Goal: Task Accomplishment & Management: Manage account settings

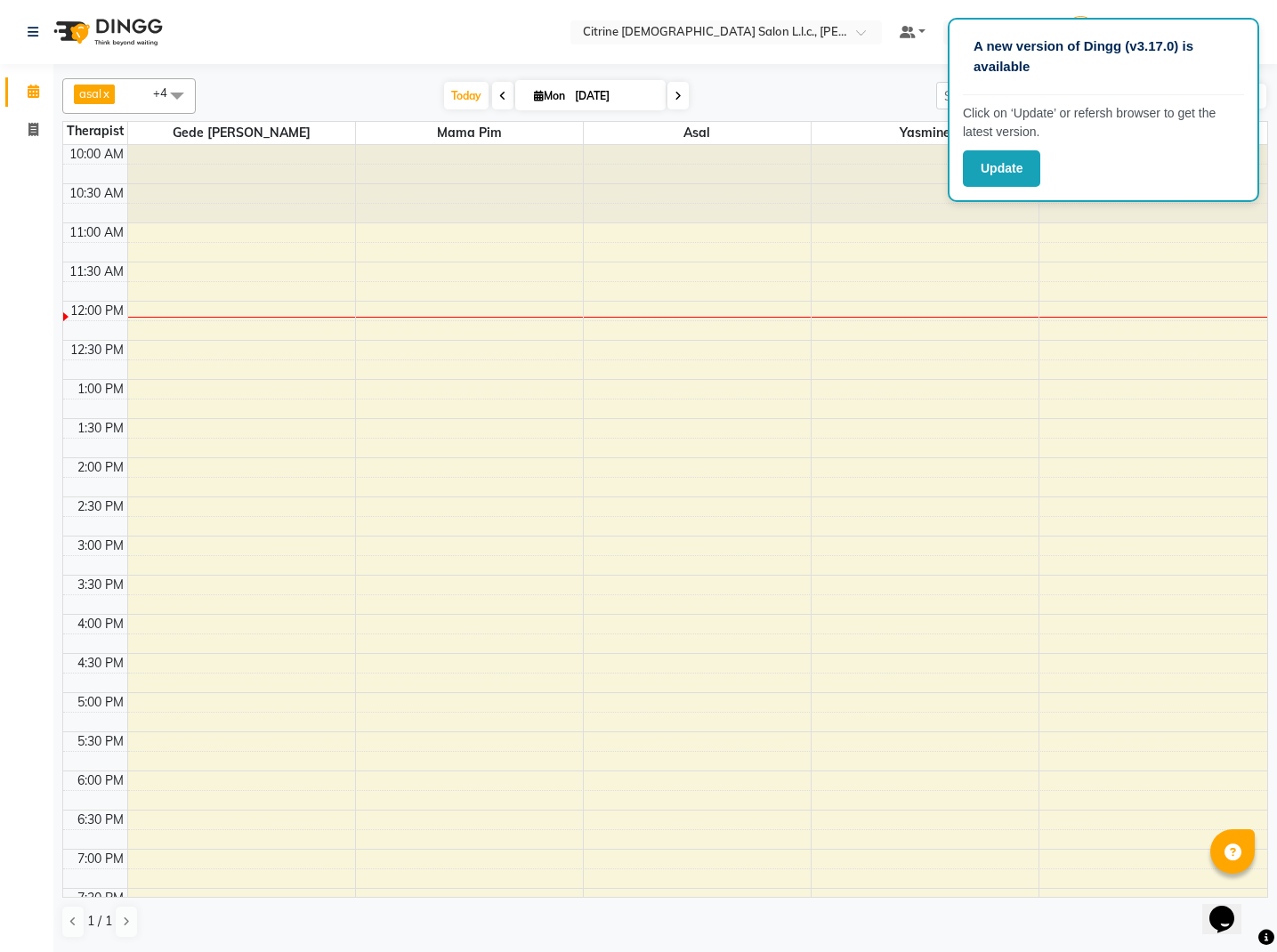
scroll to position [351, 0]
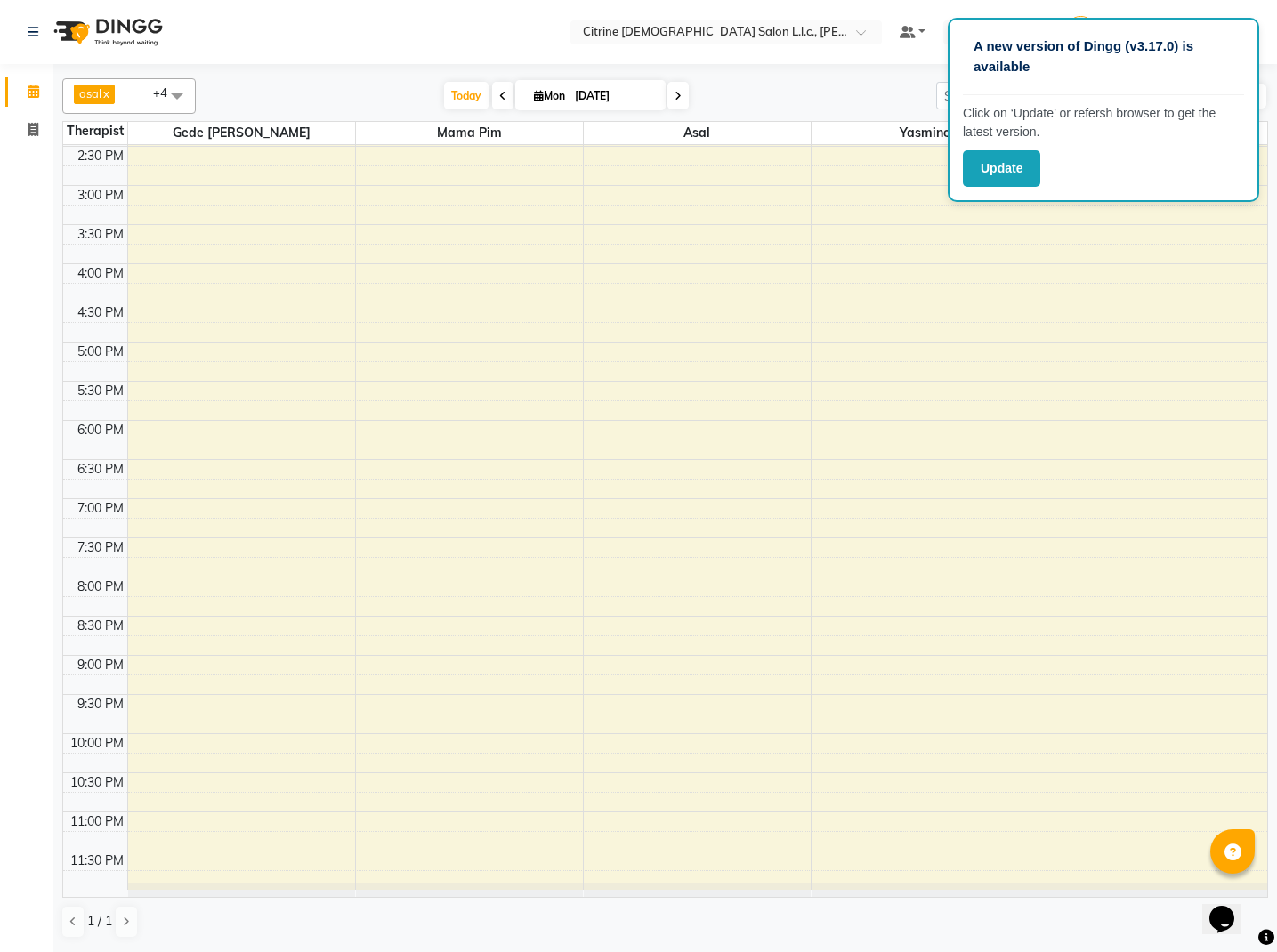
click at [499, 92] on icon at bounding box center [503, 96] width 7 height 11
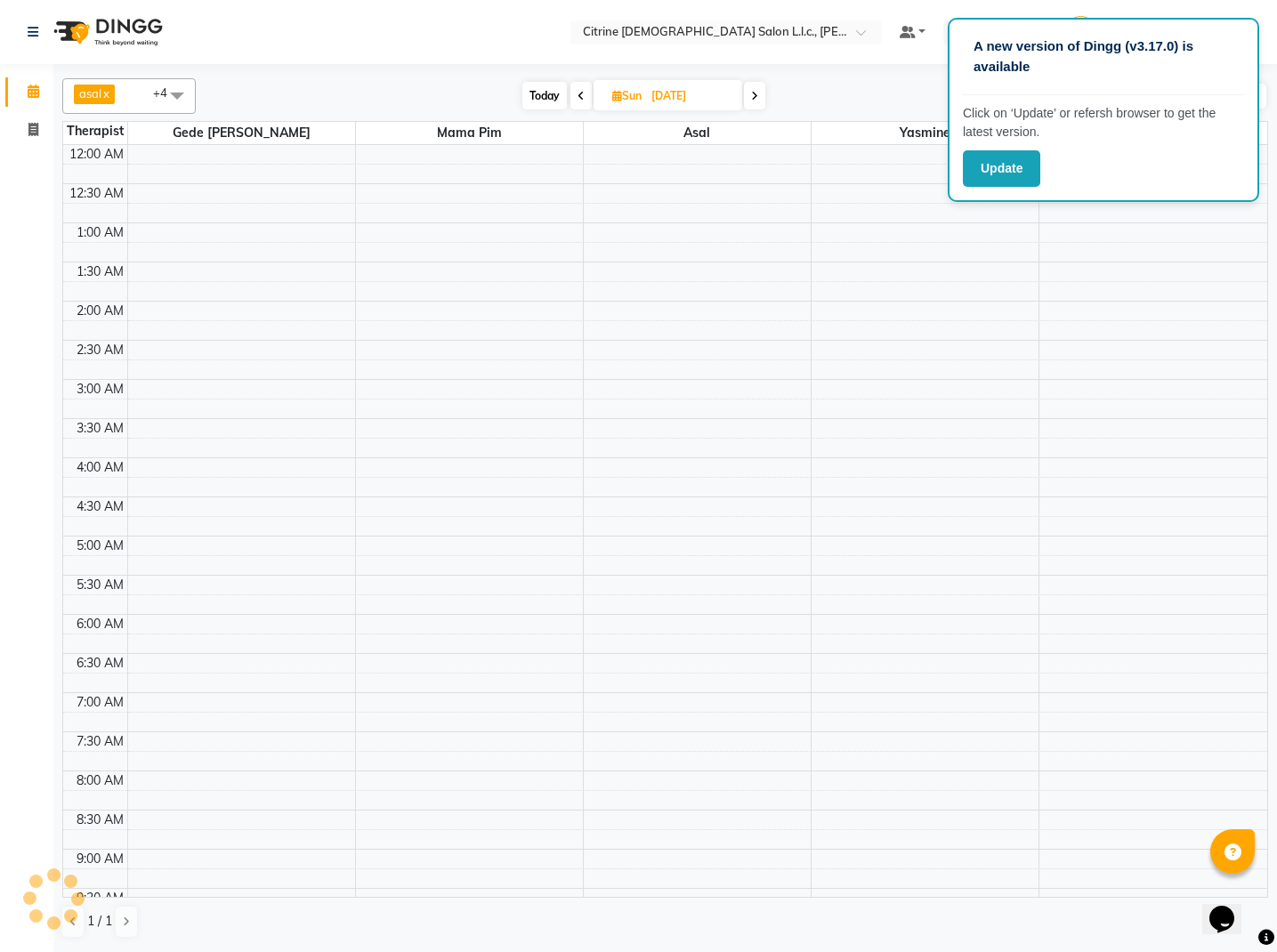
scroll to position [940, 0]
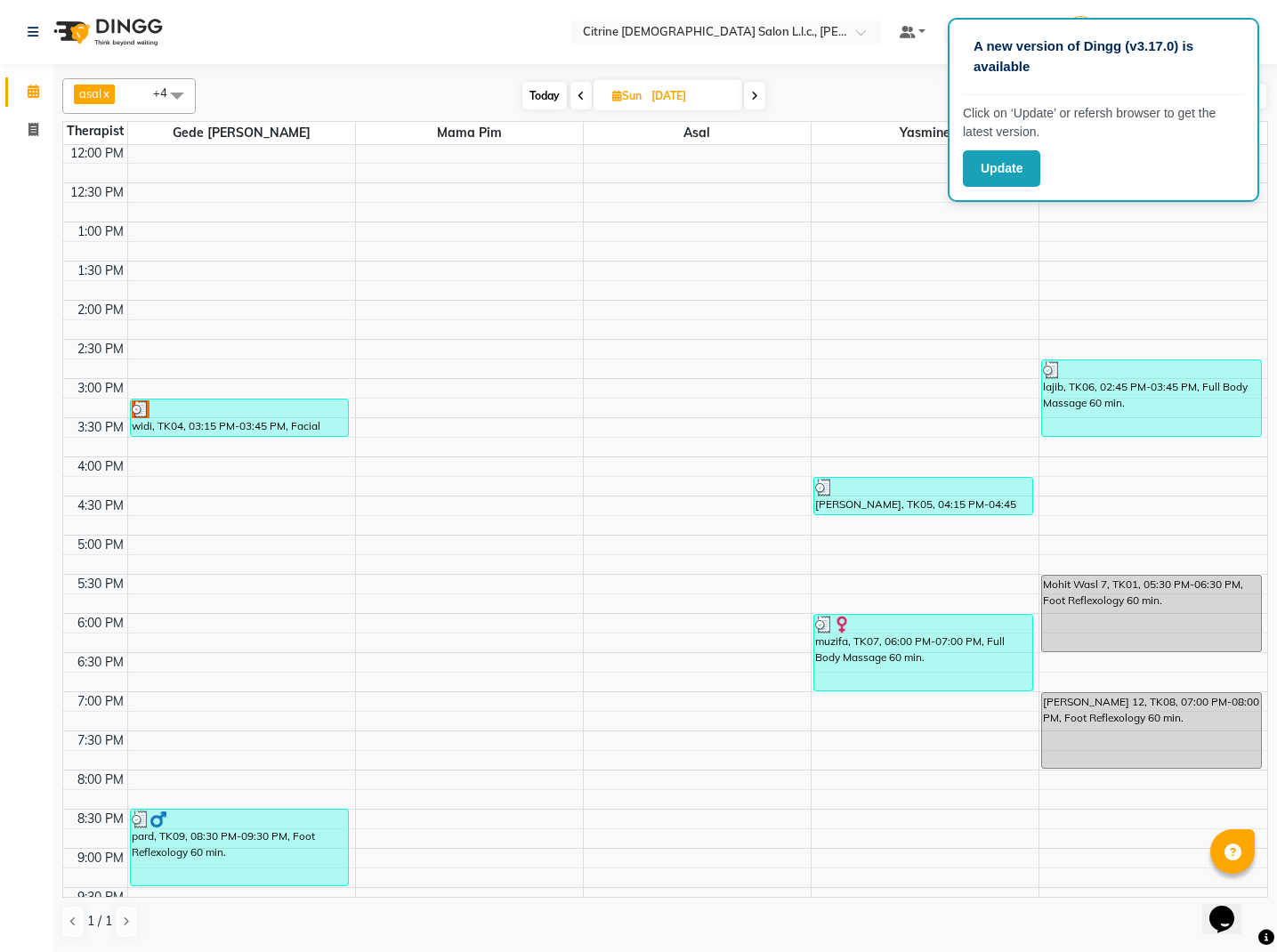
click at [582, 101] on icon at bounding box center [581, 96] width 7 height 11
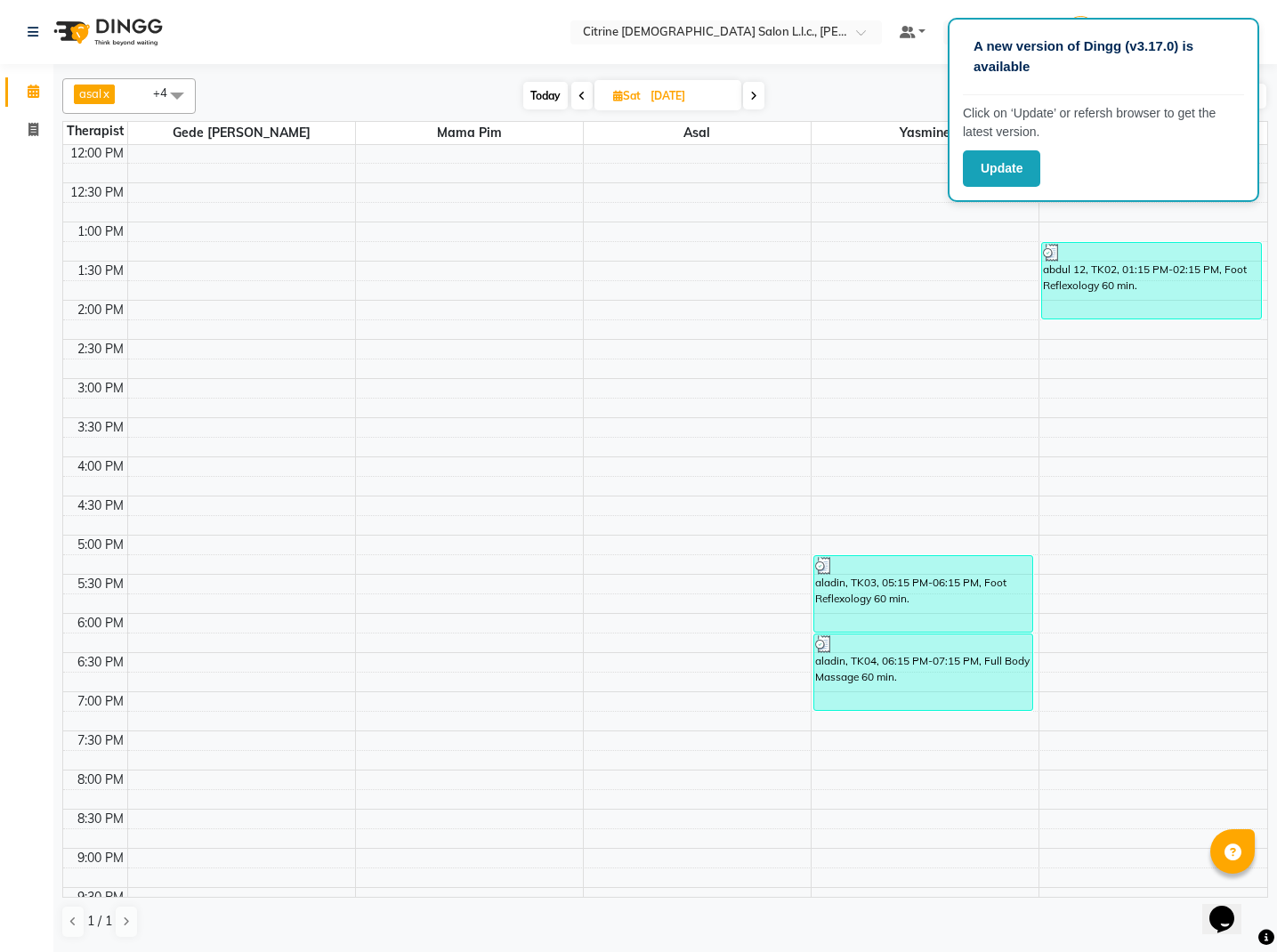
click at [584, 100] on icon at bounding box center [582, 96] width 7 height 11
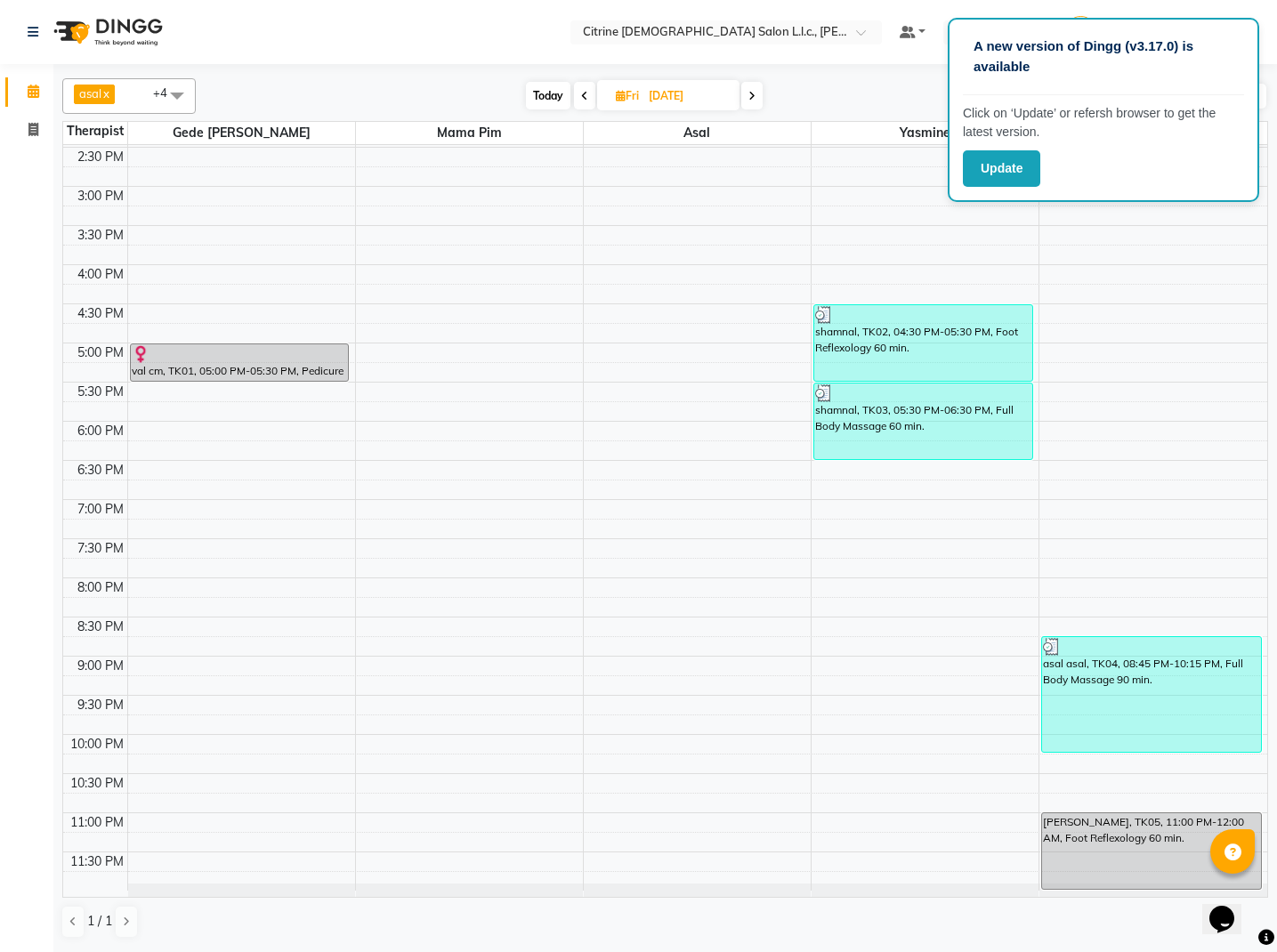
scroll to position [1133, 0]
click at [587, 99] on icon at bounding box center [585, 96] width 7 height 11
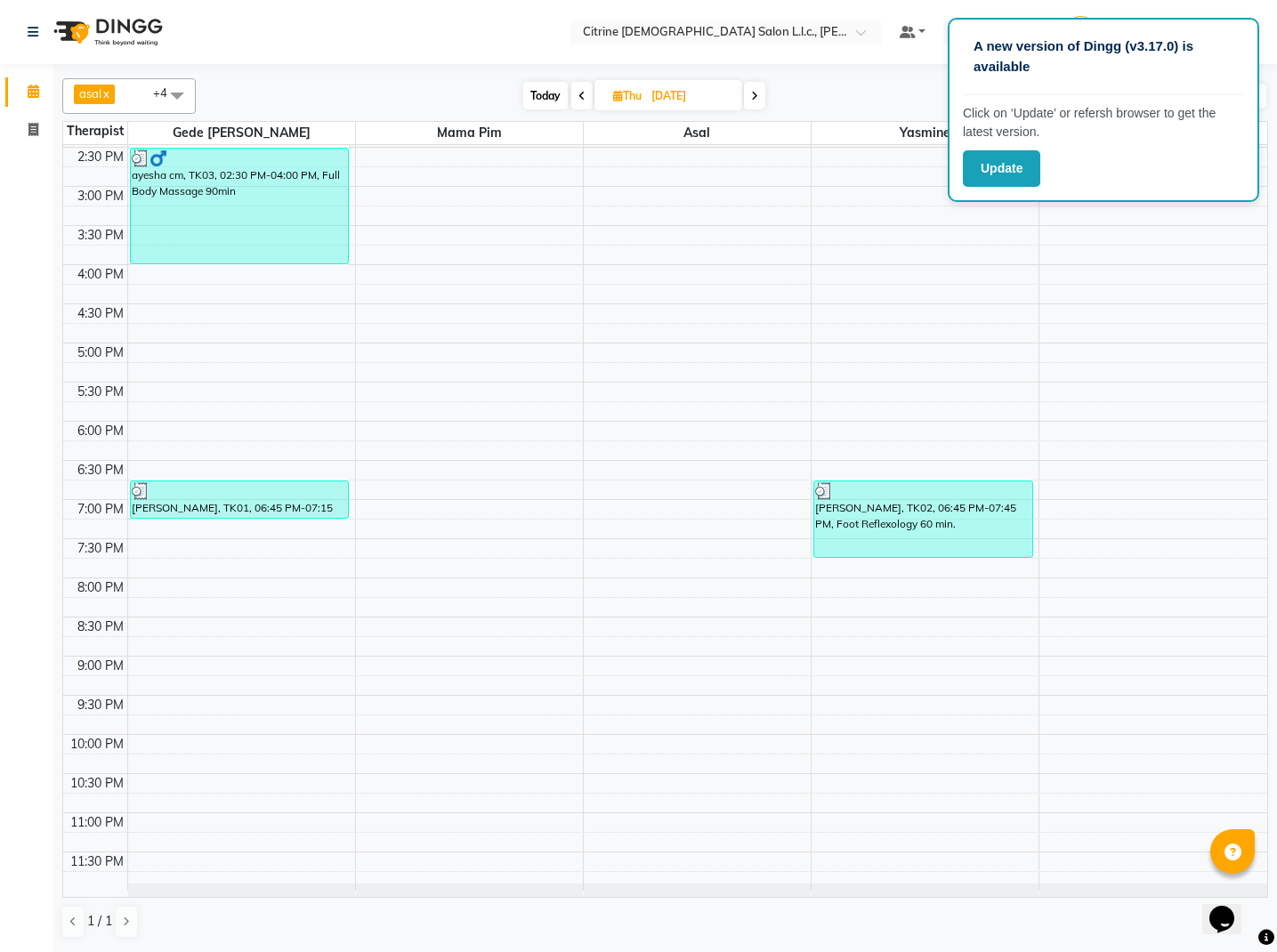
scroll to position [0, 0]
click at [750, 91] on span at bounding box center [754, 96] width 21 height 28
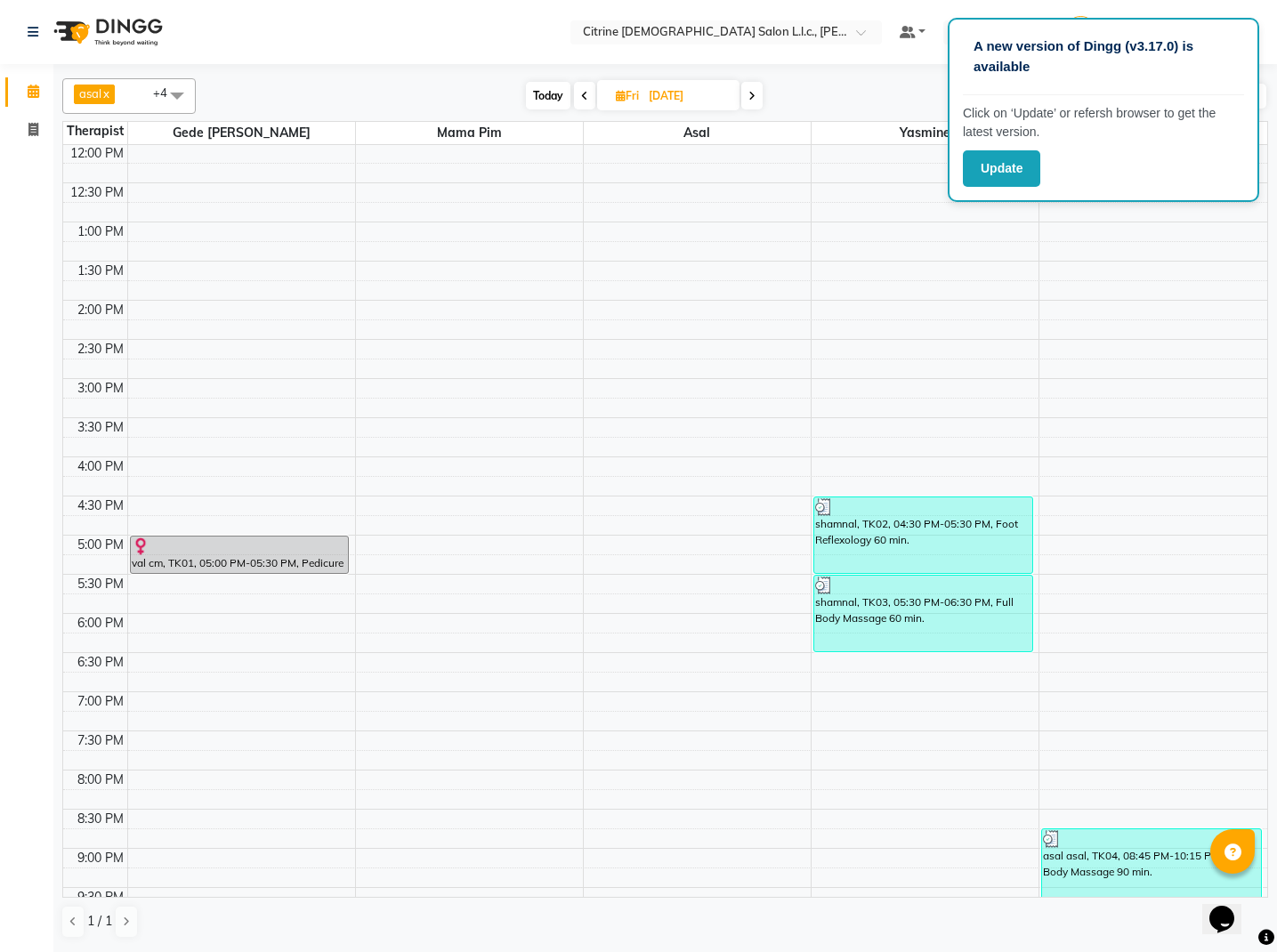
click at [749, 91] on icon at bounding box center [752, 96] width 7 height 11
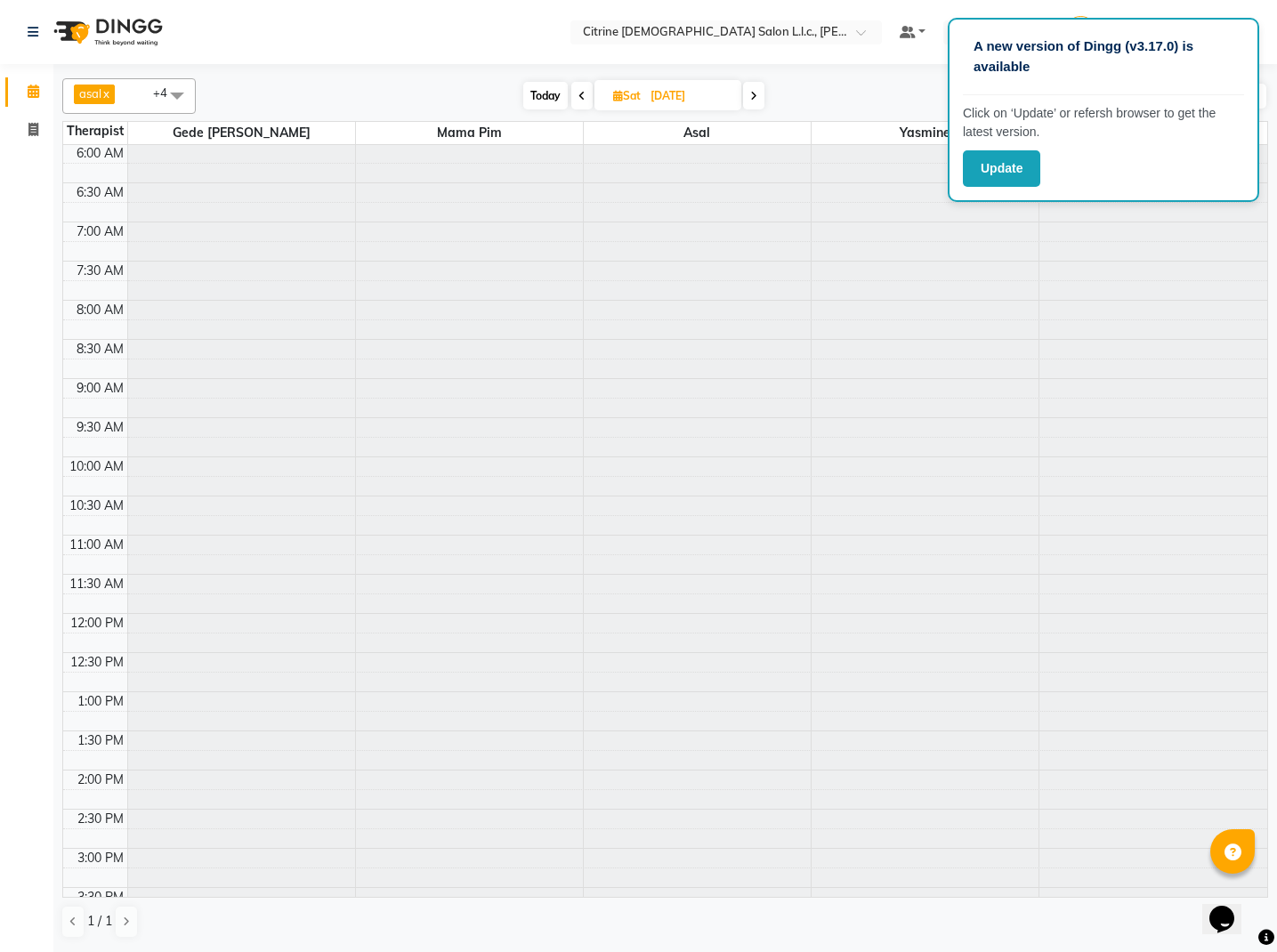
scroll to position [940, 0]
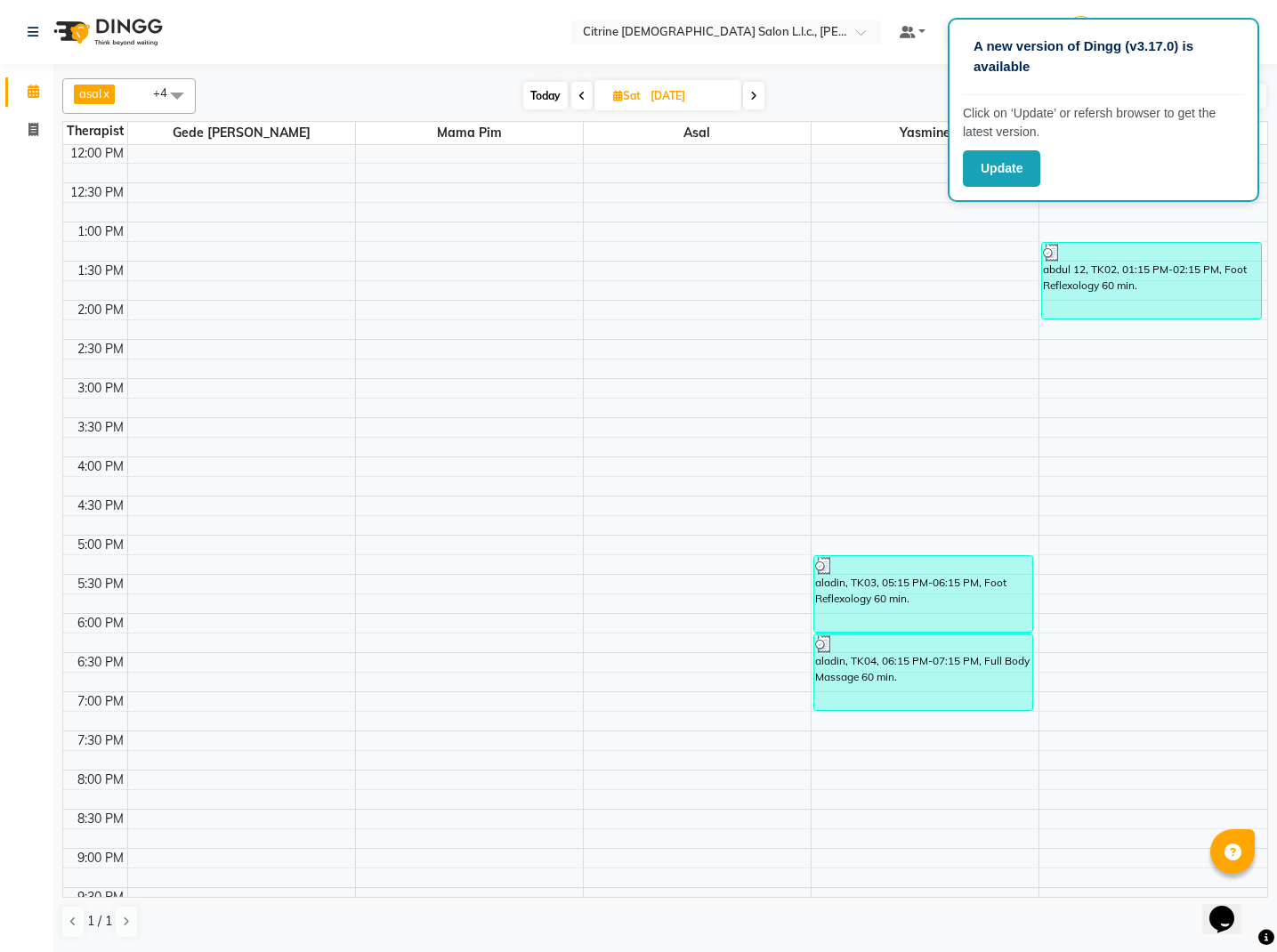
click at [749, 91] on span at bounding box center [753, 96] width 21 height 28
type input "31-08-2025"
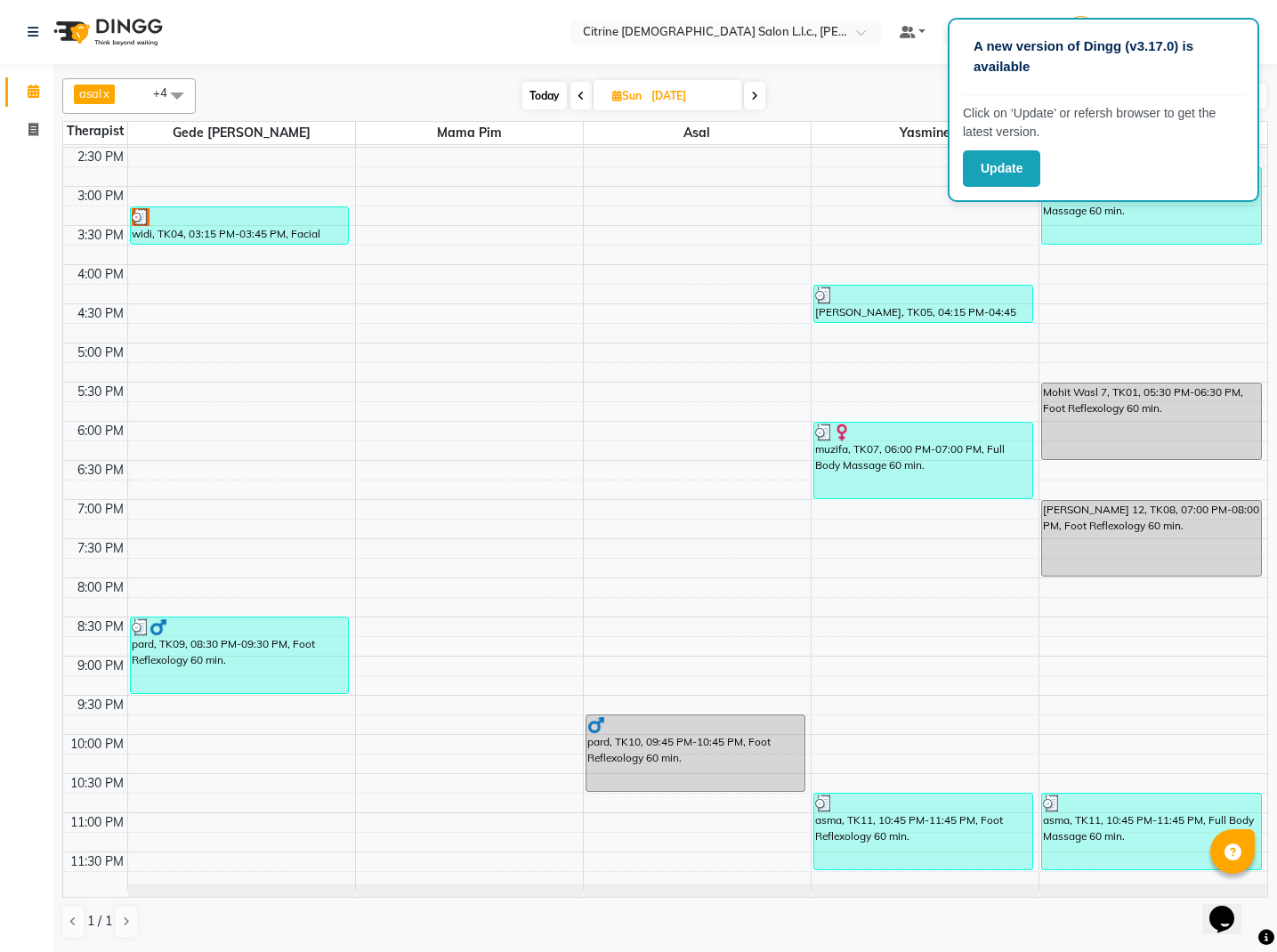
scroll to position [1133, 0]
click at [943, 28] on div "English ENGLISH Español العربية मराठी हिंदी ગુજરાતી தமிழ் 中文" at bounding box center [981, 32] width 76 height 24
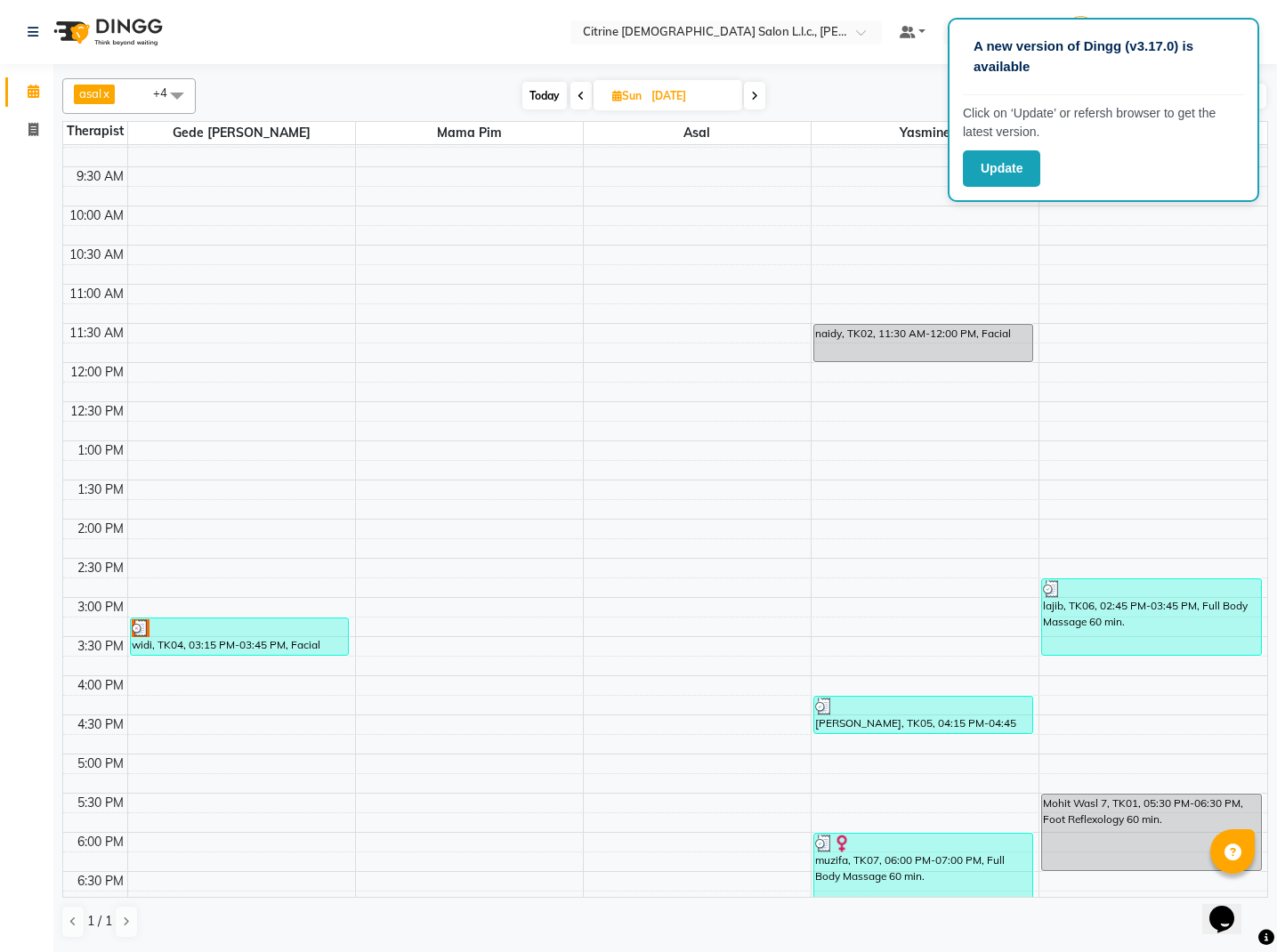
scroll to position [731, 0]
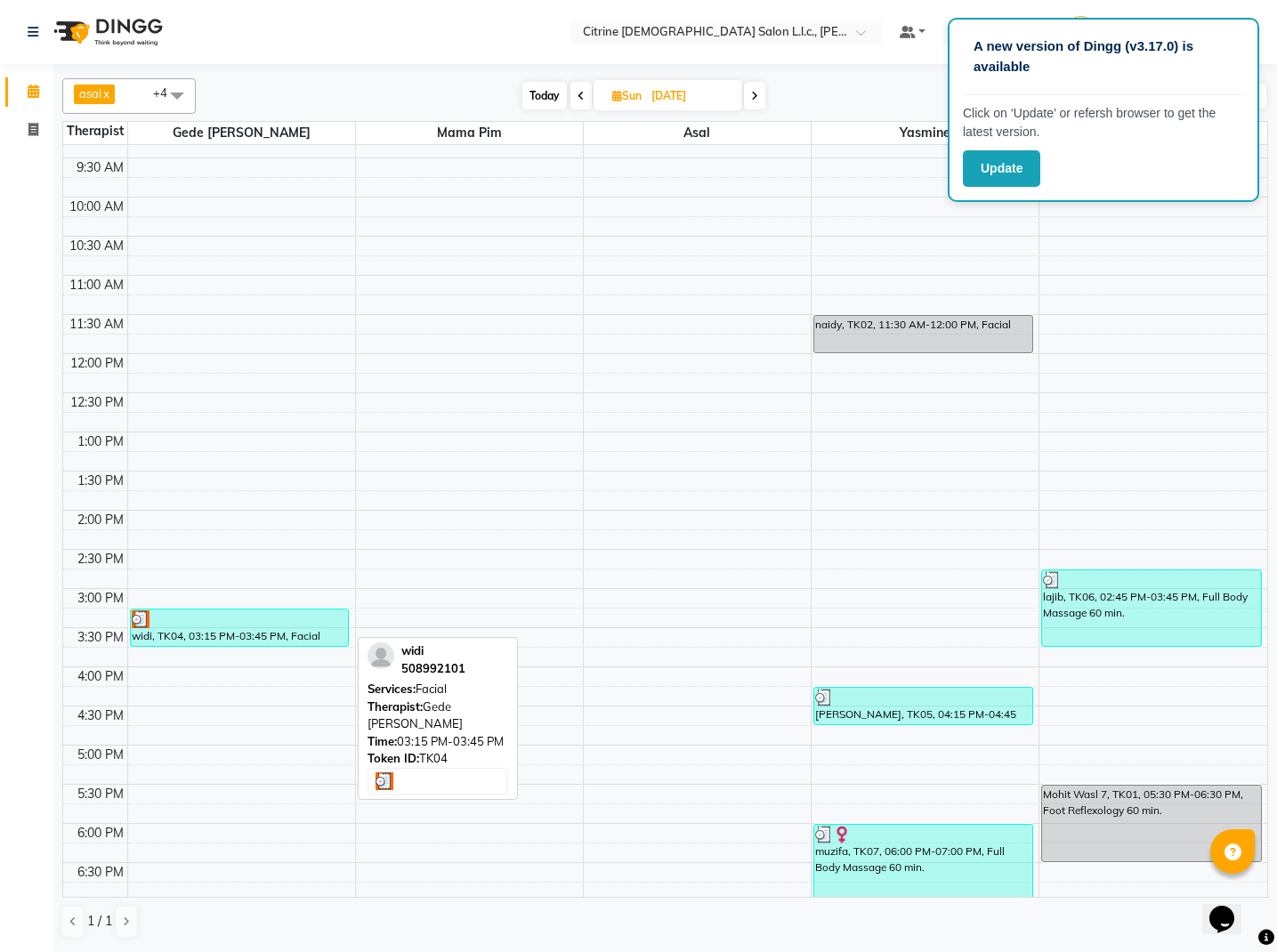
click at [281, 633] on div "widi, TK04, 03:15 PM-03:45 PM, Facial" at bounding box center [240, 628] width 218 height 37
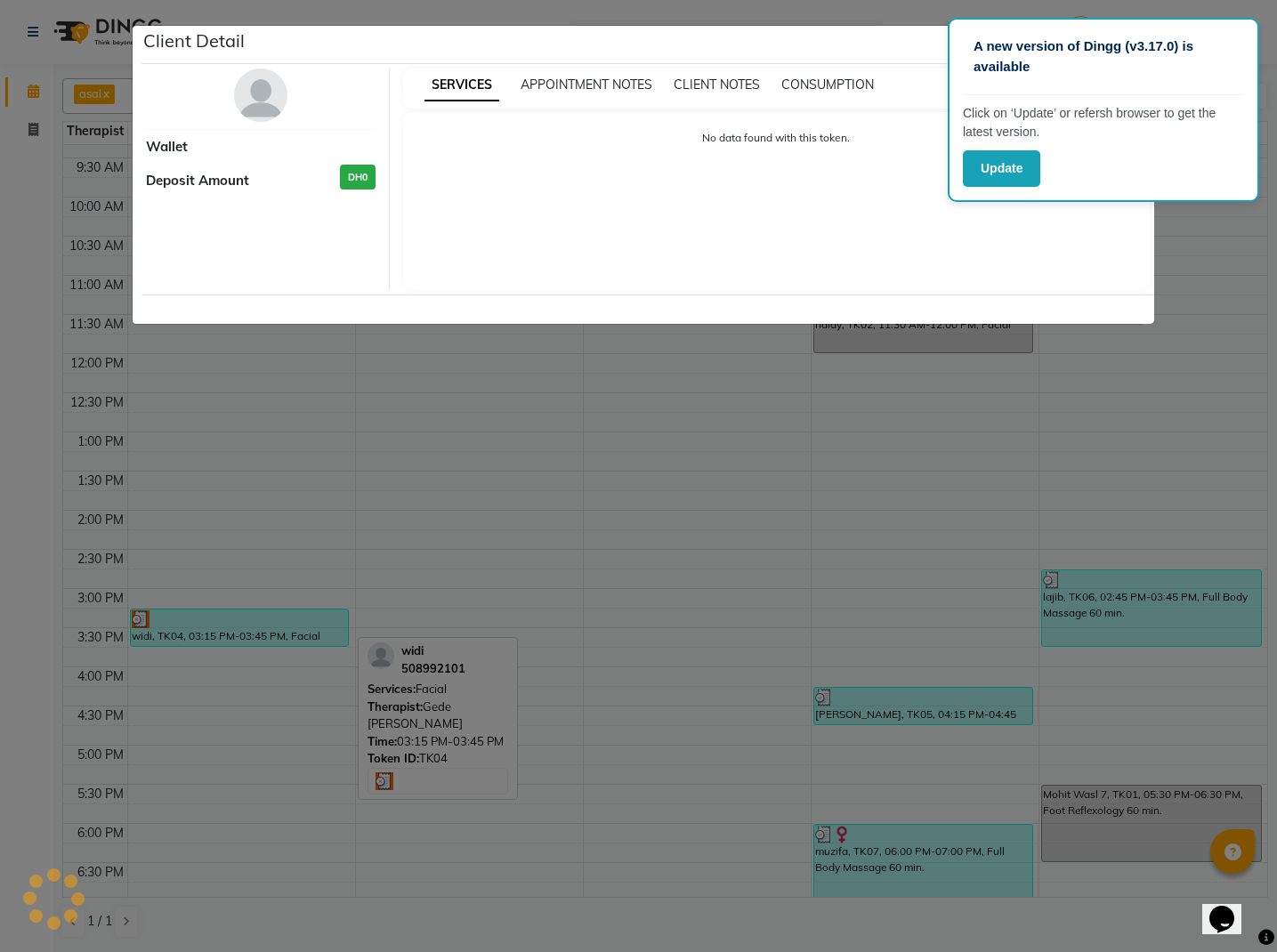
select select "3"
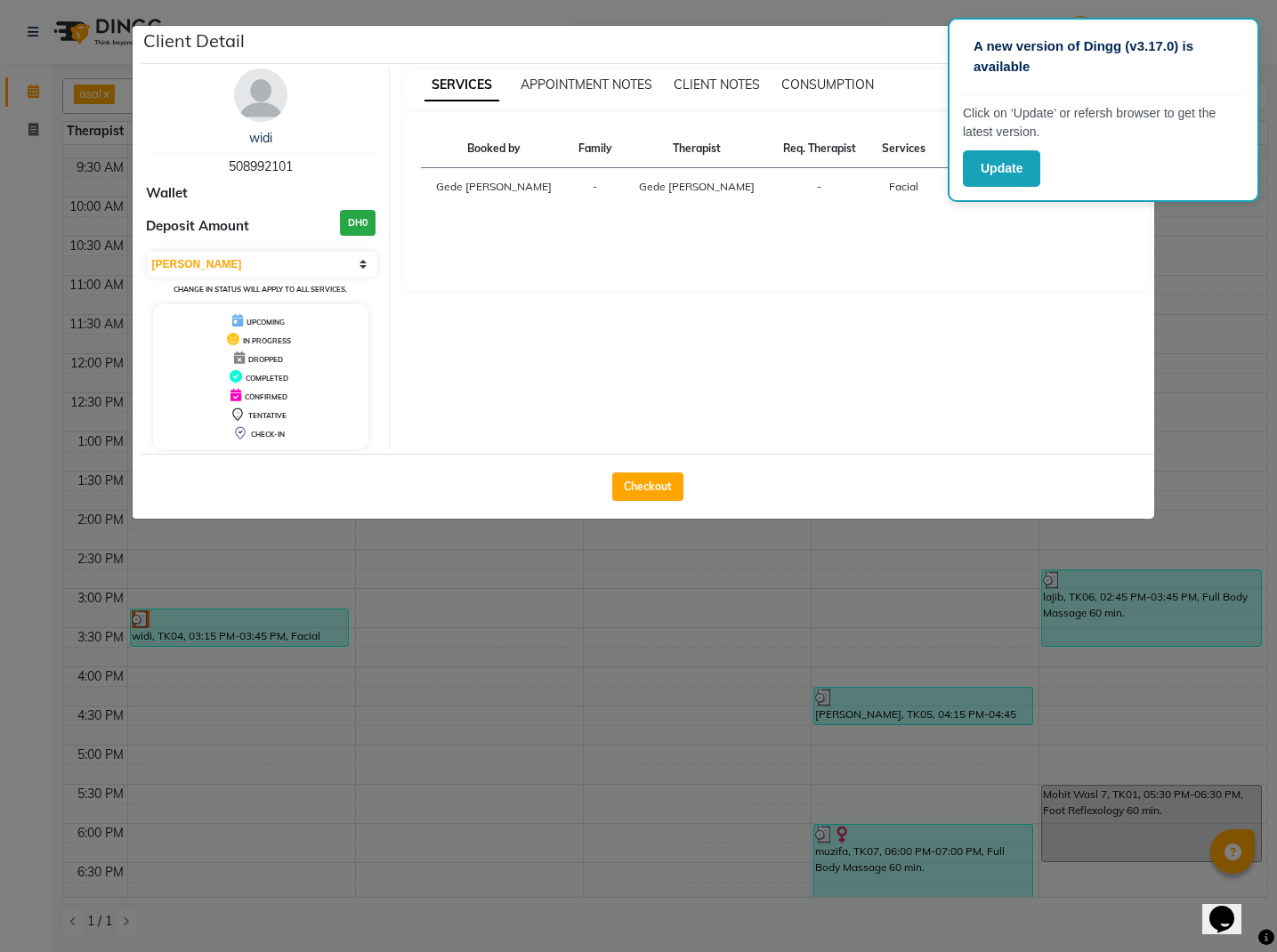
click at [768, 610] on ngb-modal-window "Client Detail widi 508992101 Wallet Deposit Amount DH0 Select MARK DONE UPCOMIN…" at bounding box center [638, 476] width 1277 height 952
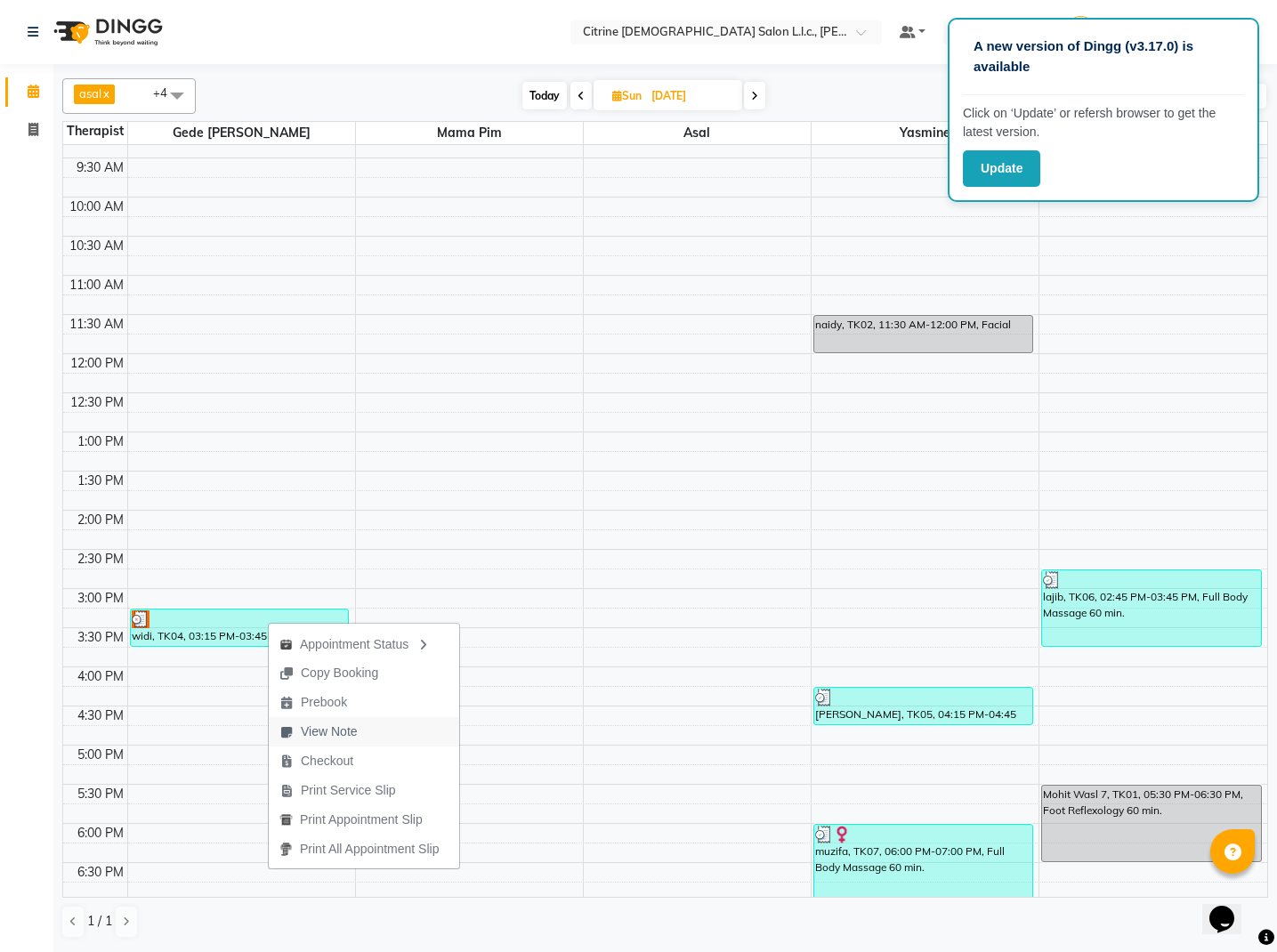
click at [312, 727] on span "View Note" at bounding box center [329, 732] width 57 height 18
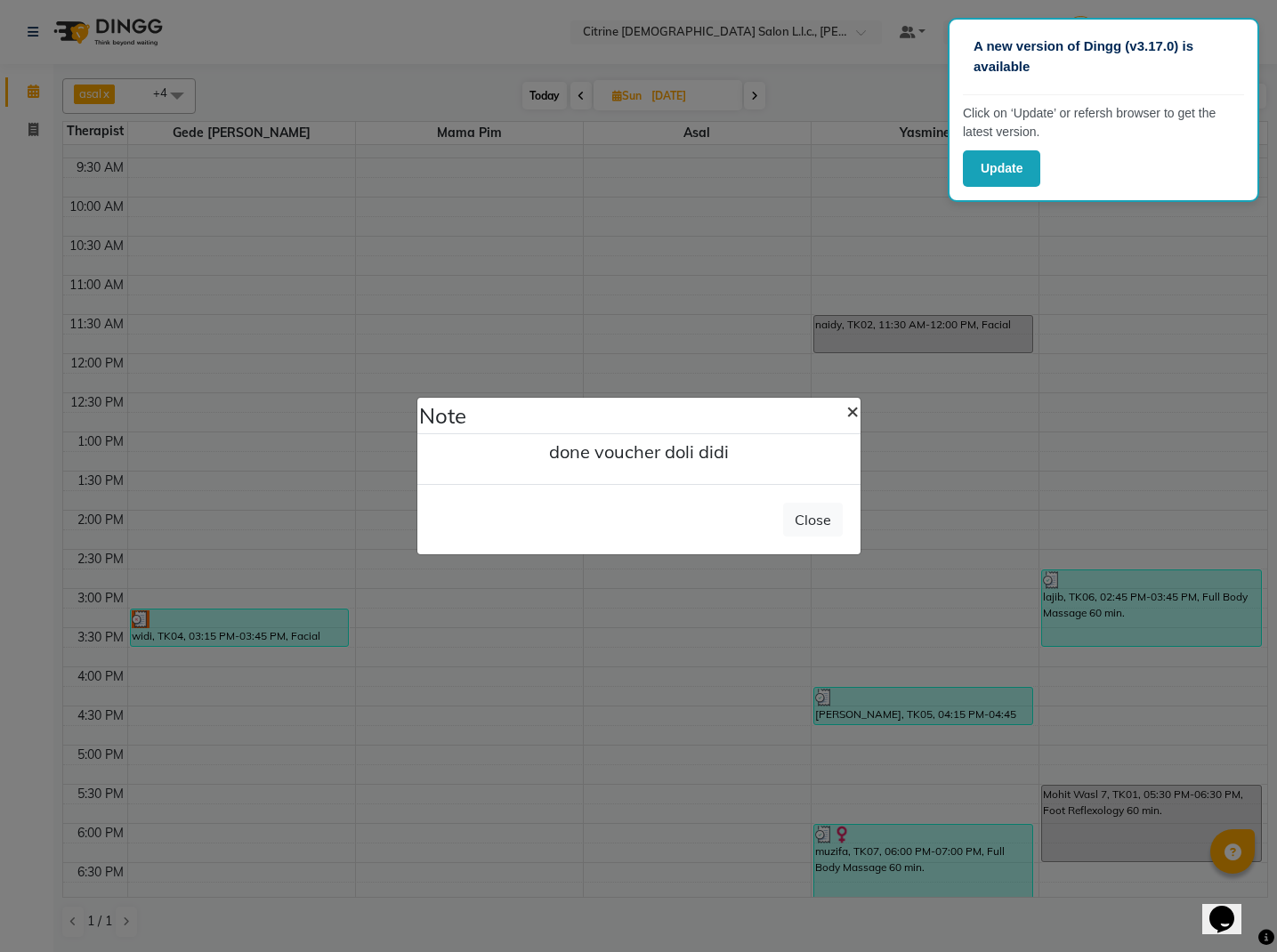
click at [852, 412] on span "×" at bounding box center [853, 410] width 13 height 27
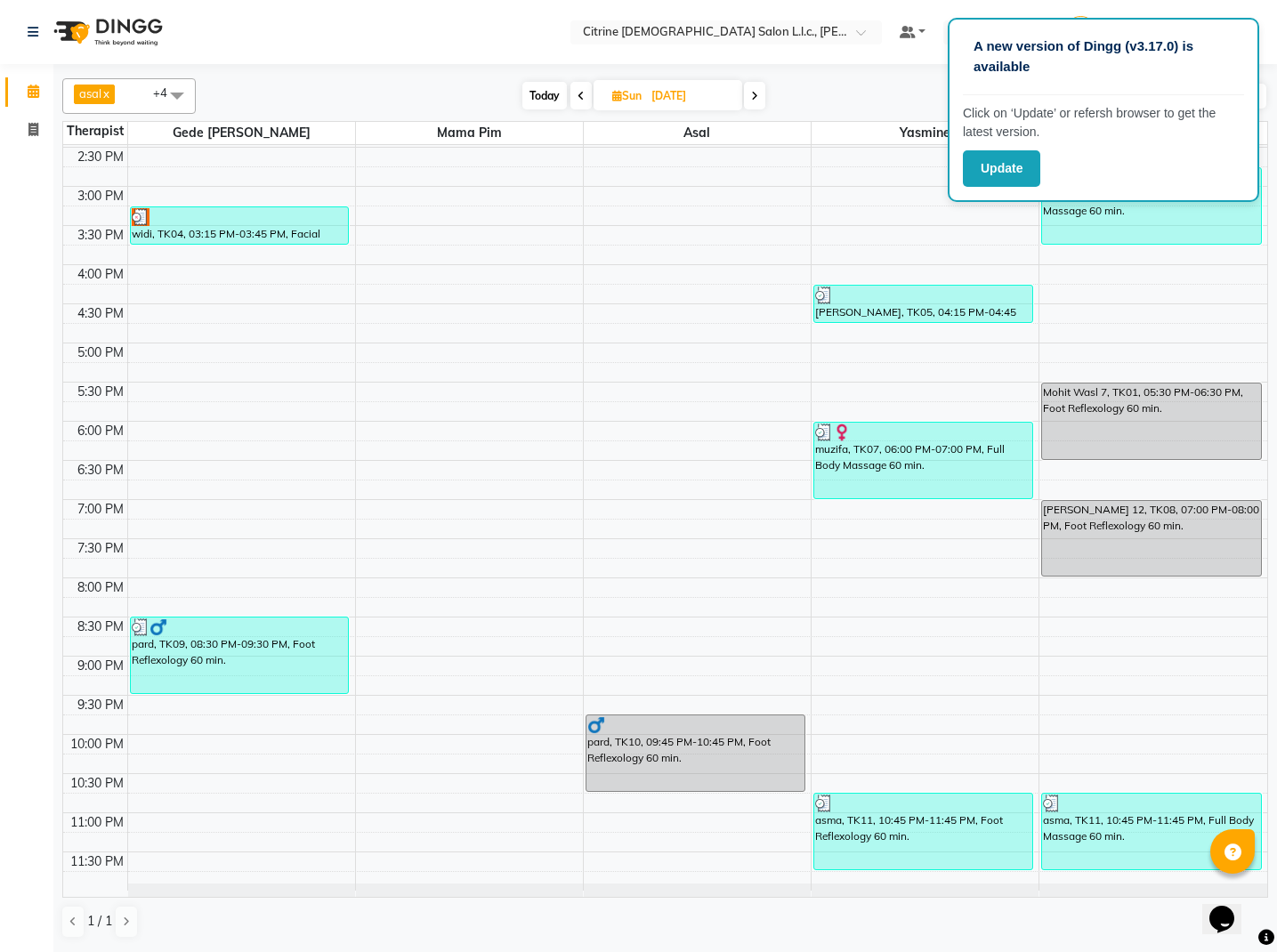
scroll to position [0, 0]
click at [758, 99] on icon at bounding box center [755, 96] width 7 height 11
type input "[DATE]"
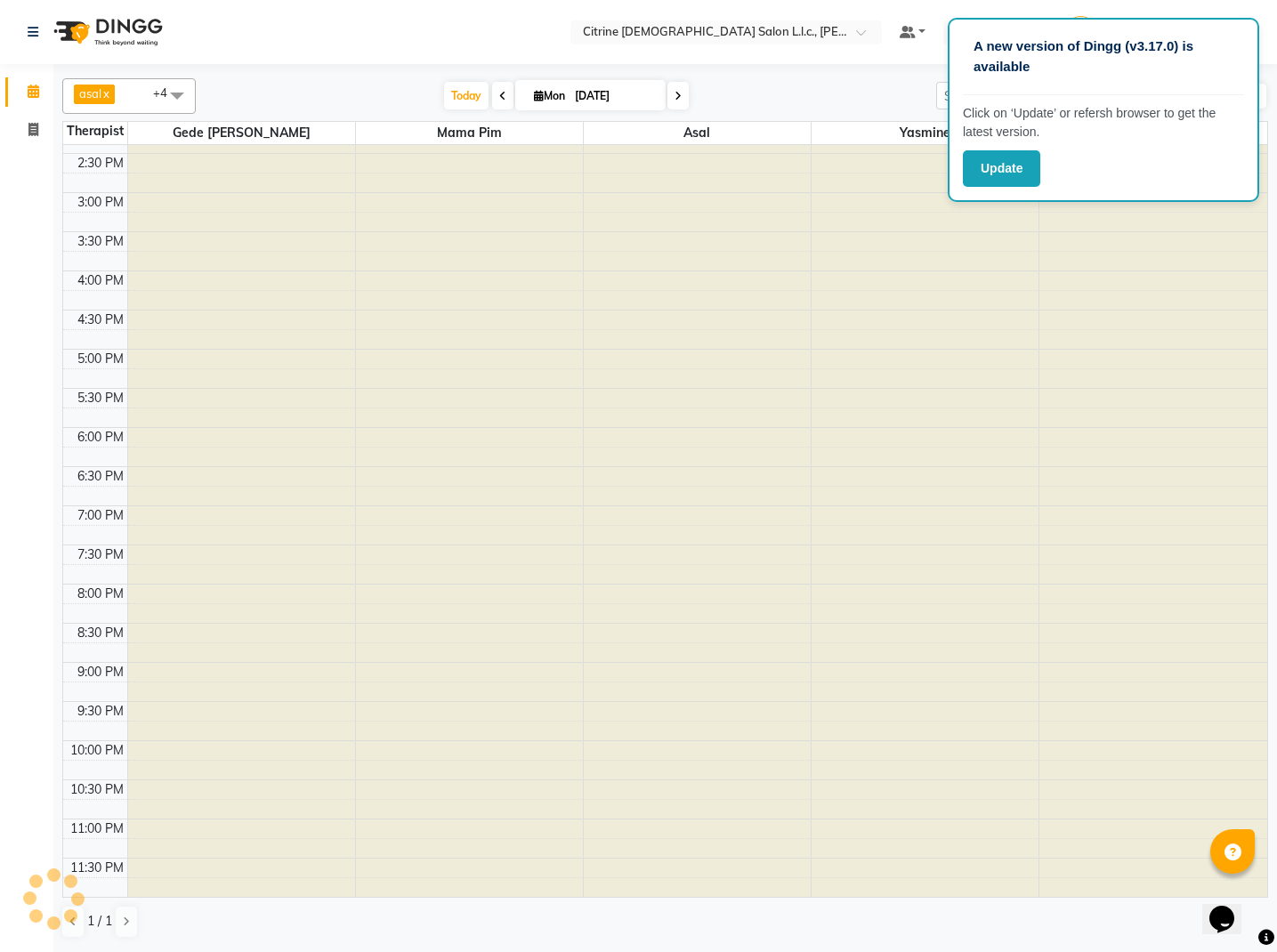
scroll to position [236, 0]
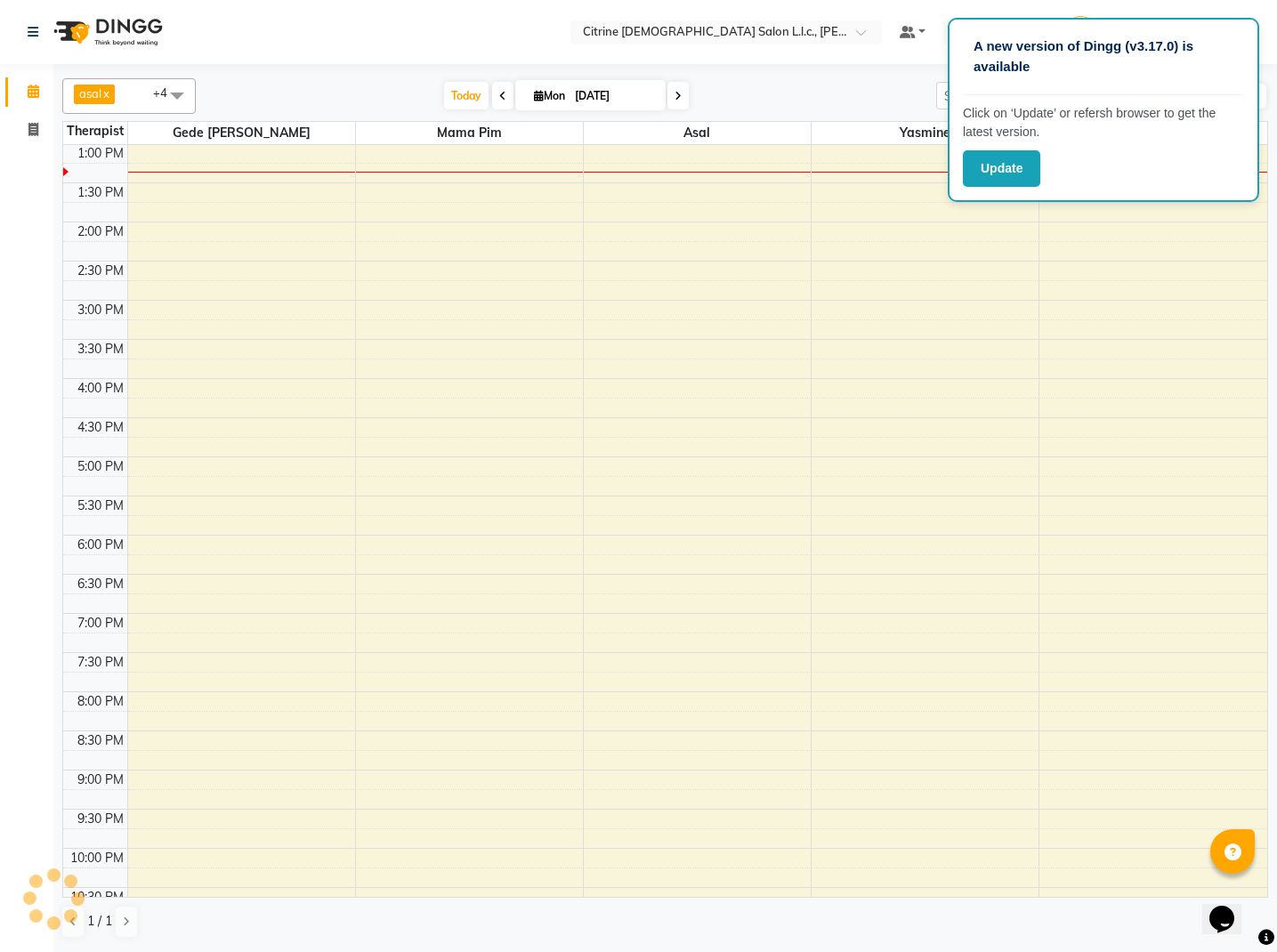
click at [734, 288] on div "10:00 AM 10:30 AM 11:00 AM 11:30 AM 12:00 PM 12:30 PM 1:00 PM 1:30 PM 2:00 PM 2…" at bounding box center [664, 457] width 1204 height 1095
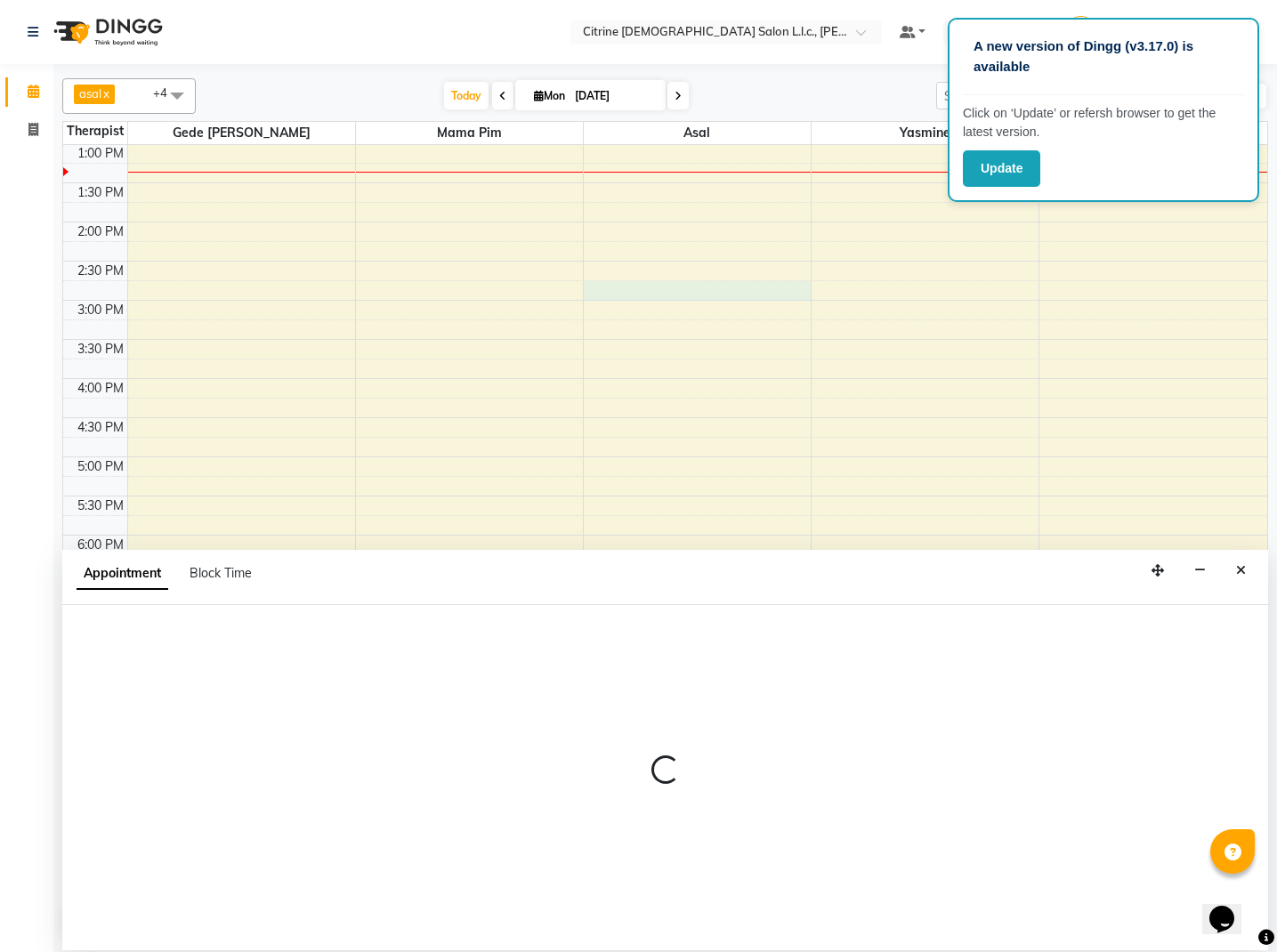
select select "83205"
select select "885"
select select "tentative"
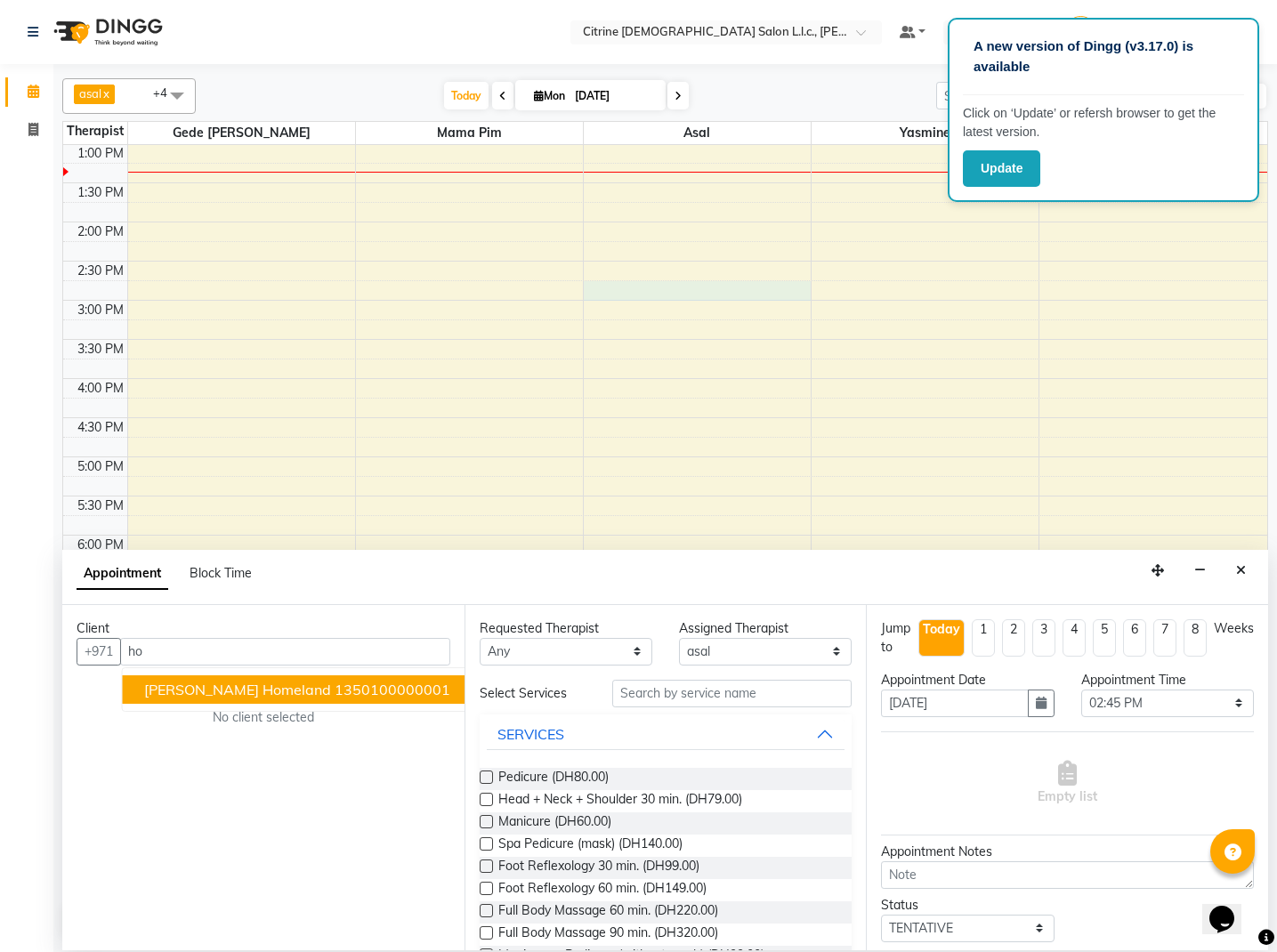
type input "h"
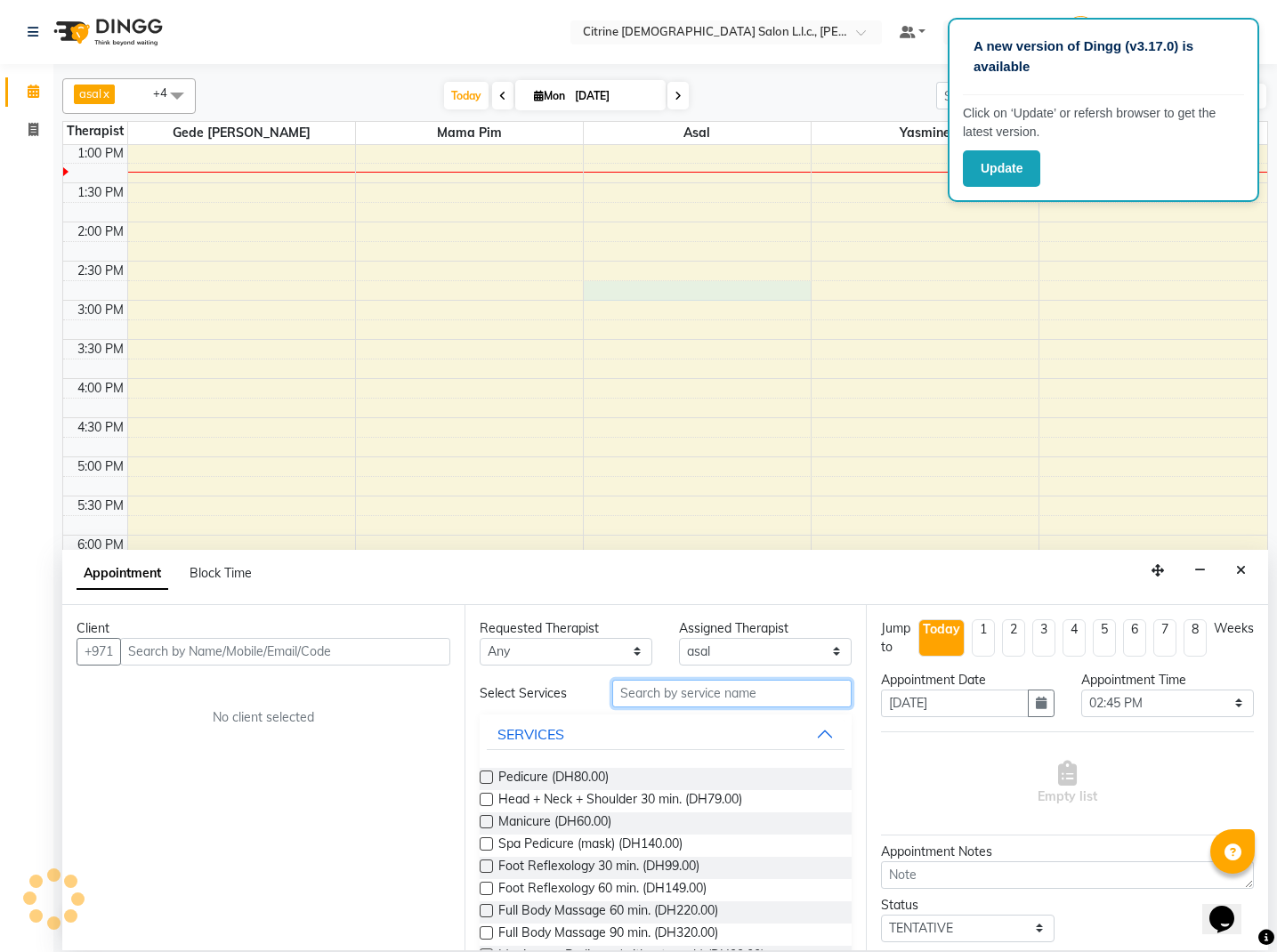
drag, startPoint x: 773, startPoint y: 698, endPoint x: 763, endPoint y: 696, distance: 10.2
click at [773, 698] on input "text" at bounding box center [732, 694] width 239 height 28
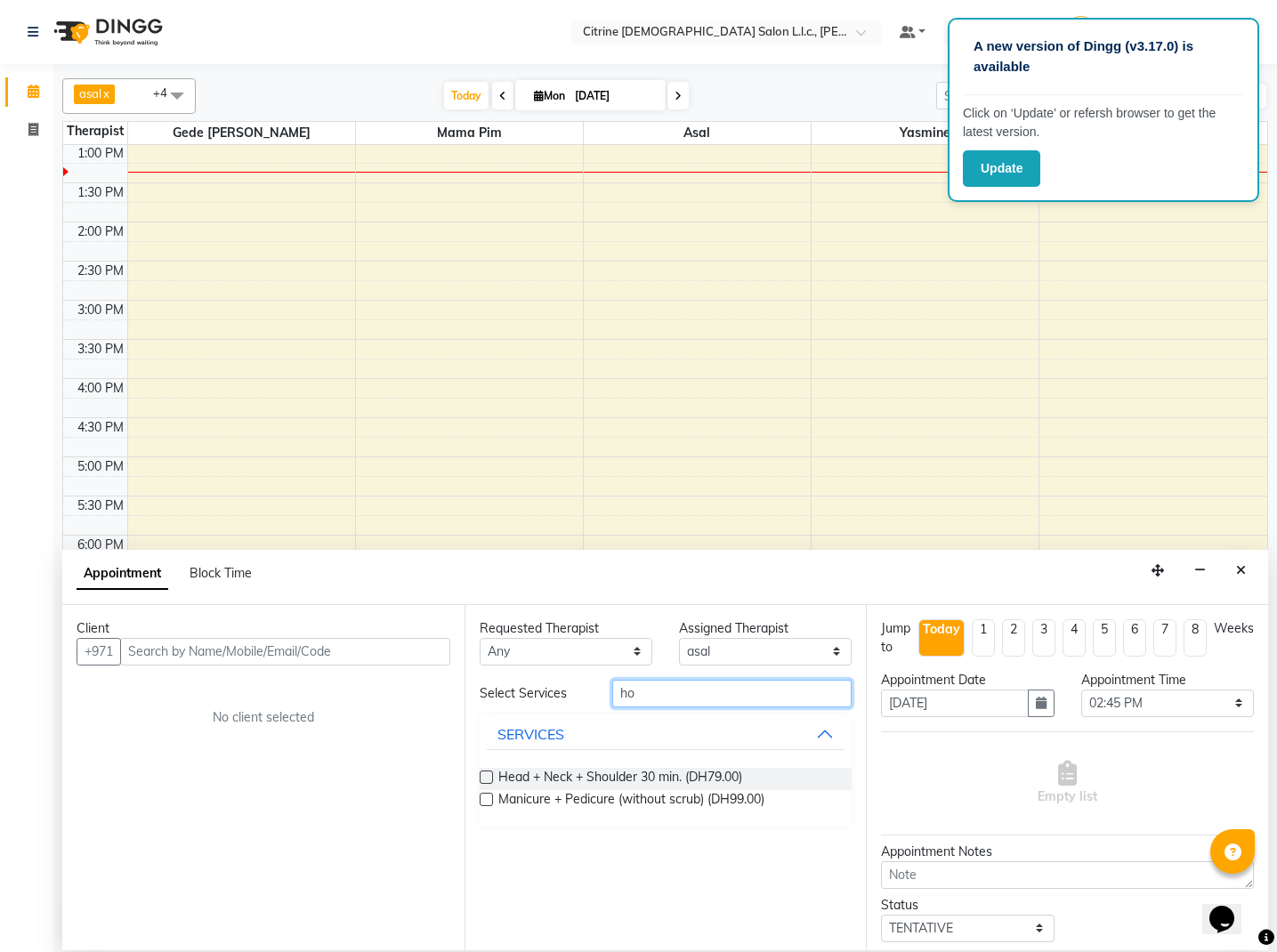
type input "h"
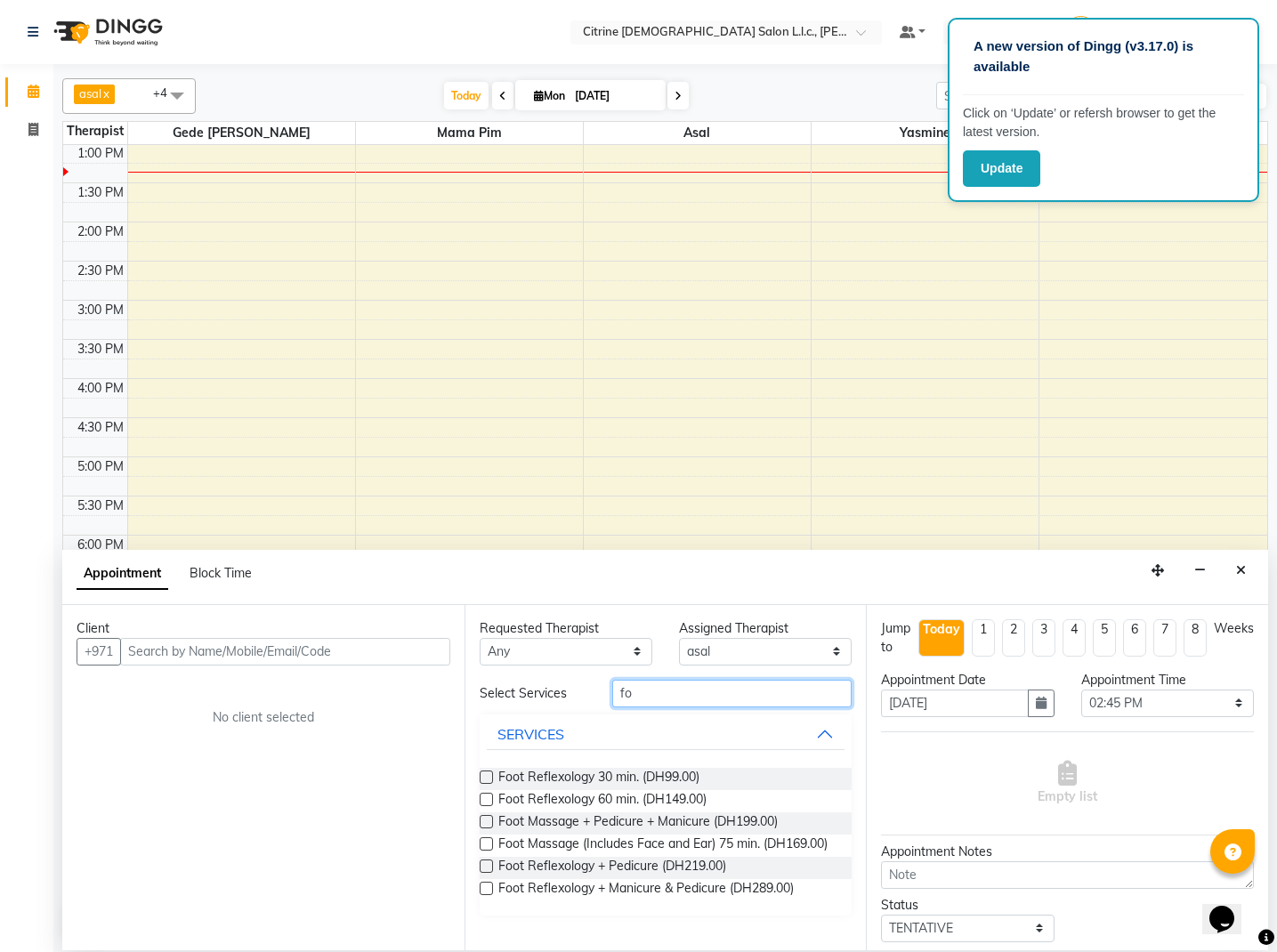
type input "f"
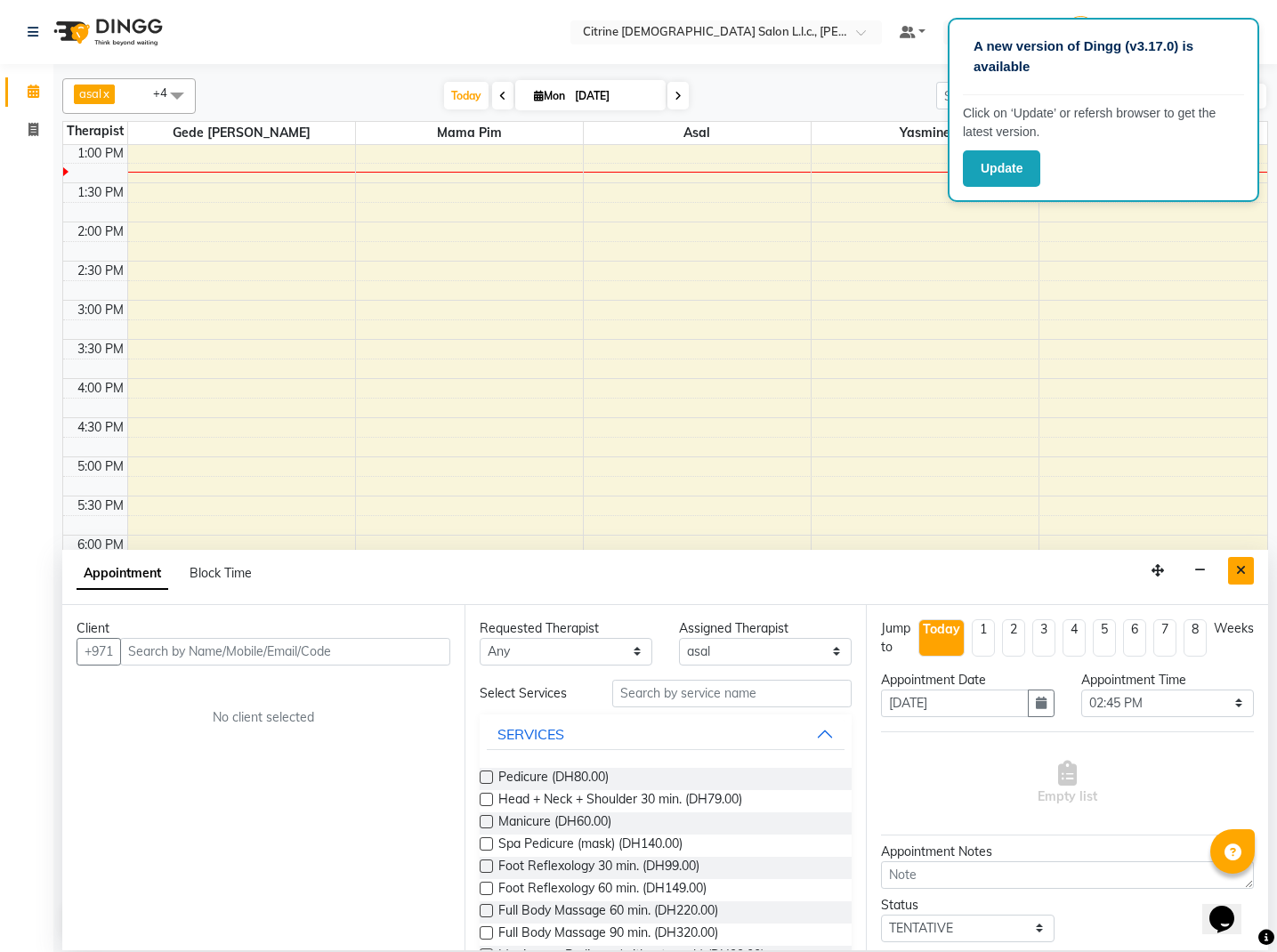
click at [1241, 575] on icon "Close" at bounding box center [1241, 570] width 10 height 13
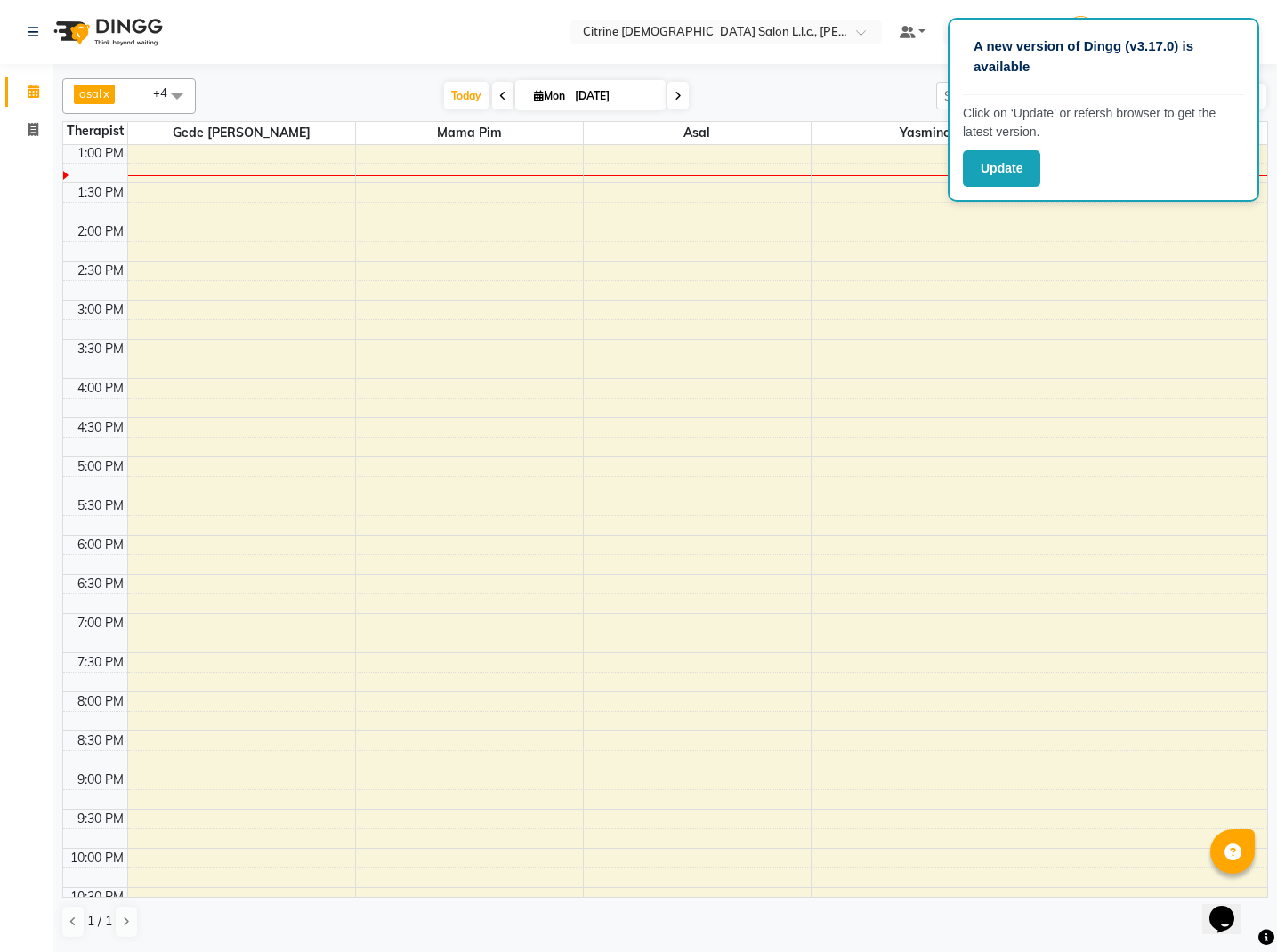
click at [544, 94] on span "Mon" at bounding box center [549, 95] width 40 height 13
select select "9"
select select "2025"
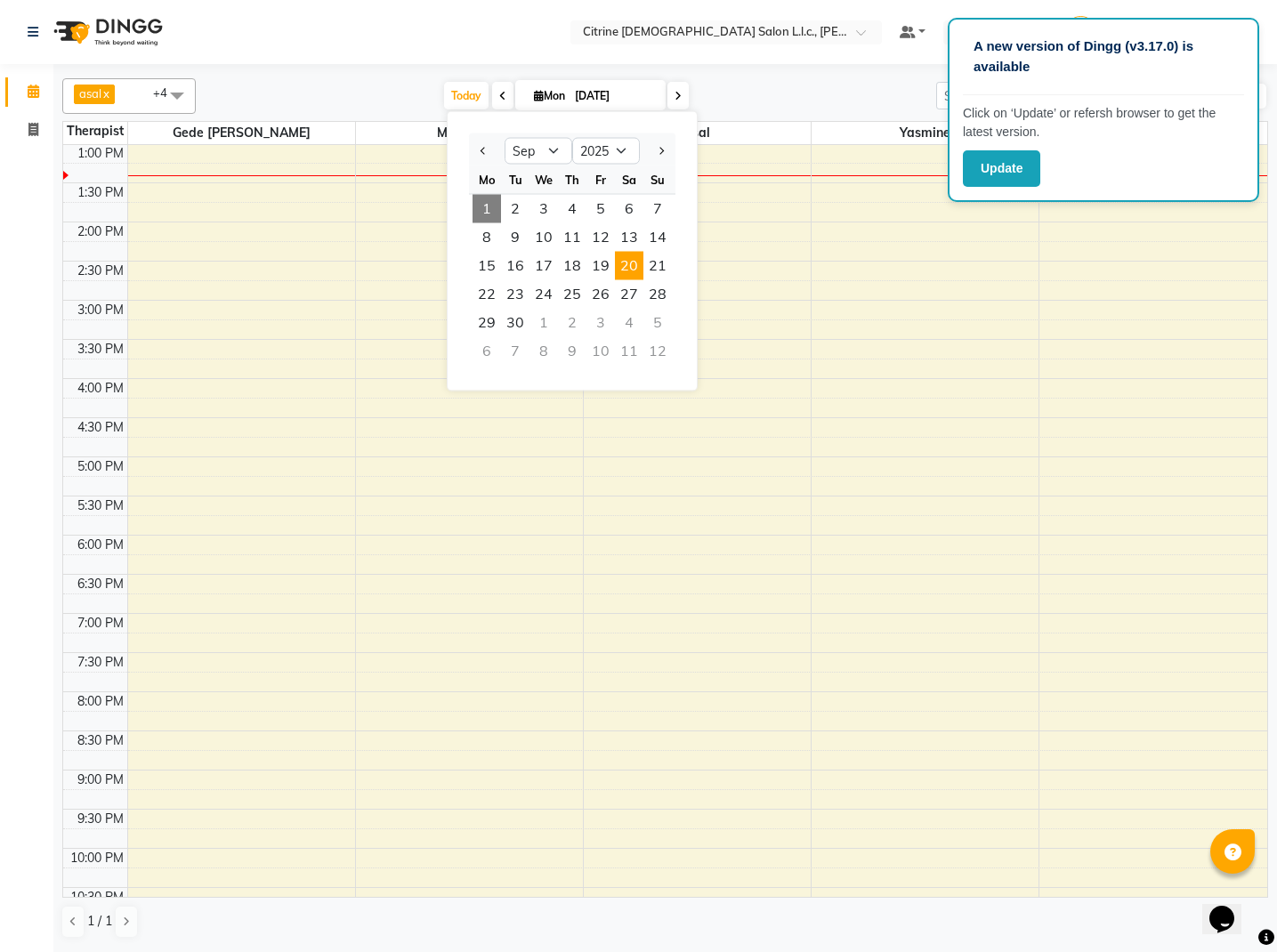
click at [620, 266] on span "20" at bounding box center [628, 266] width 29 height 29
type input "20-09-2025"
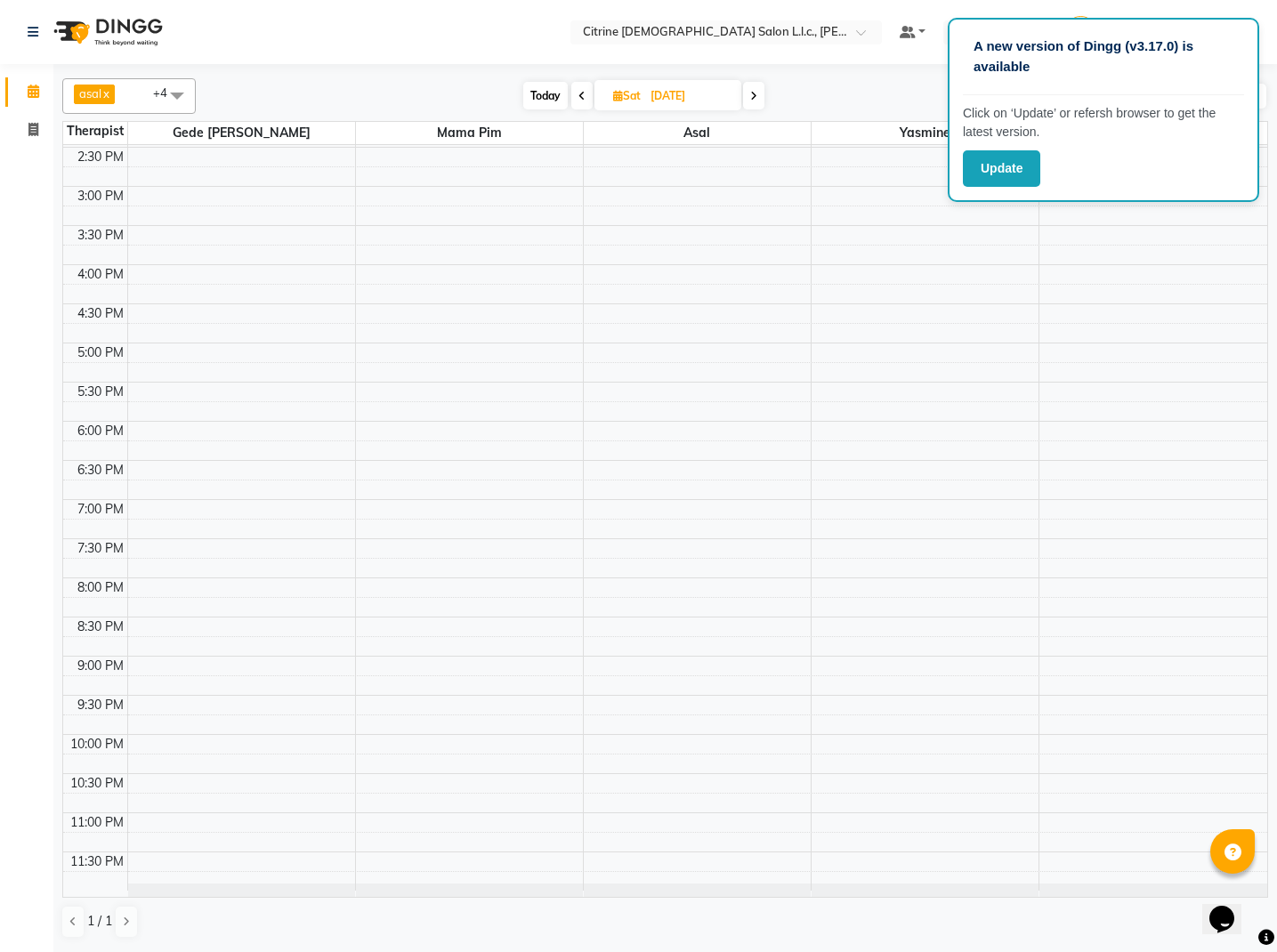
scroll to position [1133, 0]
click at [613, 94] on icon at bounding box center [617, 95] width 10 height 12
select select "9"
select select "2025"
click at [568, 149] on span "Previous month" at bounding box center [567, 150] width 7 height 7
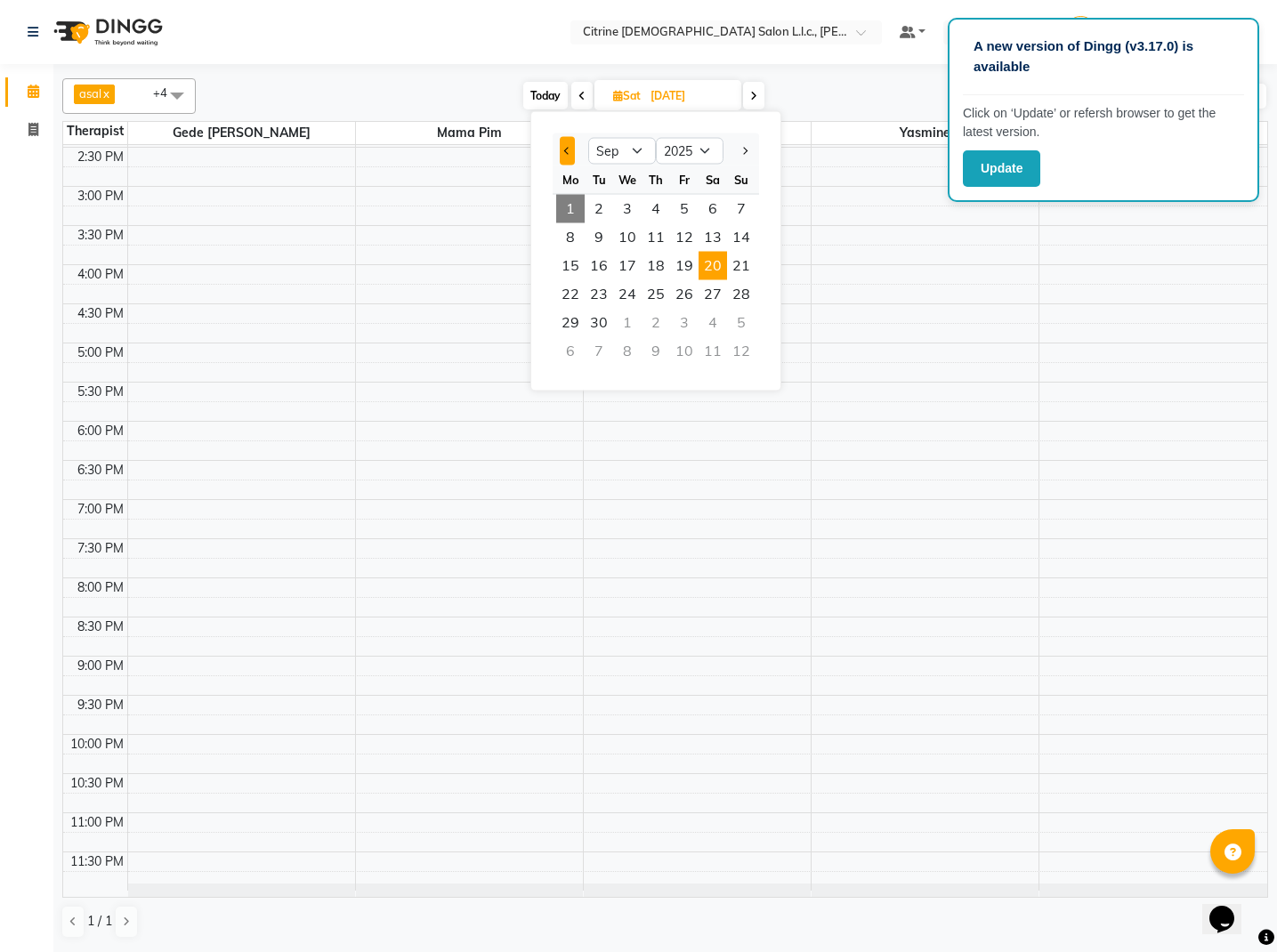
select select "8"
click at [635, 295] on span "20" at bounding box center [627, 294] width 29 height 29
type input "20-08-2025"
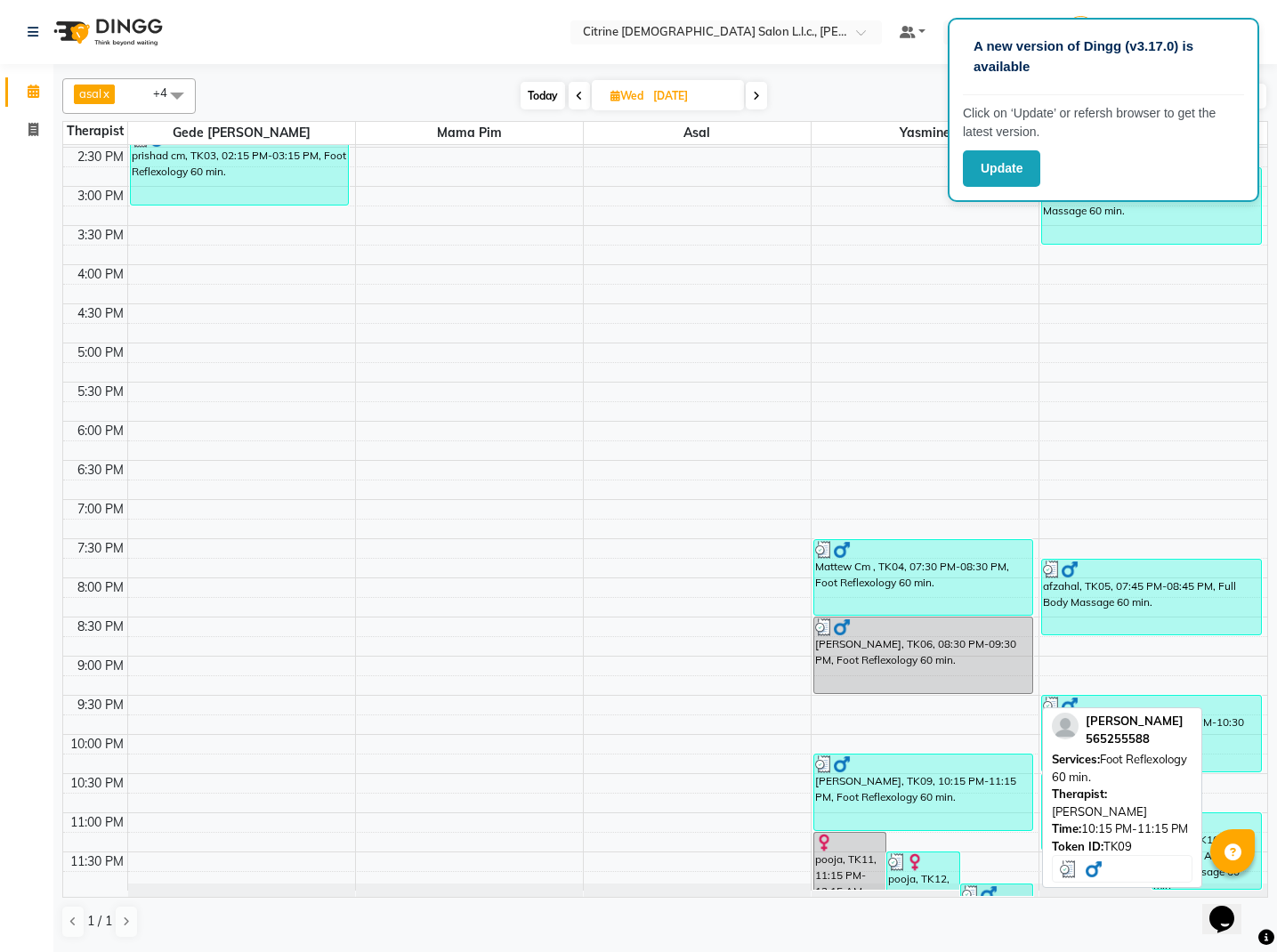
scroll to position [0, 0]
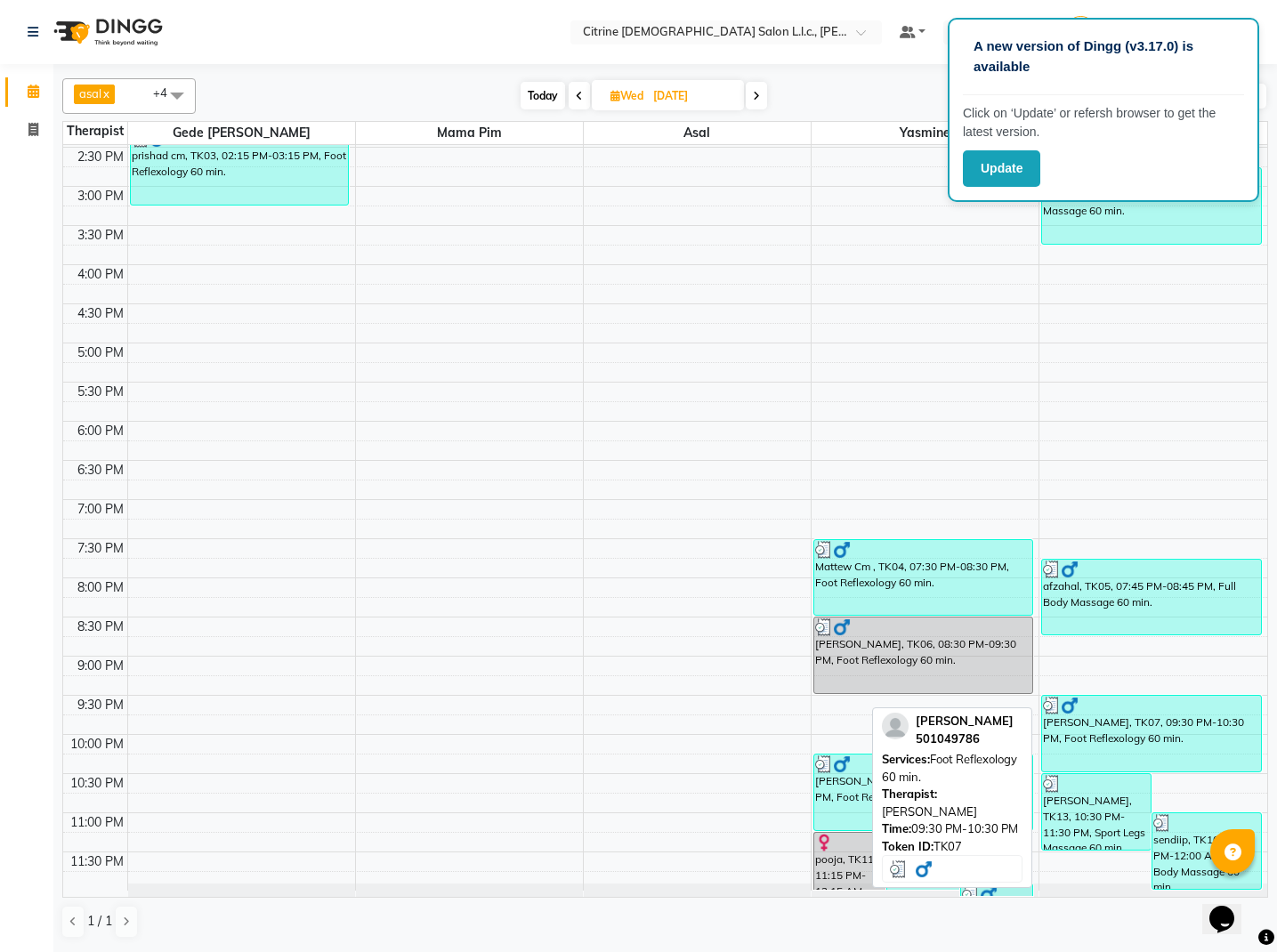
click at [1128, 730] on div "mohamed alam, TK07, 09:30 PM-10:30 PM, Foot Reflexology 60 min." at bounding box center [1151, 733] width 218 height 76
select select "3"
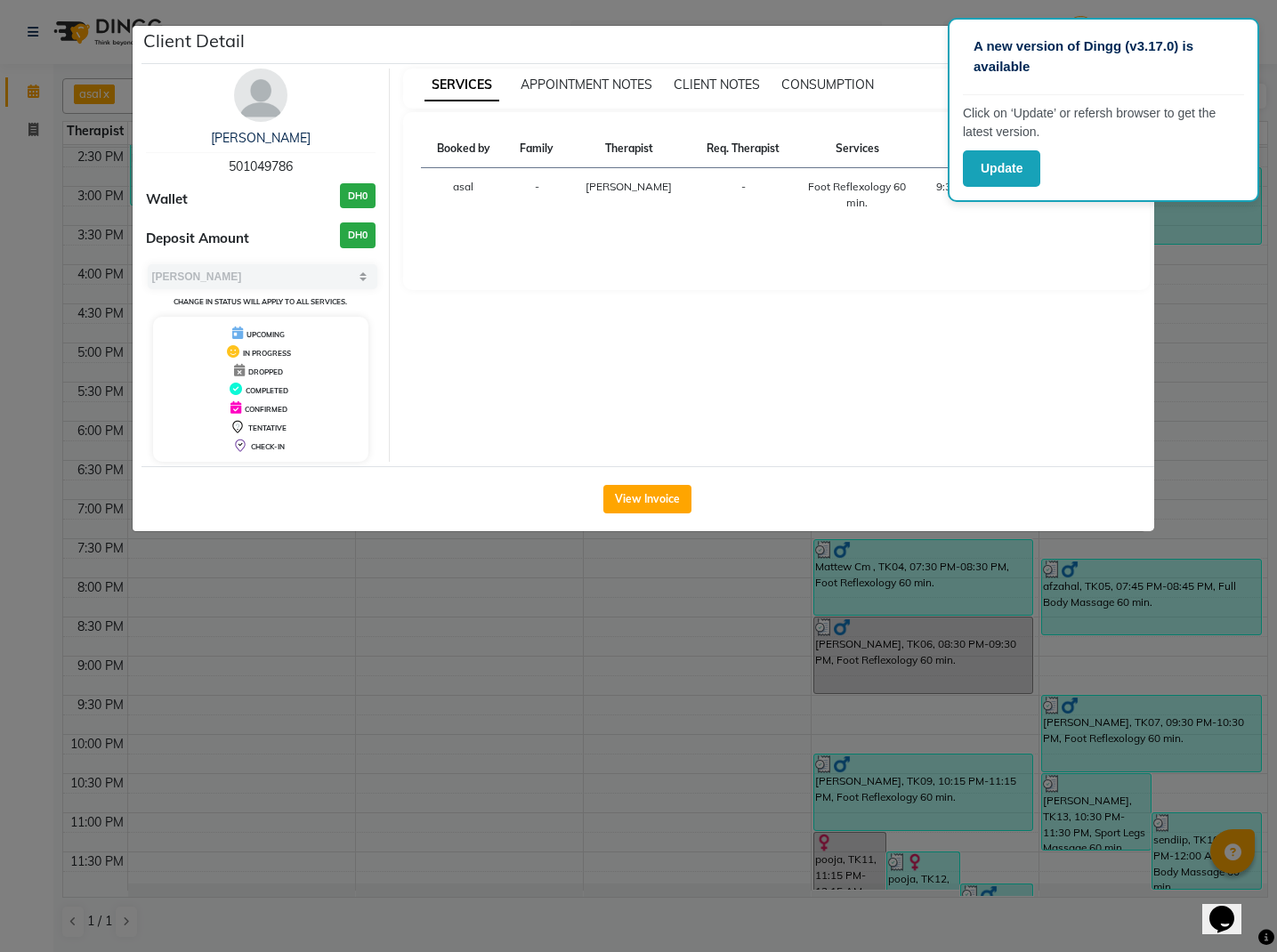
drag, startPoint x: 639, startPoint y: 502, endPoint x: 640, endPoint y: 512, distance: 10.0
click at [639, 503] on button "View Invoice" at bounding box center [647, 499] width 88 height 29
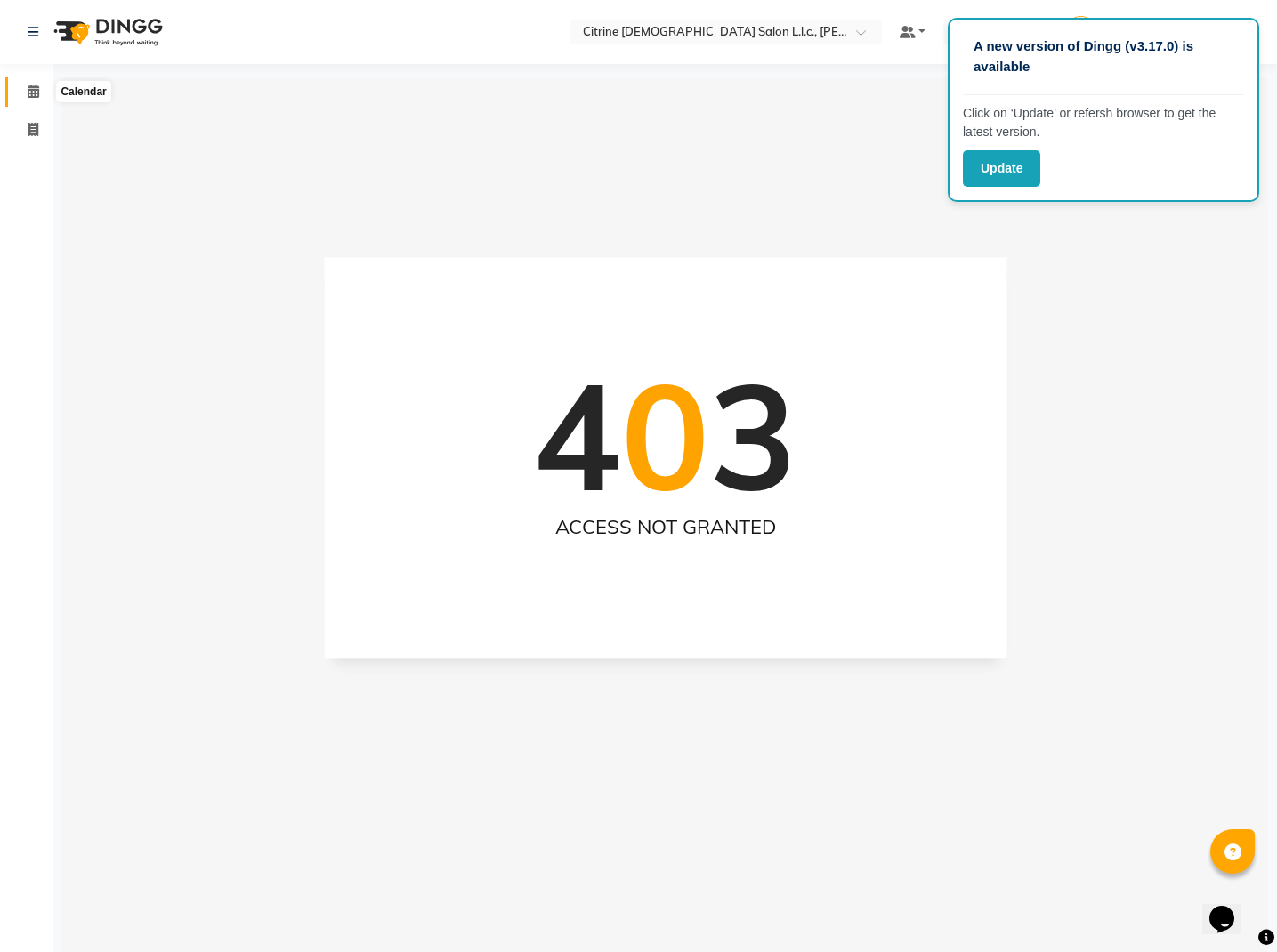
click at [36, 92] on icon at bounding box center [33, 91] width 12 height 13
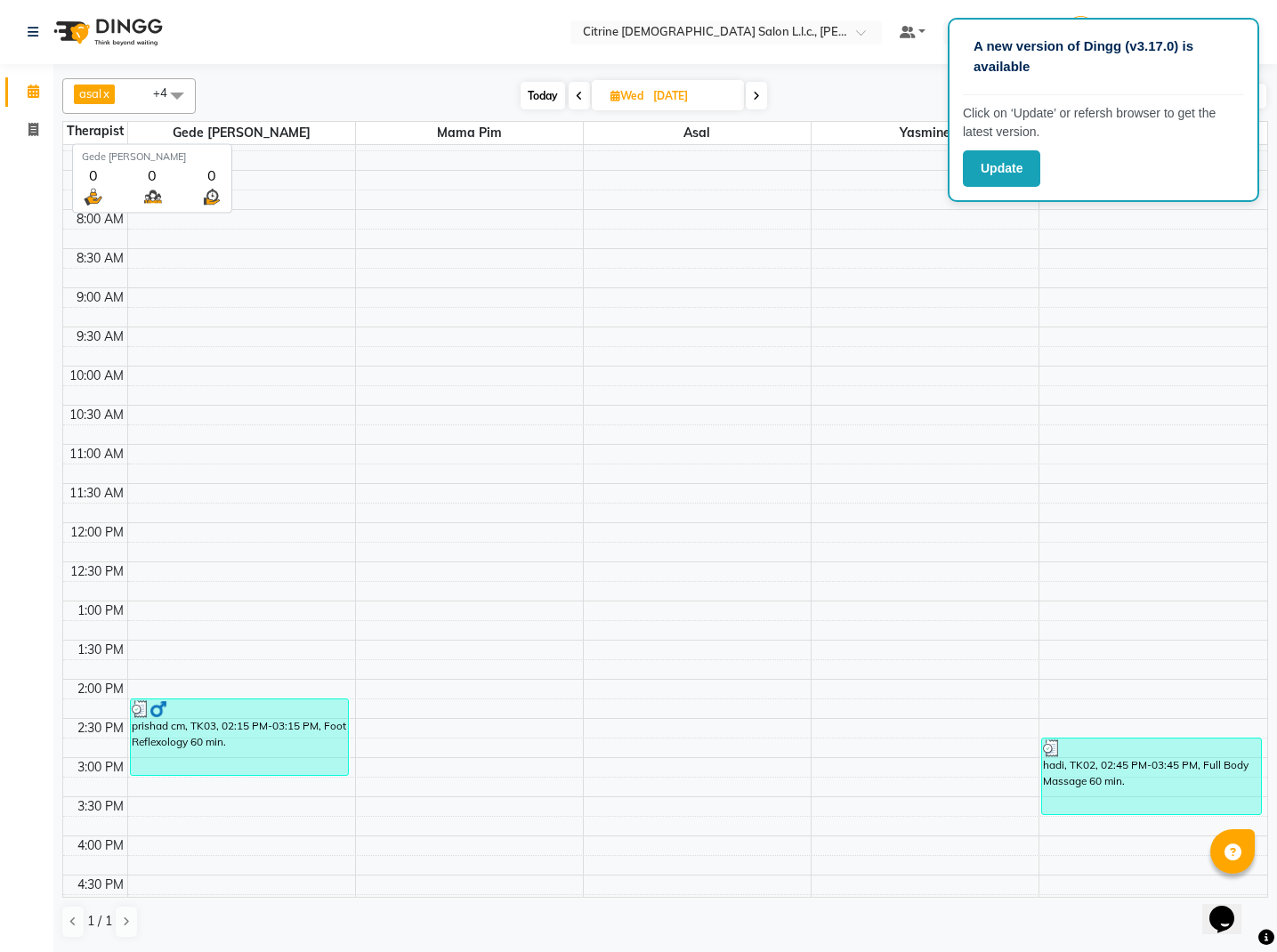
scroll to position [600, 0]
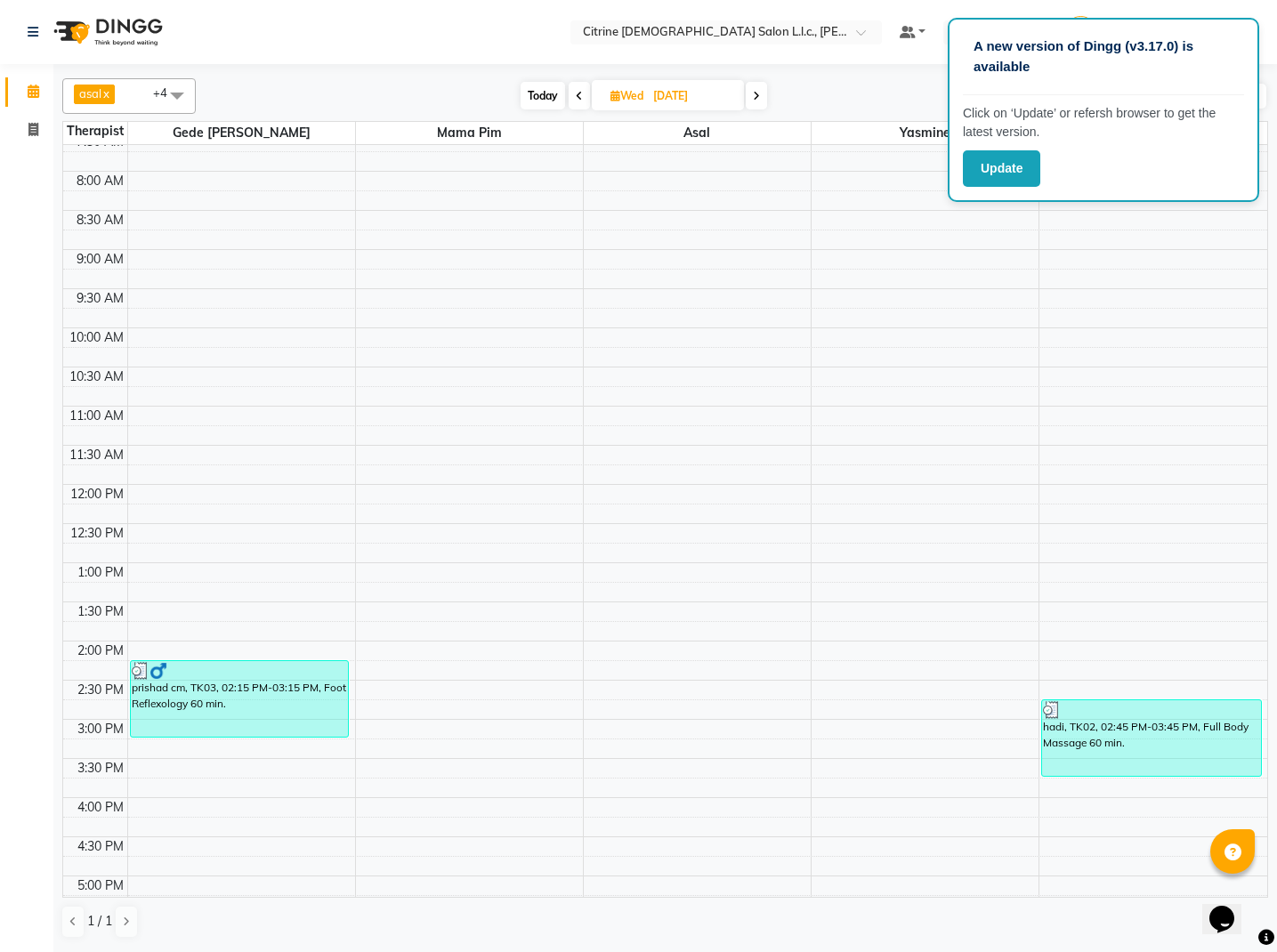
click at [543, 95] on span "Today" at bounding box center [543, 96] width 44 height 28
type input "[DATE]"
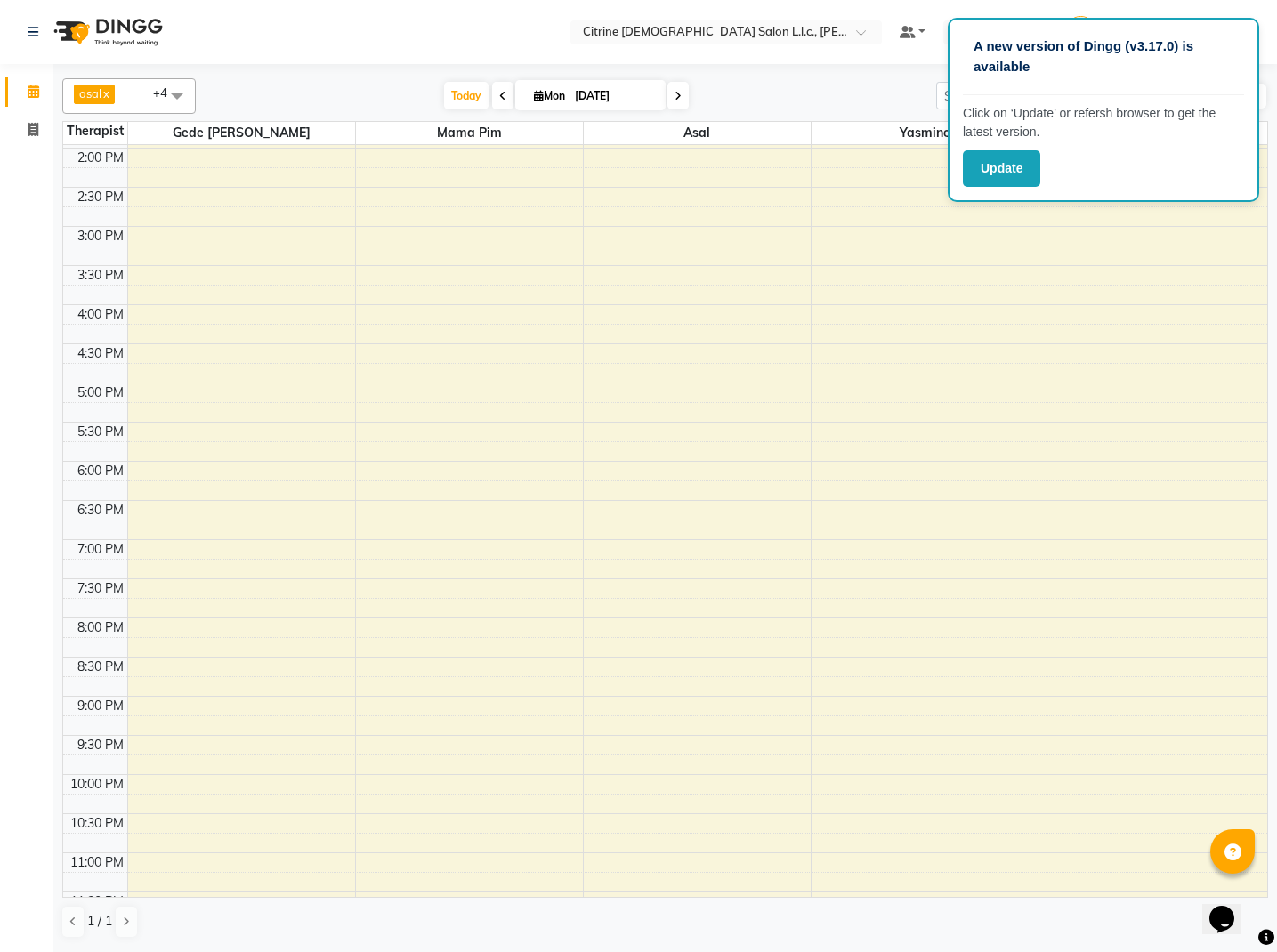
scroll to position [309, 0]
click at [307, 282] on div "10:00 AM 10:30 AM 11:00 AM 11:30 AM 12:00 PM 12:30 PM 1:00 PM 1:30 PM 2:00 PM 2…" at bounding box center [664, 384] width 1204 height 1095
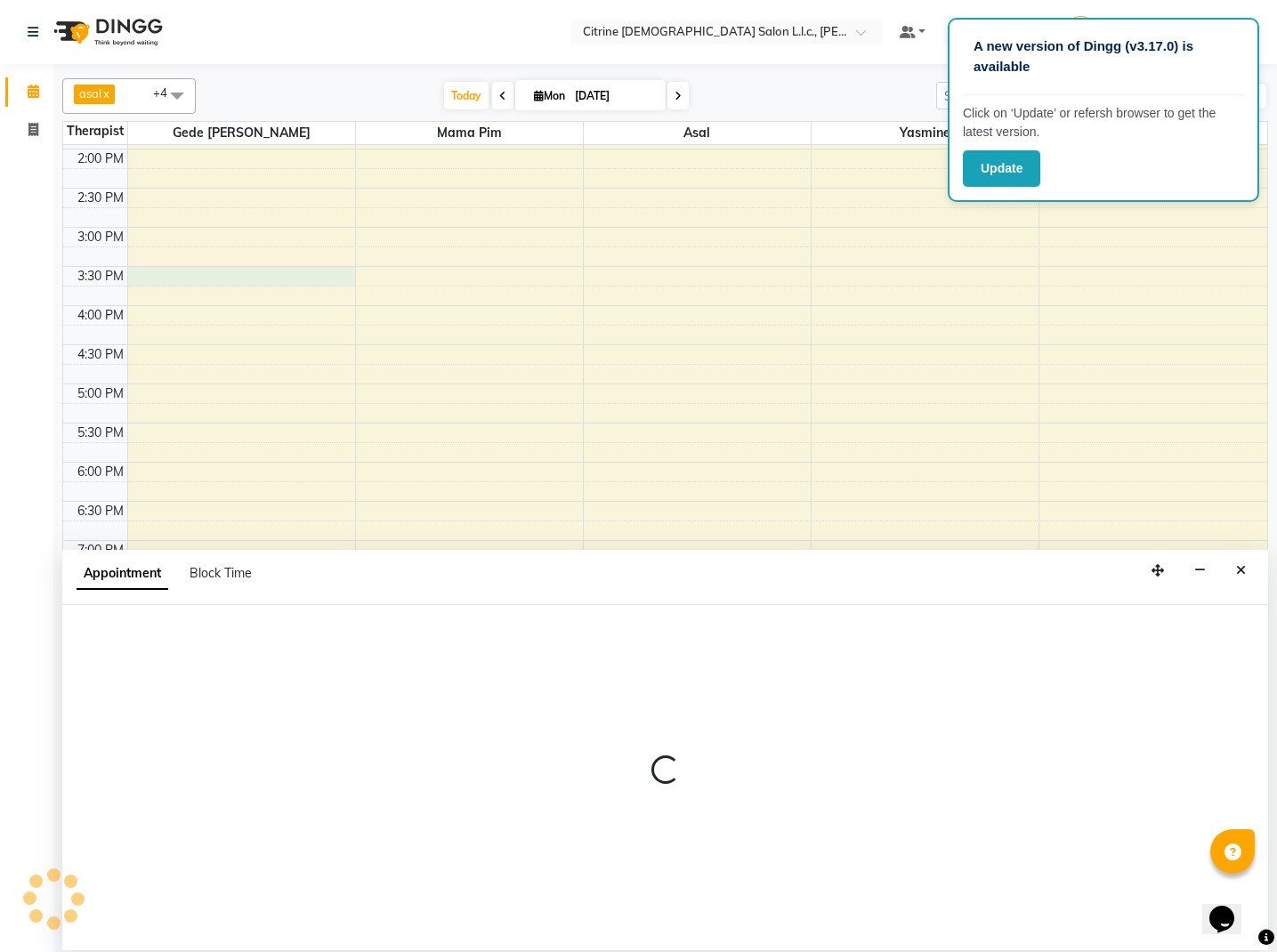
select select "70726"
select select "930"
select select "tentative"
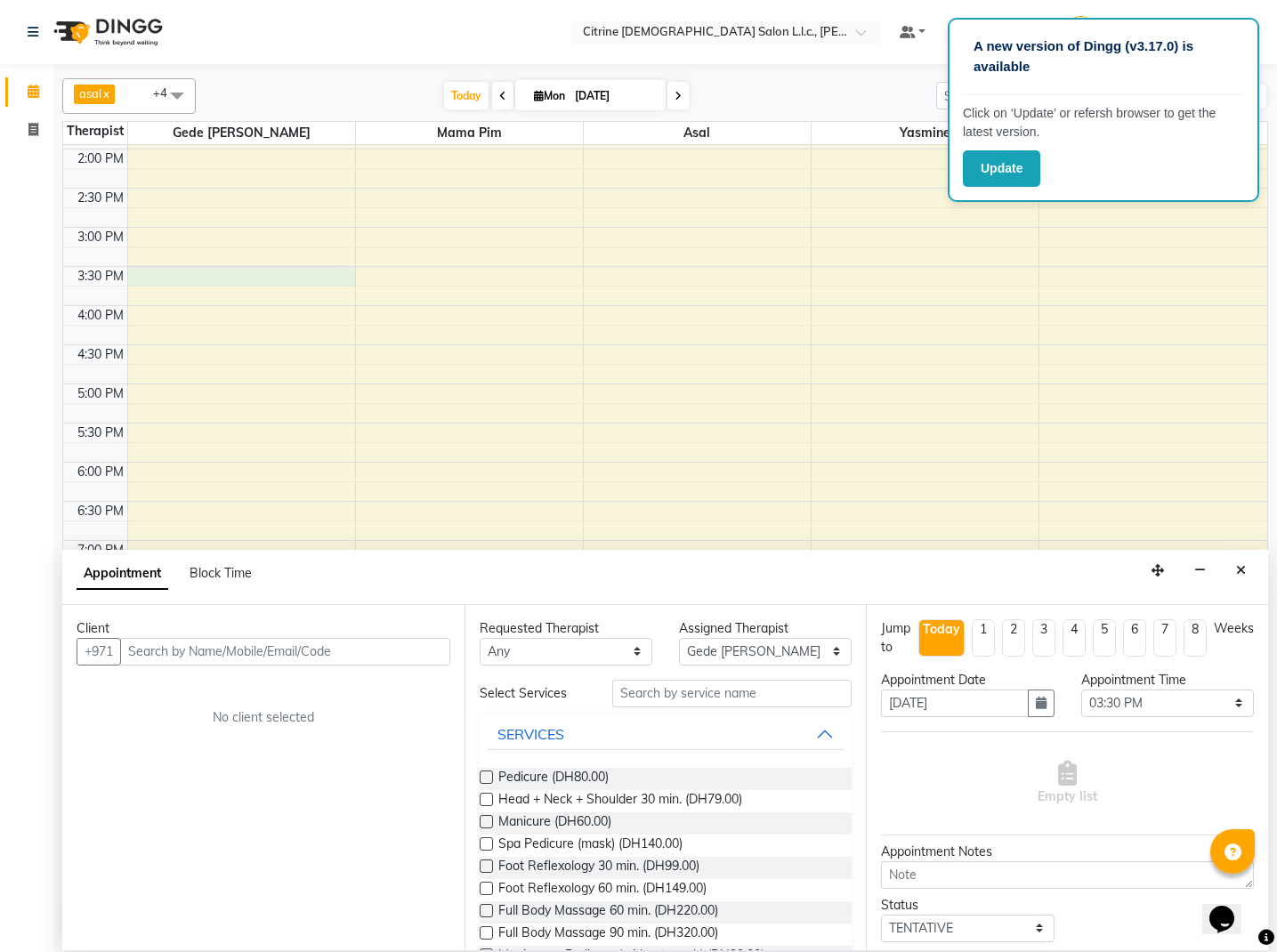
click at [141, 230] on div "10:00 AM 10:30 AM 11:00 AM 11:30 AM 12:00 PM 12:30 PM 1:00 PM 1:30 PM 2:00 PM 2…" at bounding box center [664, 384] width 1204 height 1095
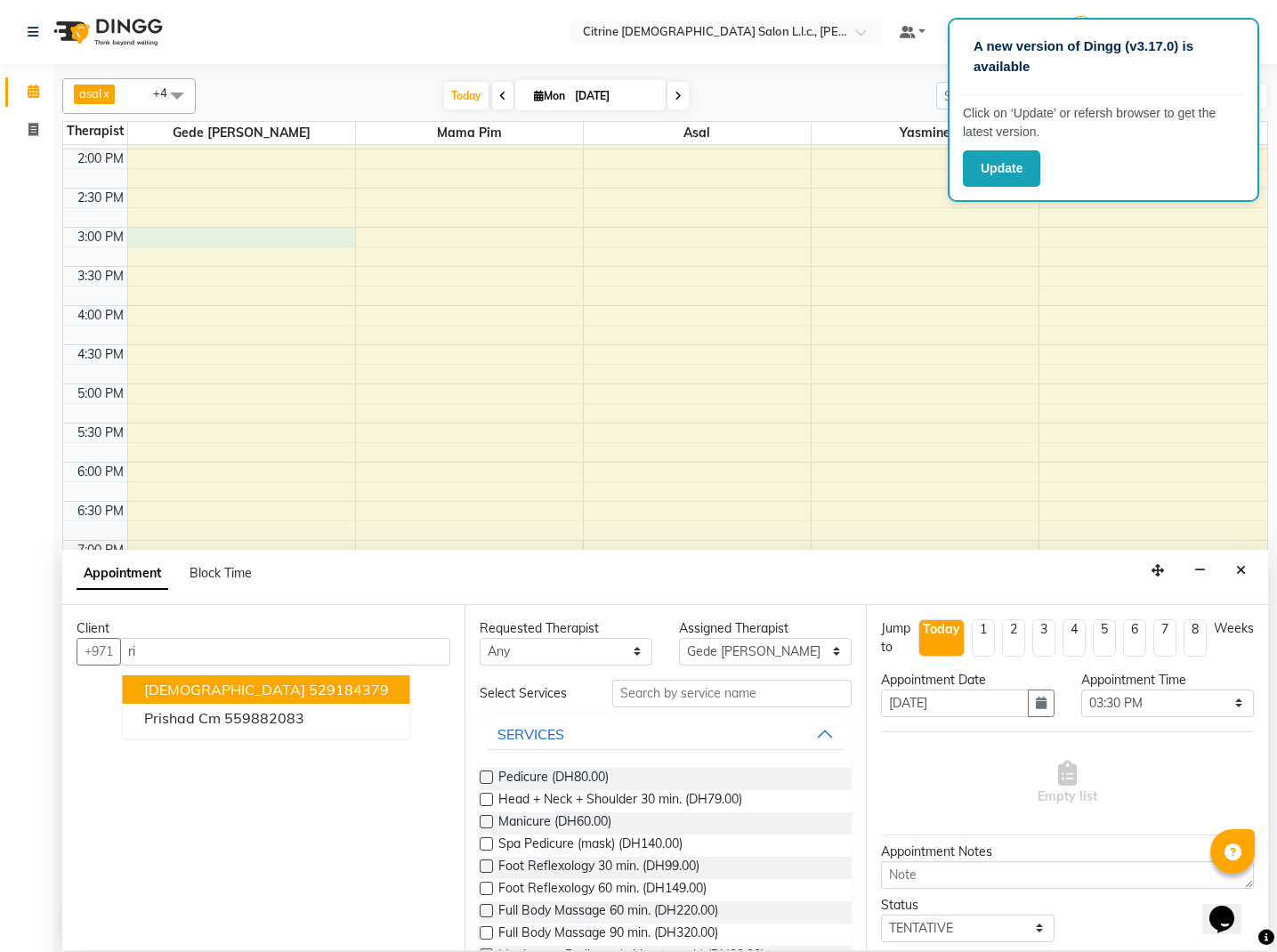
type input "r"
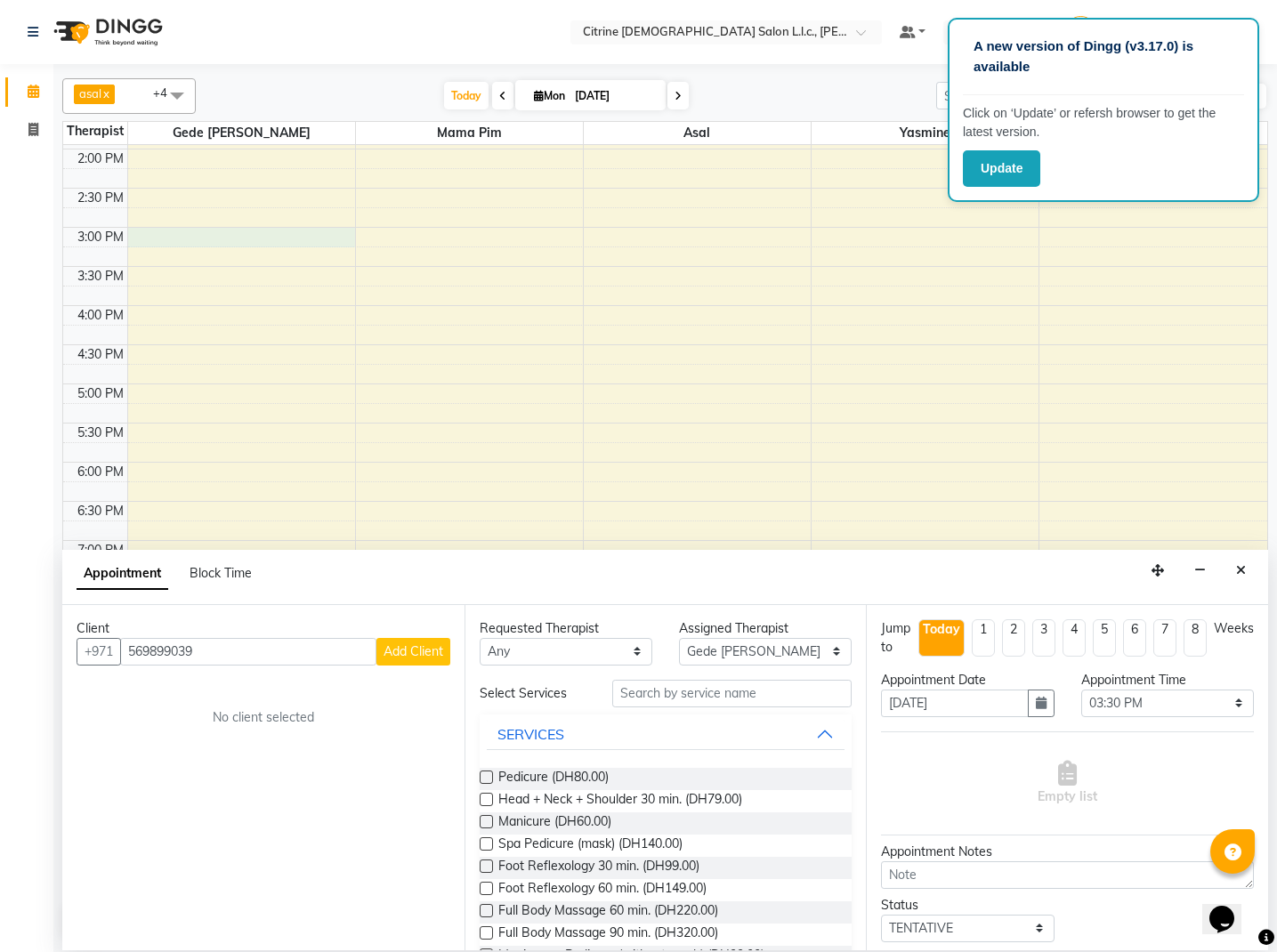
type input "569899039"
click at [424, 645] on span "Add Client" at bounding box center [413, 650] width 60 height 16
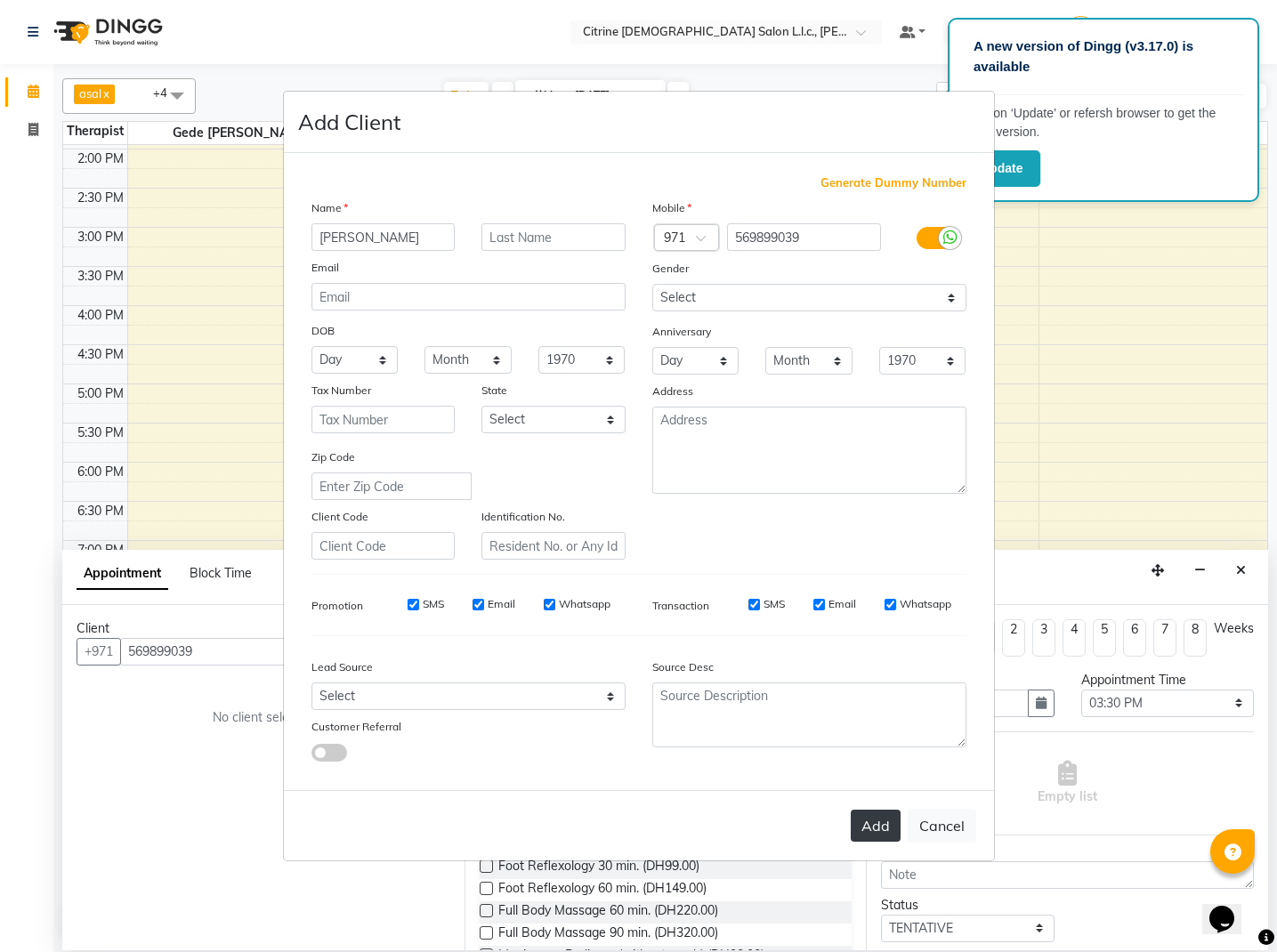
type input "[PERSON_NAME]"
click at [879, 831] on button "Add" at bounding box center [876, 826] width 50 height 32
select select
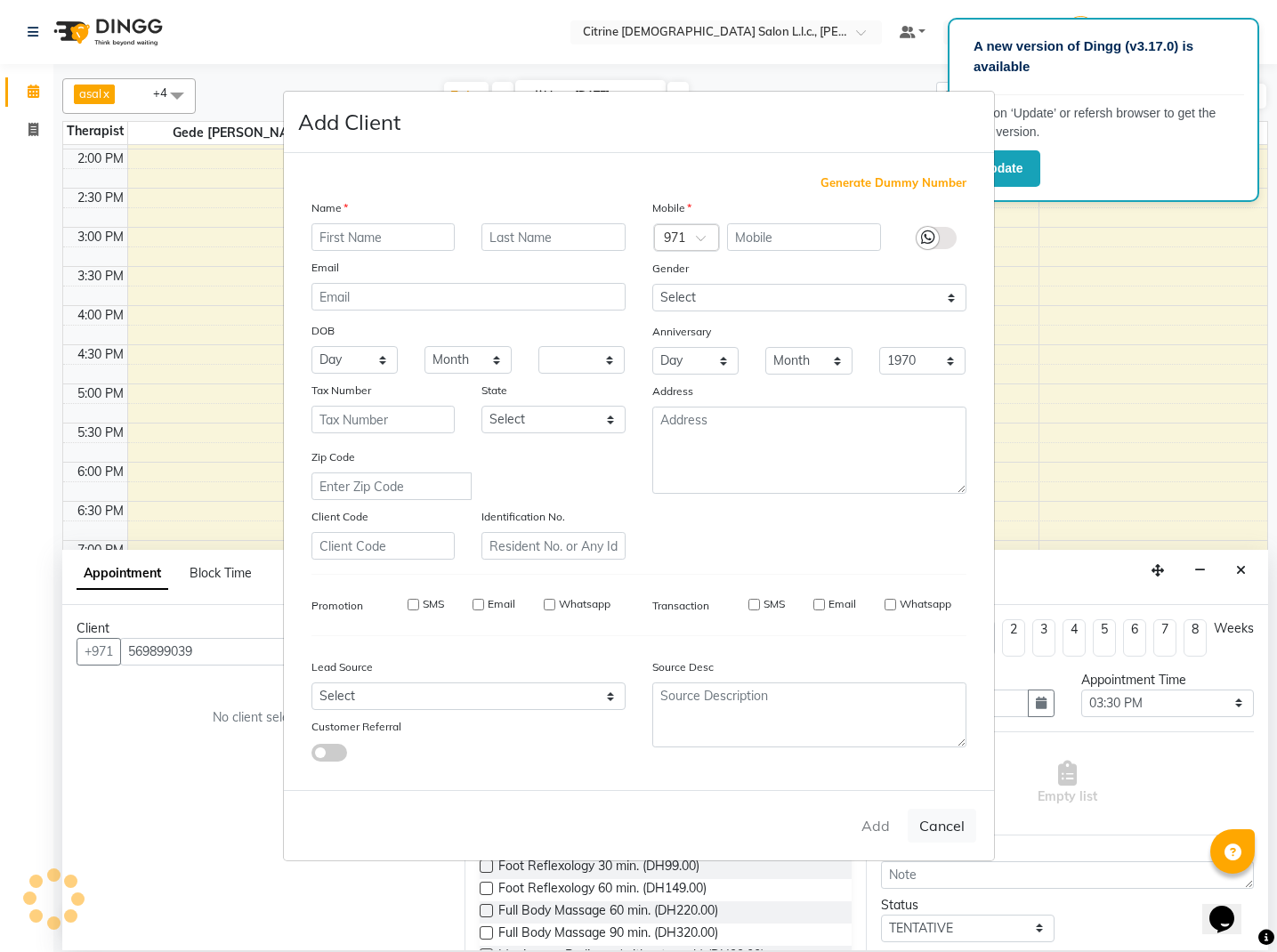
select select
checkbox input "false"
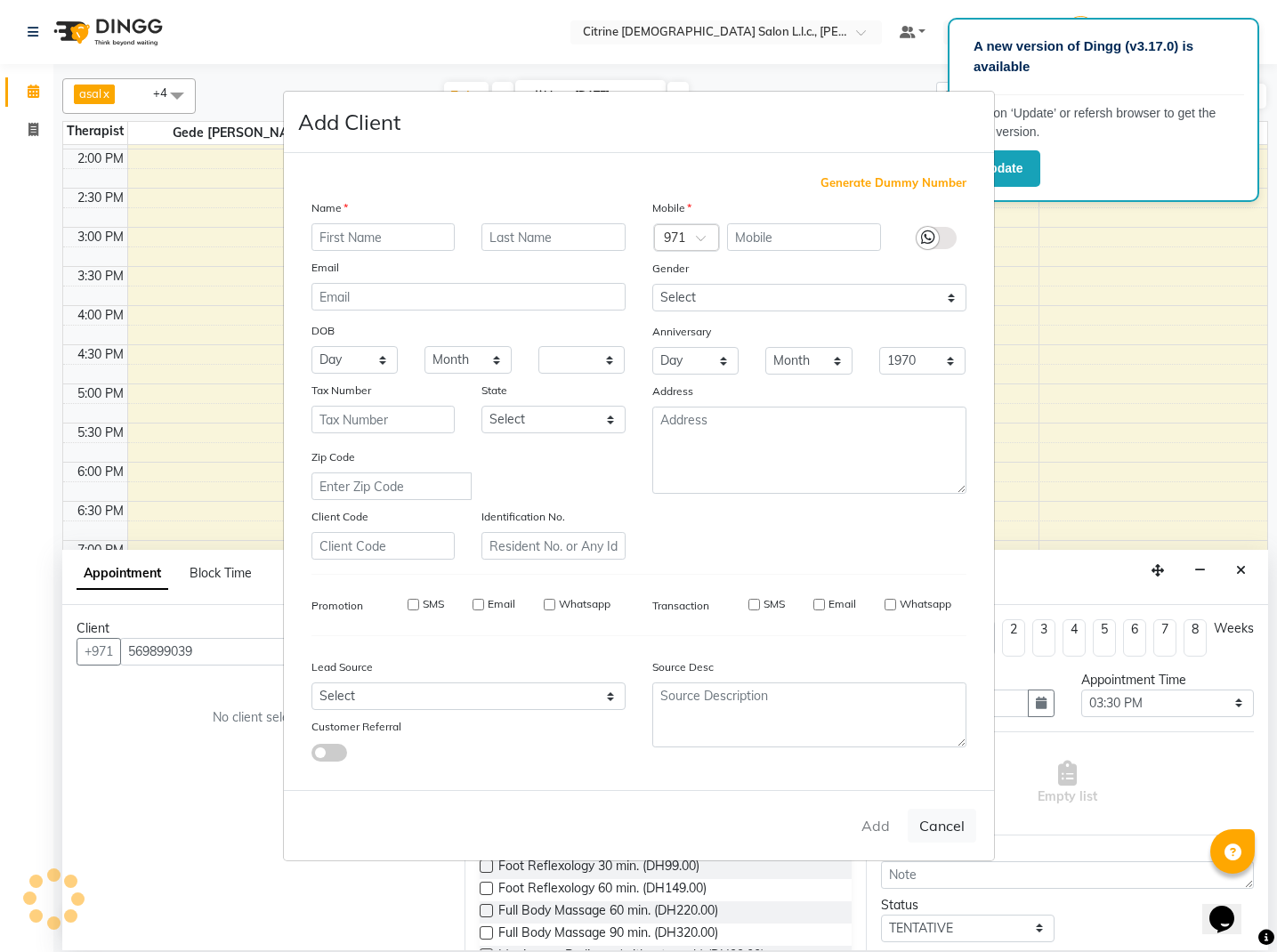
checkbox input "false"
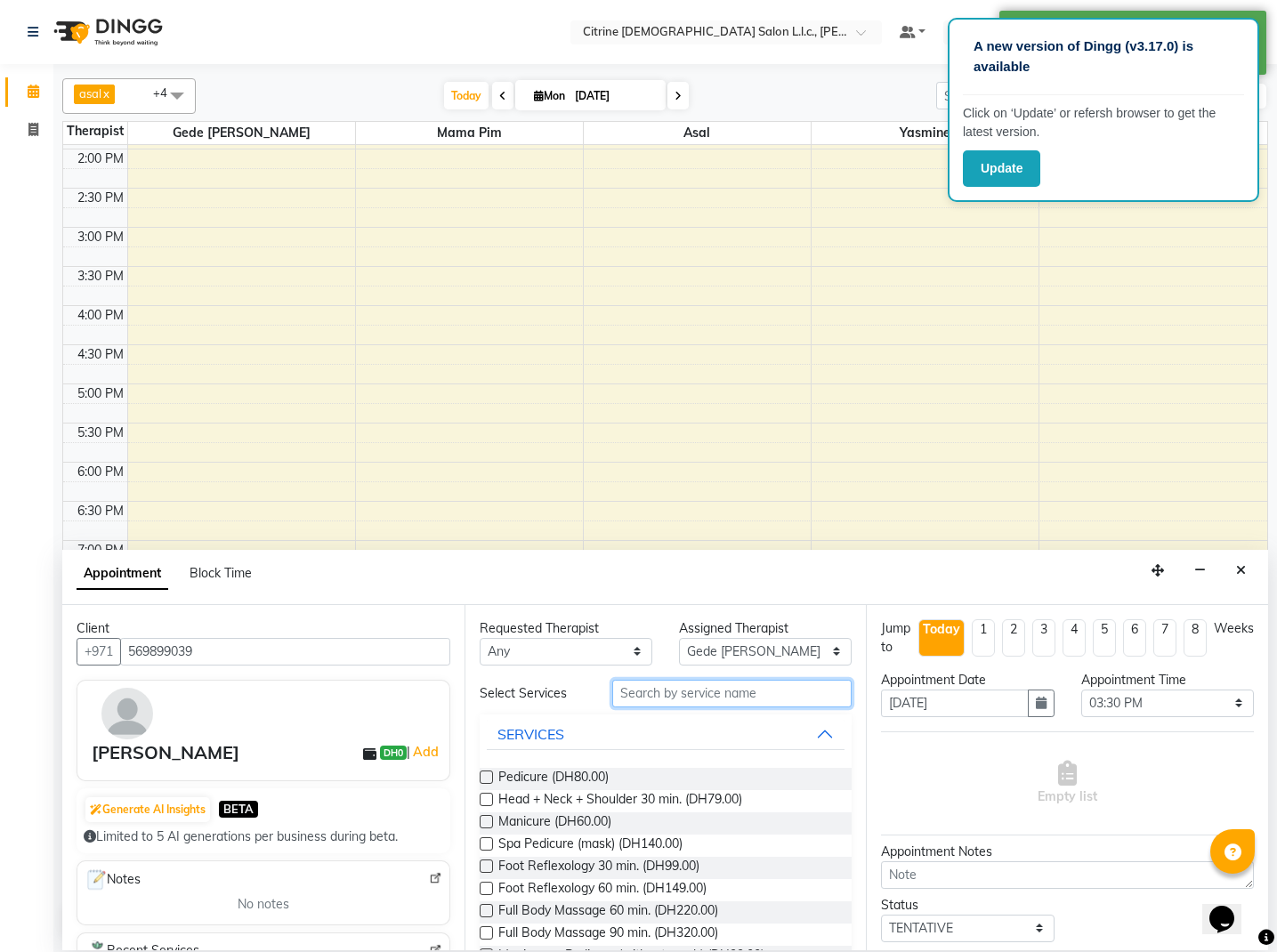
click at [692, 696] on input "text" at bounding box center [732, 694] width 239 height 28
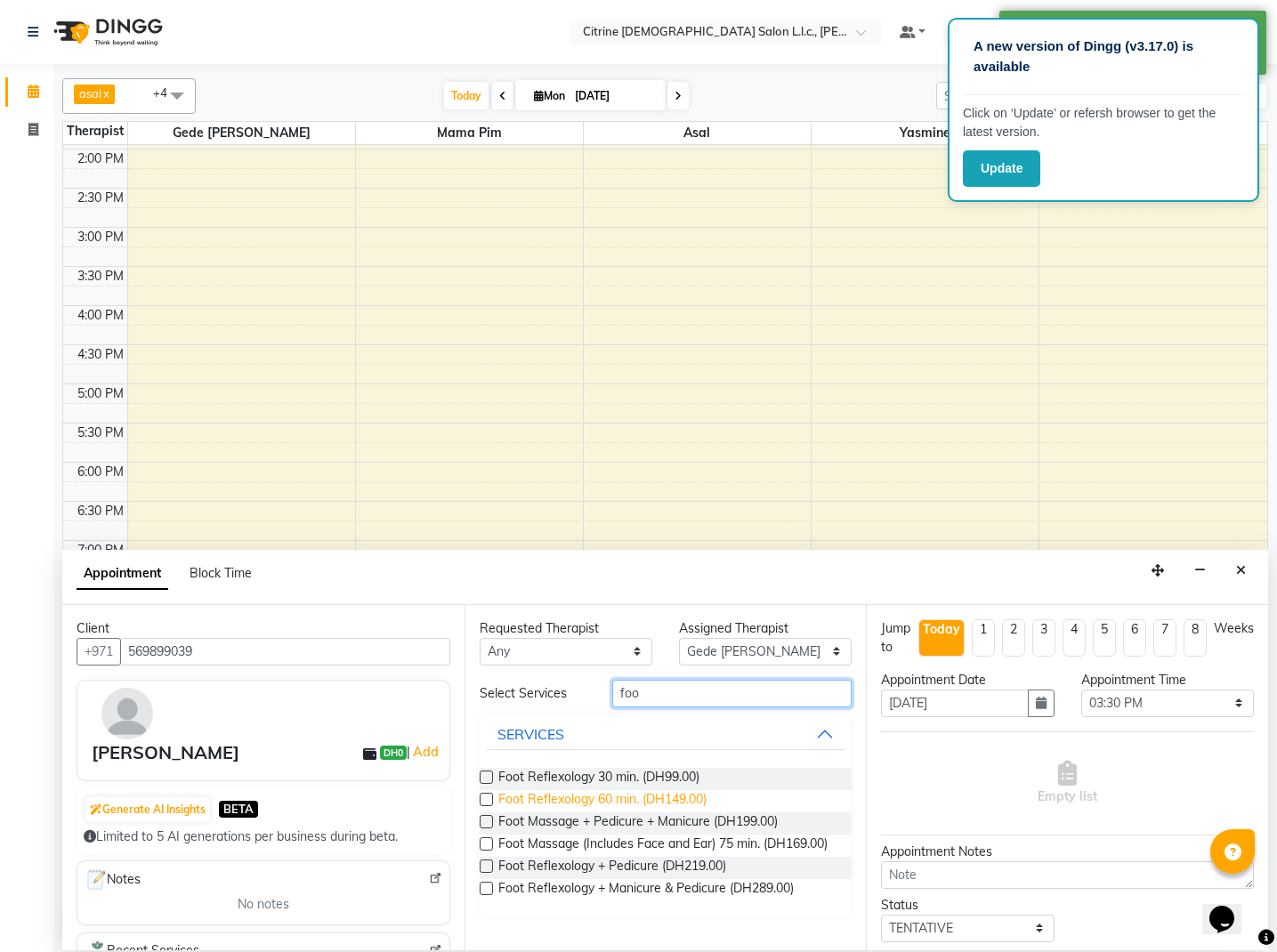
type input "foo"
click at [551, 793] on span "Foot Reflexology 60 min. (DH149.00)" at bounding box center [603, 801] width 209 height 22
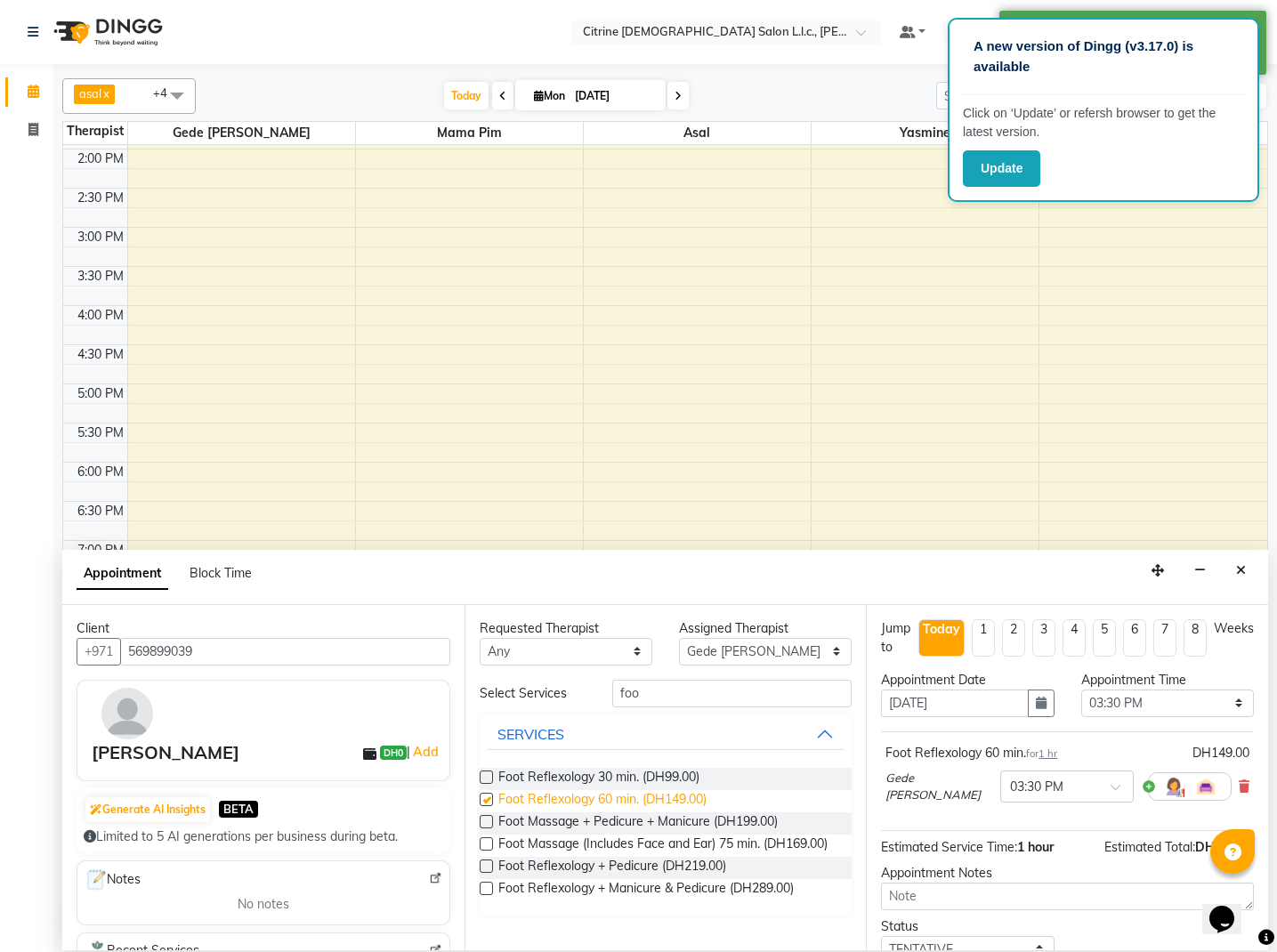
checkbox input "false"
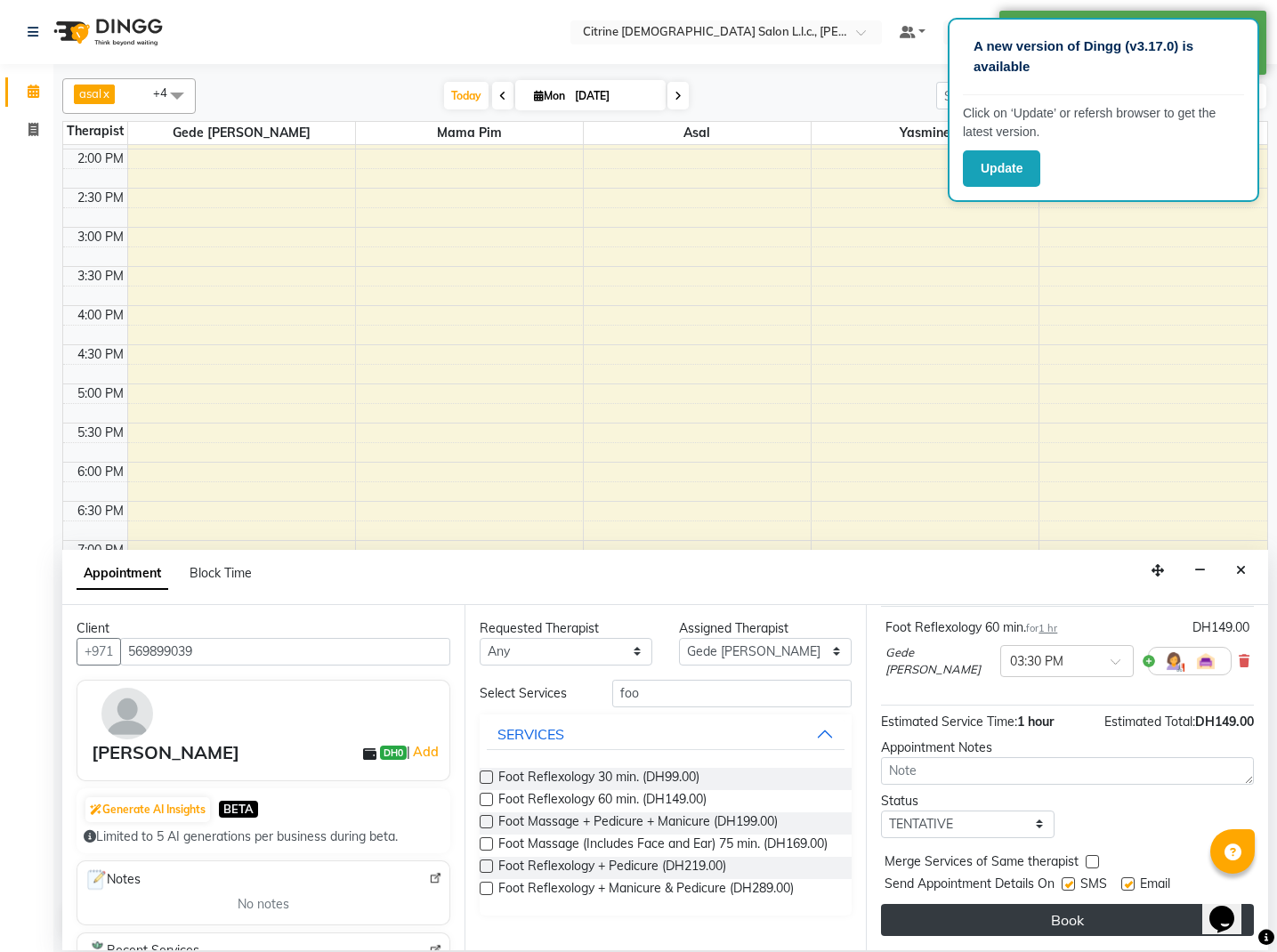
scroll to position [125, 0]
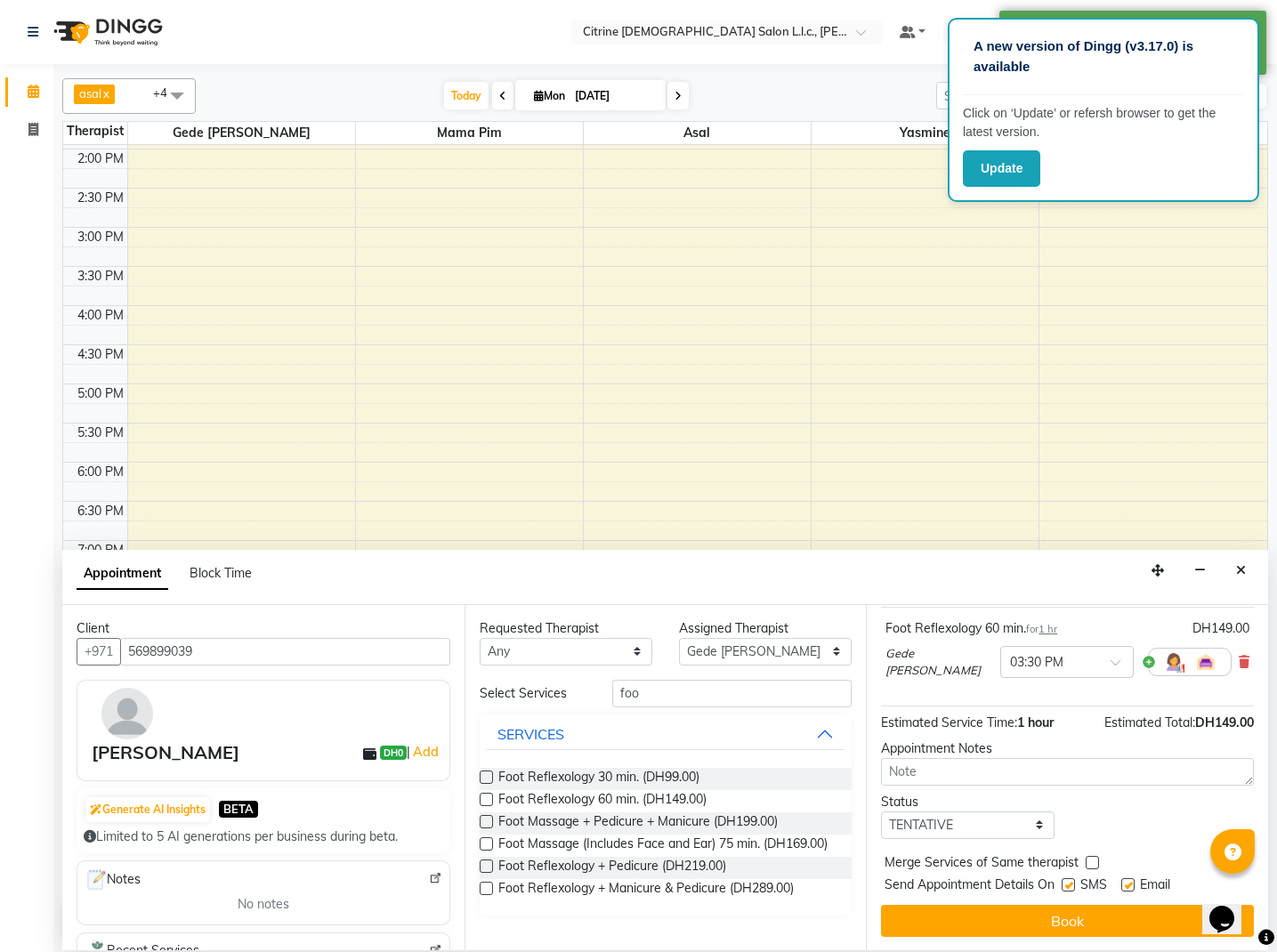
click at [1102, 915] on button "Book" at bounding box center [1068, 921] width 373 height 32
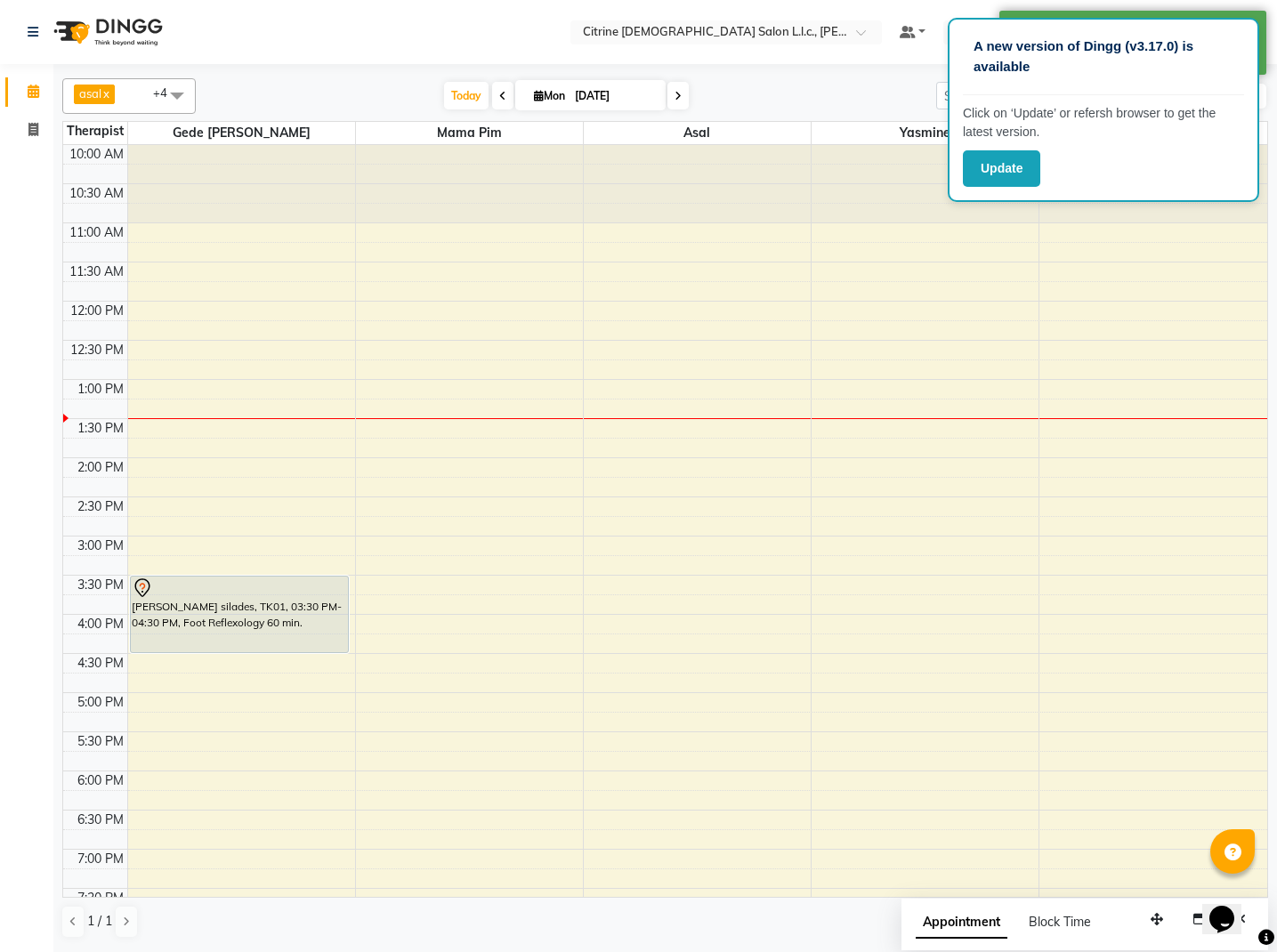
scroll to position [0, 0]
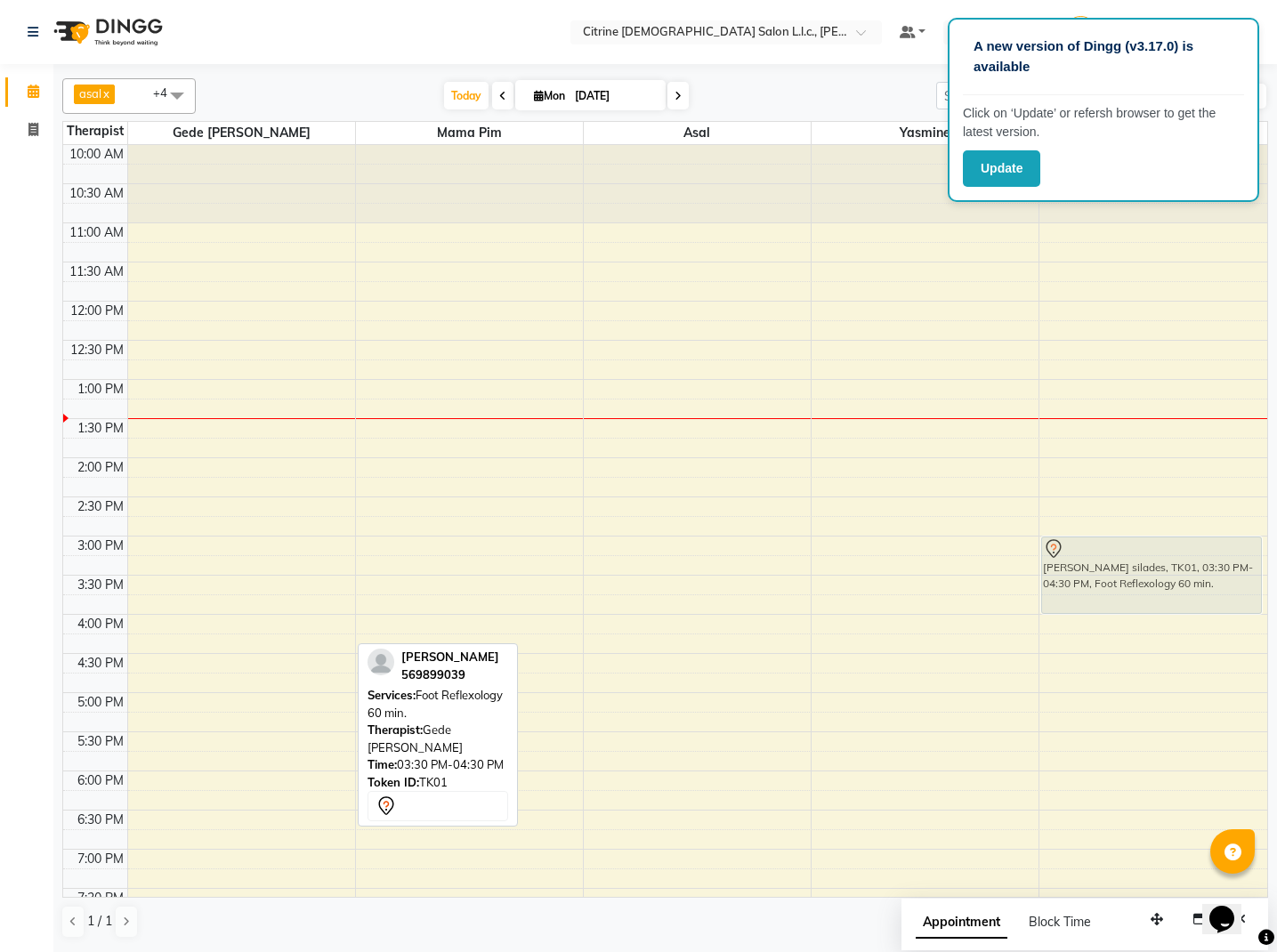
drag, startPoint x: 296, startPoint y: 608, endPoint x: 1125, endPoint y: 574, distance: 829.7
click at [1125, 574] on tr "rish silades, TK01, 03:30 PM-04:30 PM, Foot Reflexology 60 min. rish silades, T…" at bounding box center [664, 692] width 1204 height 1095
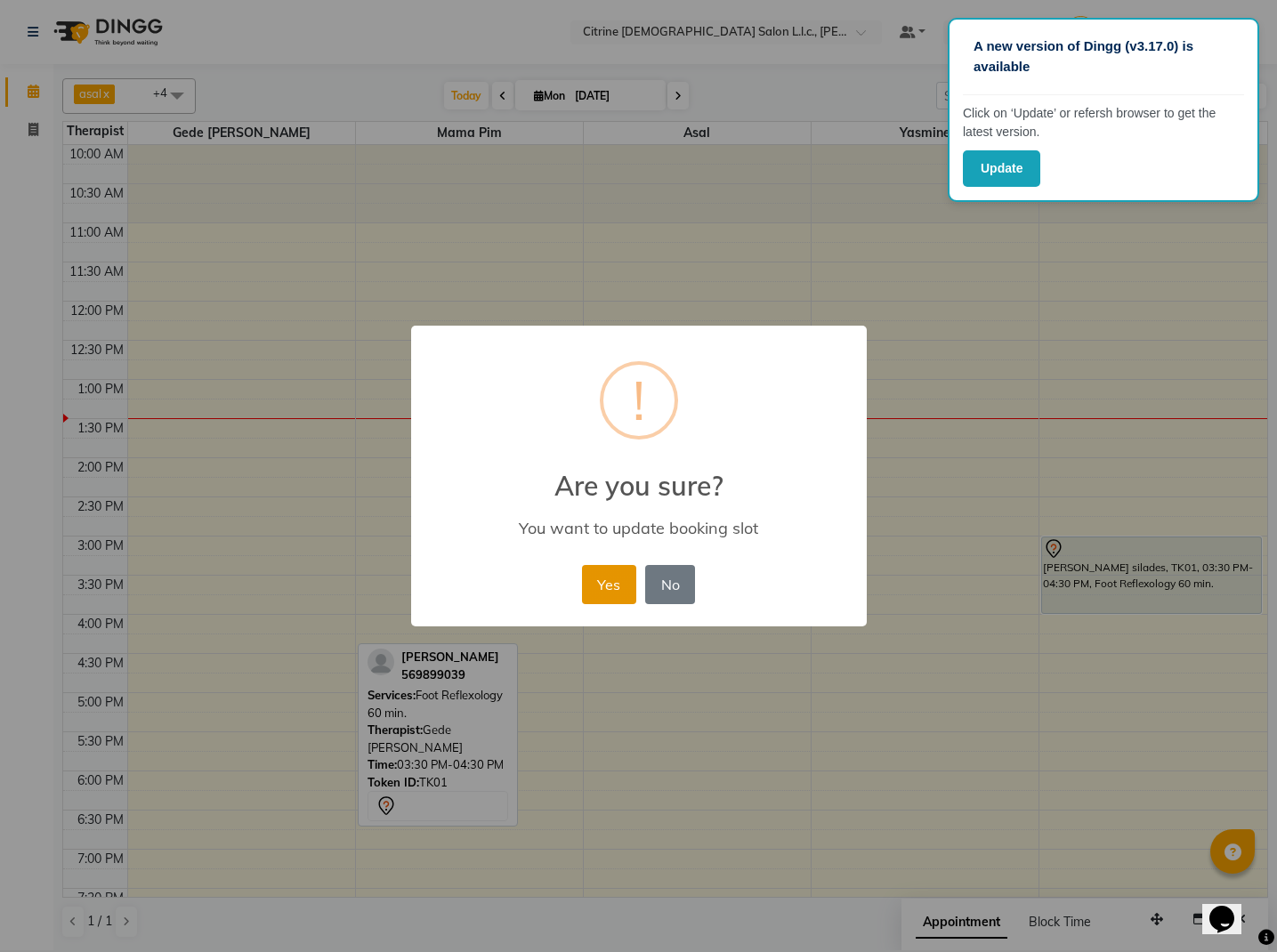
click at [610, 578] on button "Yes" at bounding box center [609, 584] width 54 height 39
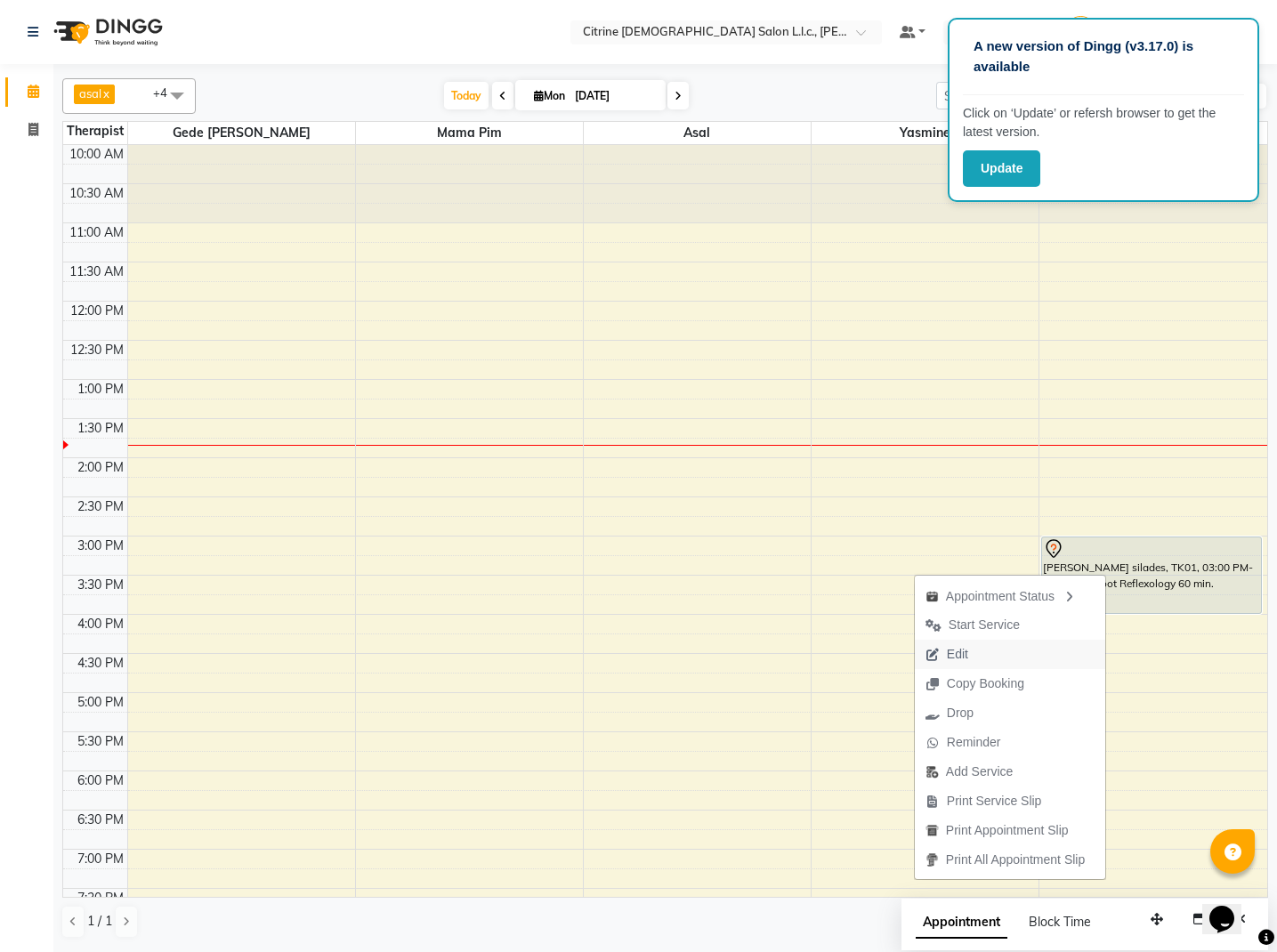
click at [966, 655] on span "Edit" at bounding box center [946, 654] width 64 height 30
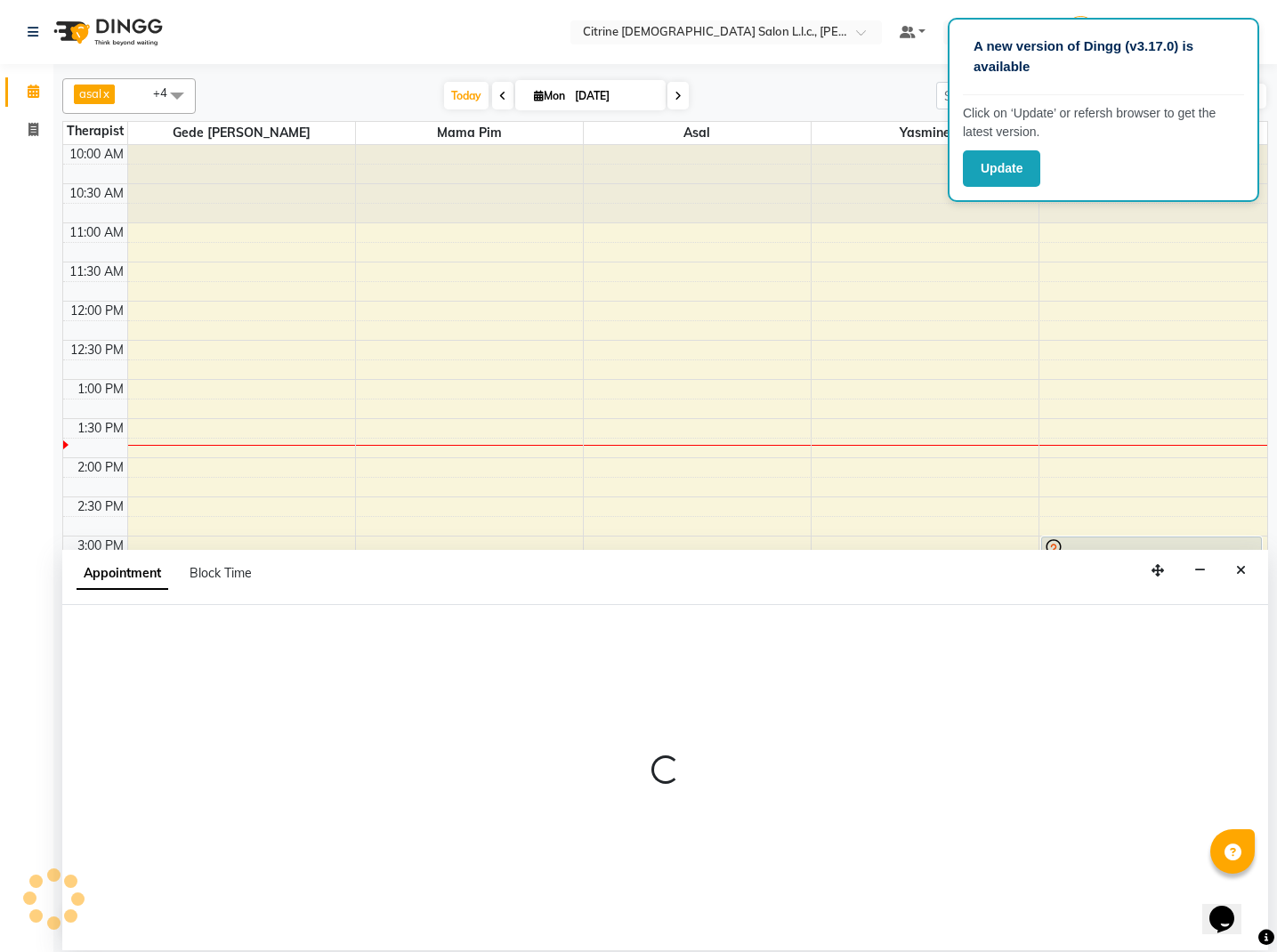
select select "900"
select select "tentative"
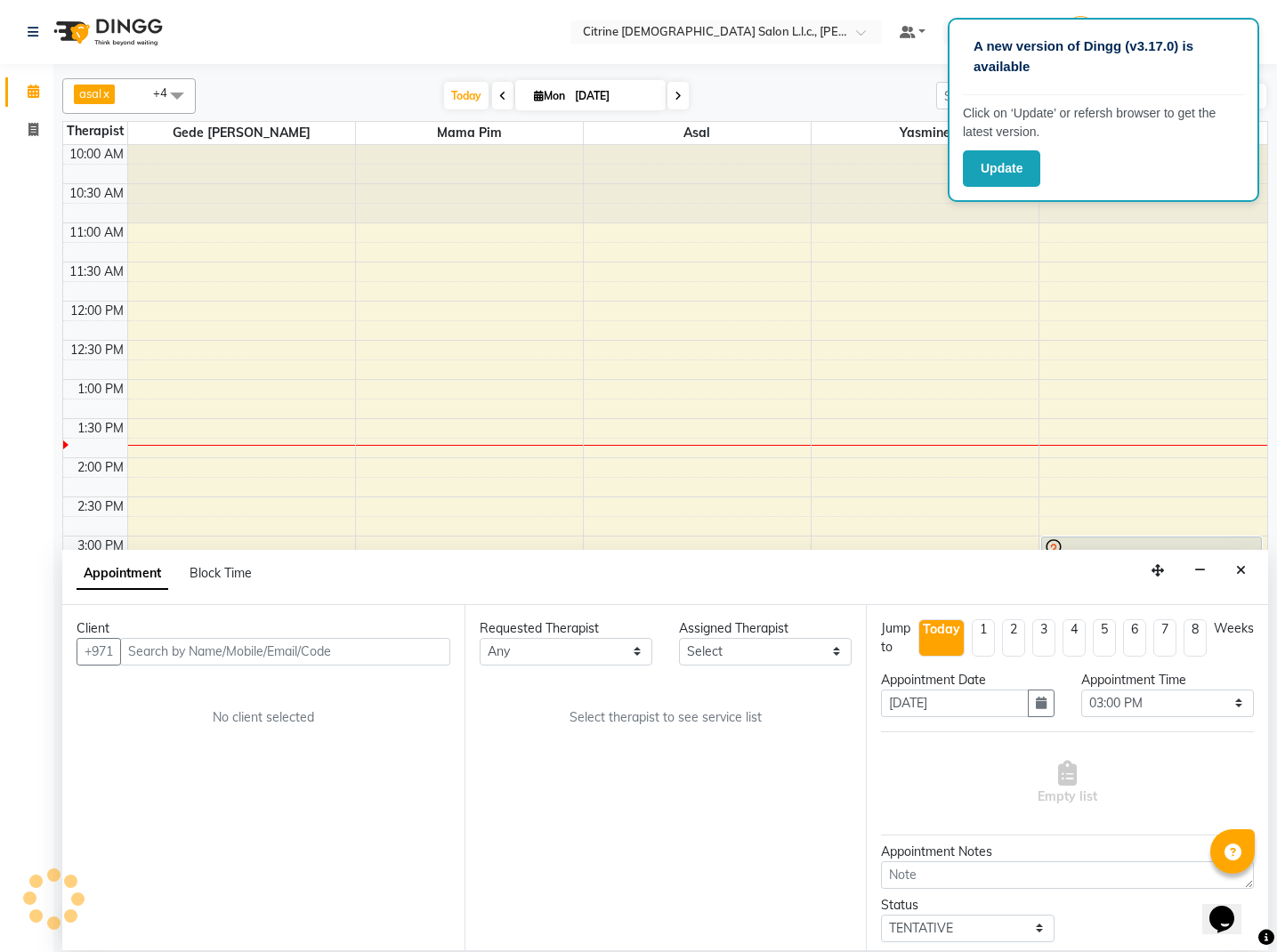
select select "88910"
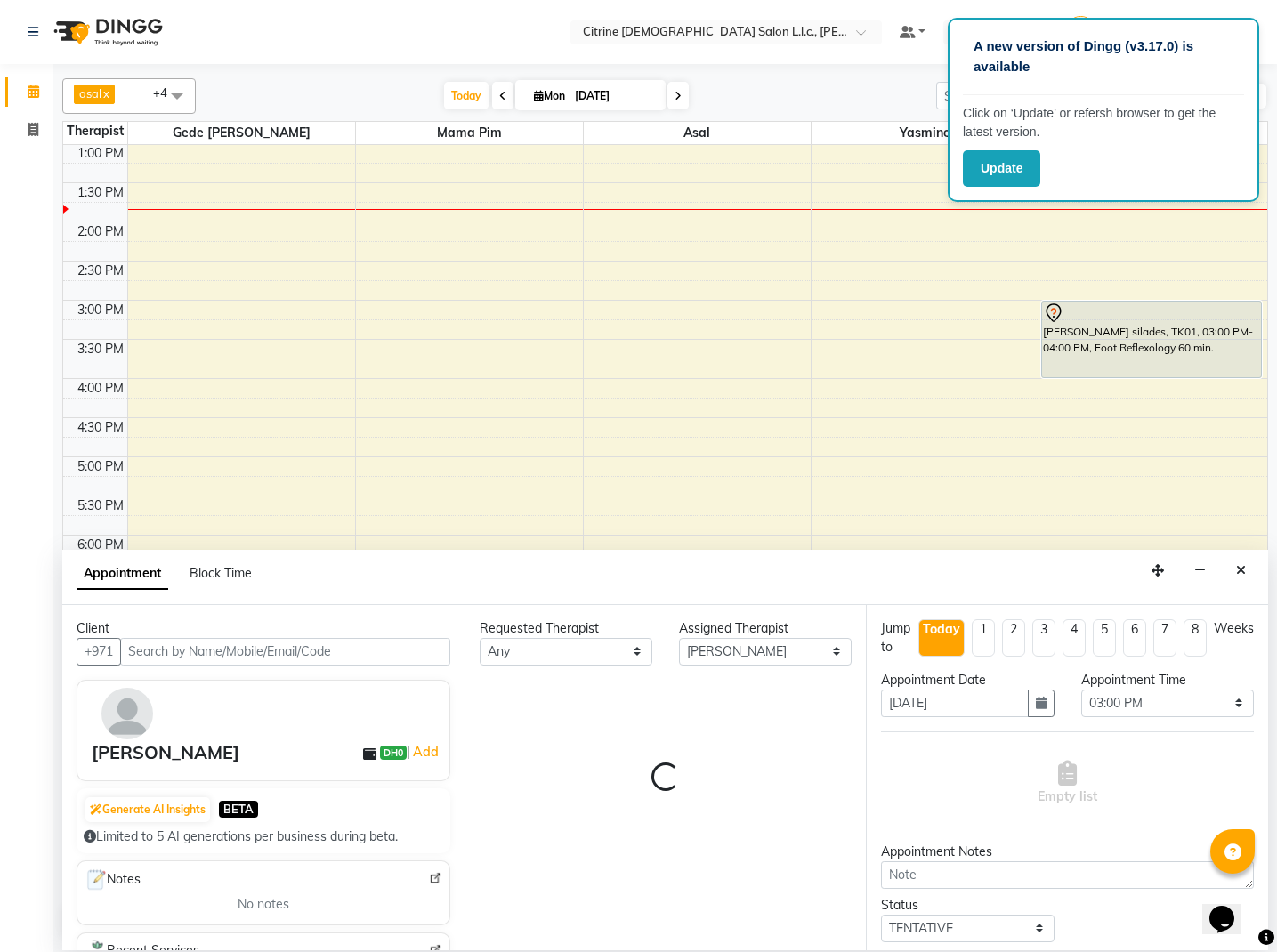
select select "3973"
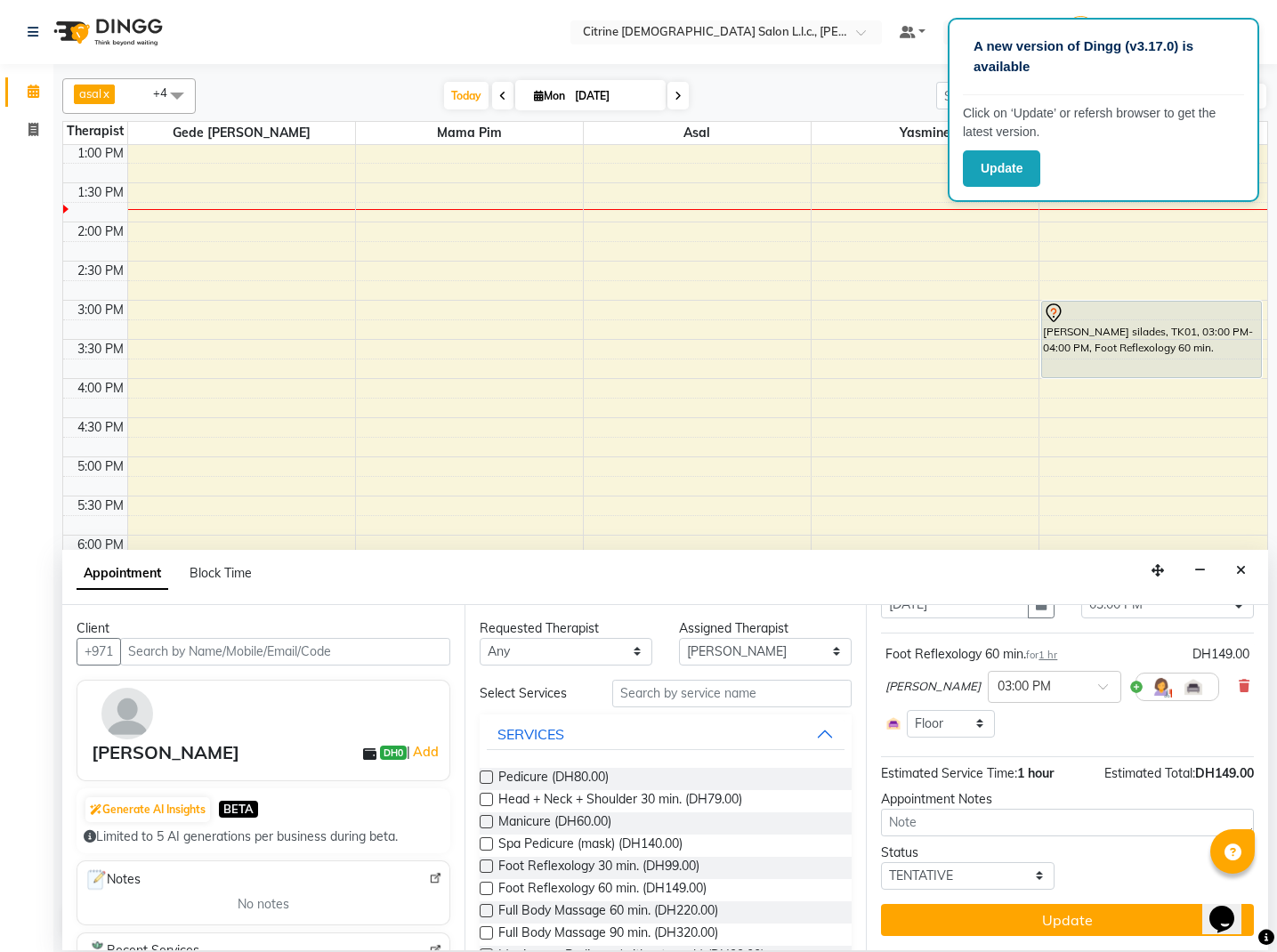
scroll to position [99, 0]
click at [1245, 682] on icon at bounding box center [1244, 686] width 11 height 13
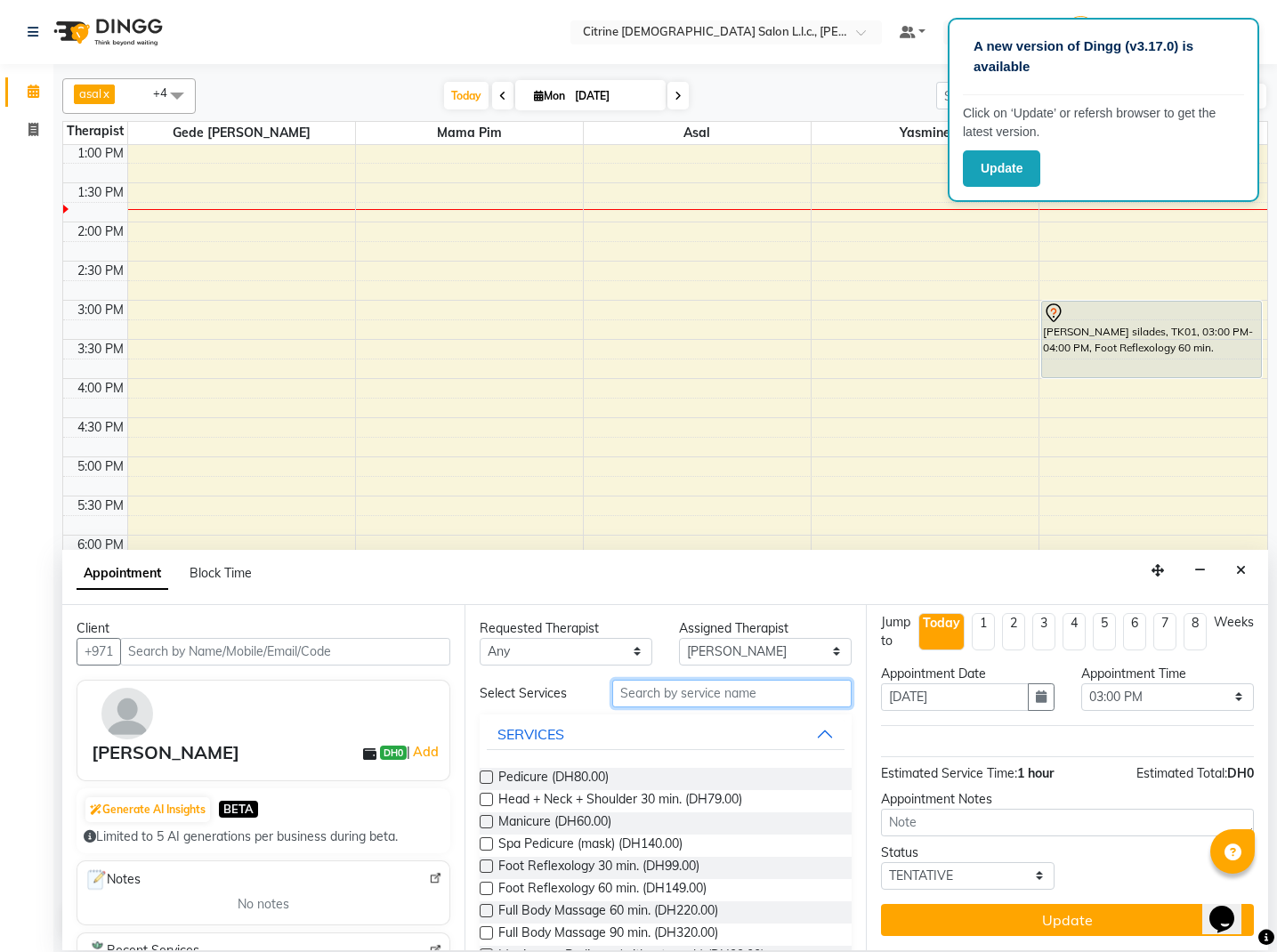
click at [650, 698] on input "text" at bounding box center [732, 694] width 239 height 28
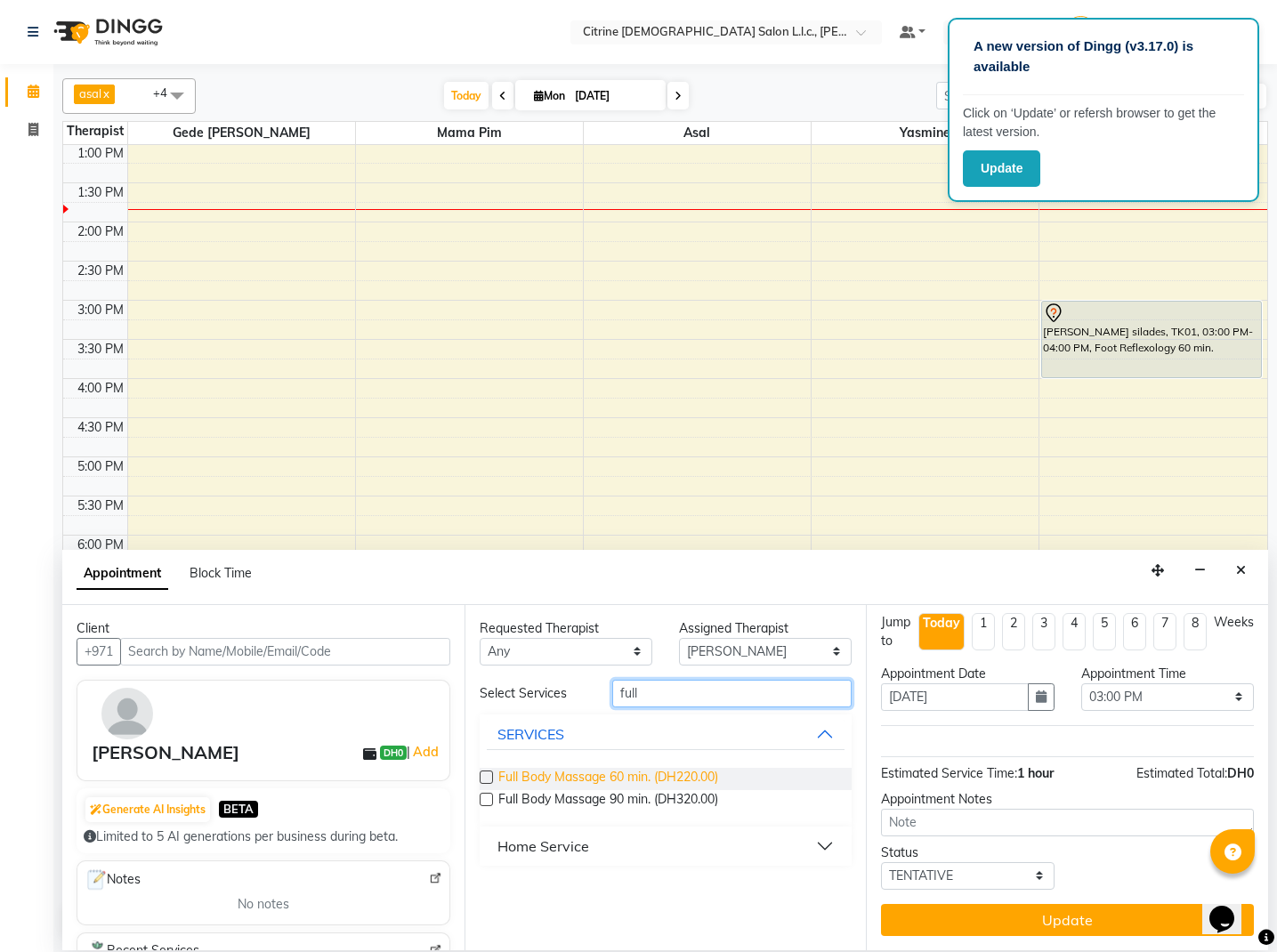
type input "full"
click at [613, 778] on span "Full Body Massage 60 min. (DH220.00)" at bounding box center [608, 779] width 220 height 22
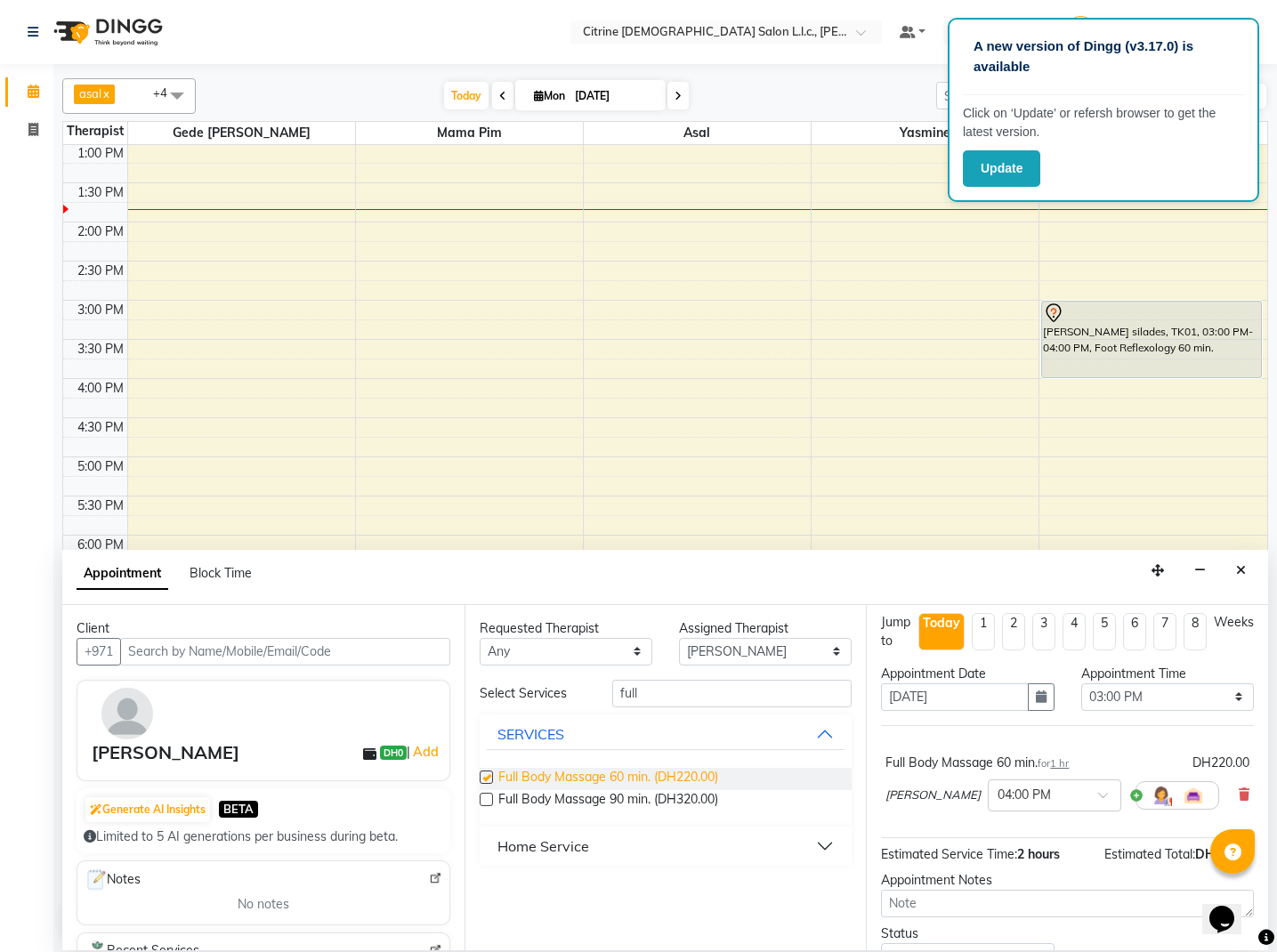
checkbox input "false"
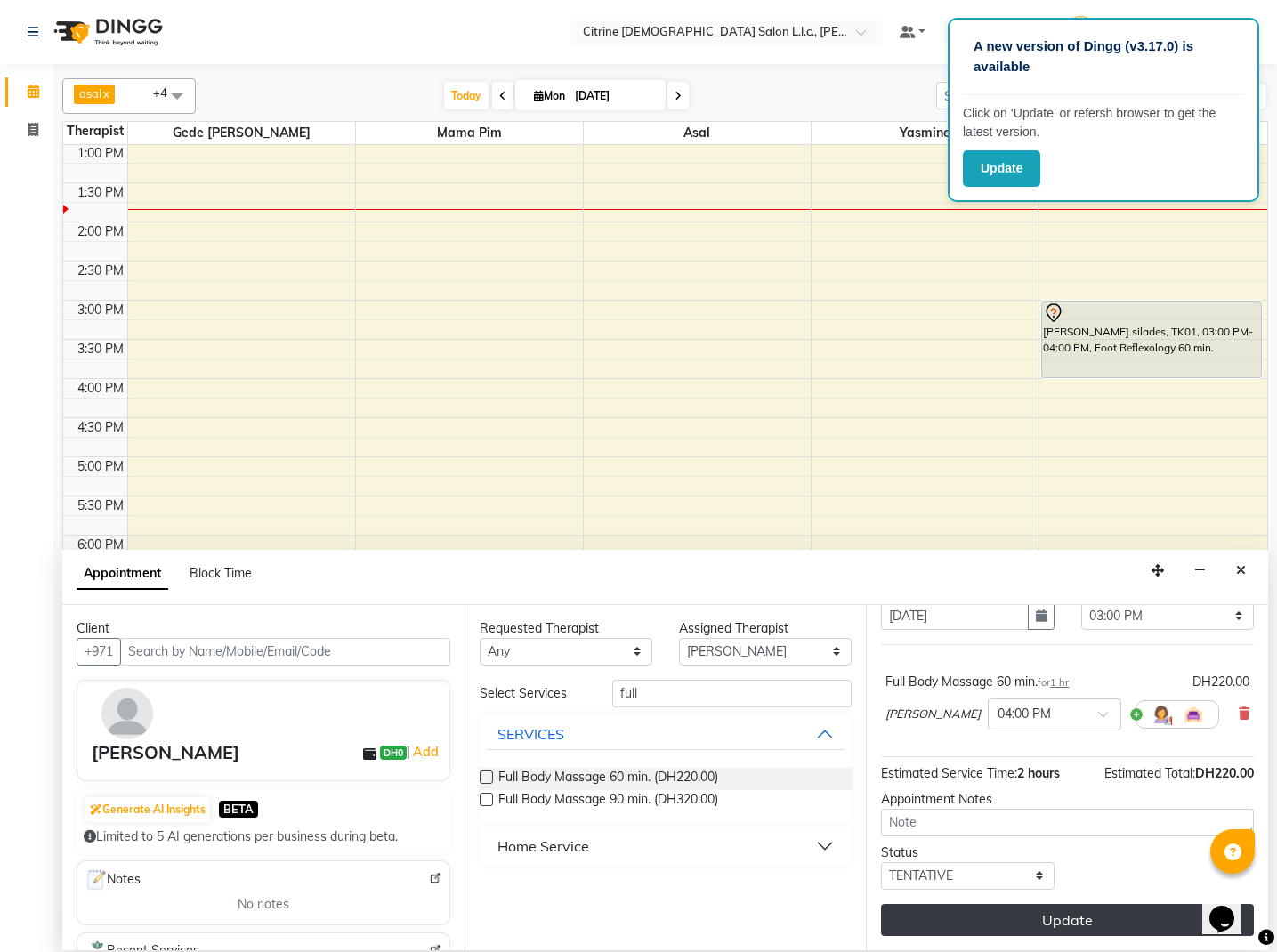
scroll to position [88, 0]
click at [1010, 932] on button "Update" at bounding box center [1068, 920] width 373 height 32
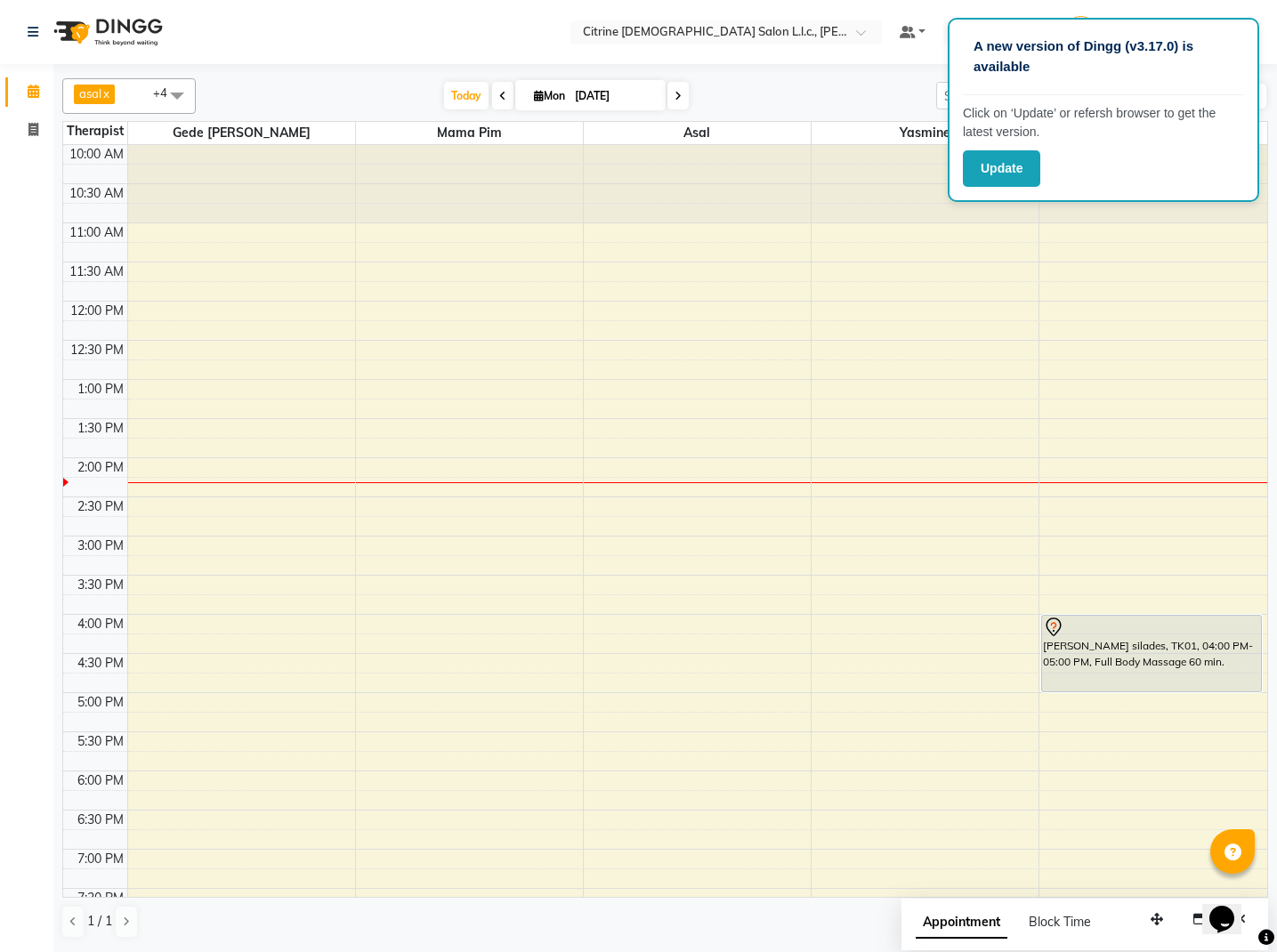
scroll to position [0, 0]
click at [534, 100] on icon at bounding box center [539, 95] width 10 height 12
select select "9"
select select "2025"
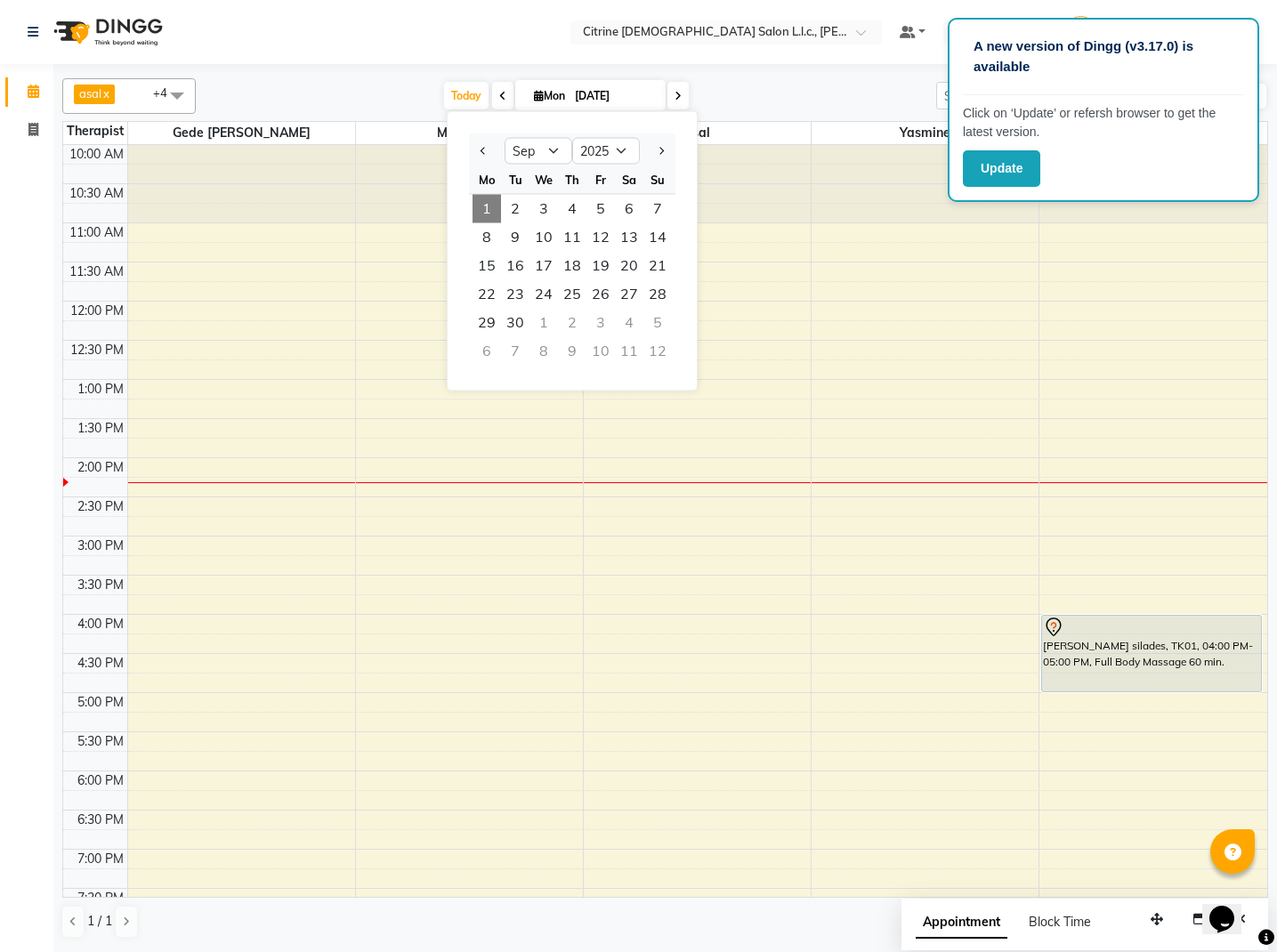
click at [499, 90] on icon at bounding box center [503, 96] width 7 height 11
type input "31-08-2025"
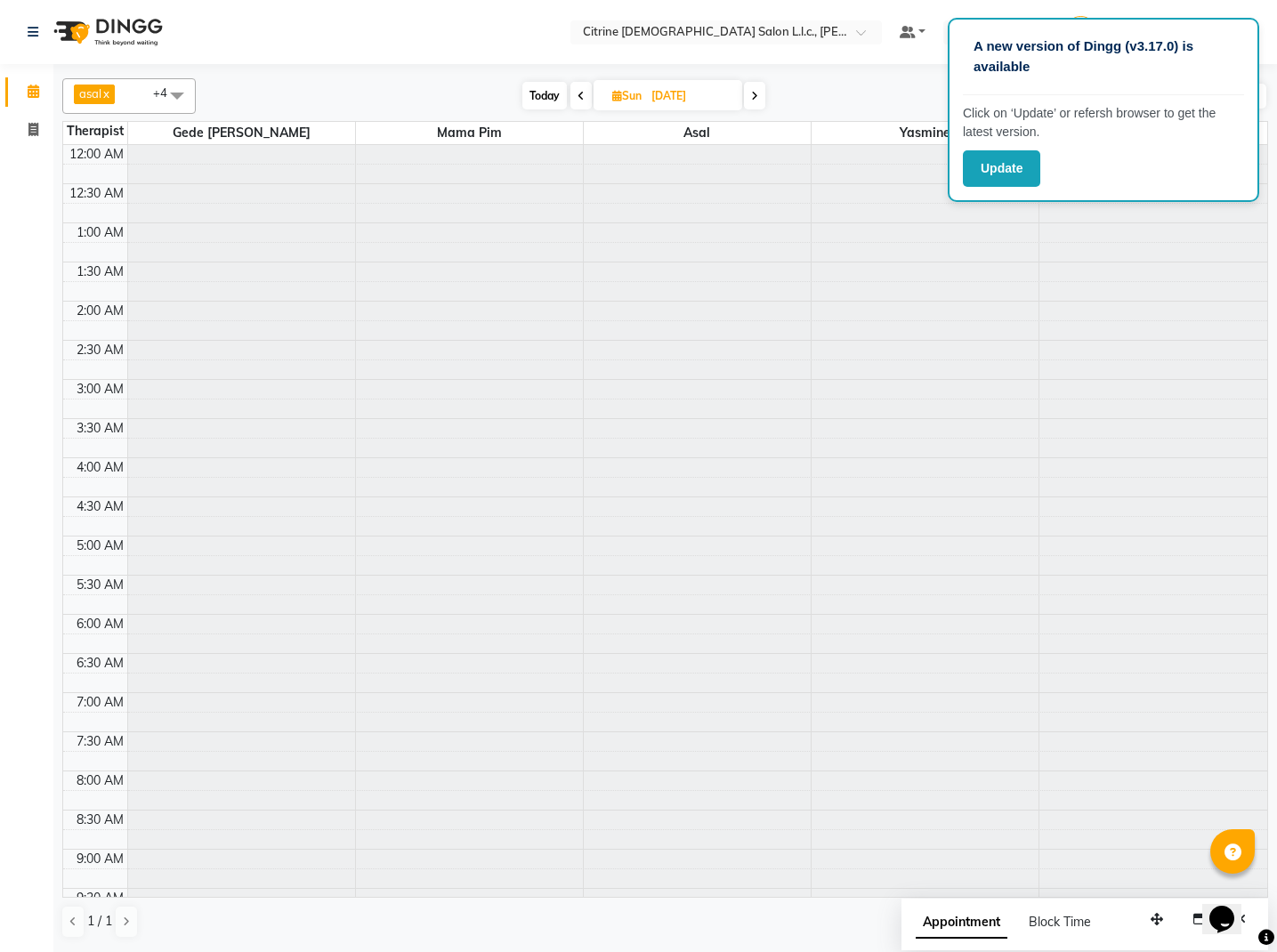
scroll to position [1096, 0]
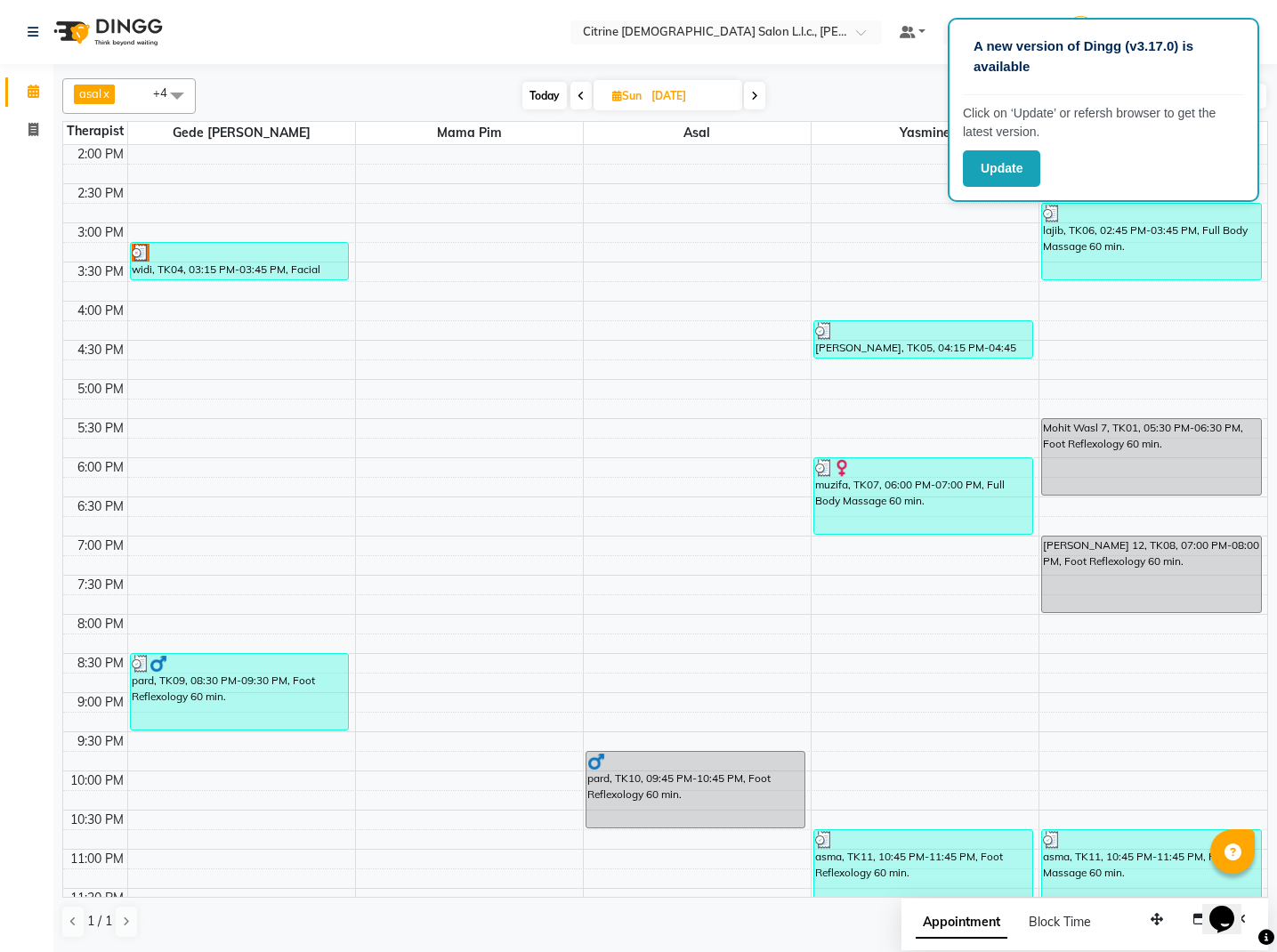
click at [612, 87] on span "Sun 31-08-2025" at bounding box center [667, 95] width 149 height 30
click at [616, 99] on icon at bounding box center [617, 95] width 10 height 12
select select "8"
select select "2025"
click at [579, 232] on span "4" at bounding box center [572, 237] width 29 height 29
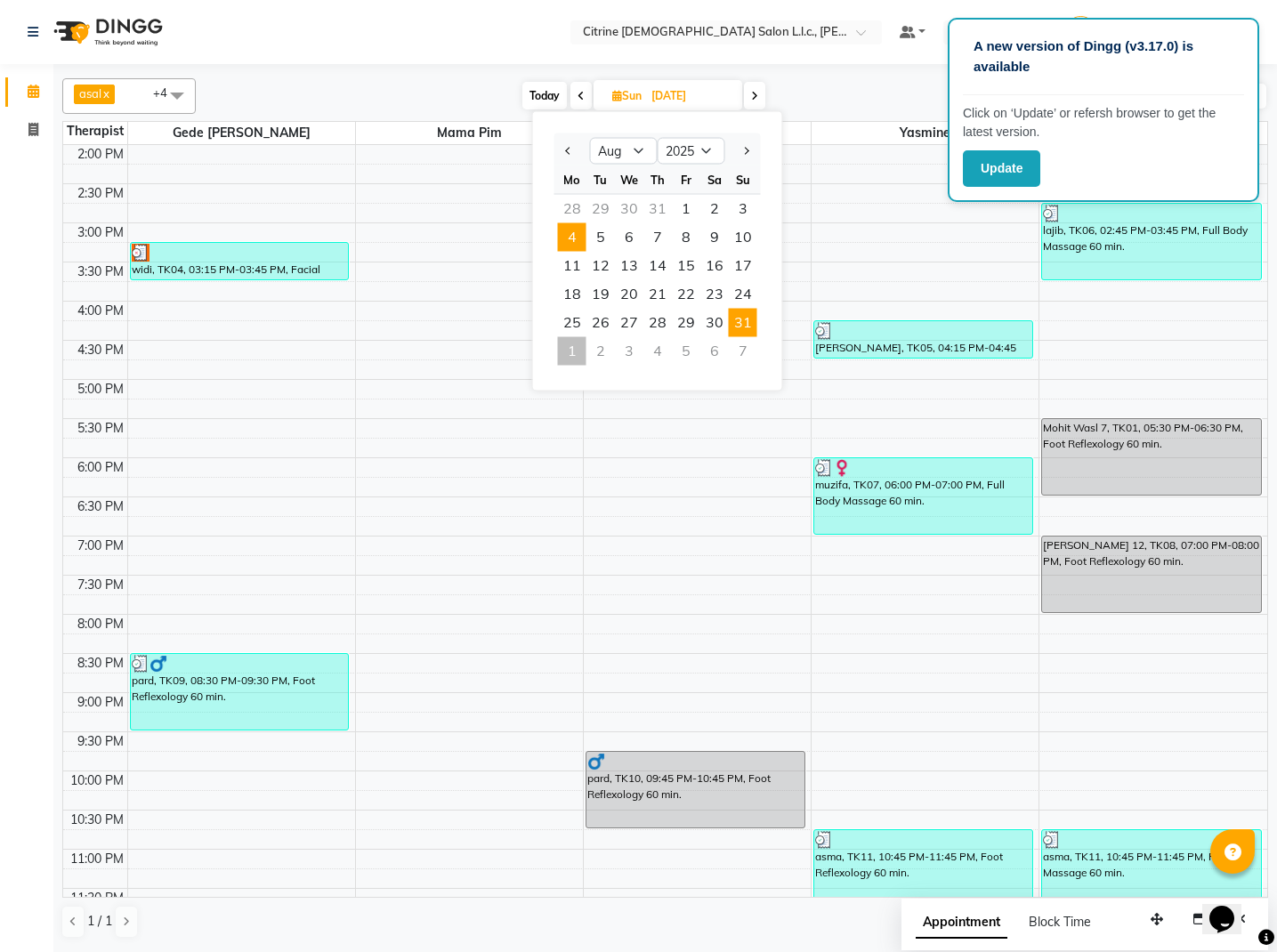
type input "04-08-2025"
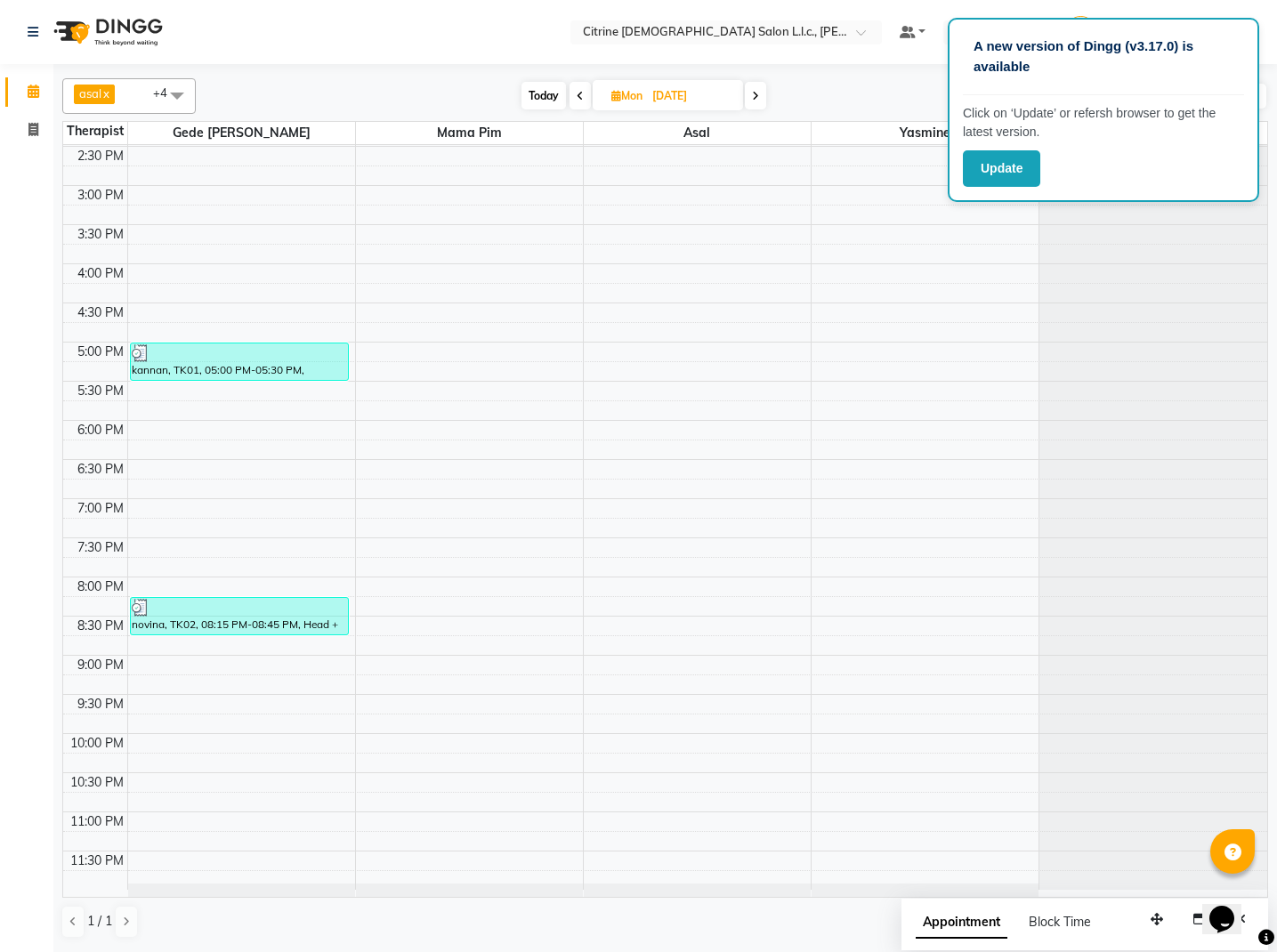
scroll to position [351, 0]
click at [632, 96] on span "Mon" at bounding box center [627, 95] width 40 height 13
select select "8"
select select "2025"
click at [567, 262] on span "11" at bounding box center [573, 266] width 29 height 29
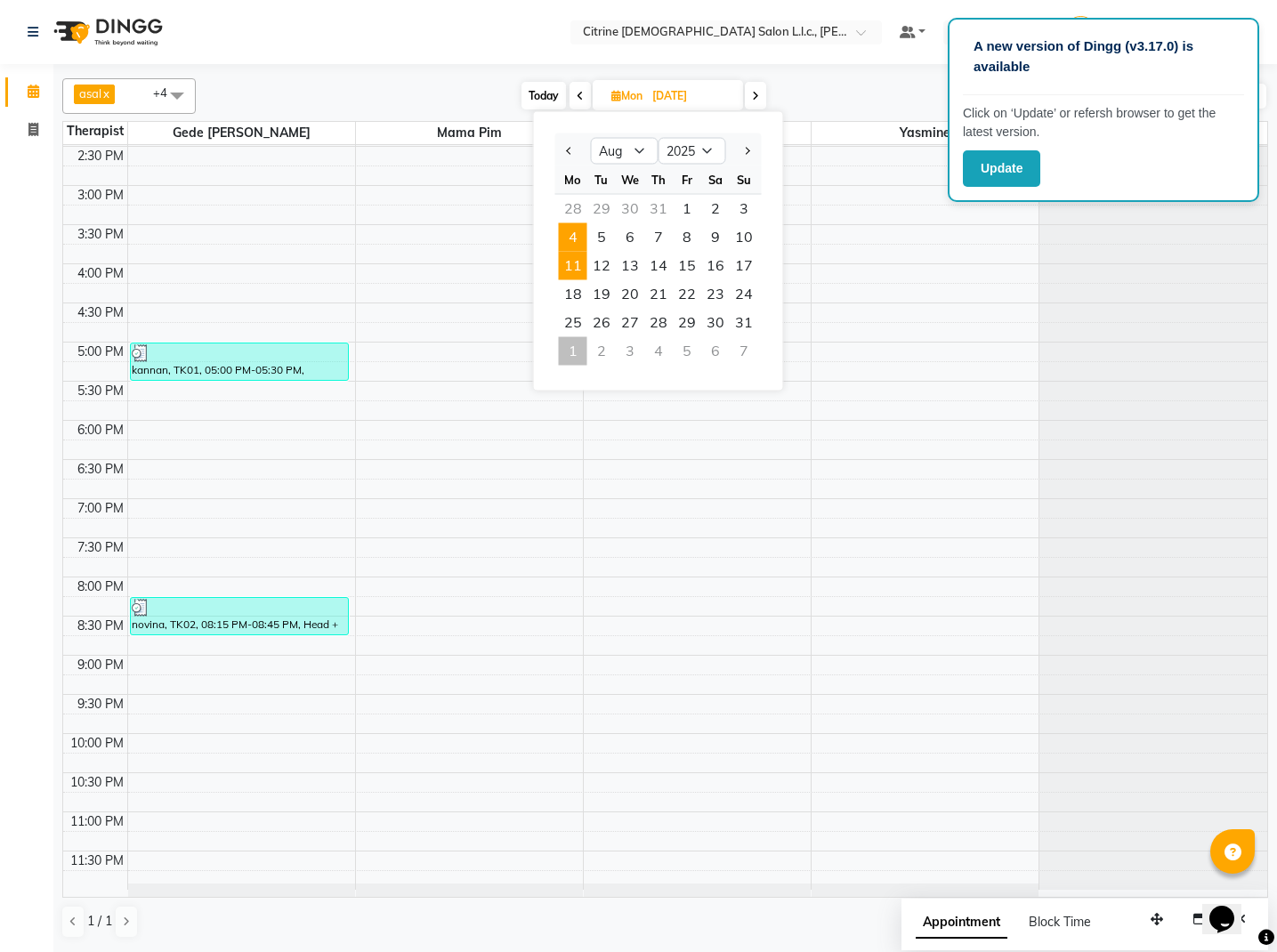
type input "11-08-2025"
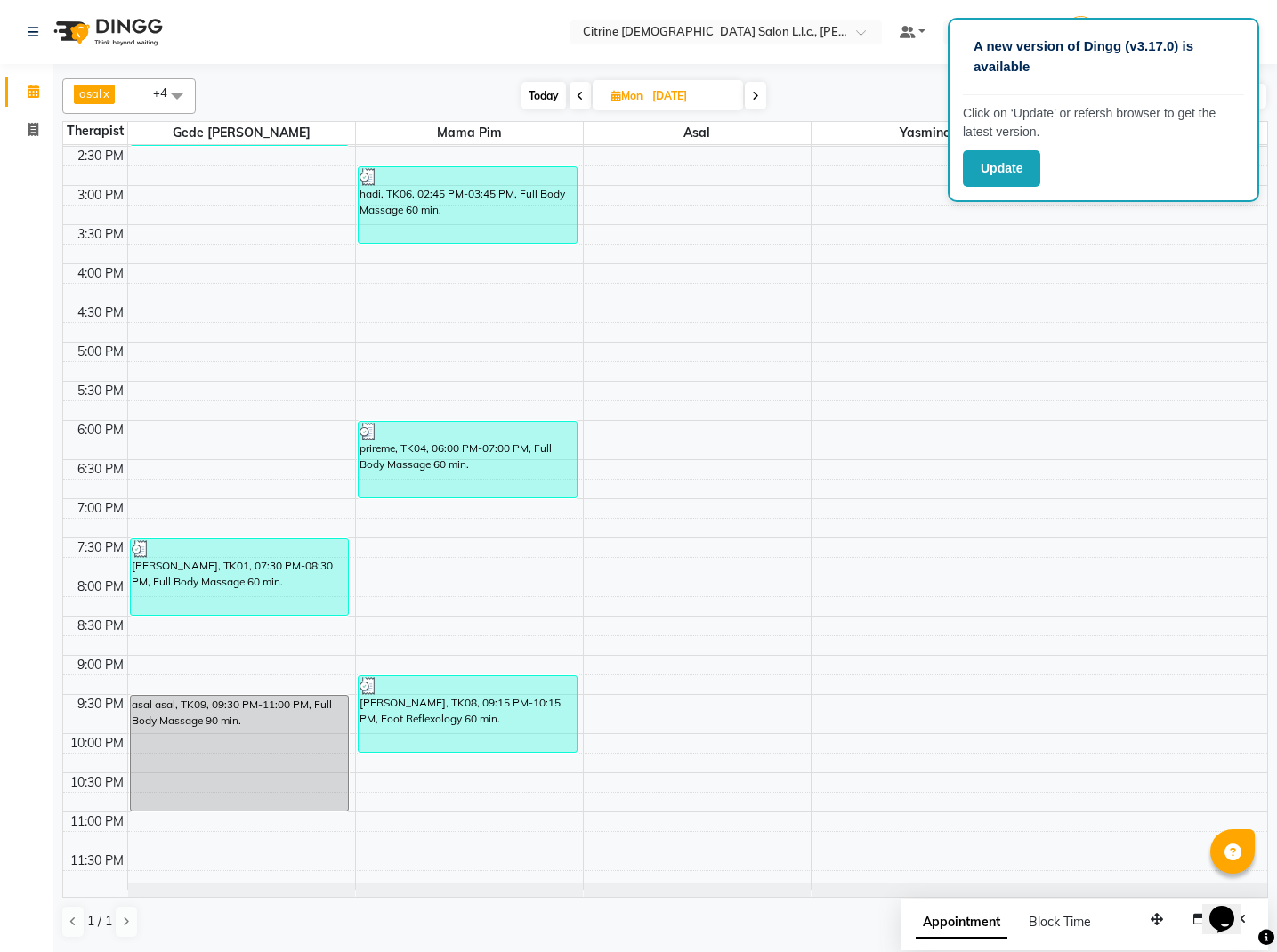
scroll to position [0, 0]
click at [613, 101] on icon at bounding box center [616, 95] width 10 height 12
select select "8"
select select "2025"
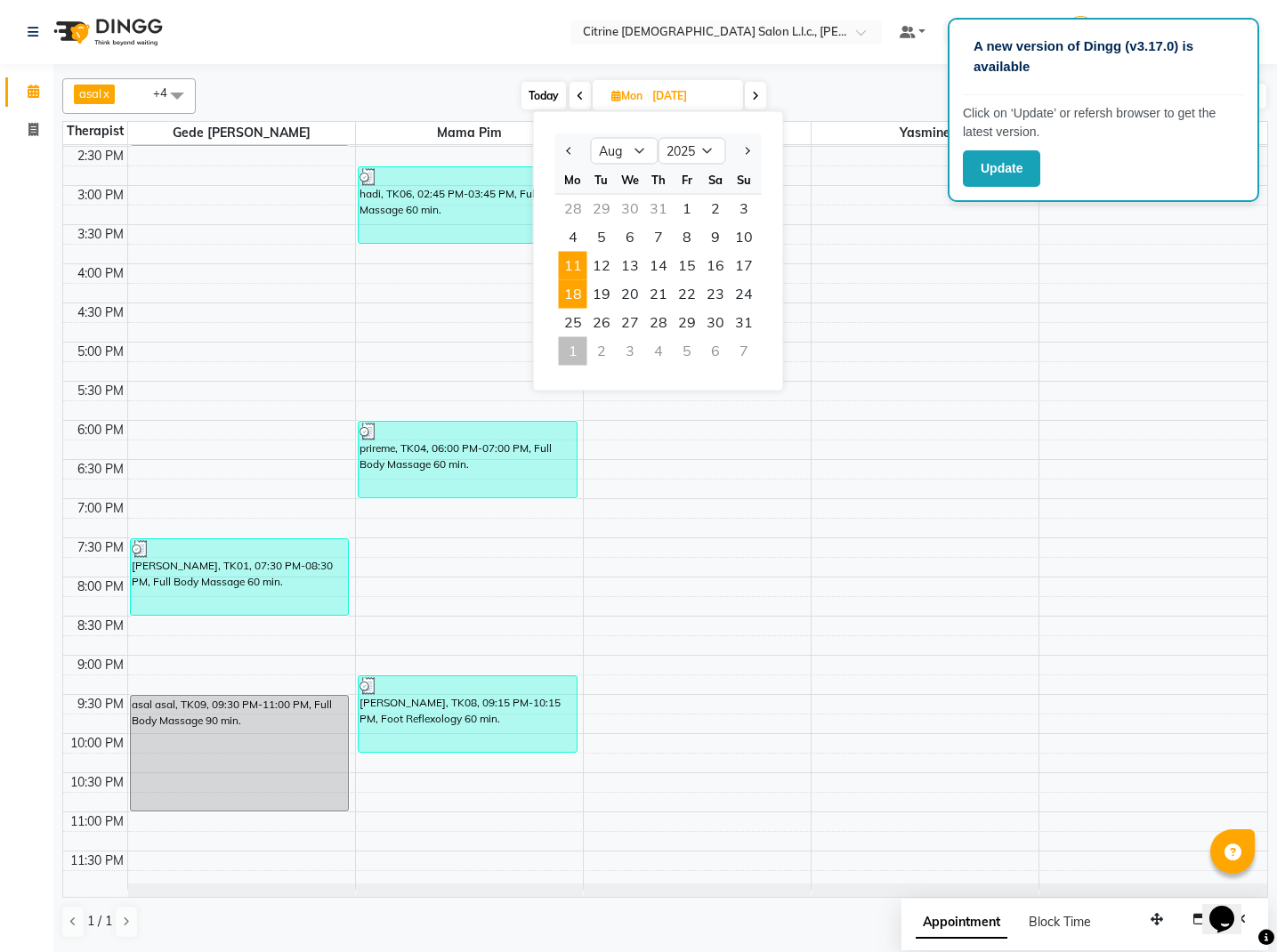
click at [580, 302] on span "18" at bounding box center [573, 294] width 29 height 29
type input "18-08-2025"
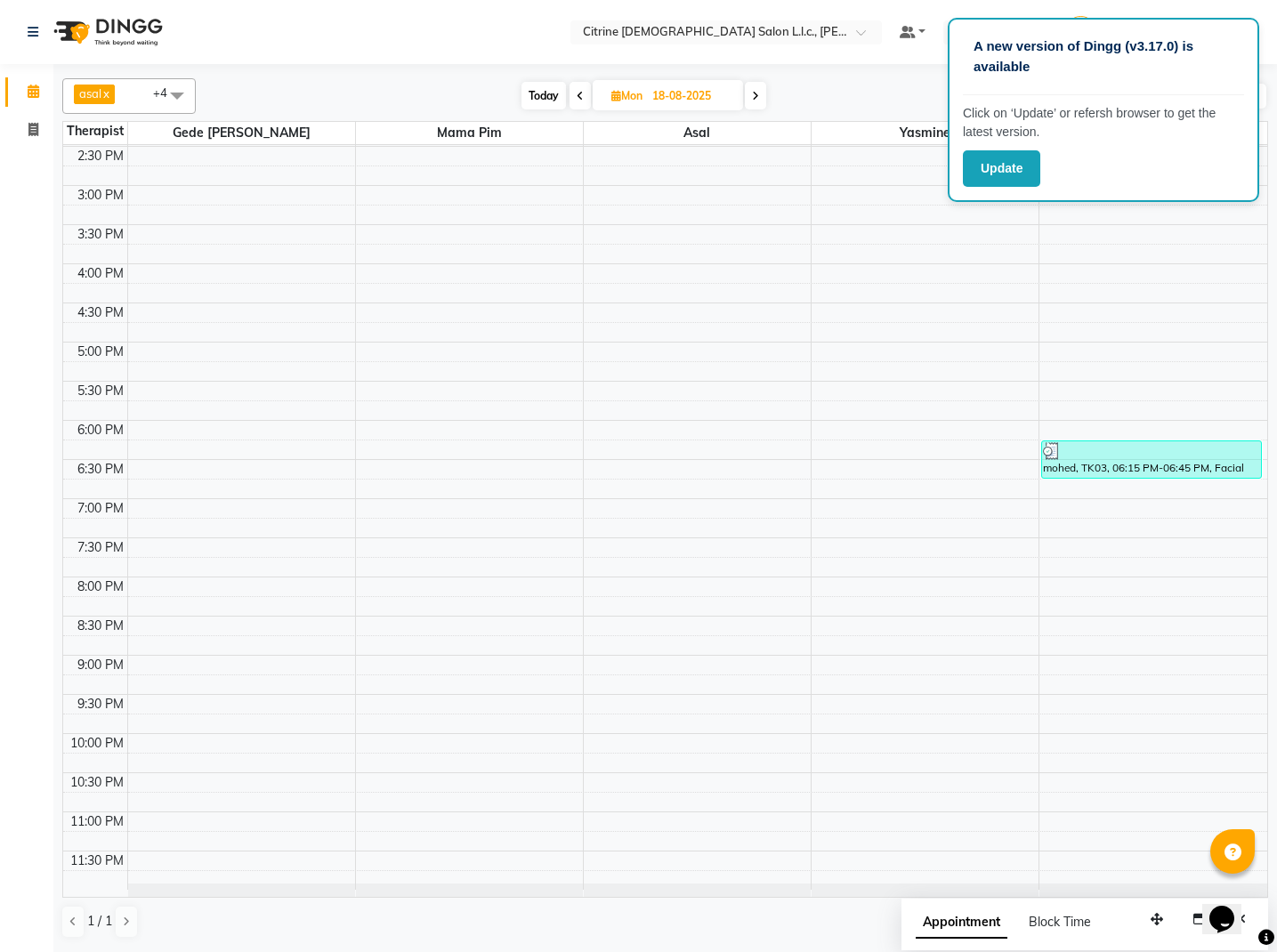
scroll to position [351, 0]
click at [612, 100] on icon at bounding box center [616, 95] width 10 height 12
select select "8"
select select "2025"
click at [564, 327] on span "25" at bounding box center [573, 323] width 29 height 29
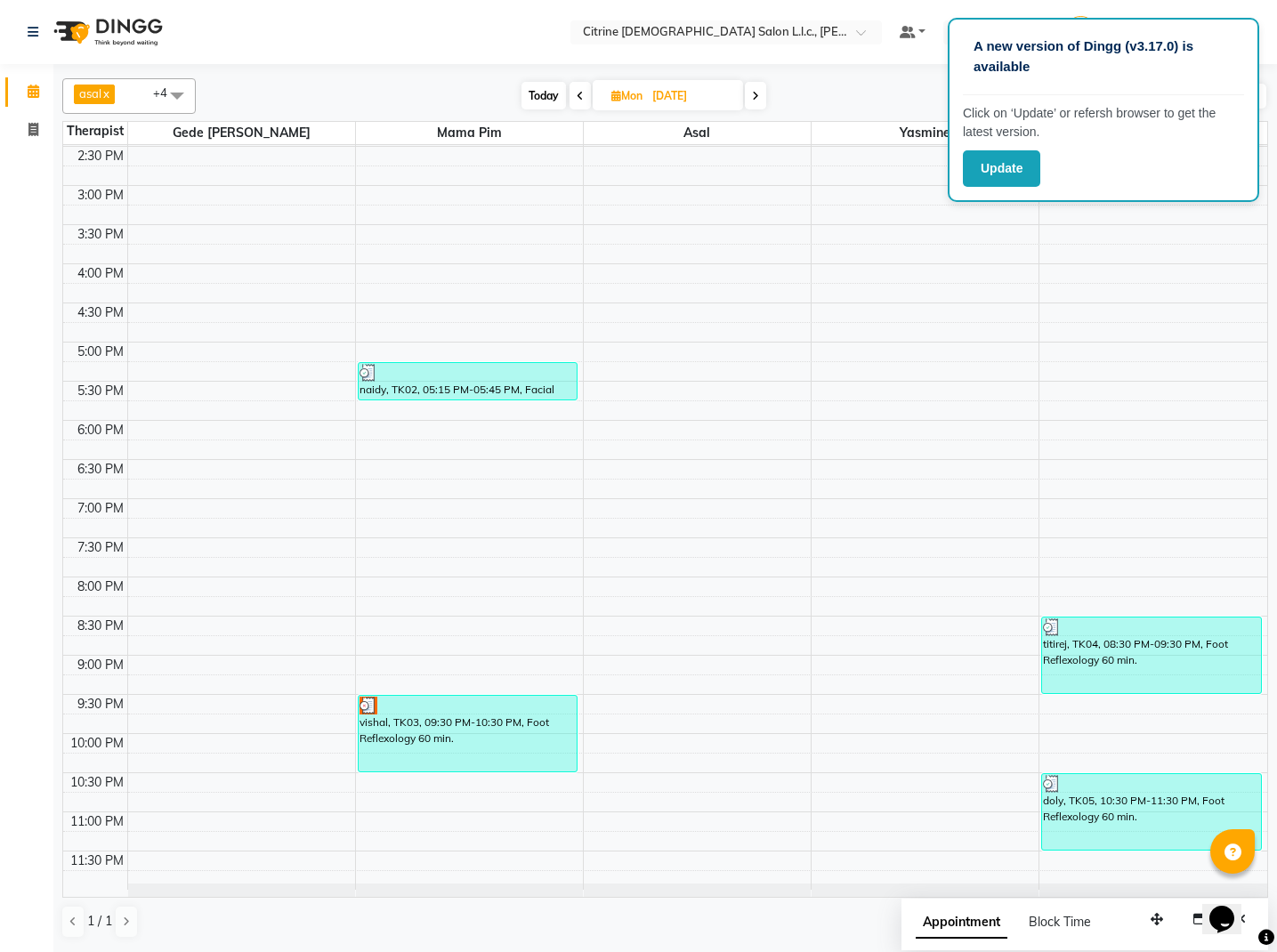
scroll to position [0, 0]
click at [547, 94] on span "Today" at bounding box center [543, 96] width 44 height 28
type input "[DATE]"
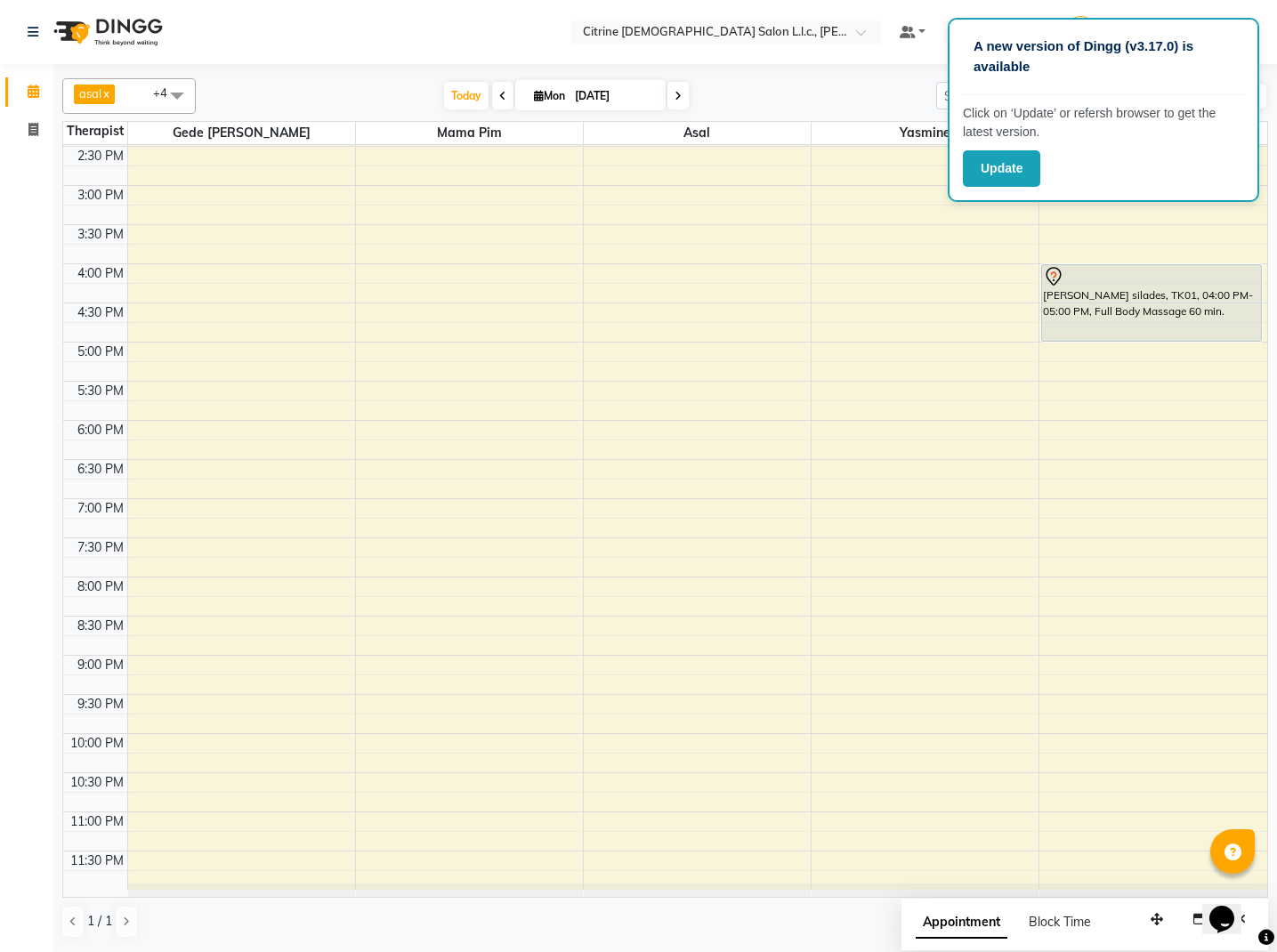
scroll to position [351, 0]
click at [943, 26] on div "English ENGLISH Español العربية मराठी हिंदी ગુજરાતી தமிழ் 中文" at bounding box center [981, 32] width 76 height 24
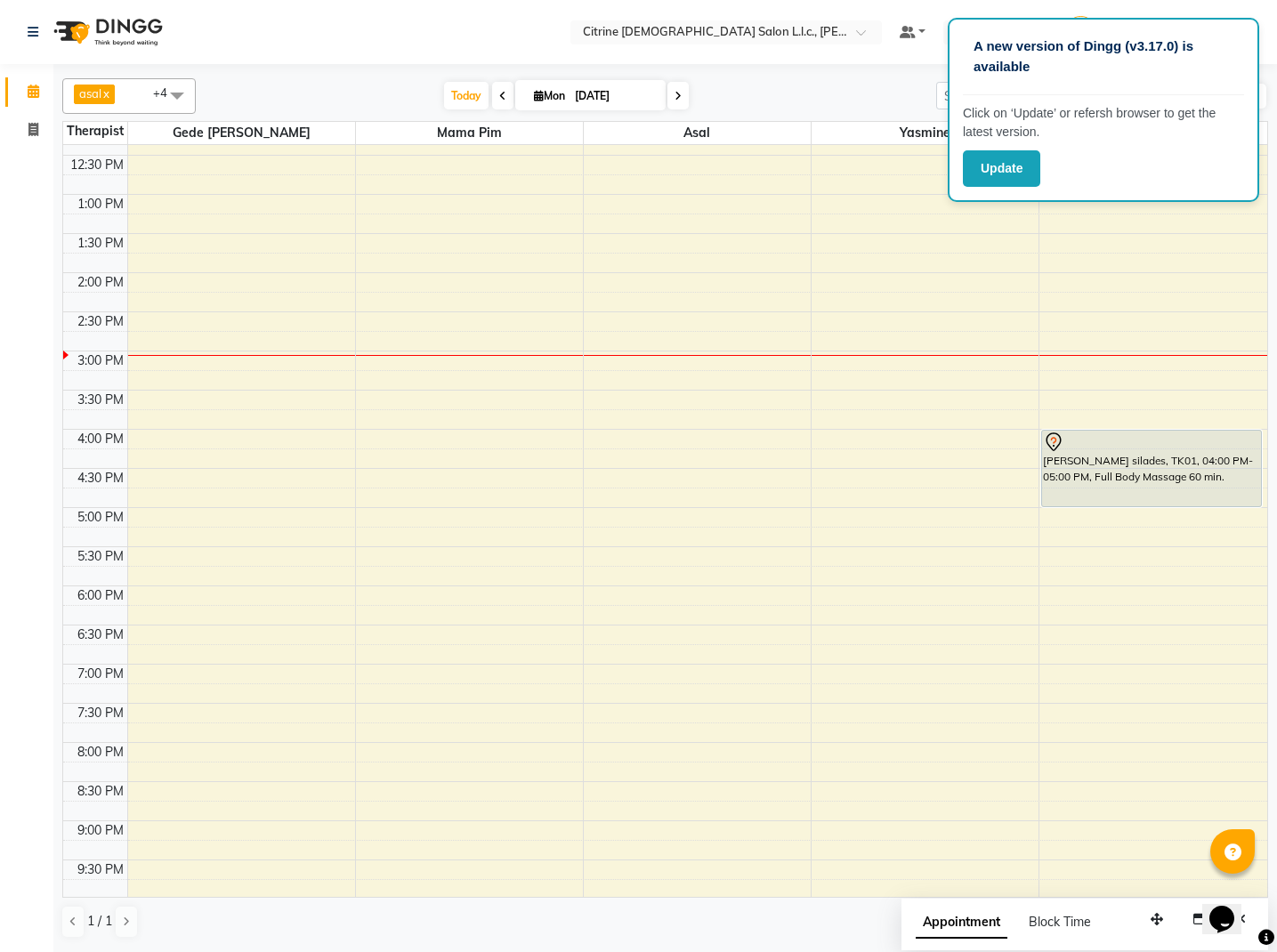
scroll to position [139, 0]
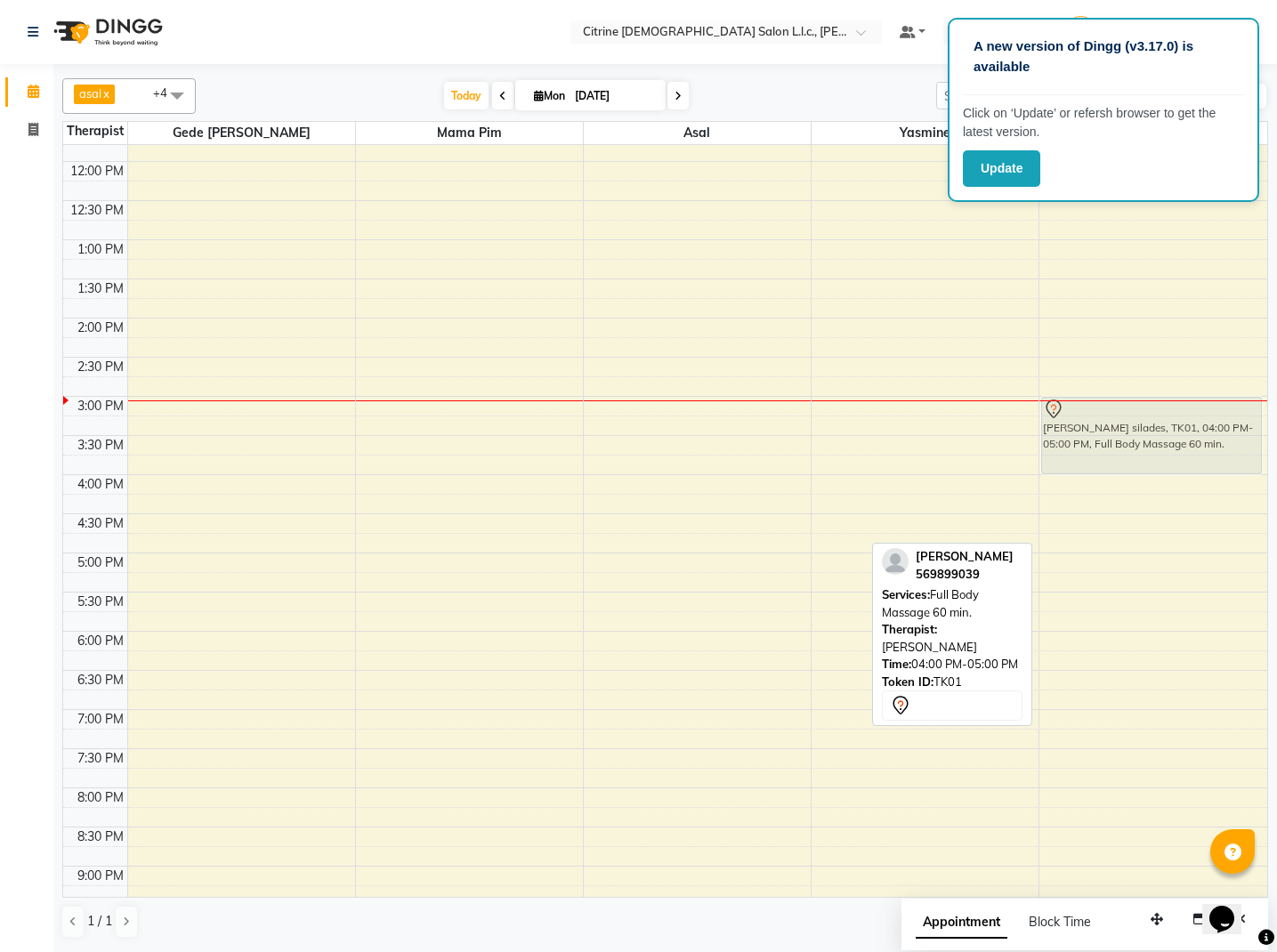
drag, startPoint x: 1138, startPoint y: 488, endPoint x: 1135, endPoint y: 418, distance: 70.1
click at [1135, 418] on div "rish silades, TK01, 04:00 PM-05:00 PM, Full Body Massage 60 min. rish silades, …" at bounding box center [1152, 553] width 228 height 1095
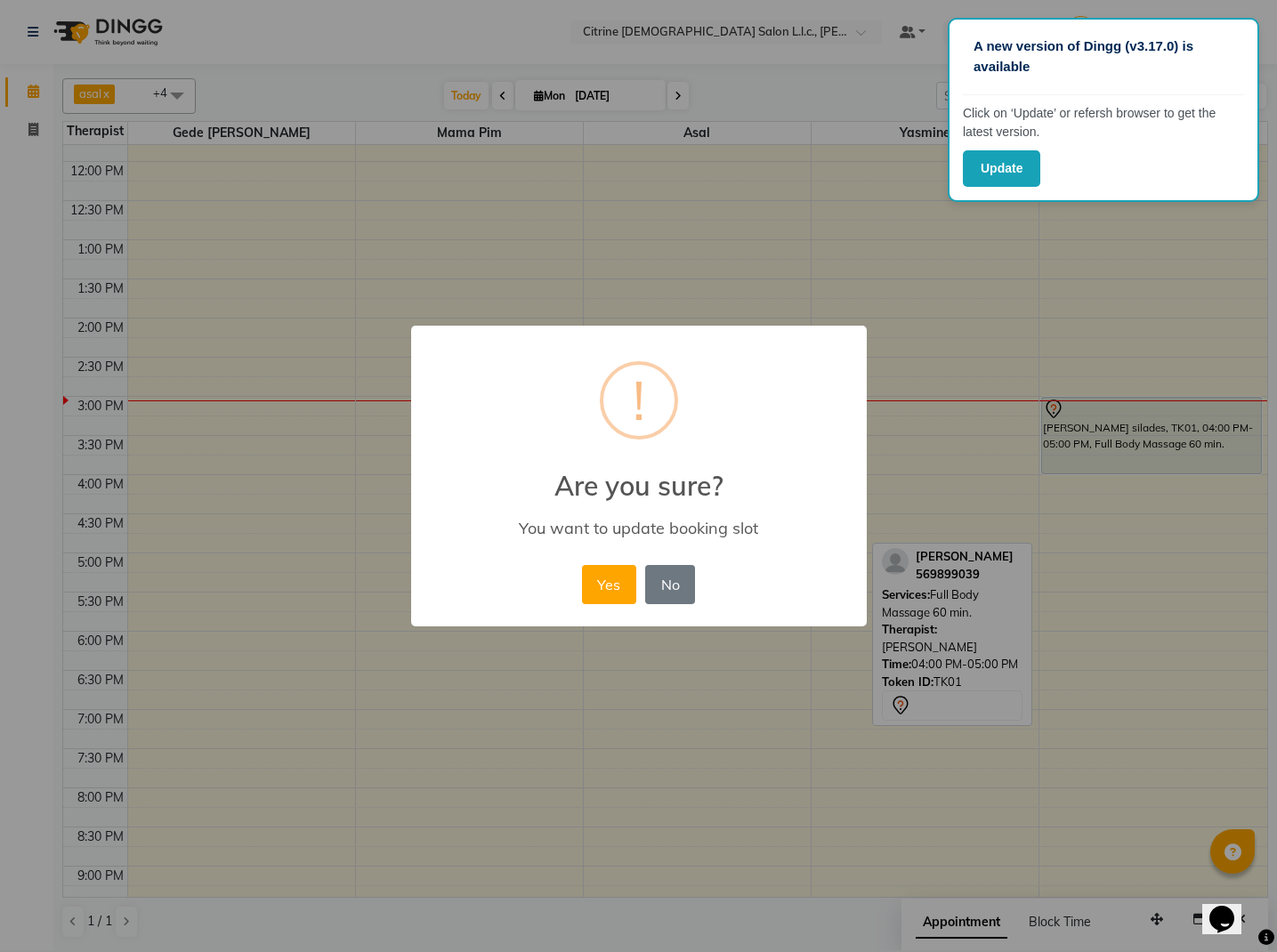
click at [613, 577] on button "Yes" at bounding box center [609, 584] width 54 height 39
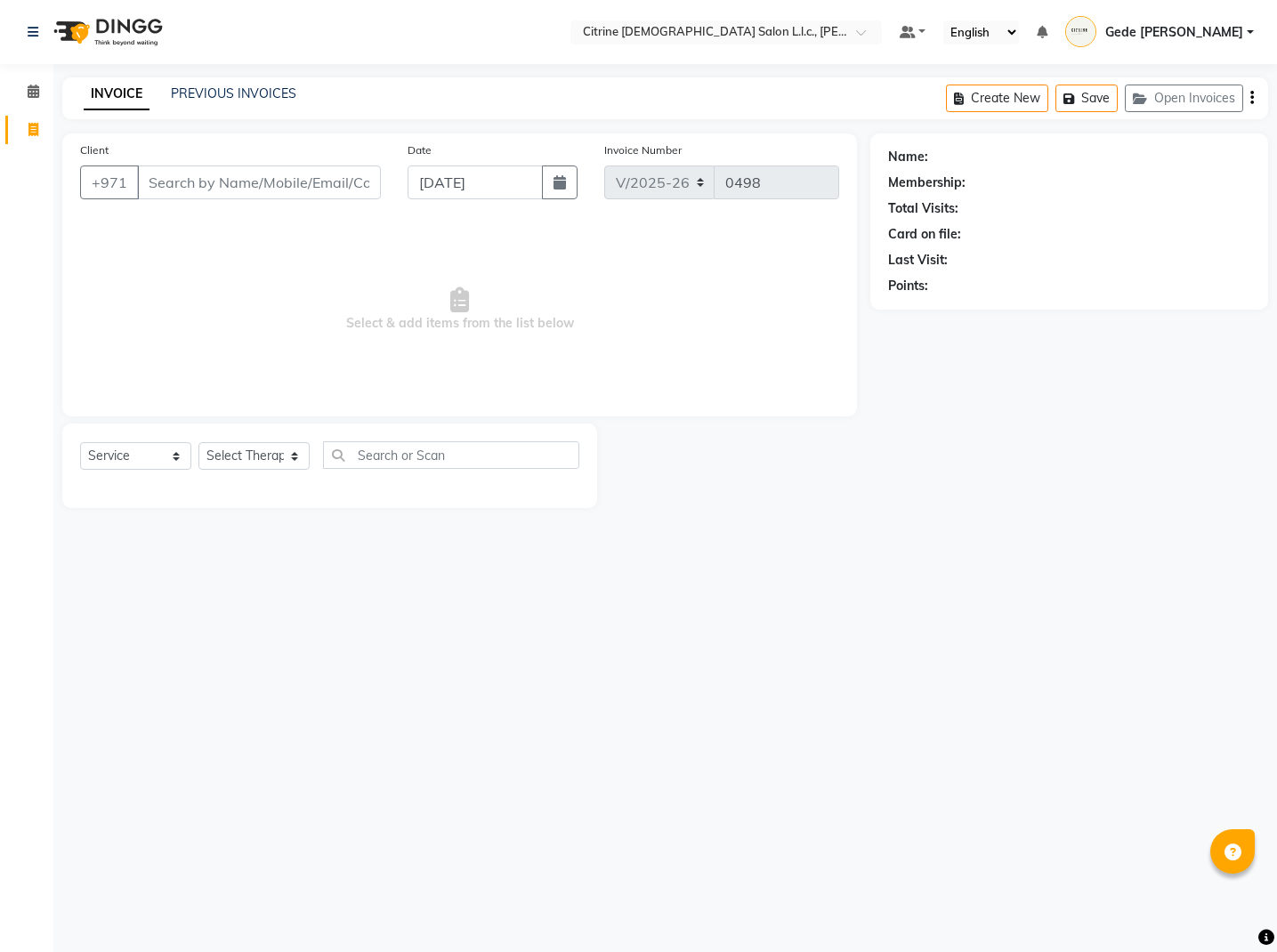
select select "7896"
select select "service"
click at [38, 92] on icon at bounding box center [33, 91] width 12 height 13
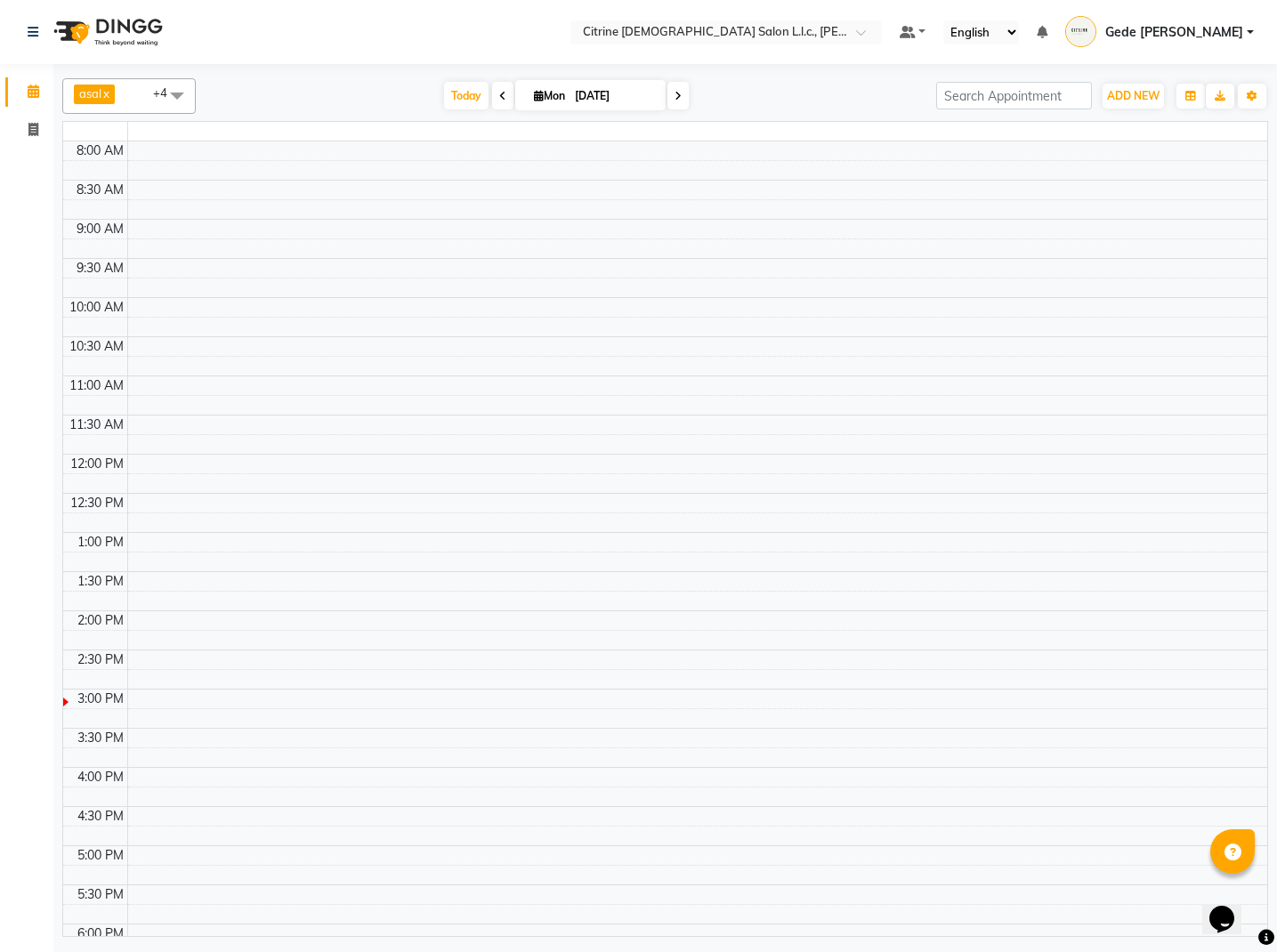
scroll to position [316, 0]
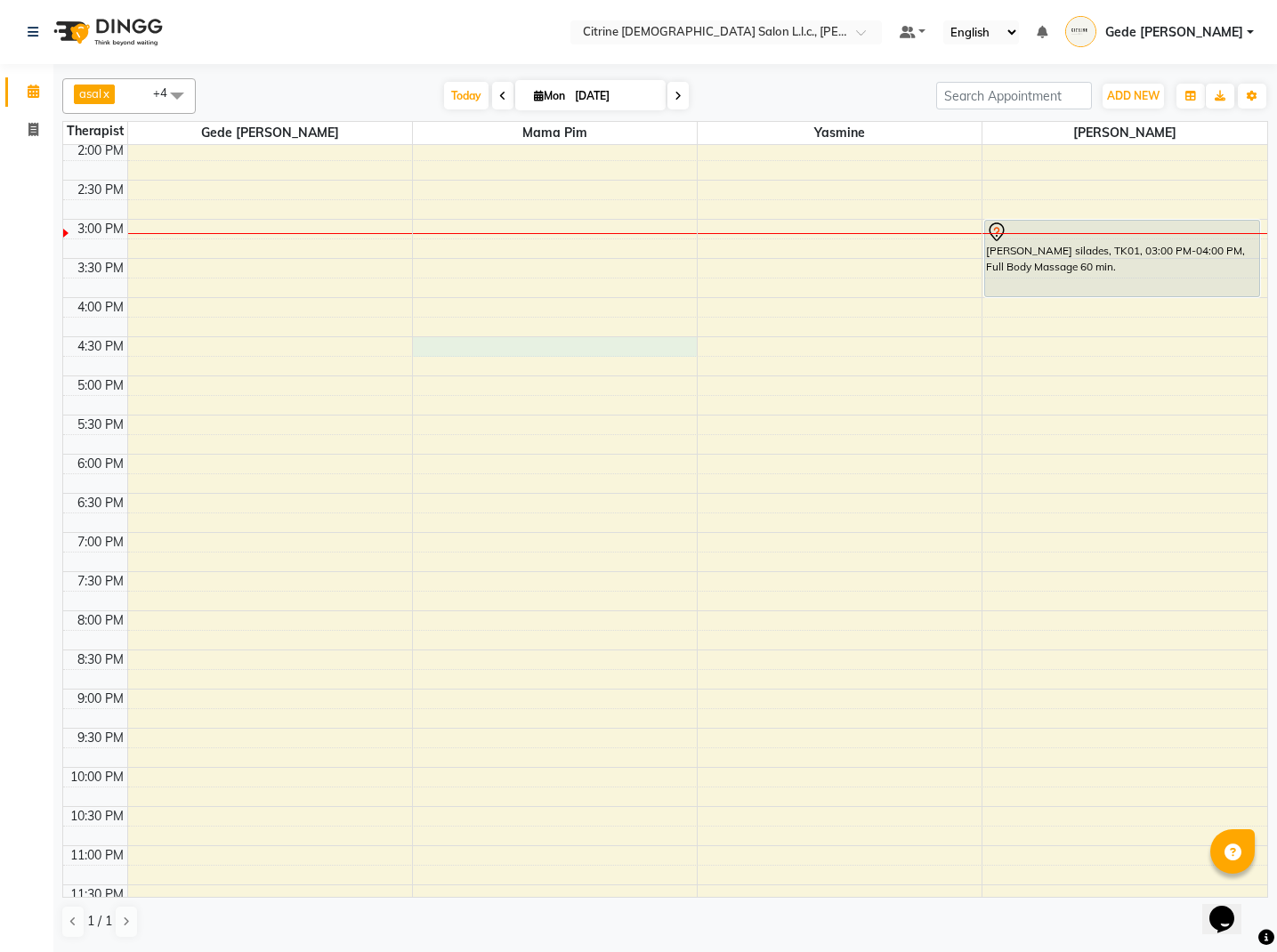
click at [640, 350] on div "10:00 AM 10:30 AM 11:00 AM 11:30 AM 12:00 PM 12:30 PM 1:00 PM 1:30 PM 2:00 PM 2…" at bounding box center [664, 375] width 1204 height 1095
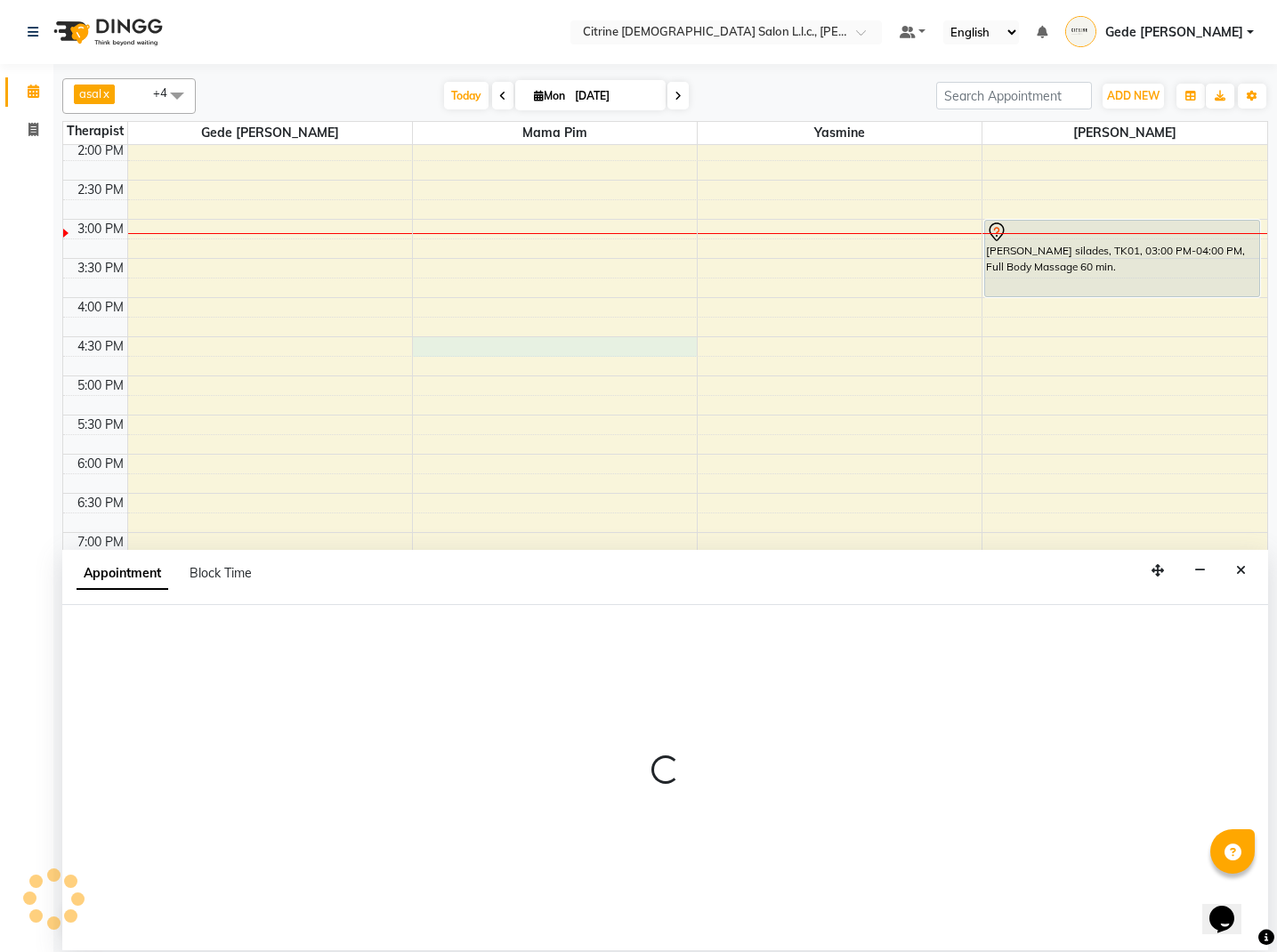
select select "70727"
select select "990"
select select "tentative"
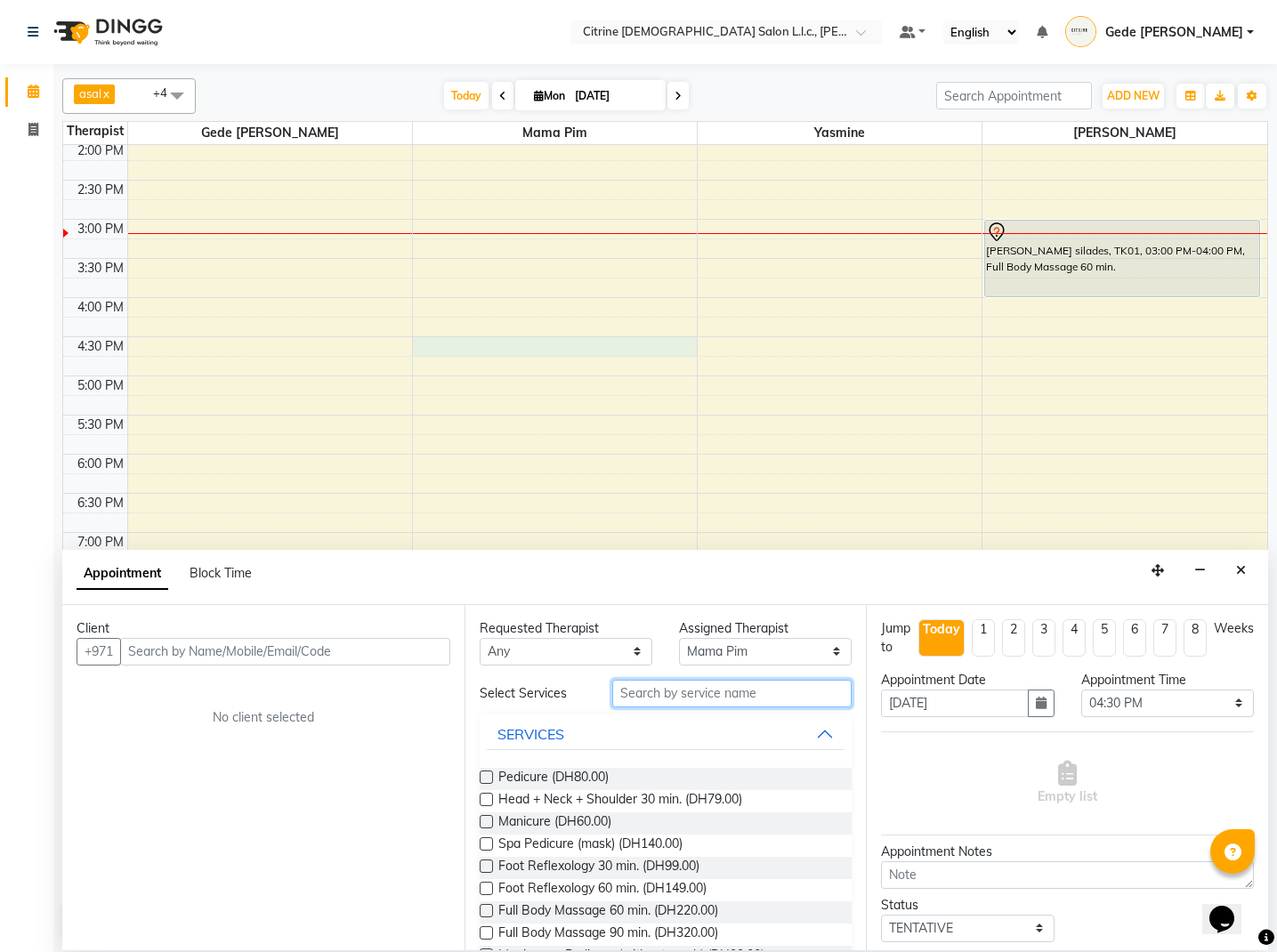
click at [662, 694] on input "text" at bounding box center [732, 694] width 239 height 28
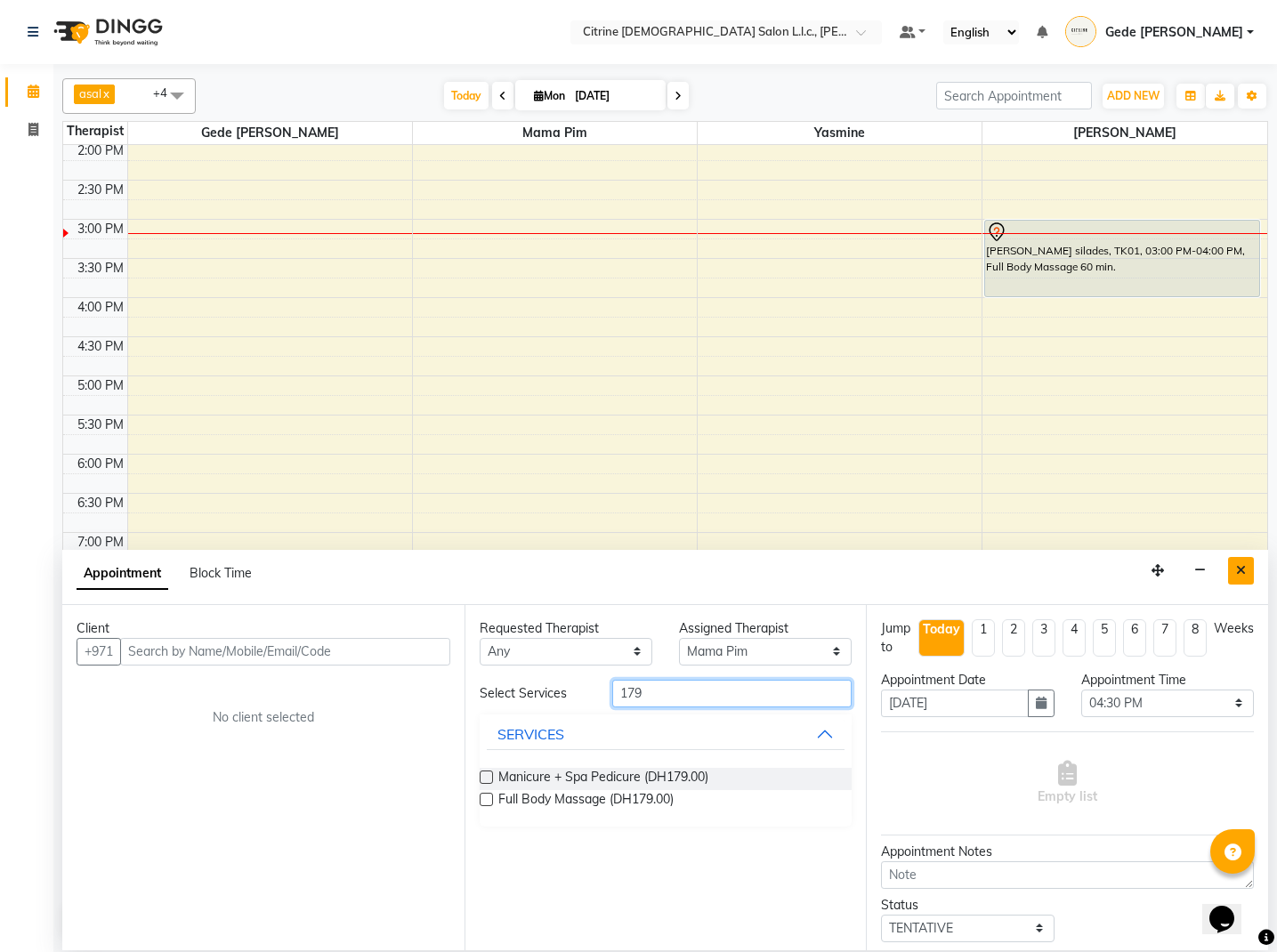
type input "179"
click at [1233, 573] on button "Close" at bounding box center [1241, 571] width 26 height 28
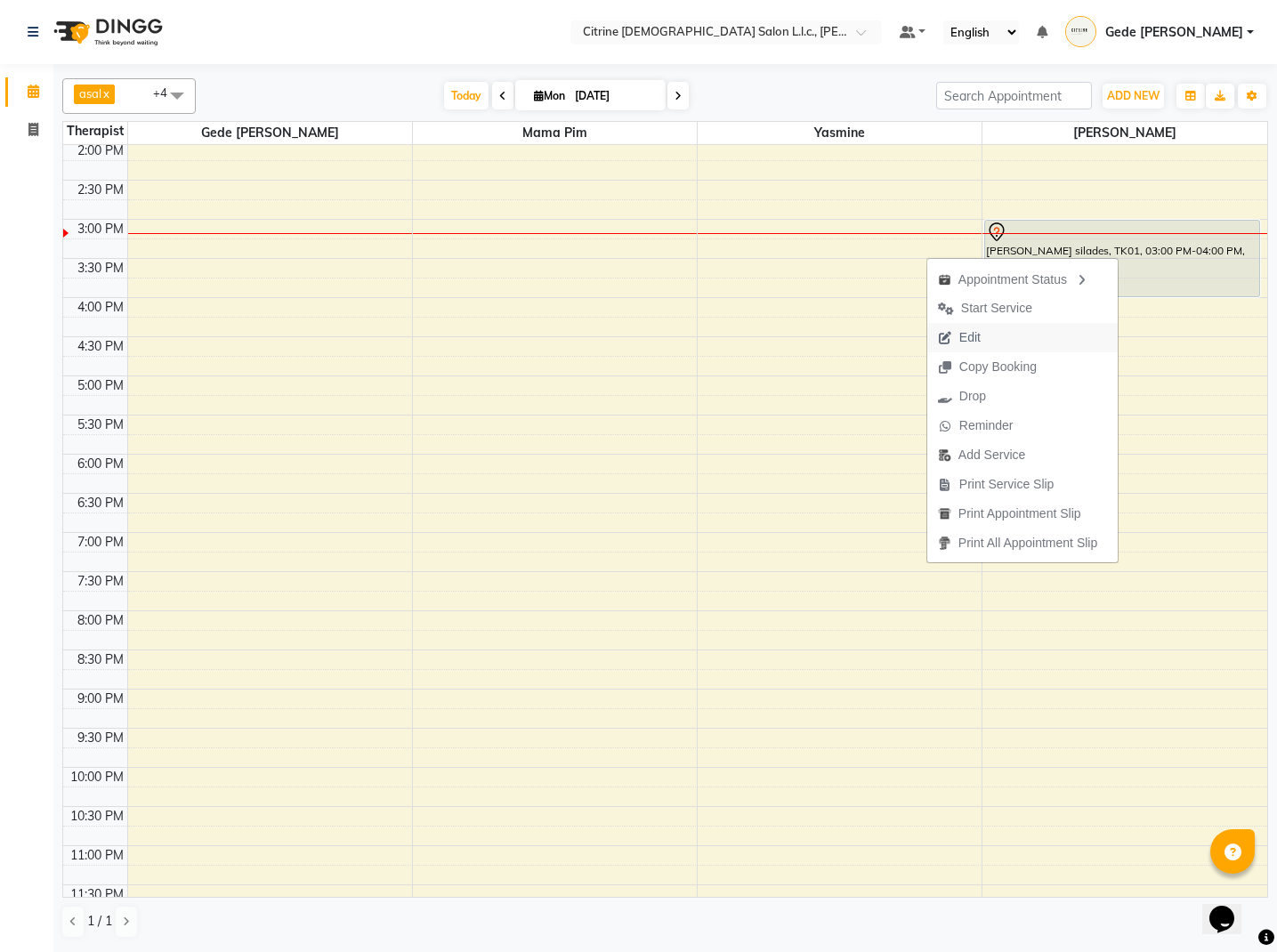
click at [993, 334] on button "Edit" at bounding box center [1022, 338] width 190 height 30
select select "tentative"
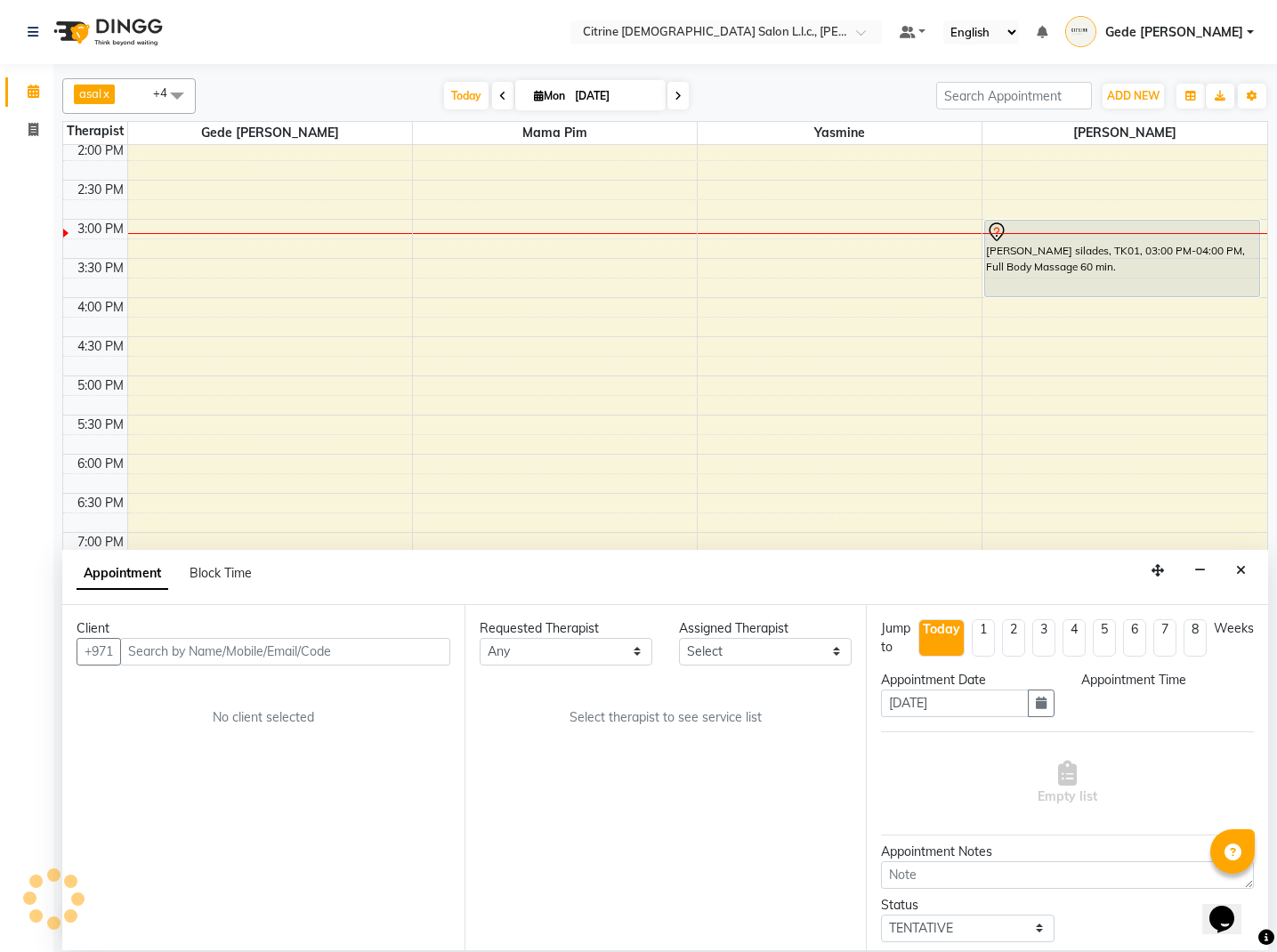
scroll to position [0, 0]
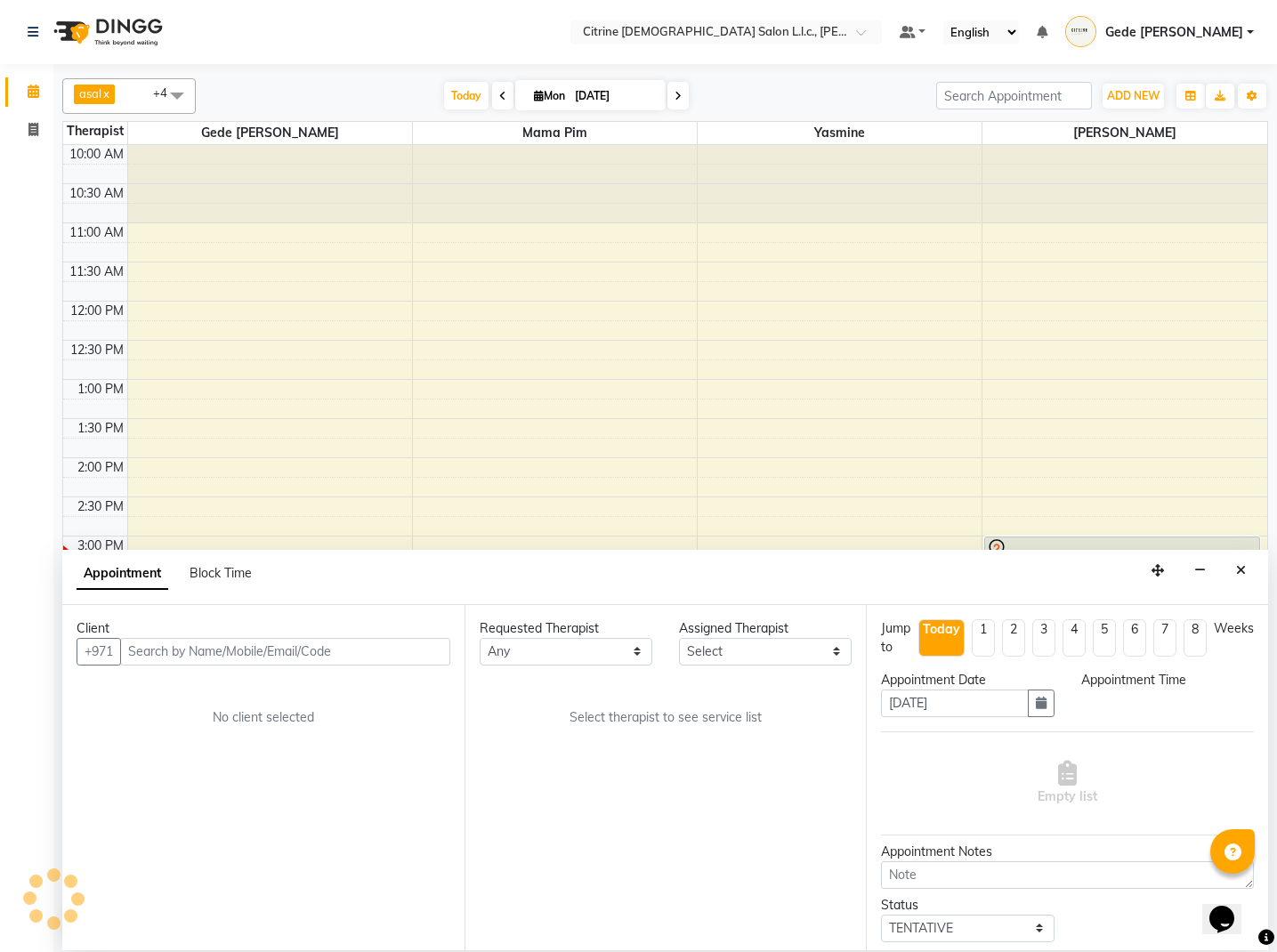
select select "88910"
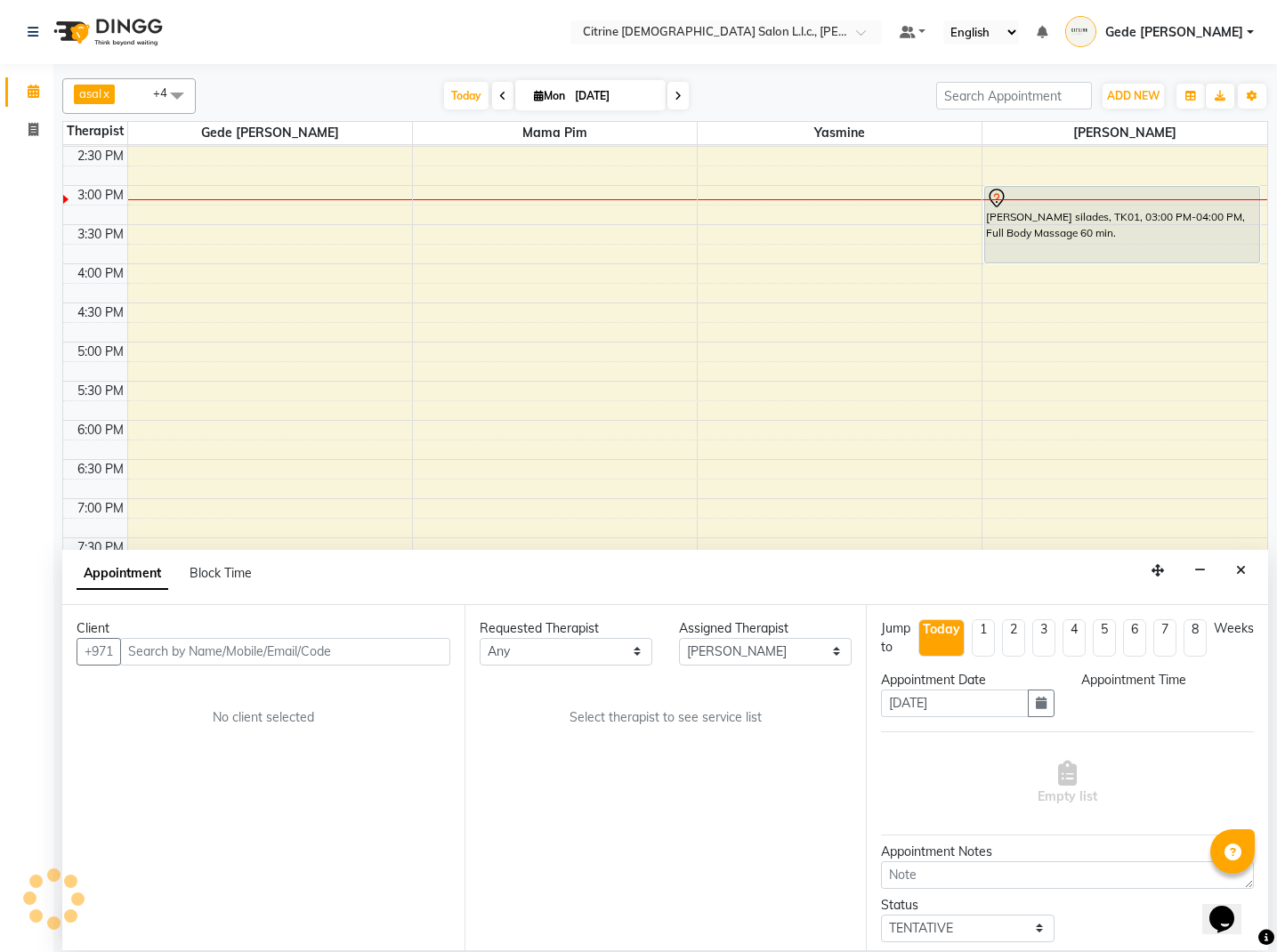
select select "900"
select select "3973"
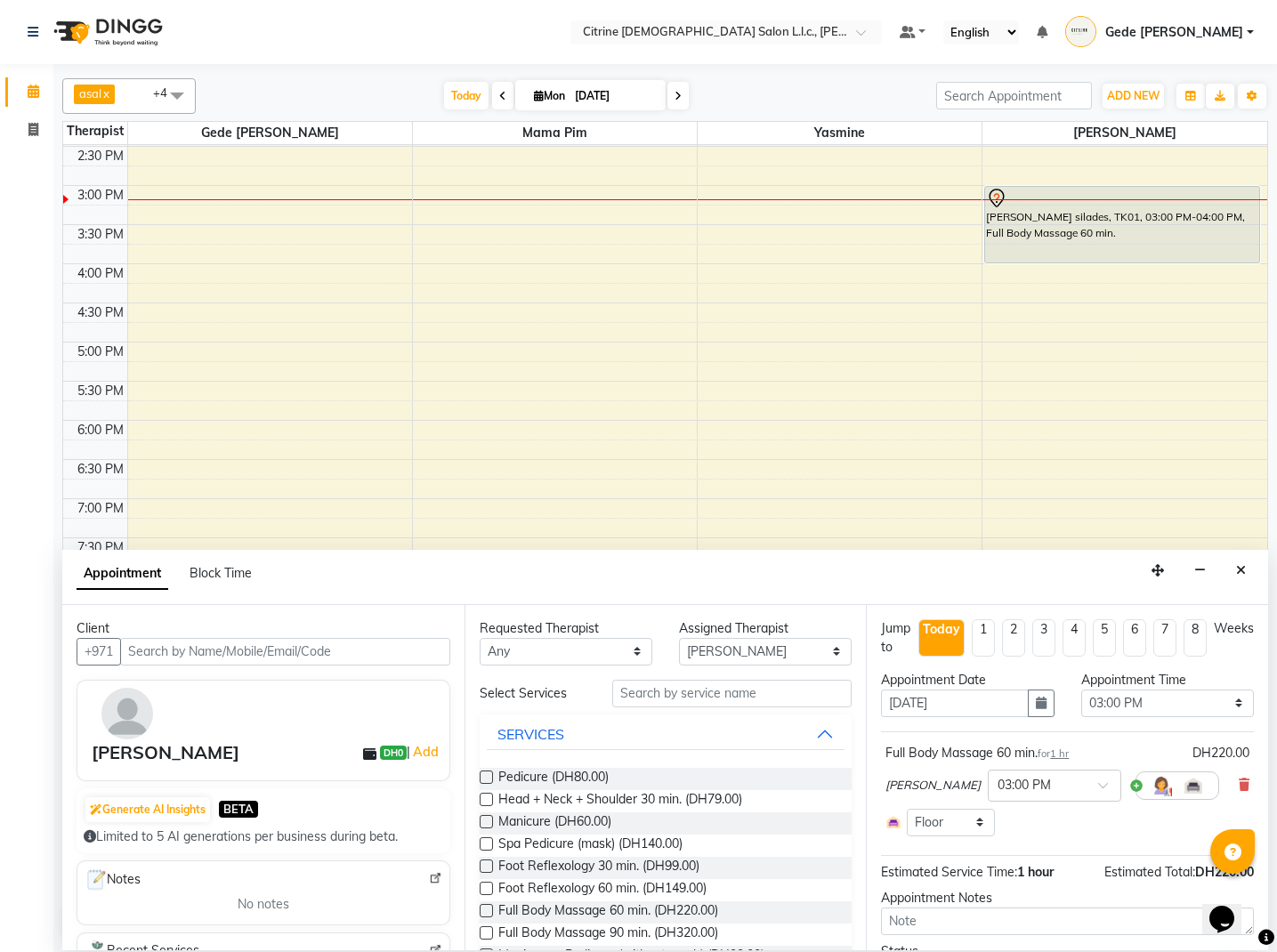
click at [360, 651] on input "text" at bounding box center [285, 651] width 330 height 28
click at [700, 693] on input "text" at bounding box center [732, 694] width 239 height 28
type input "1"
click at [1241, 788] on icon at bounding box center [1244, 785] width 11 height 13
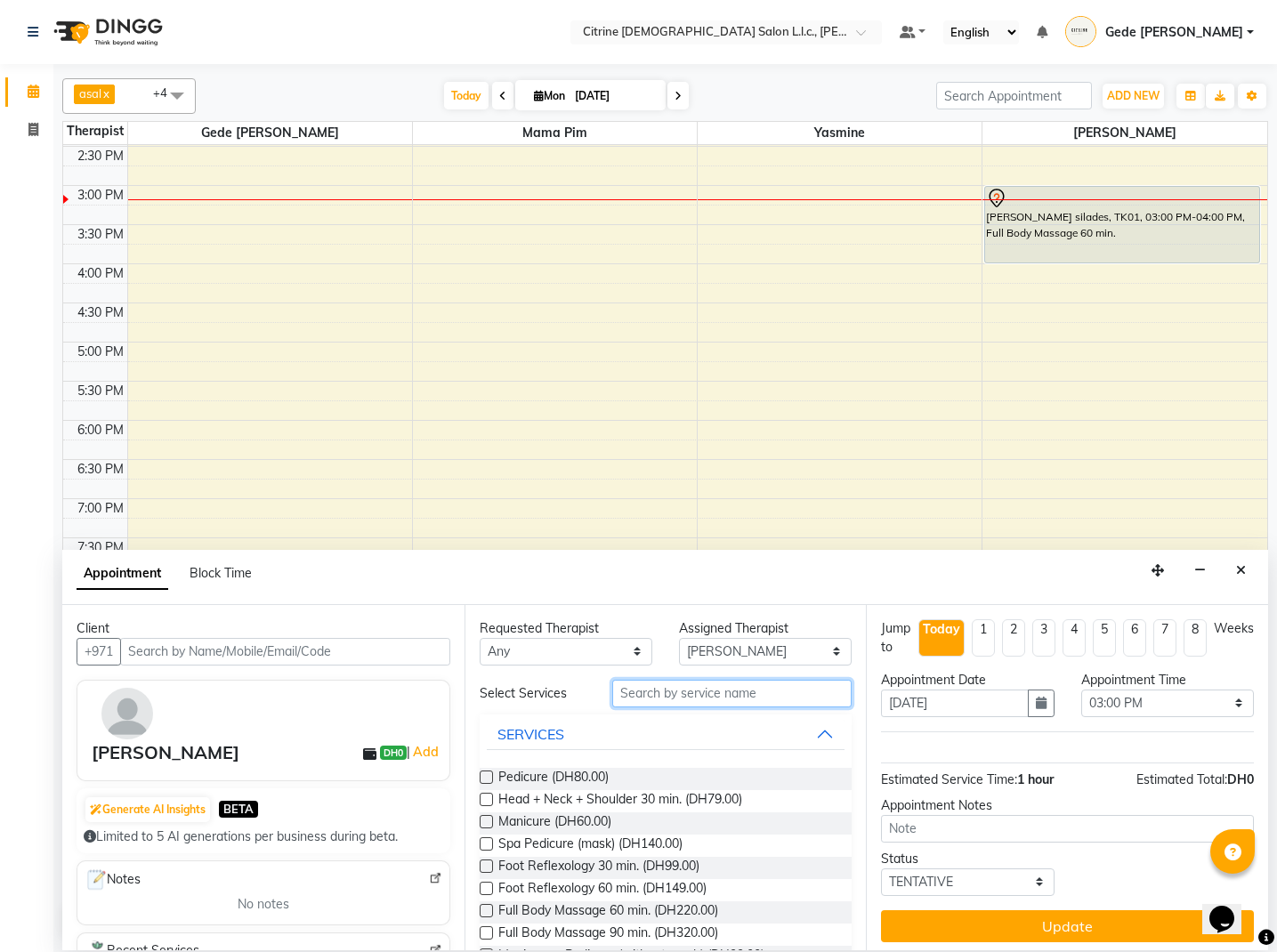
click at [813, 692] on input "text" at bounding box center [732, 694] width 239 height 28
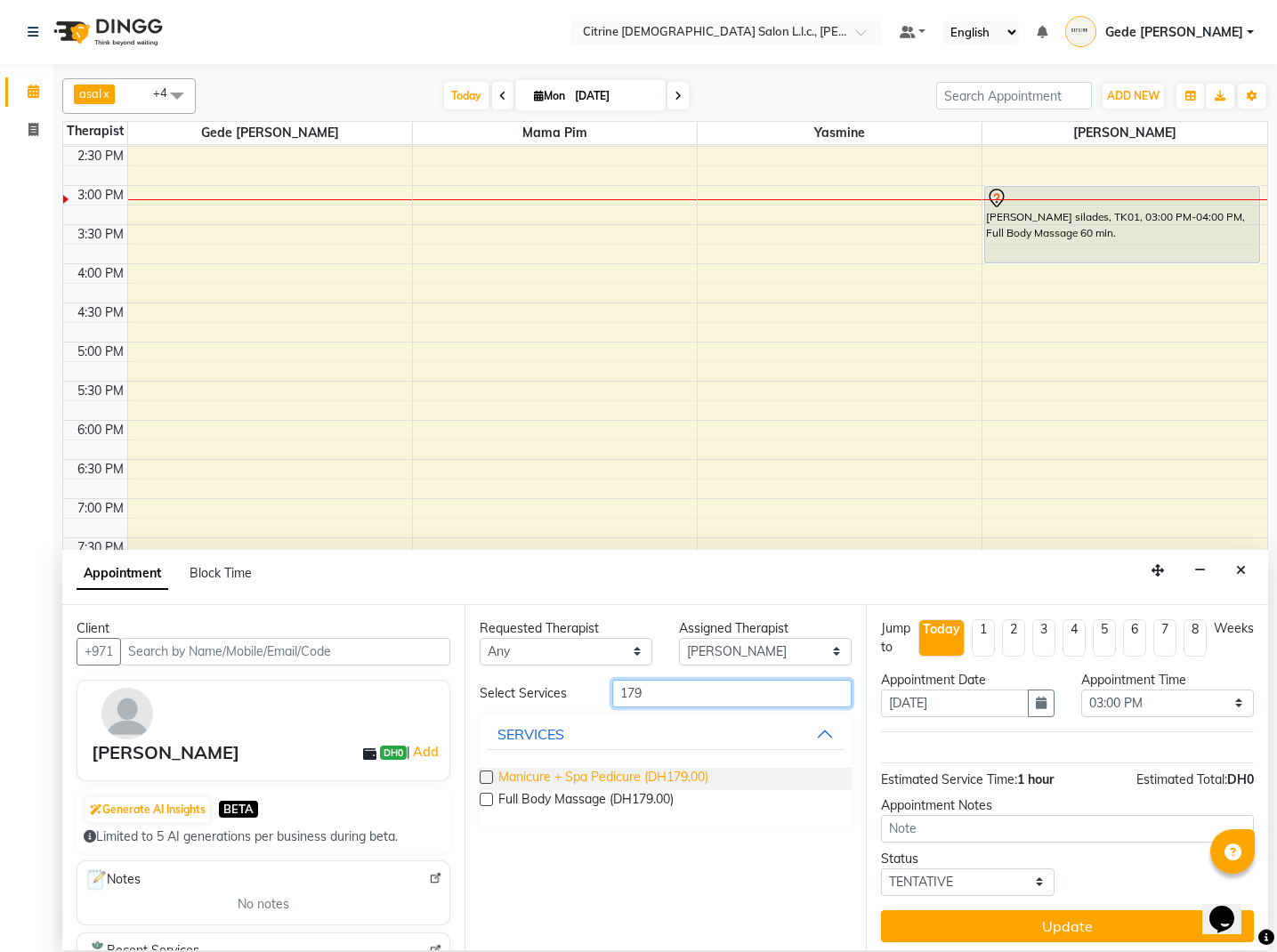
type input "179"
click at [662, 781] on span "Manicure + Spa Pedicure (DH179.00)" at bounding box center [603, 779] width 210 height 22
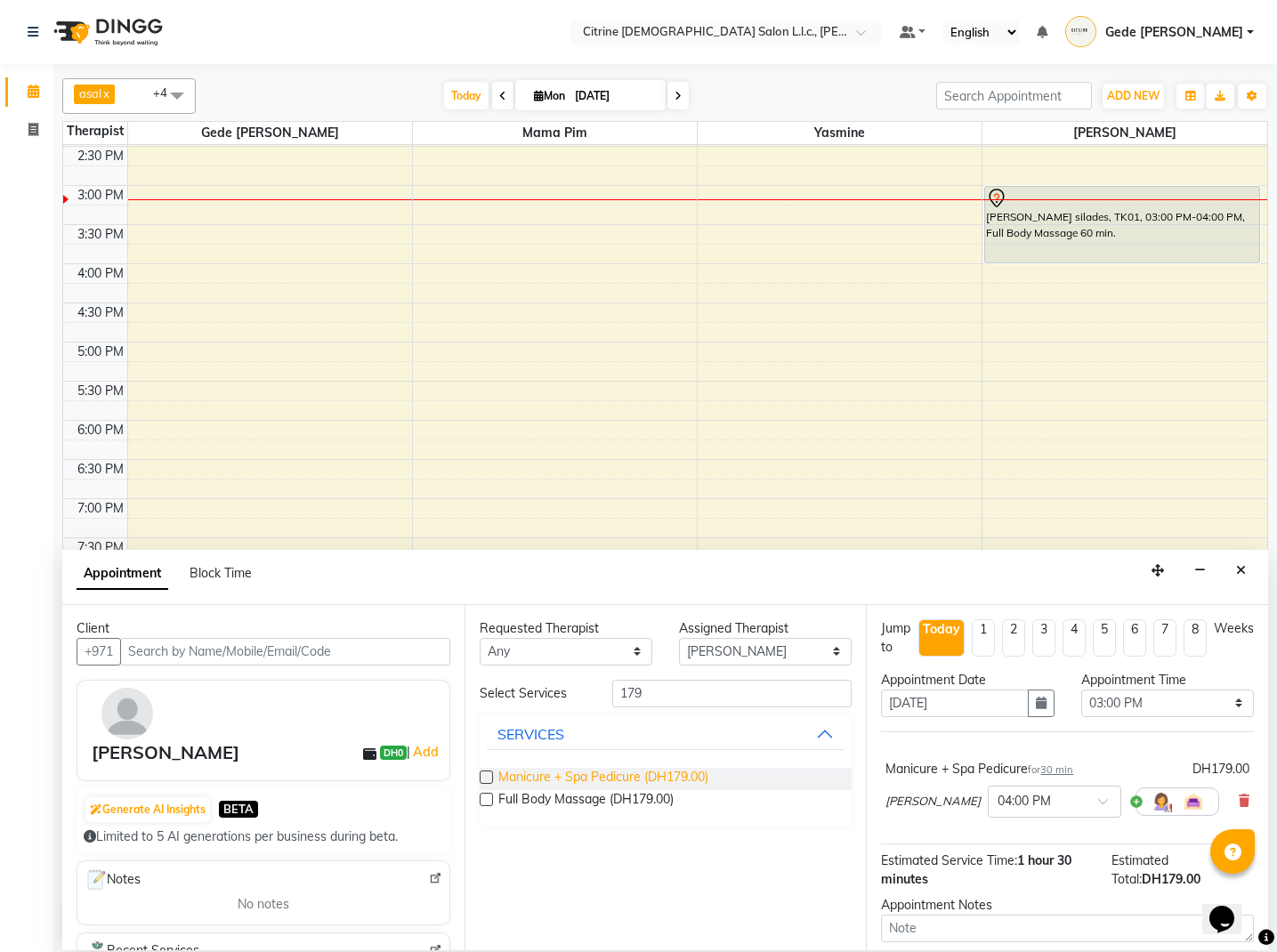
click at [667, 781] on span "Manicure + Spa Pedicure (DH179.00)" at bounding box center [603, 779] width 210 height 22
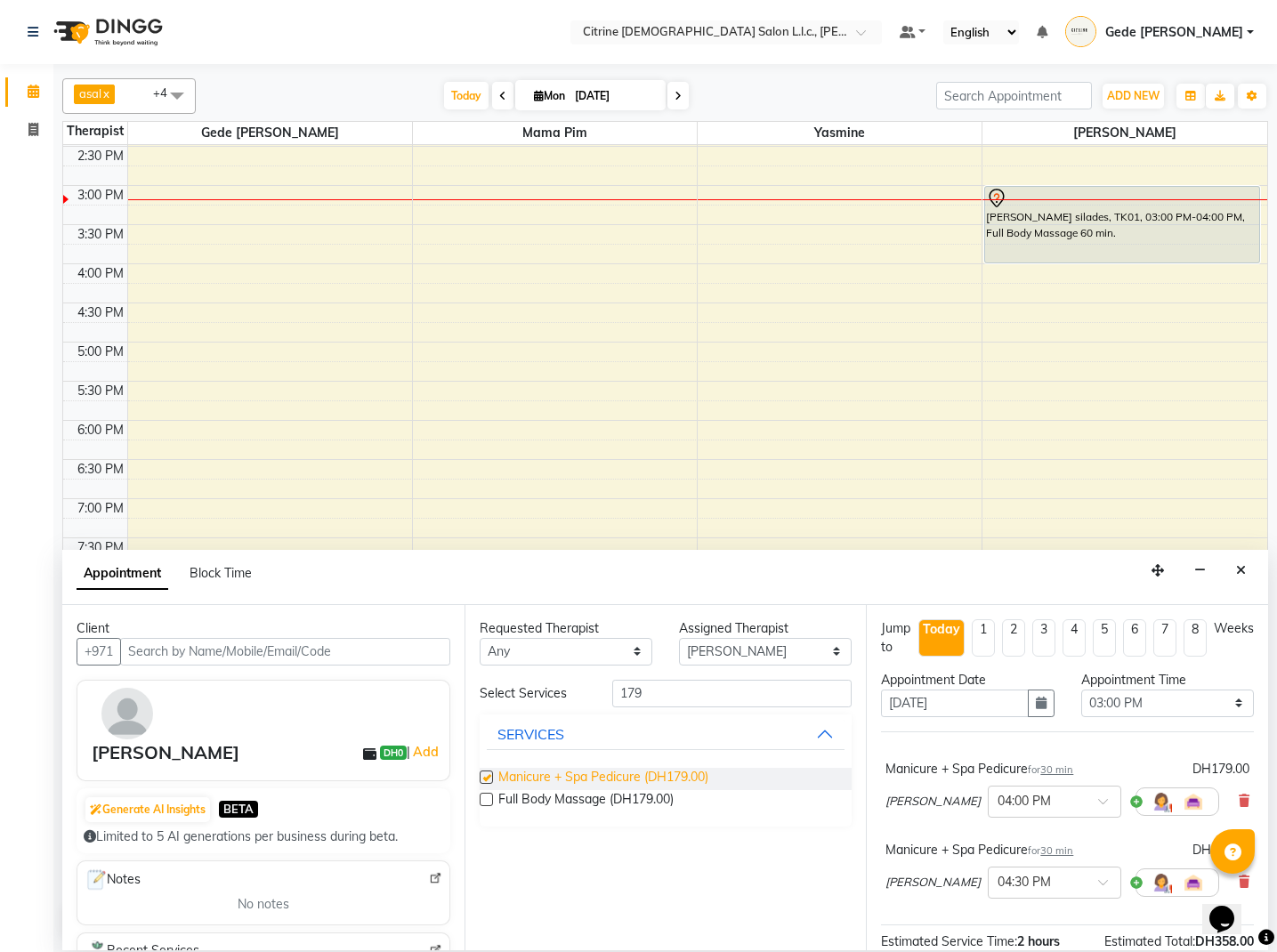
checkbox input "false"
click at [1239, 801] on icon at bounding box center [1244, 801] width 11 height 13
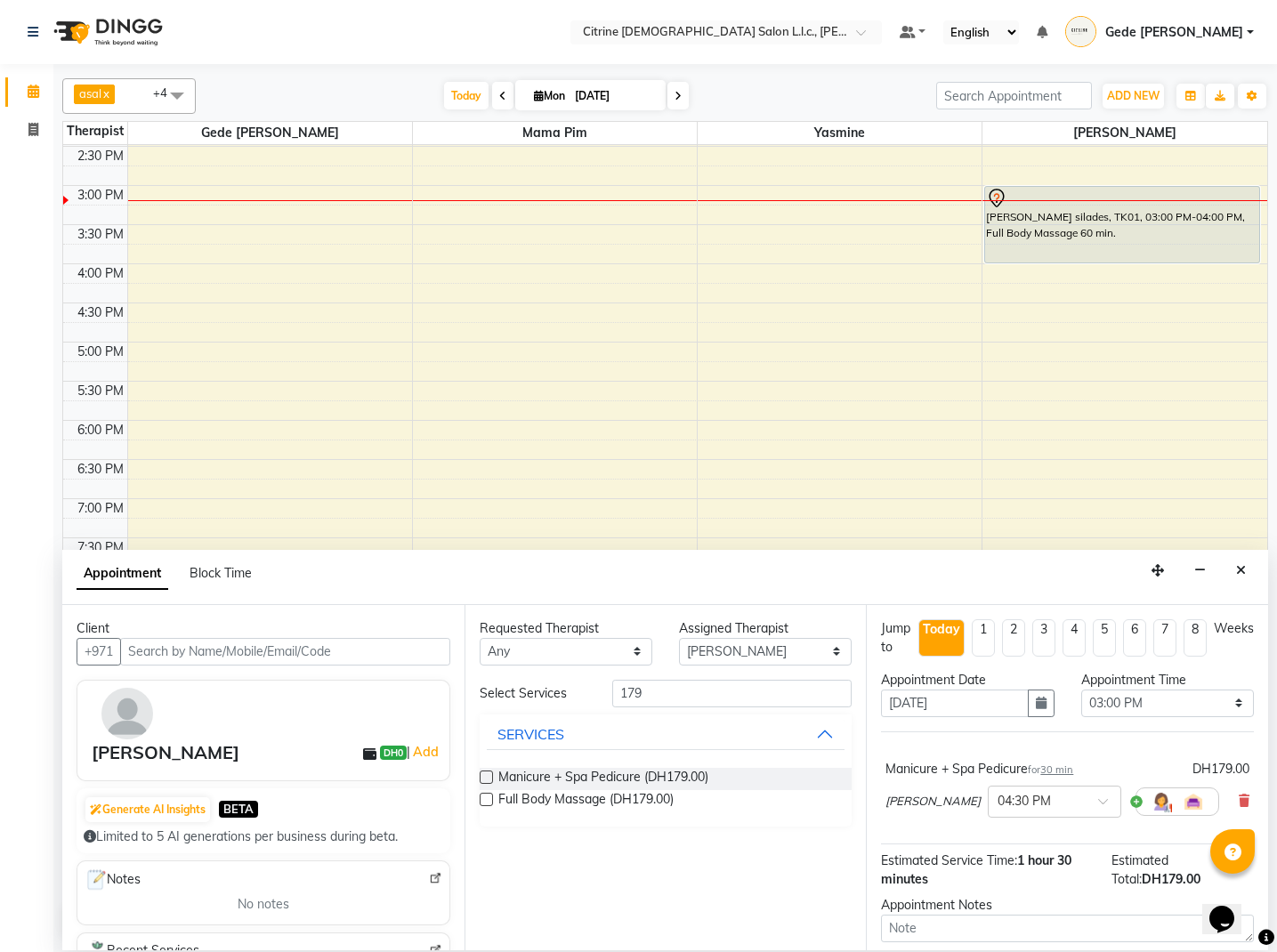
click at [1243, 797] on icon at bounding box center [1244, 801] width 11 height 13
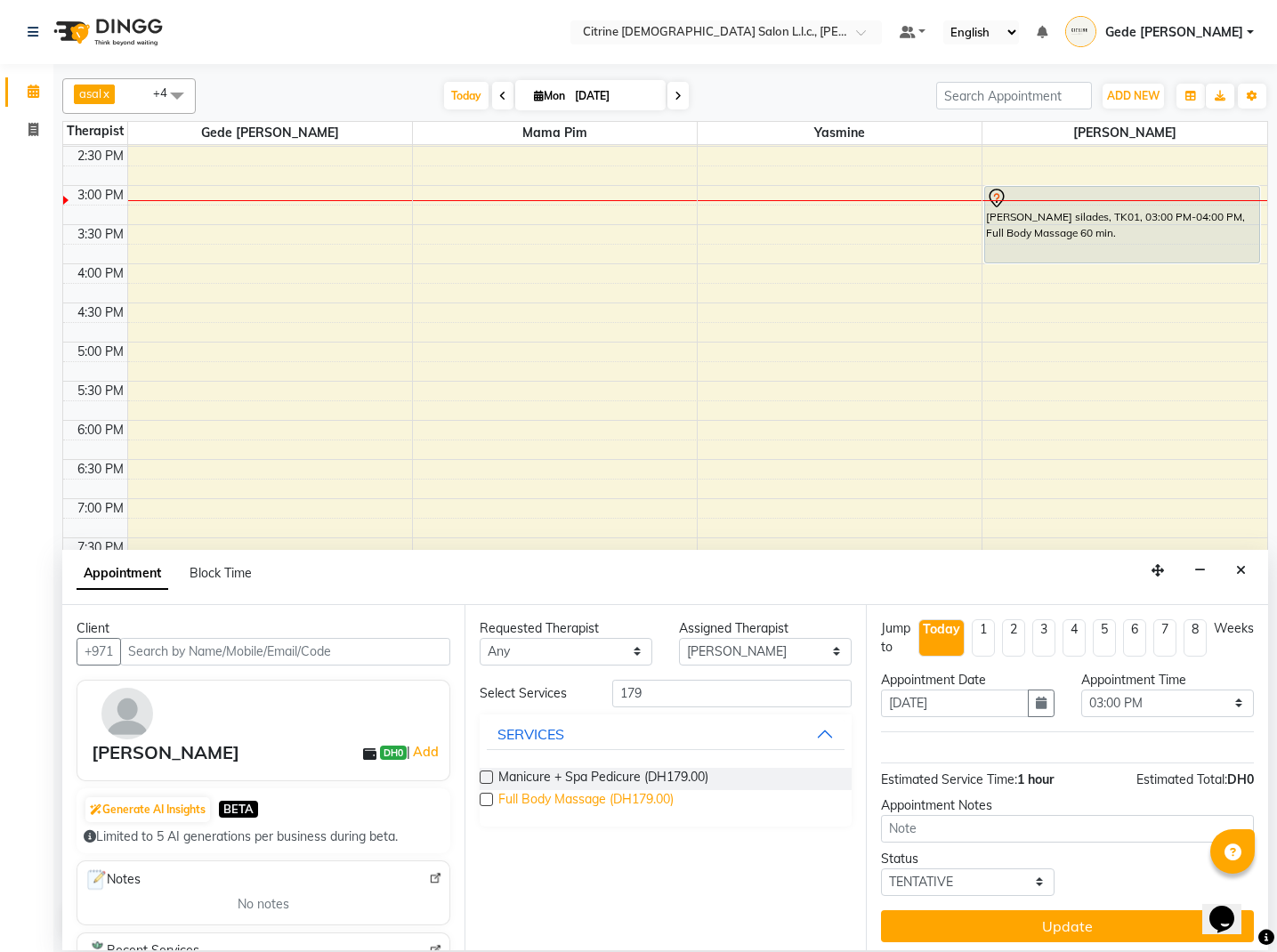
click at [650, 804] on span "Full Body Massage (DH179.00)" at bounding box center [586, 801] width 175 height 22
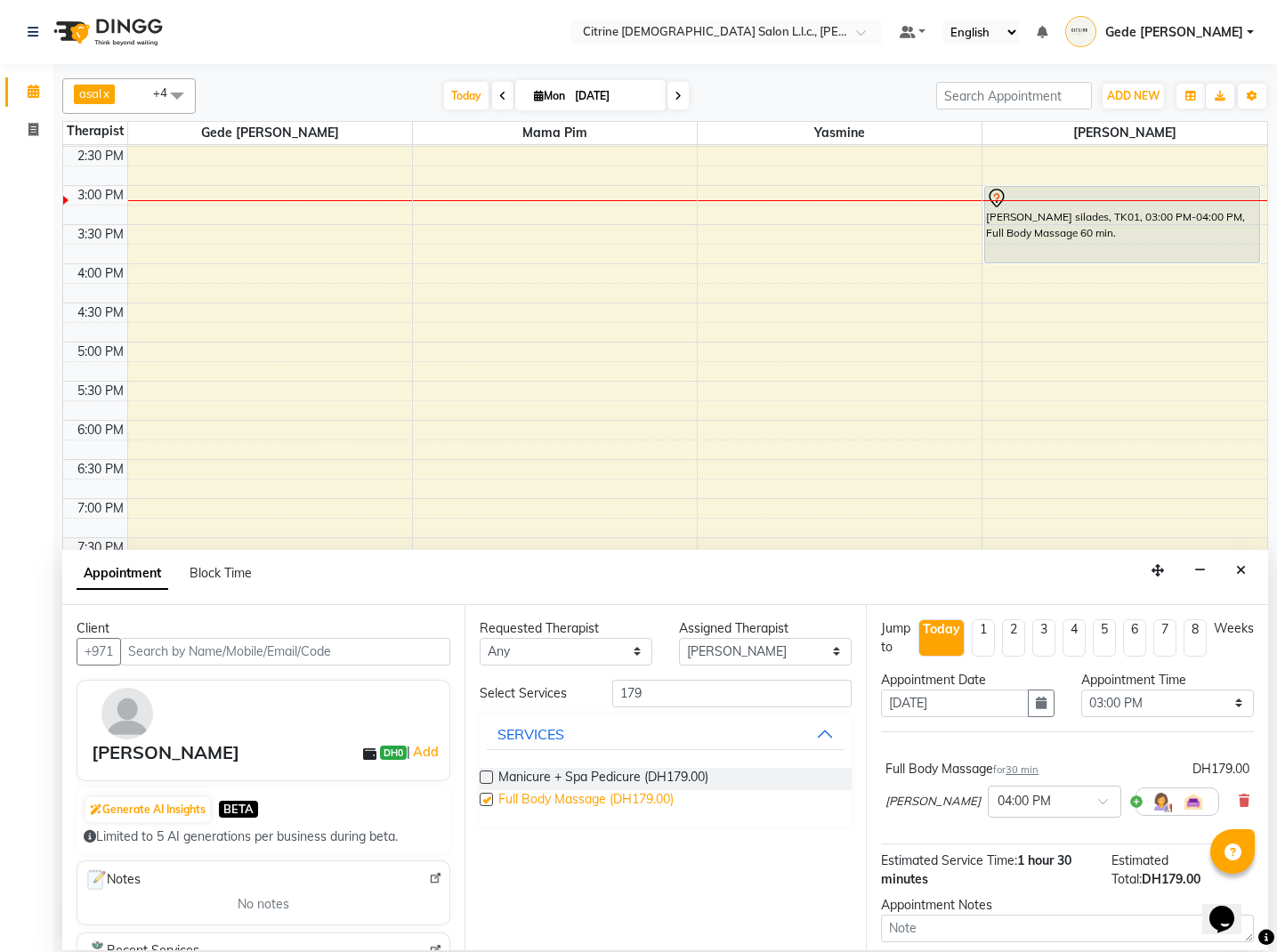
checkbox input "false"
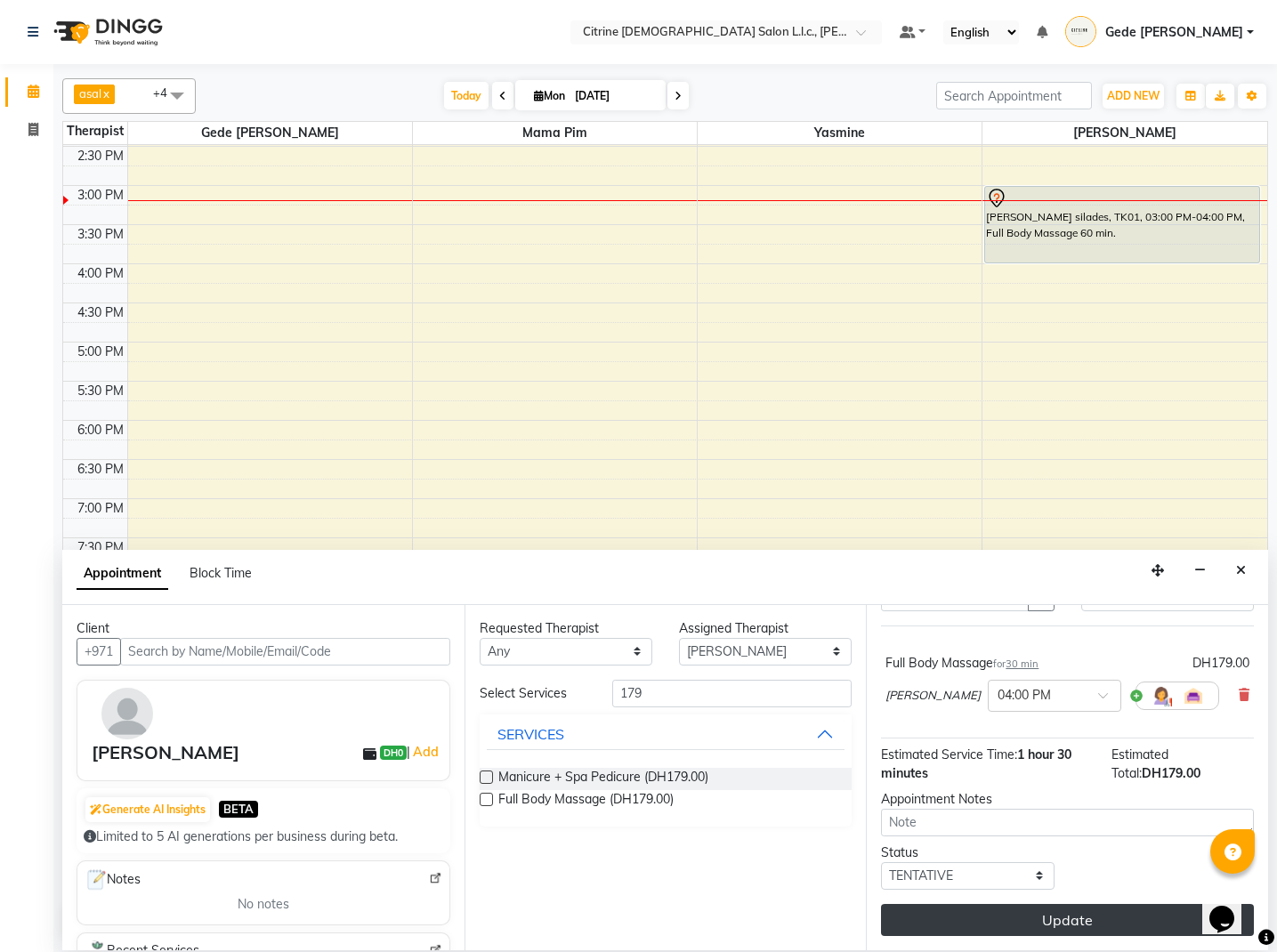
scroll to position [0, 0]
click at [1091, 917] on button "Update" at bounding box center [1068, 920] width 373 height 32
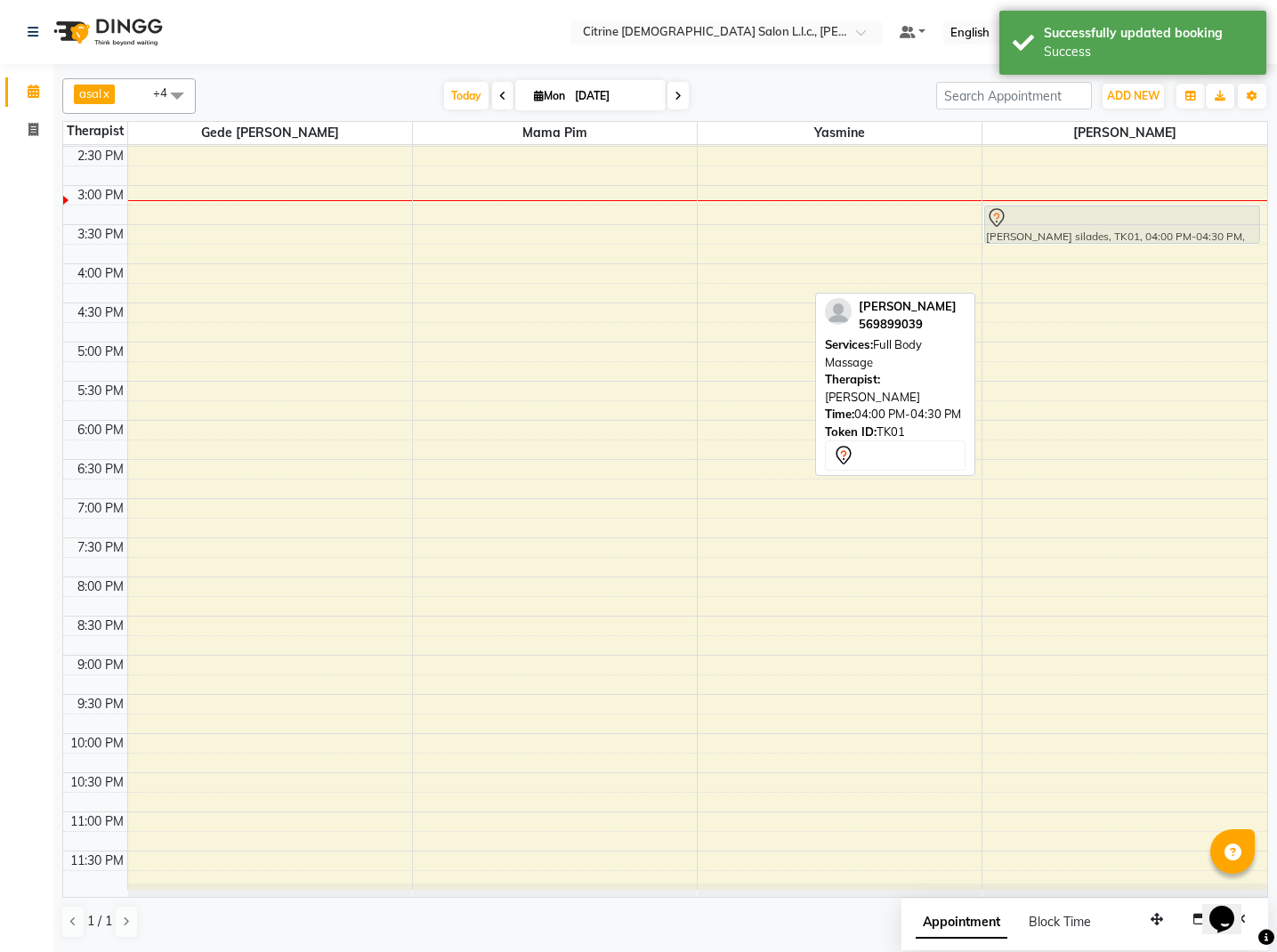
drag, startPoint x: 1126, startPoint y: 290, endPoint x: 1124, endPoint y: 230, distance: 60.0
click at [1124, 230] on div "[PERSON_NAME] silades, TK01, 04:00 PM-04:30 PM, Full Body Massage [PERSON_NAME]…" at bounding box center [1125, 341] width 285 height 1095
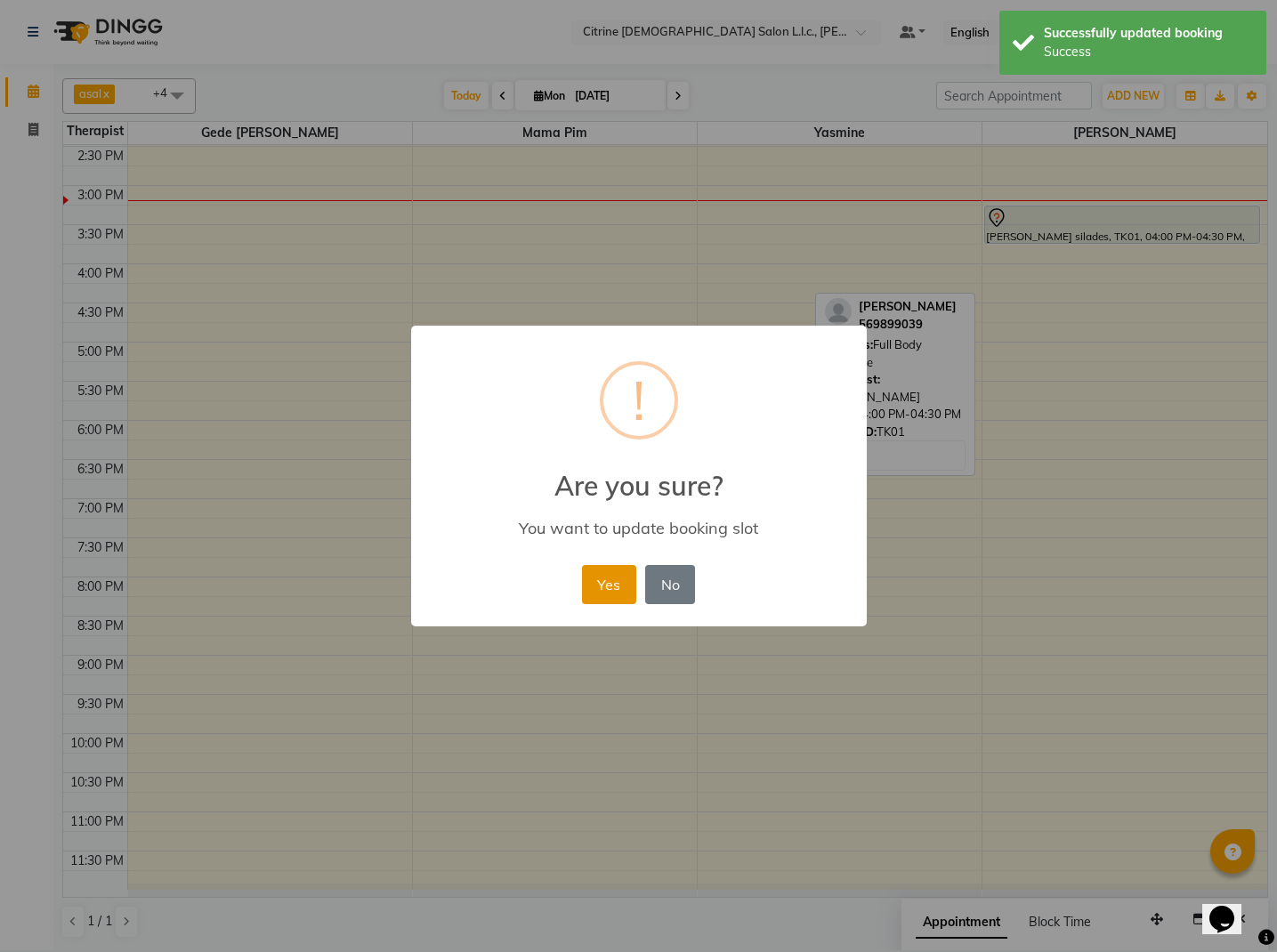
click at [605, 577] on button "Yes" at bounding box center [609, 584] width 54 height 39
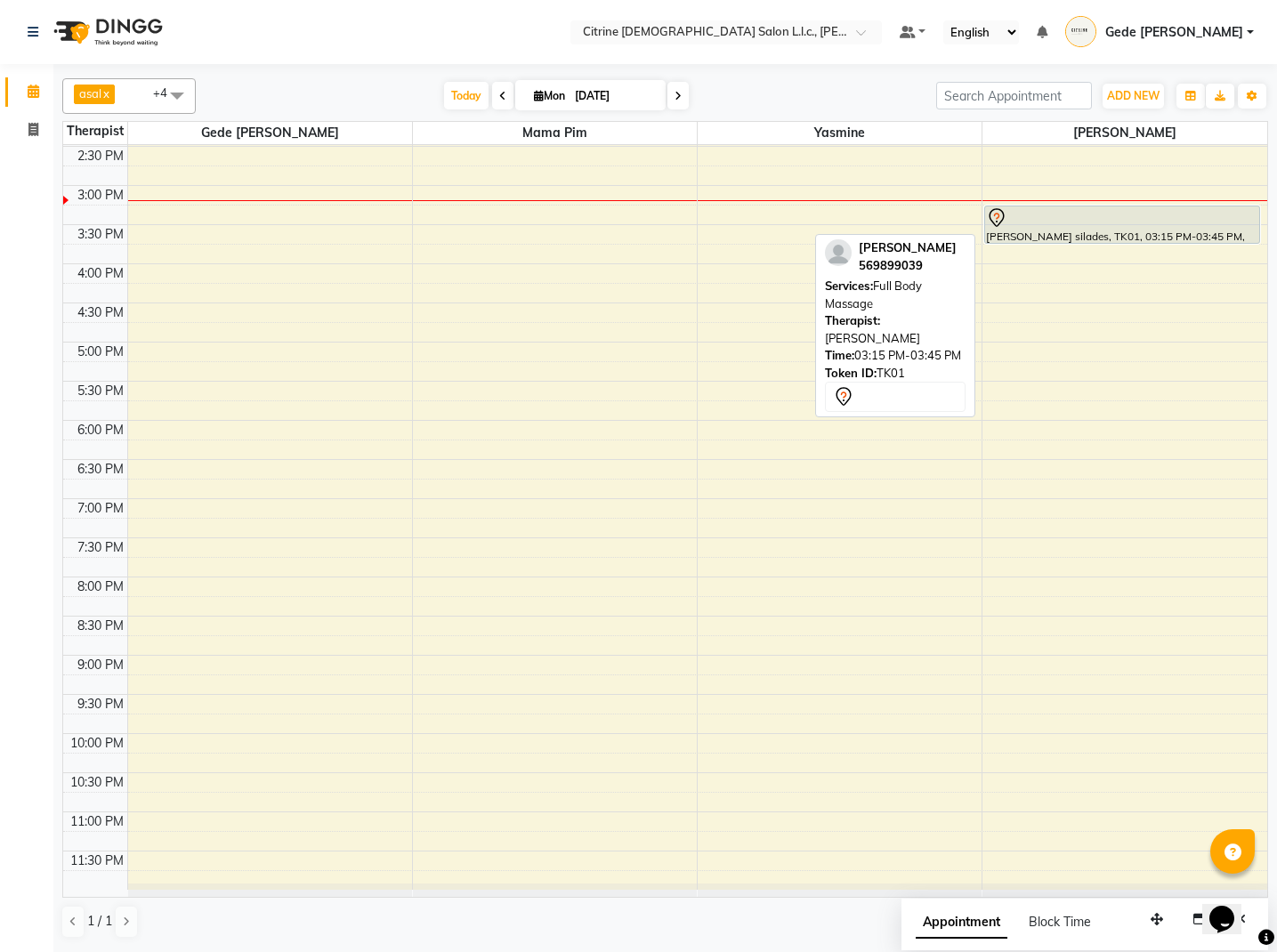
click at [1186, 232] on div "[PERSON_NAME] silades, TK01, 03:15 PM-03:45 PM, Full Body Massage" at bounding box center [1122, 225] width 274 height 37
click at [1051, 225] on div at bounding box center [1122, 218] width 272 height 21
select select "7"
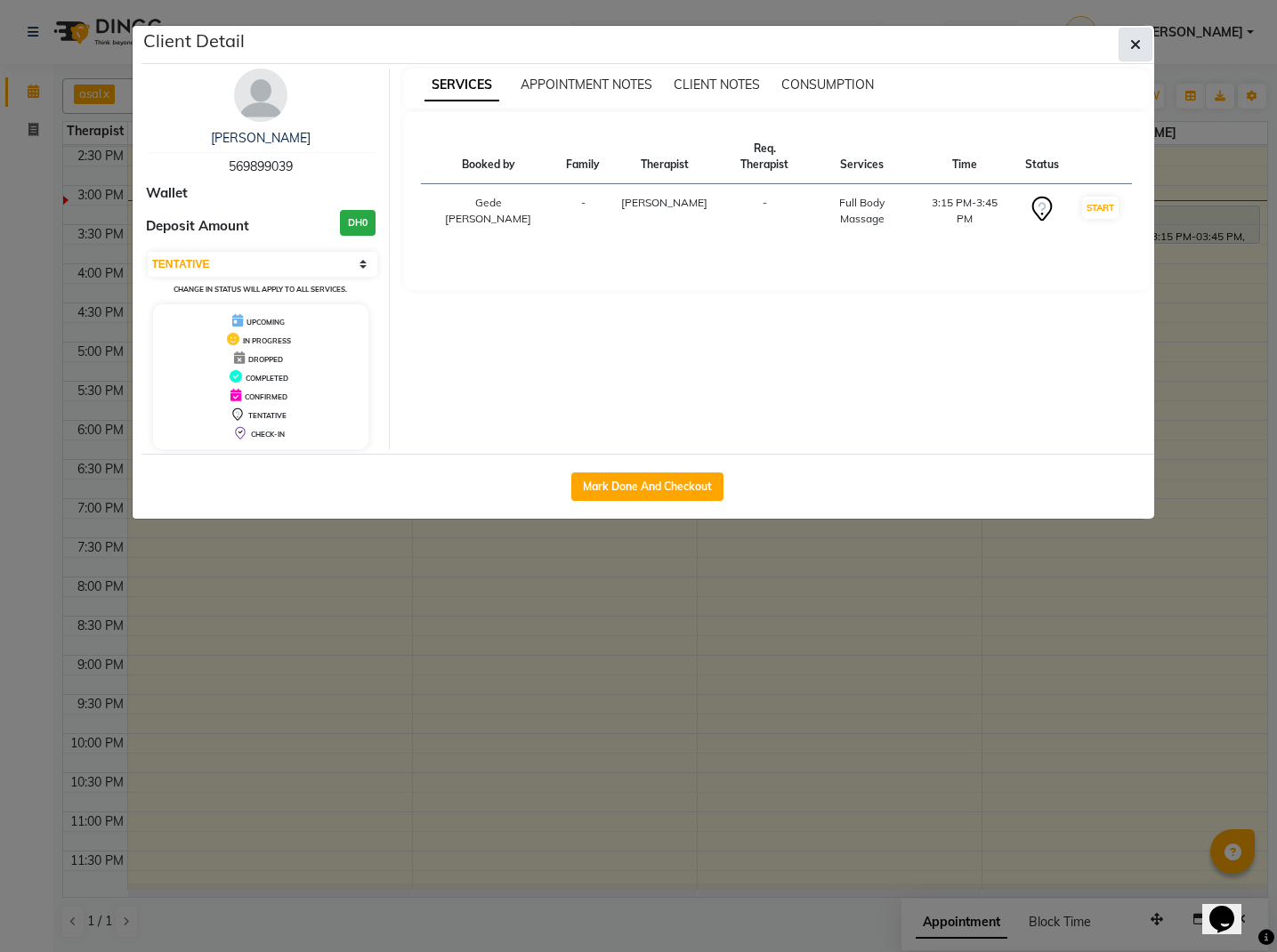
click at [1128, 49] on button "button" at bounding box center [1135, 44] width 34 height 34
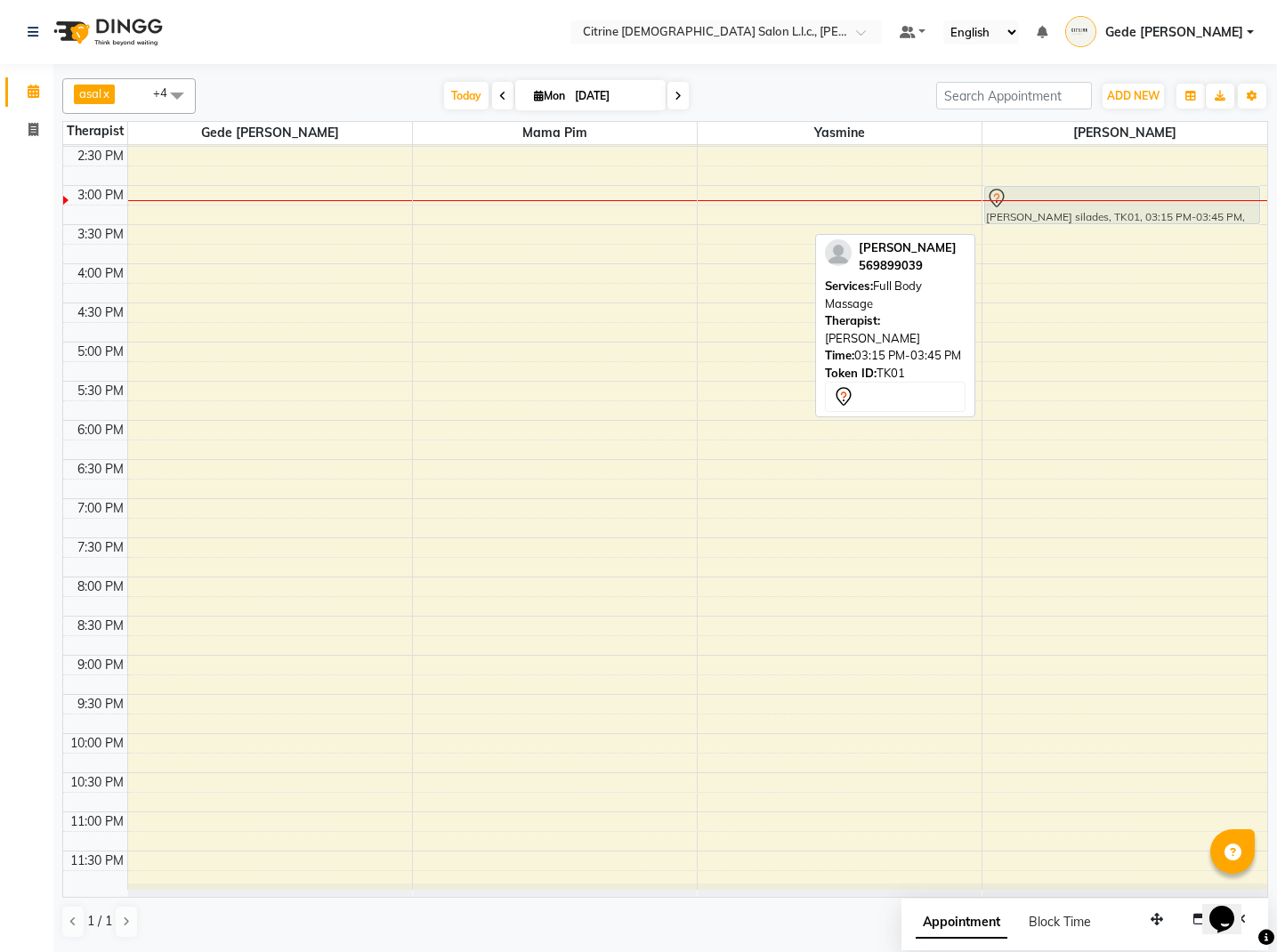
drag, startPoint x: 1187, startPoint y: 224, endPoint x: 1186, endPoint y: 213, distance: 11.0
click at [1186, 213] on div "[PERSON_NAME] silades, TK01, 03:15 PM-03:45 PM, Full Body Massage [PERSON_NAME]…" at bounding box center [1125, 341] width 285 height 1095
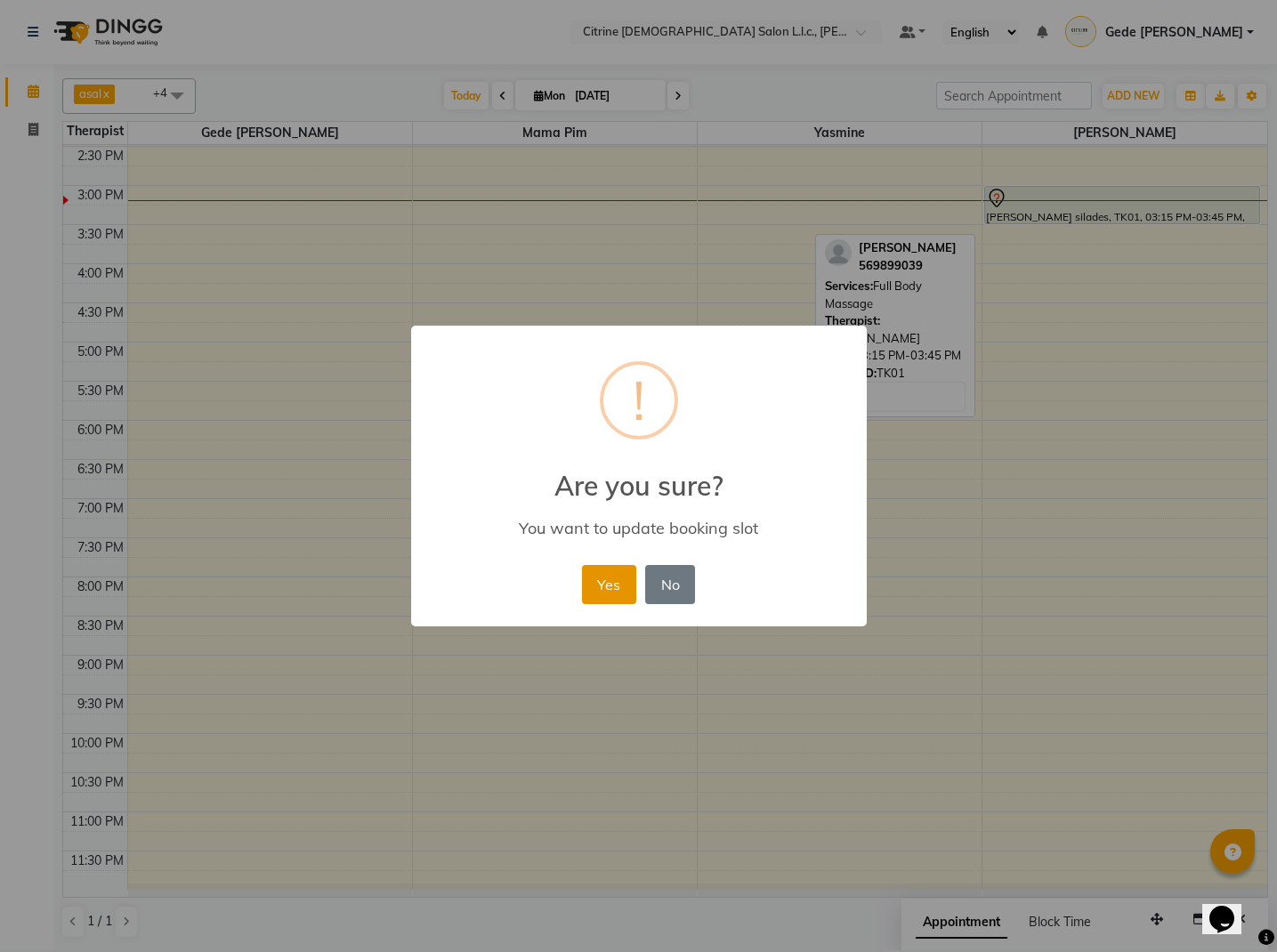
click at [589, 592] on button "Yes" at bounding box center [609, 584] width 54 height 39
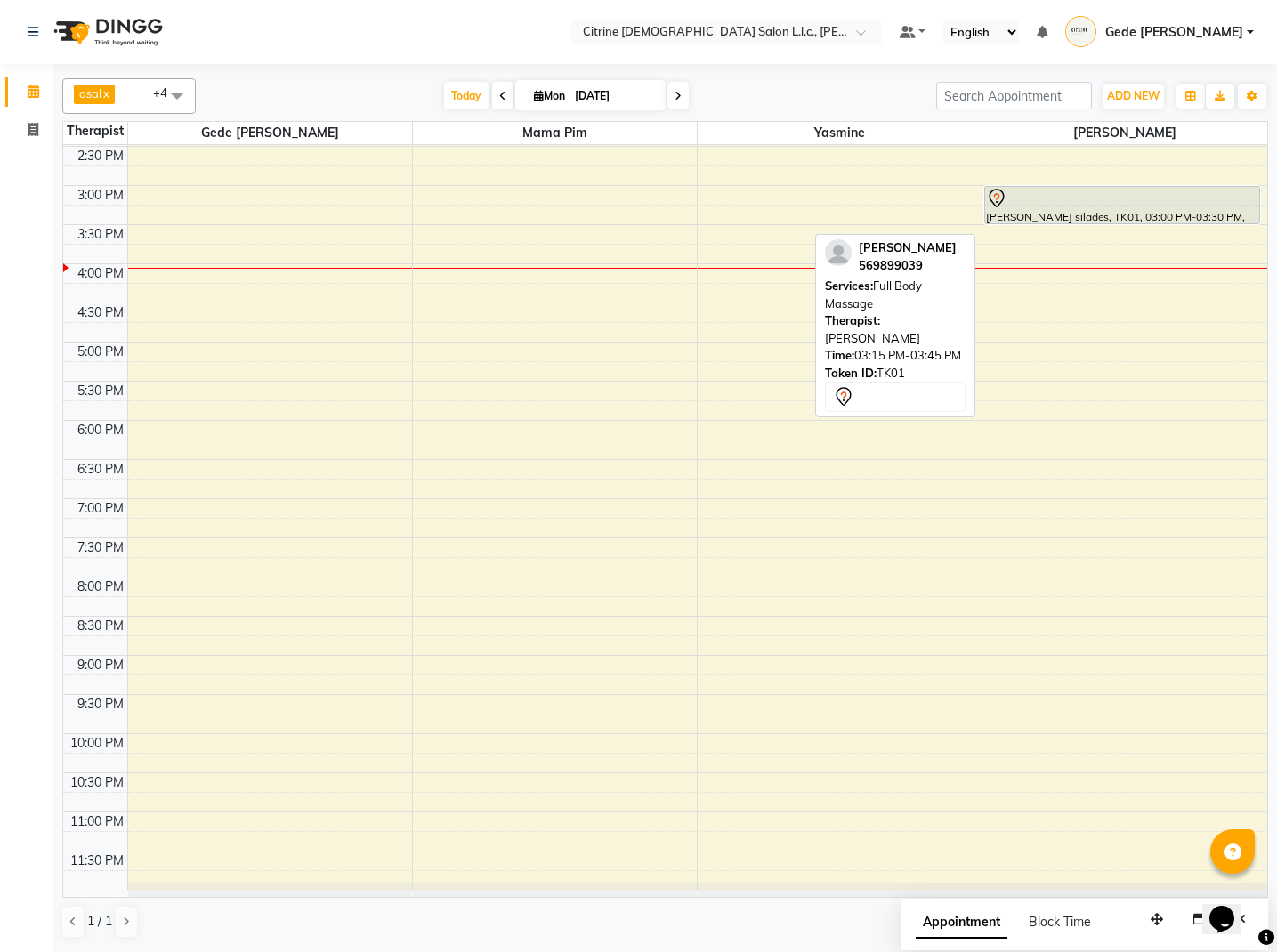
click at [602, 717] on div "10:00 AM 10:30 AM 11:00 AM 11:30 AM 12:00 PM 12:30 PM 1:00 PM 1:30 PM 2:00 PM 2…" at bounding box center [664, 341] width 1204 height 1095
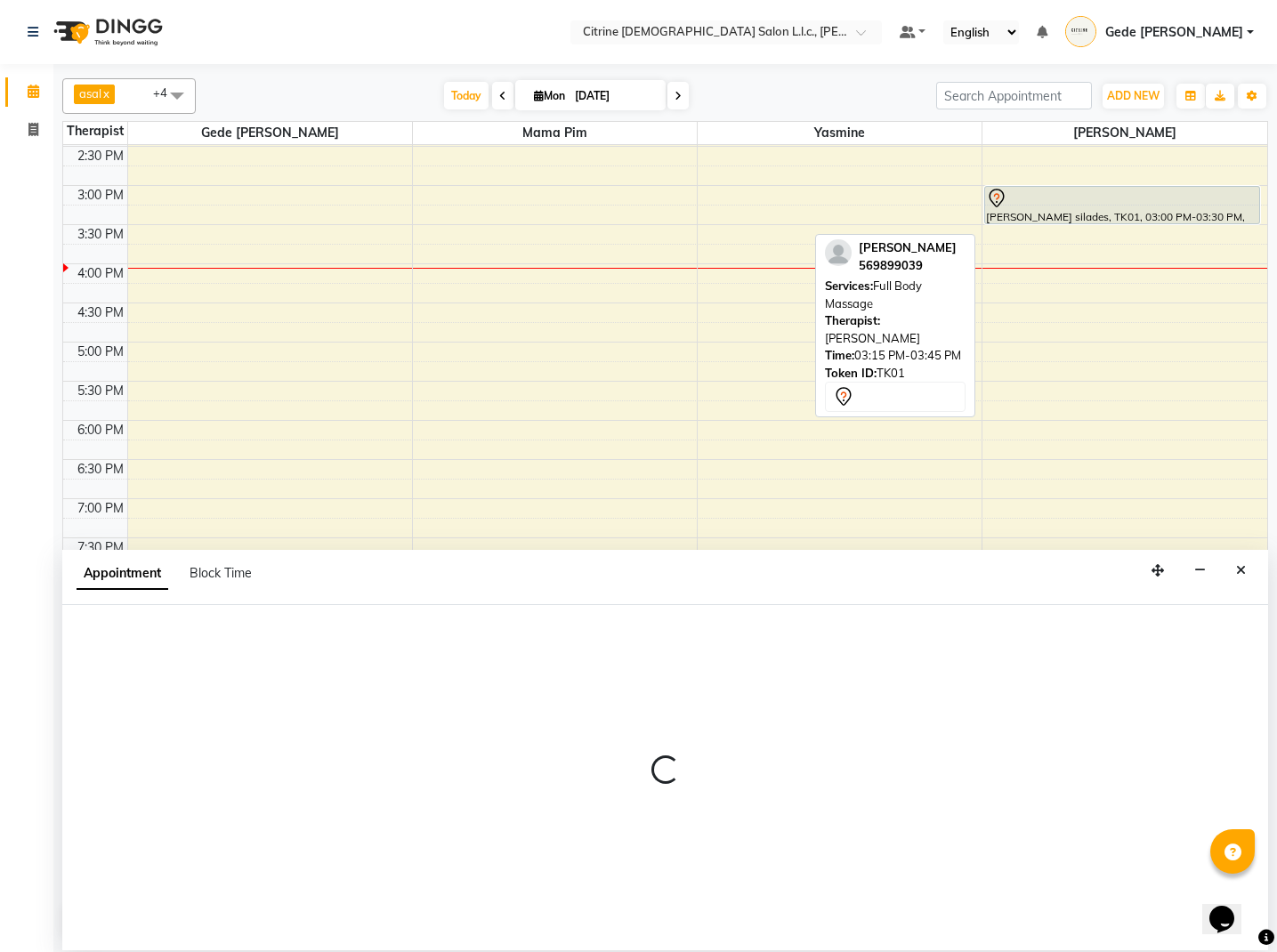
select select "70727"
select select "1305"
select select "tentative"
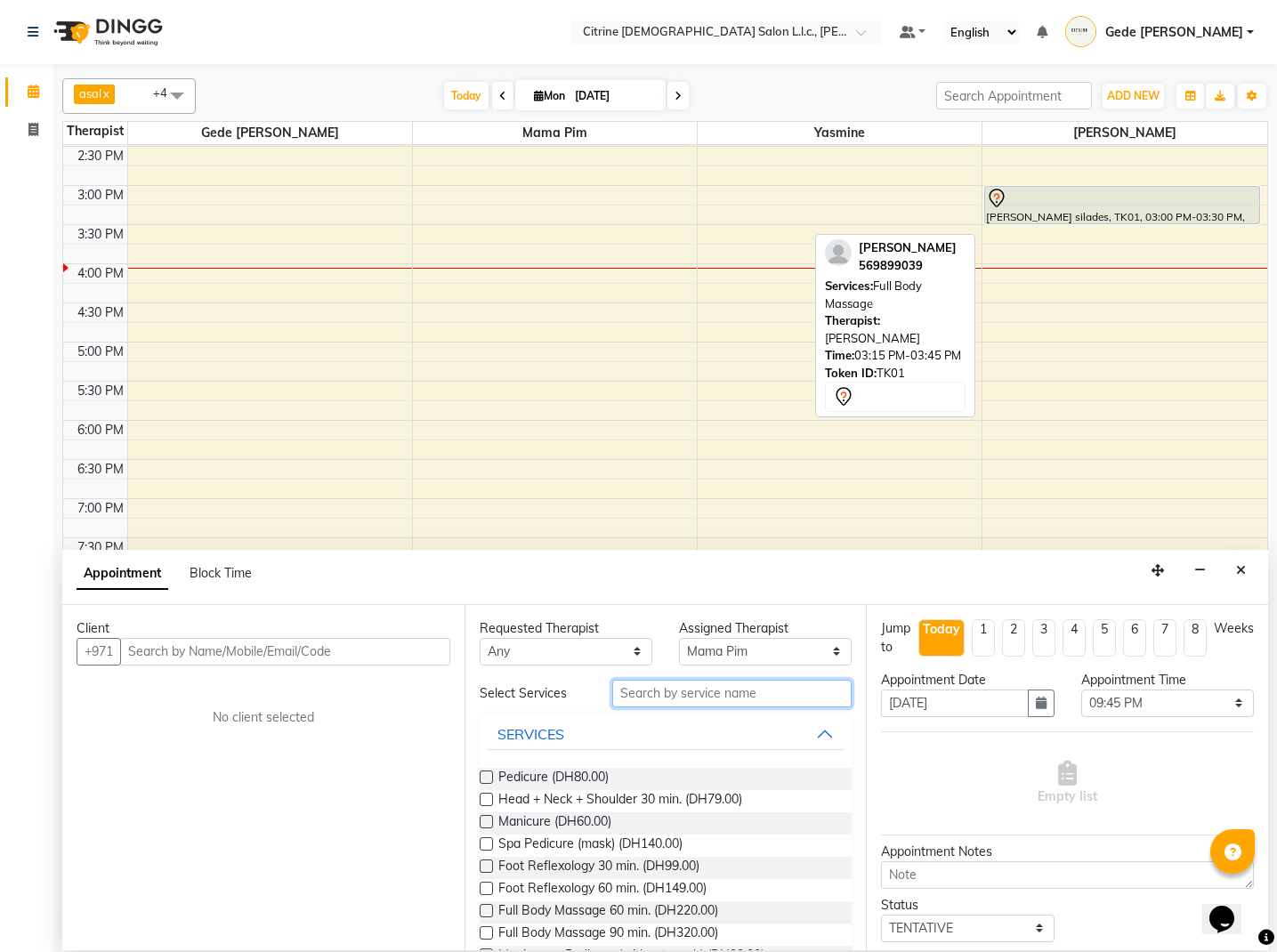
click at [730, 696] on input "text" at bounding box center [732, 694] width 239 height 28
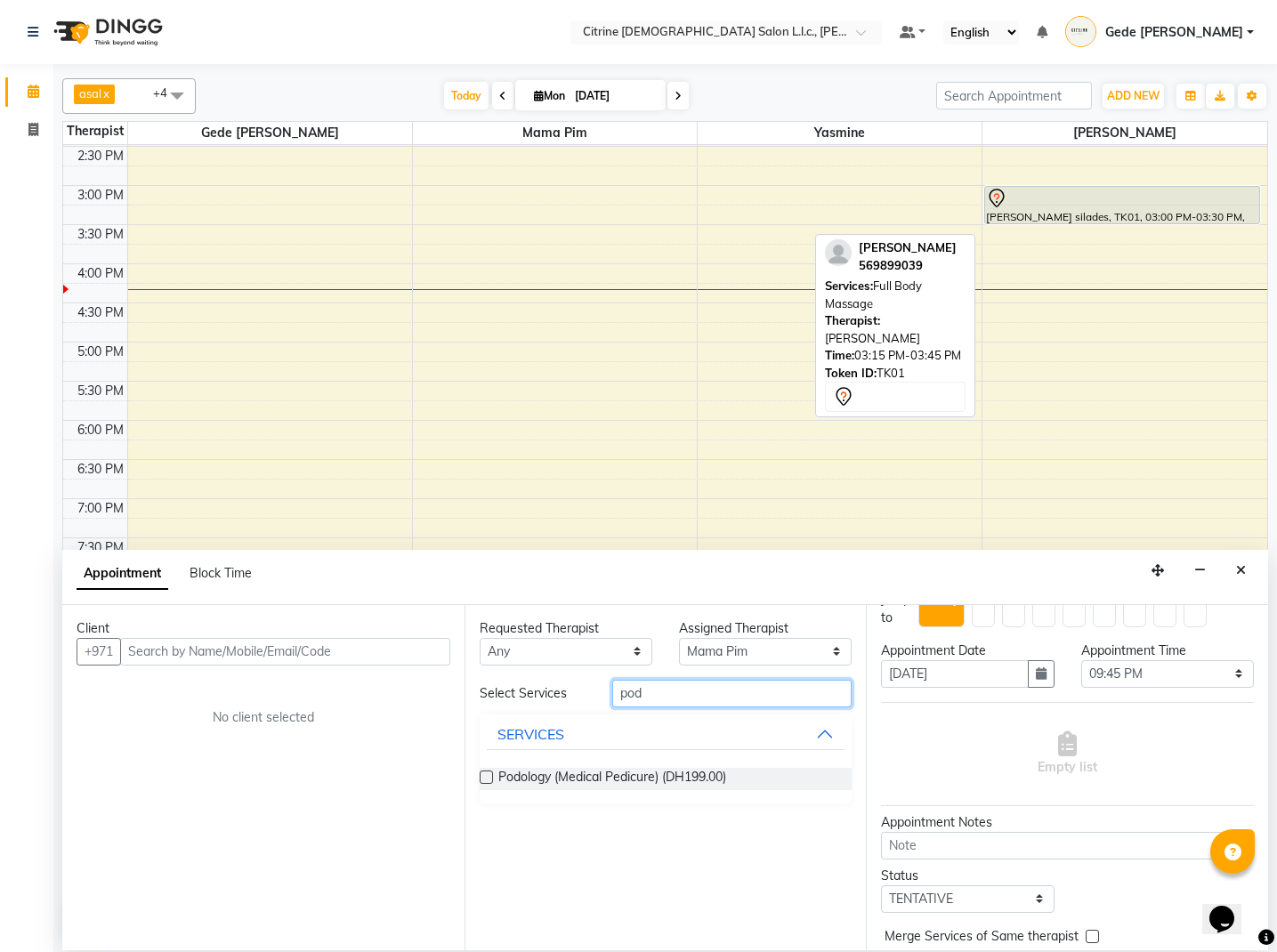
scroll to position [31, 0]
type input "pod"
click at [1238, 577] on button "Close" at bounding box center [1241, 571] width 26 height 28
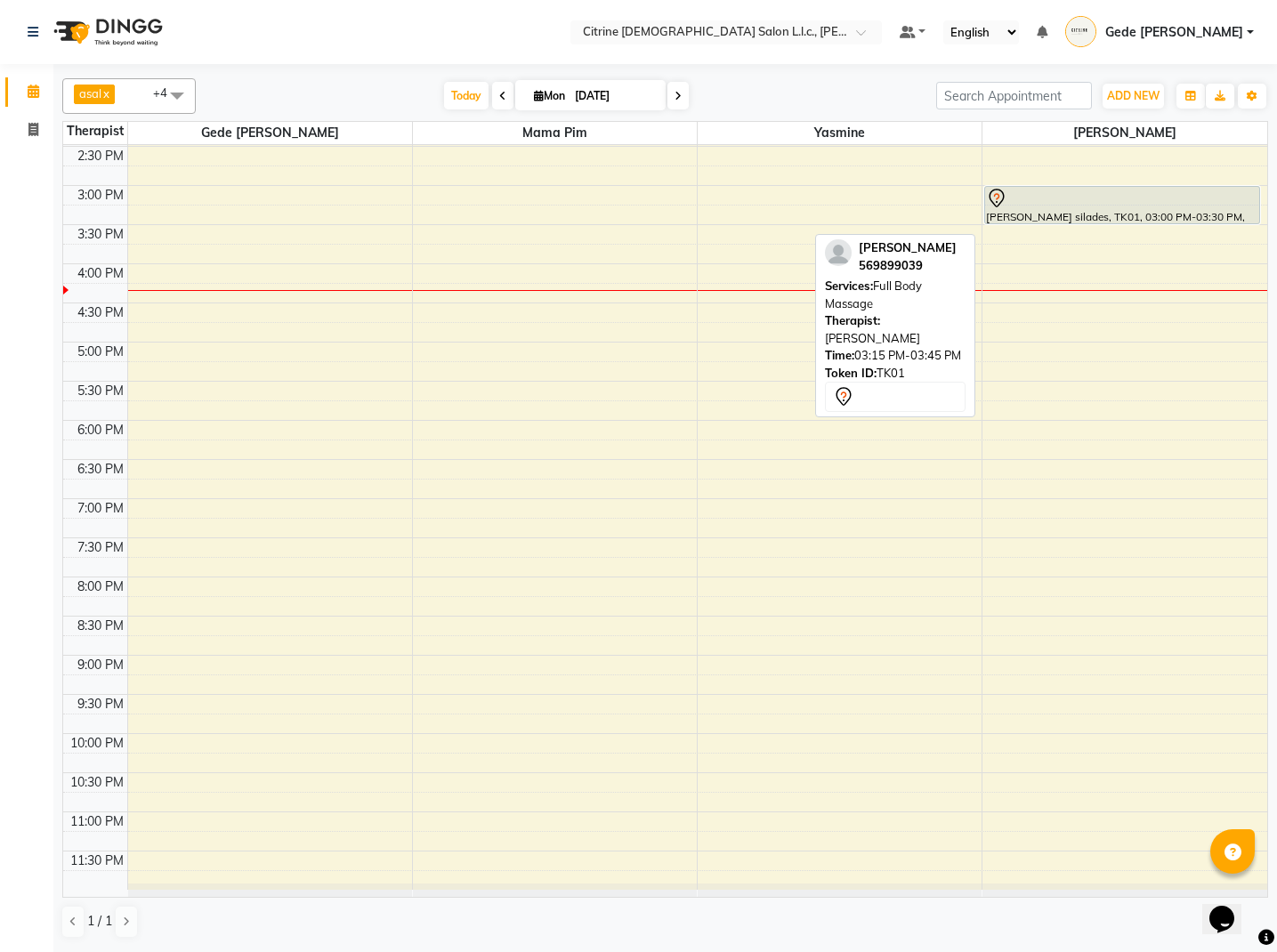
scroll to position [351, 0]
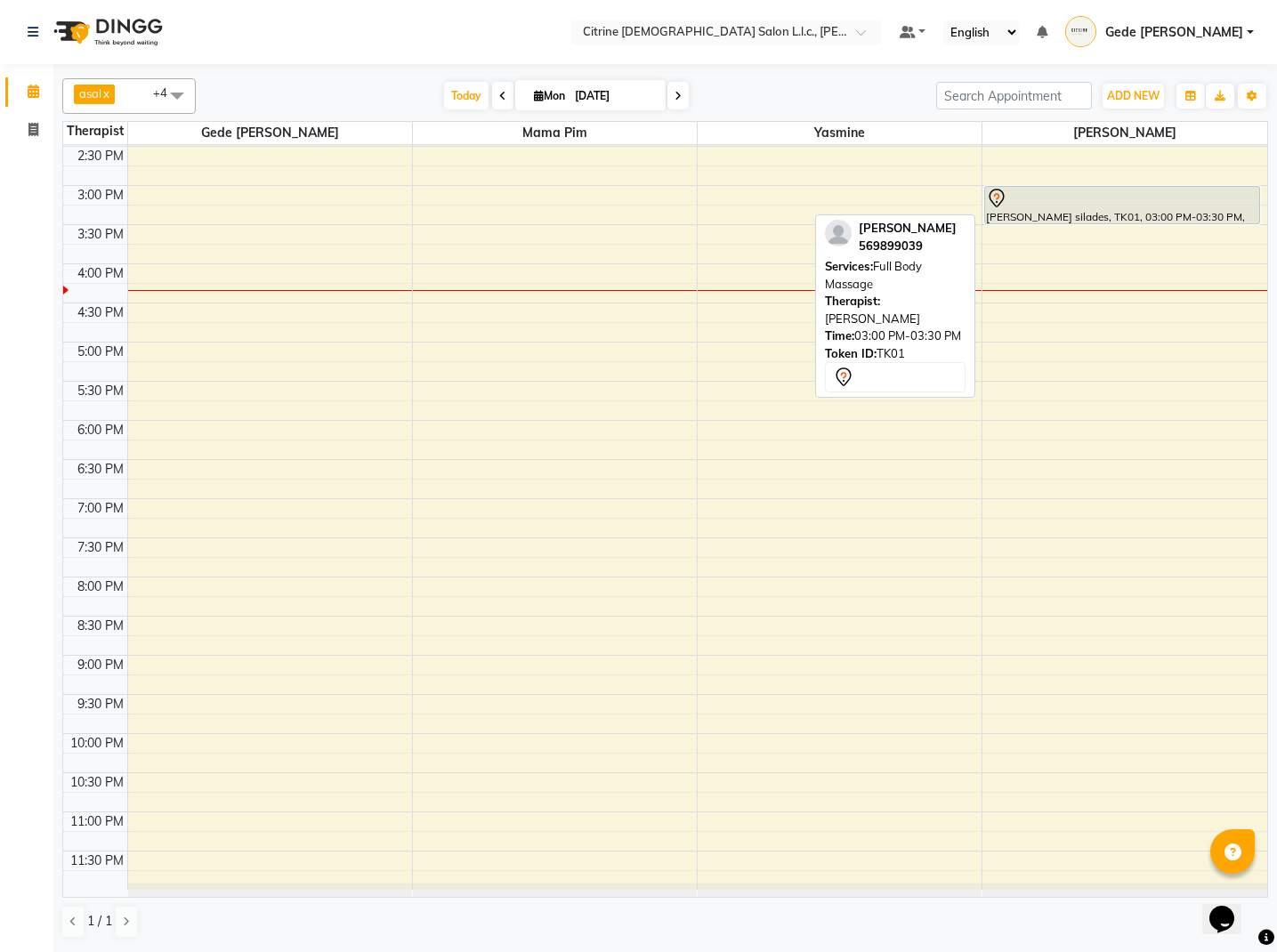
click at [1118, 213] on div "[PERSON_NAME] silades, TK01, 03:00 PM-03:30 PM, Full Body Massage" at bounding box center [1122, 206] width 274 height 37
click at [1023, 201] on div at bounding box center [1122, 197] width 272 height 21
select select "7"
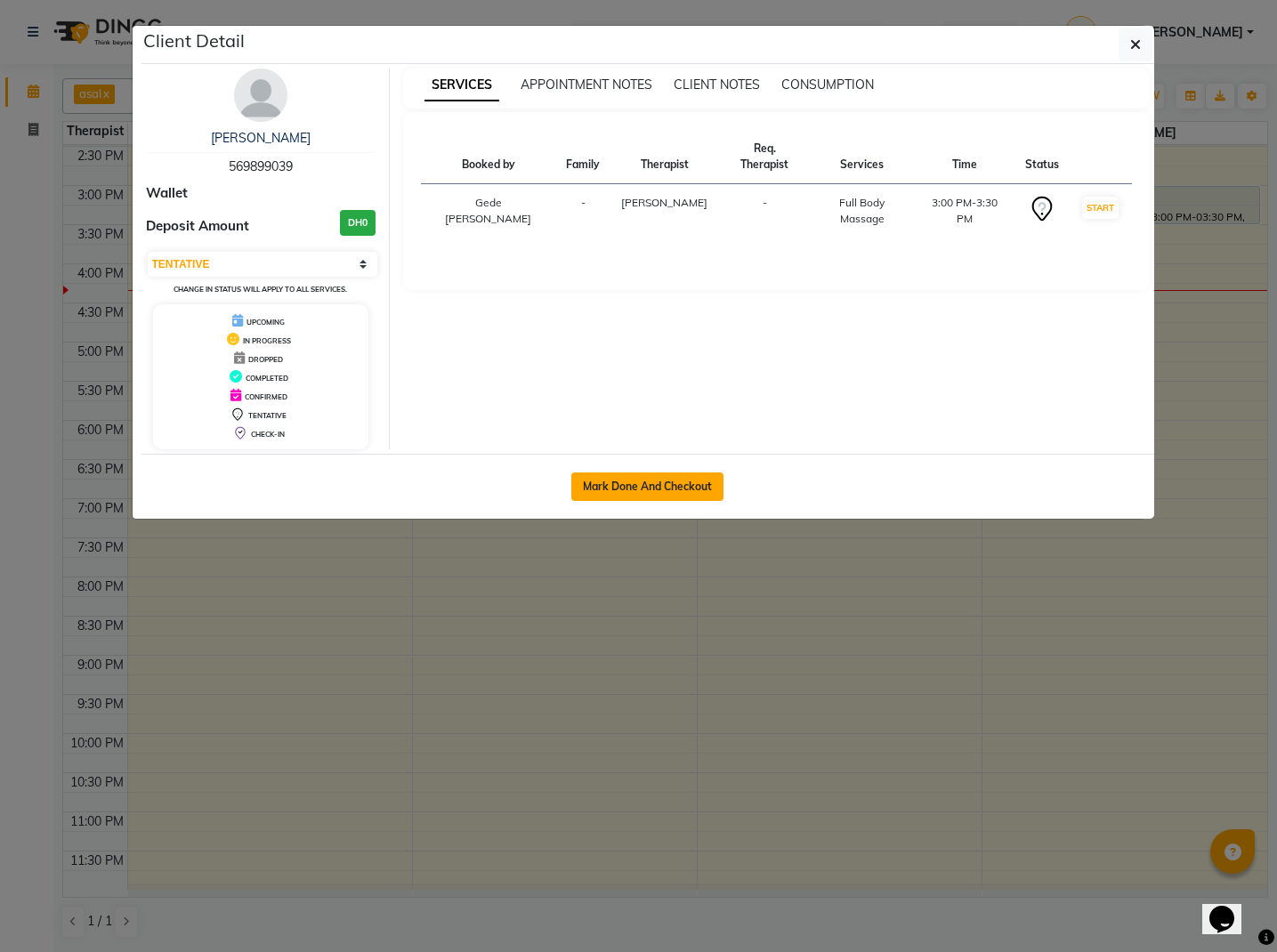
click at [686, 493] on button "Mark Done And Checkout" at bounding box center [647, 486] width 152 height 29
select select "service"
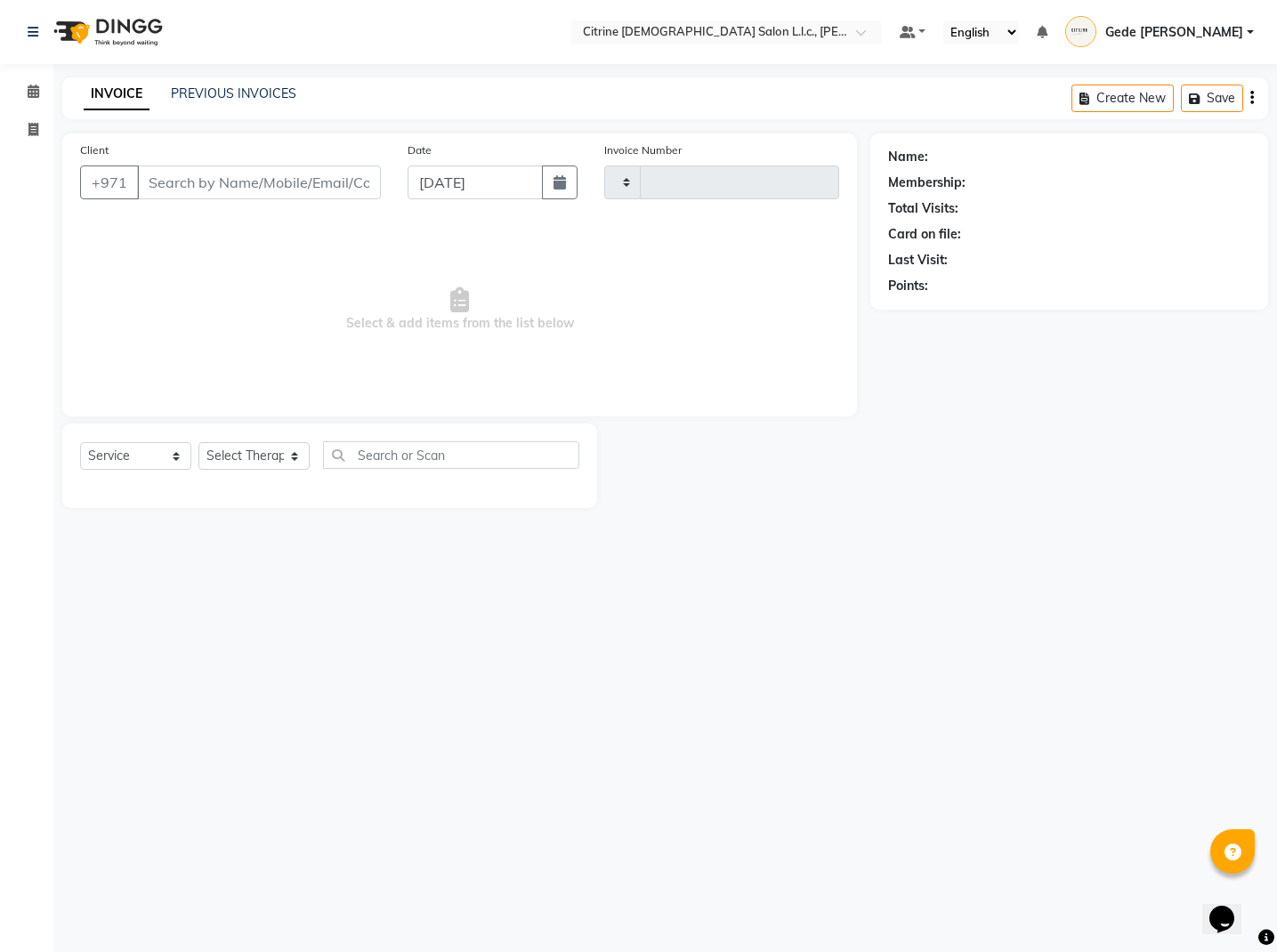
type input "0498"
select select "7896"
type input "569899039"
select select "88910"
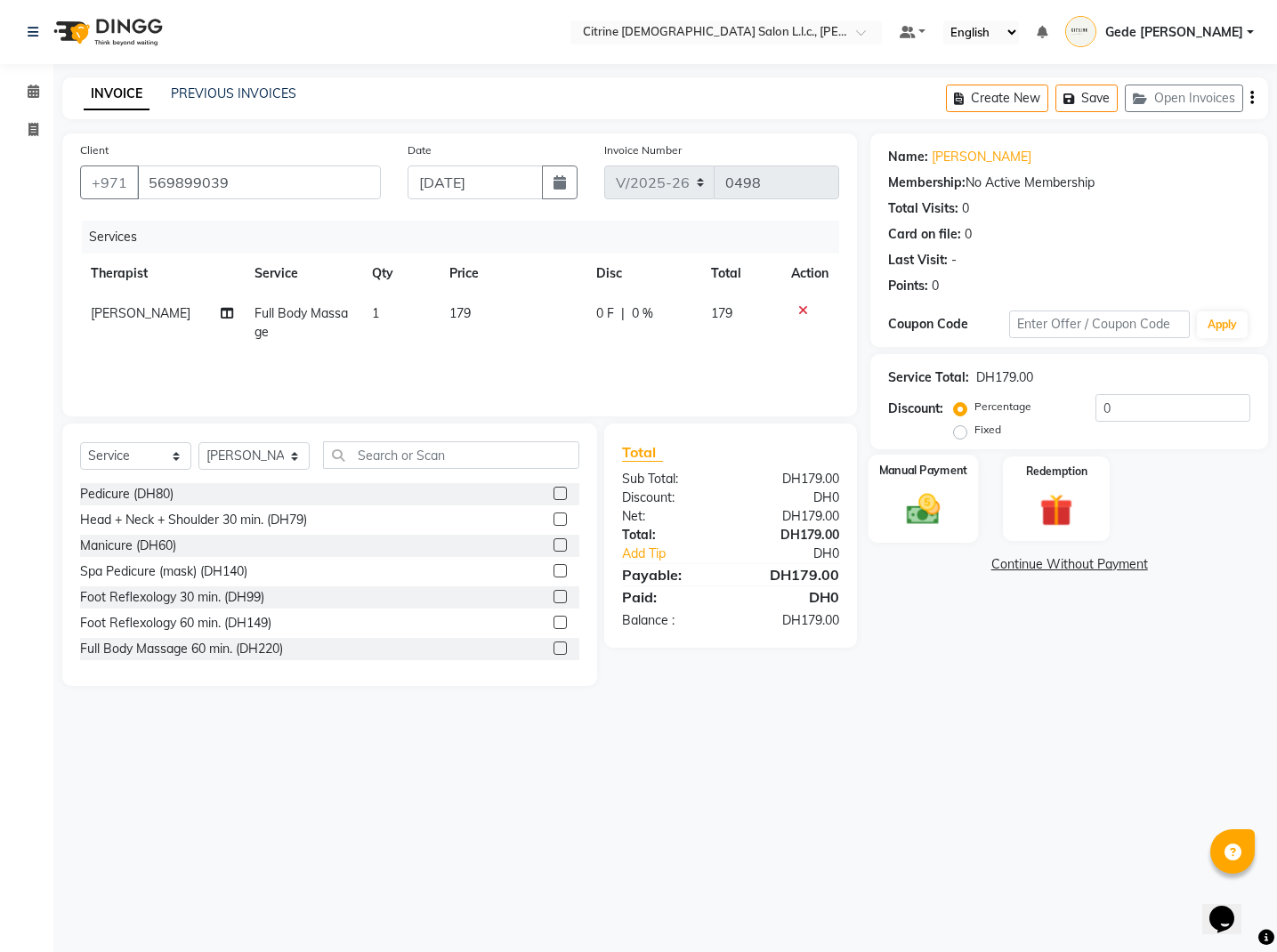
click at [918, 502] on img at bounding box center [924, 508] width 55 height 39
click at [1013, 571] on span "CARD" at bounding box center [1018, 565] width 38 height 20
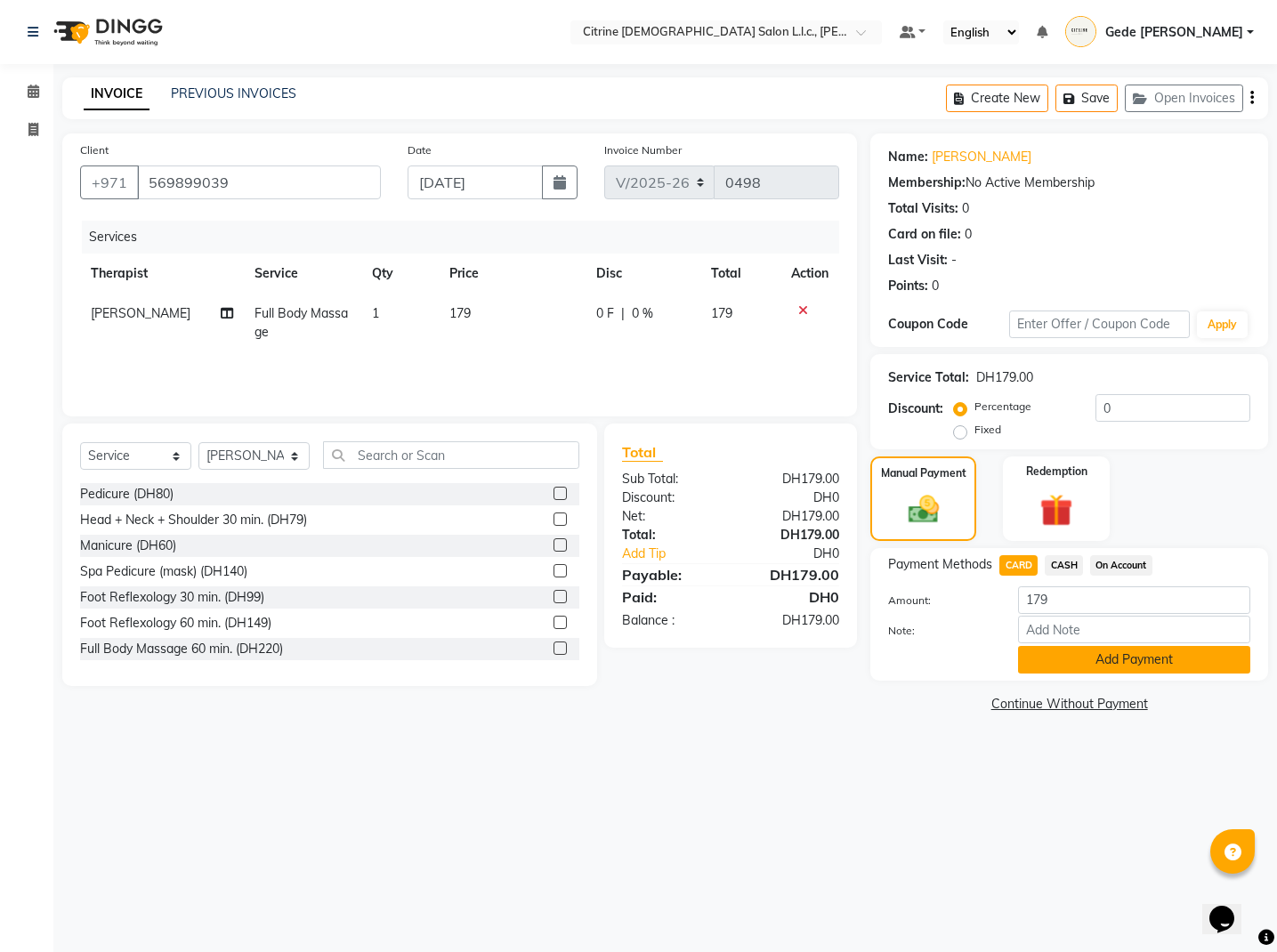
click at [1078, 662] on button "Add Payment" at bounding box center [1134, 660] width 233 height 28
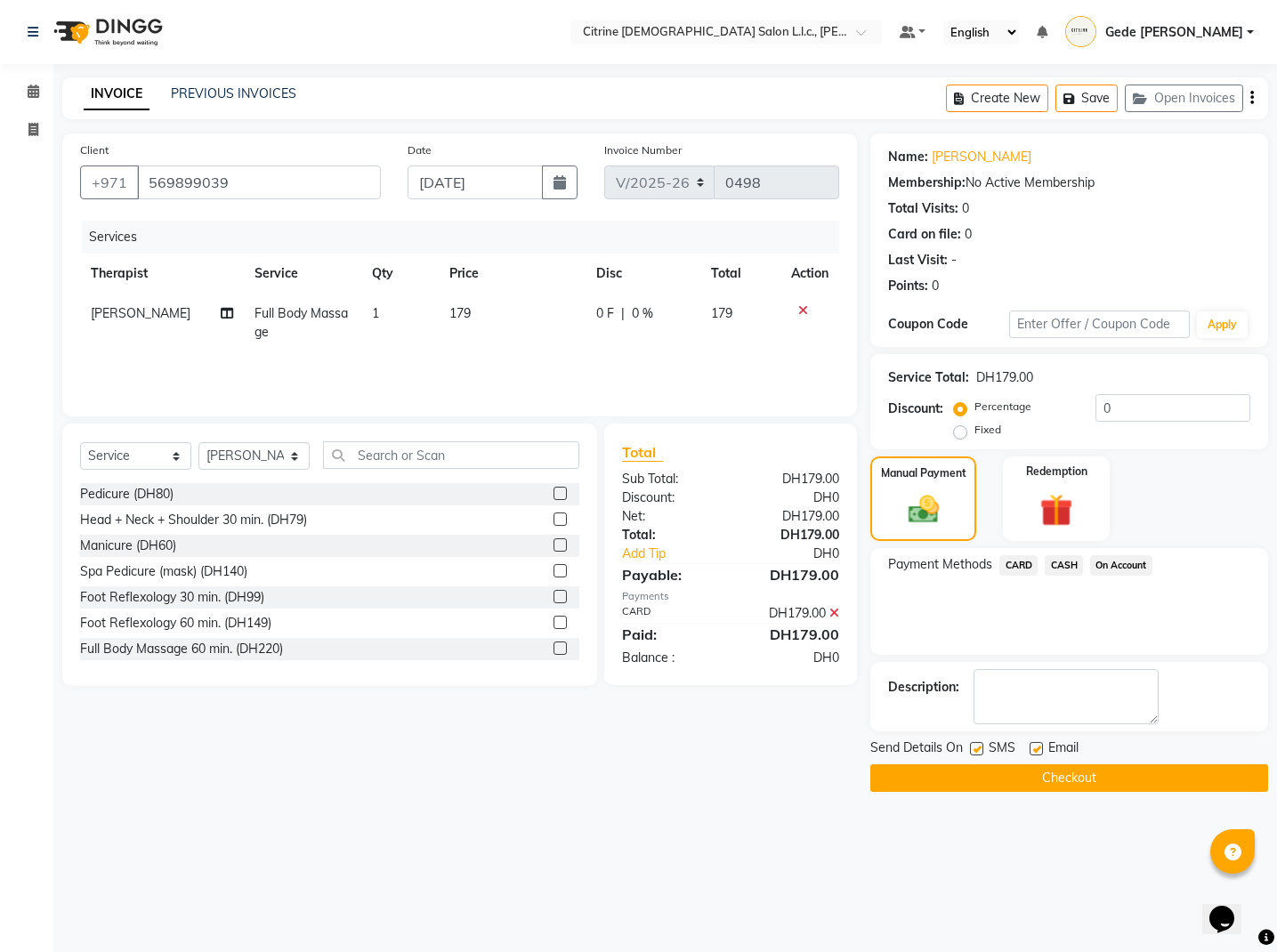
click at [991, 788] on button "Checkout" at bounding box center [1068, 778] width 398 height 28
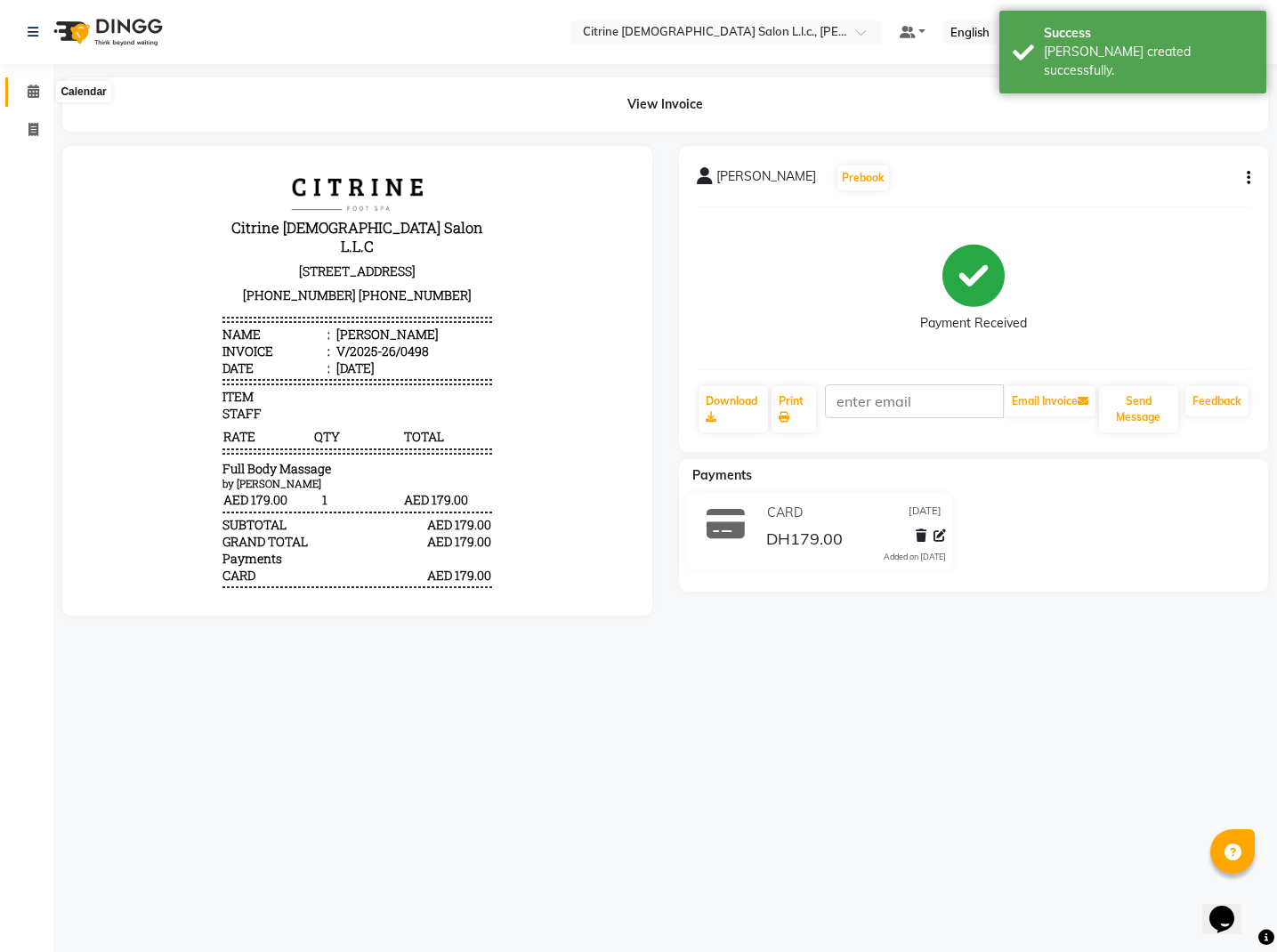
click at [33, 91] on icon at bounding box center [33, 91] width 12 height 13
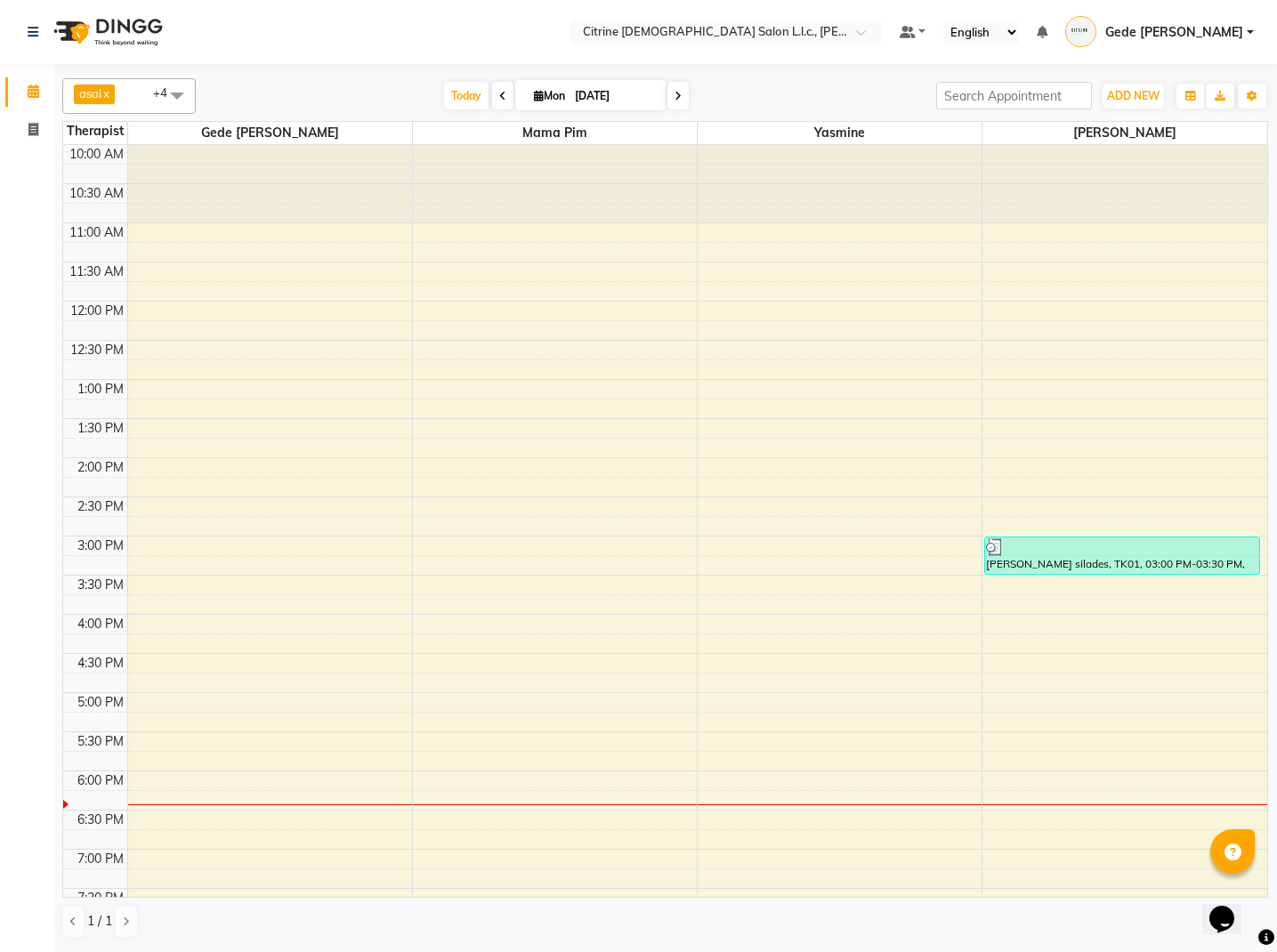
click at [569, 96] on input "[DATE]" at bounding box center [614, 96] width 89 height 27
select select "9"
select select "2025"
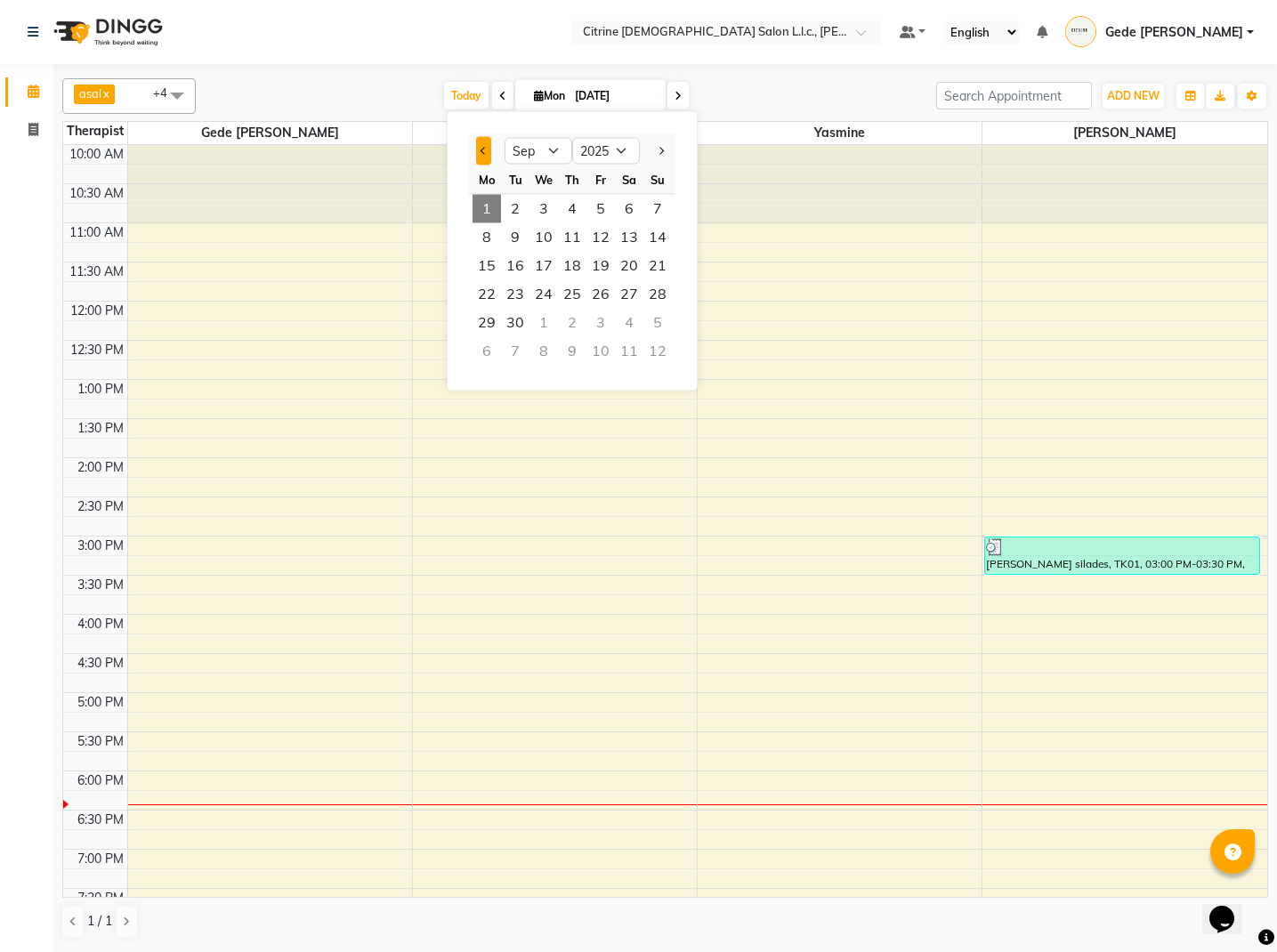
click at [485, 149] on span "Previous month" at bounding box center [484, 150] width 7 height 7
click at [486, 149] on button "Previous month" at bounding box center [483, 151] width 15 height 29
select select "7"
click at [483, 232] on span "7" at bounding box center [486, 237] width 29 height 29
type input "[DATE]"
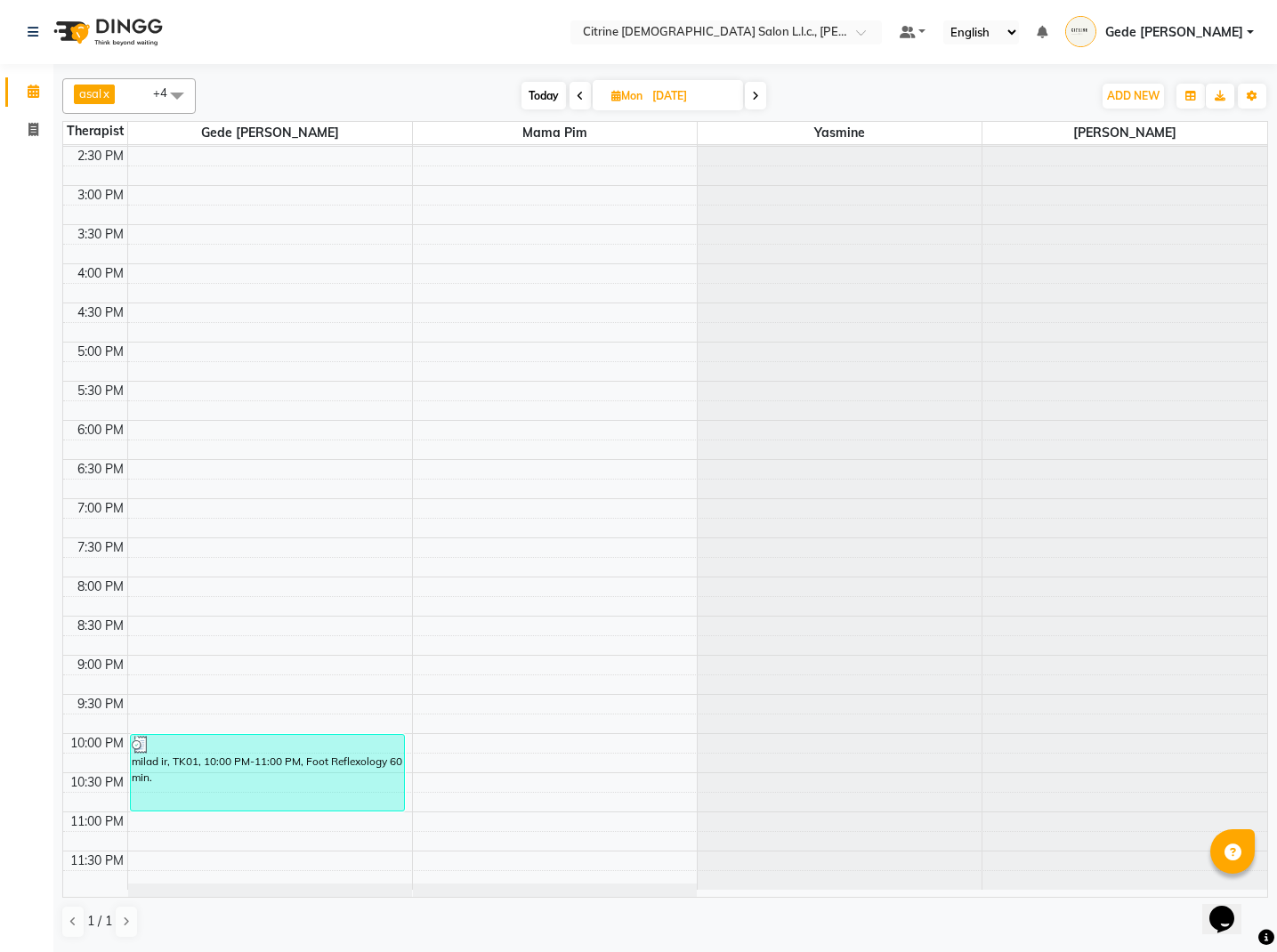
scroll to position [351, 0]
click at [646, 97] on span "Mon" at bounding box center [627, 95] width 40 height 13
select select "7"
select select "2025"
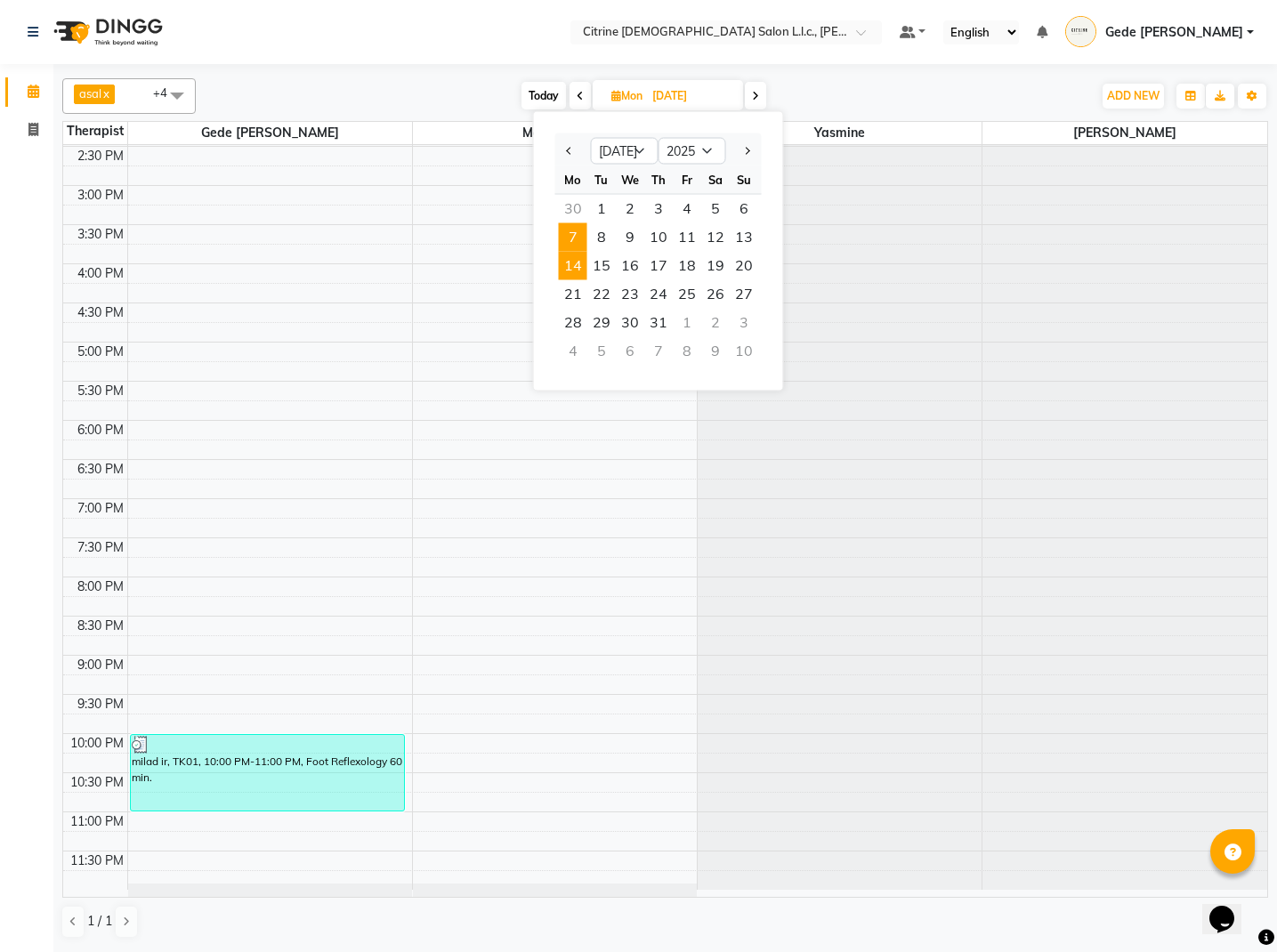
click at [564, 262] on span "14" at bounding box center [573, 266] width 29 height 29
type input "[DATE]"
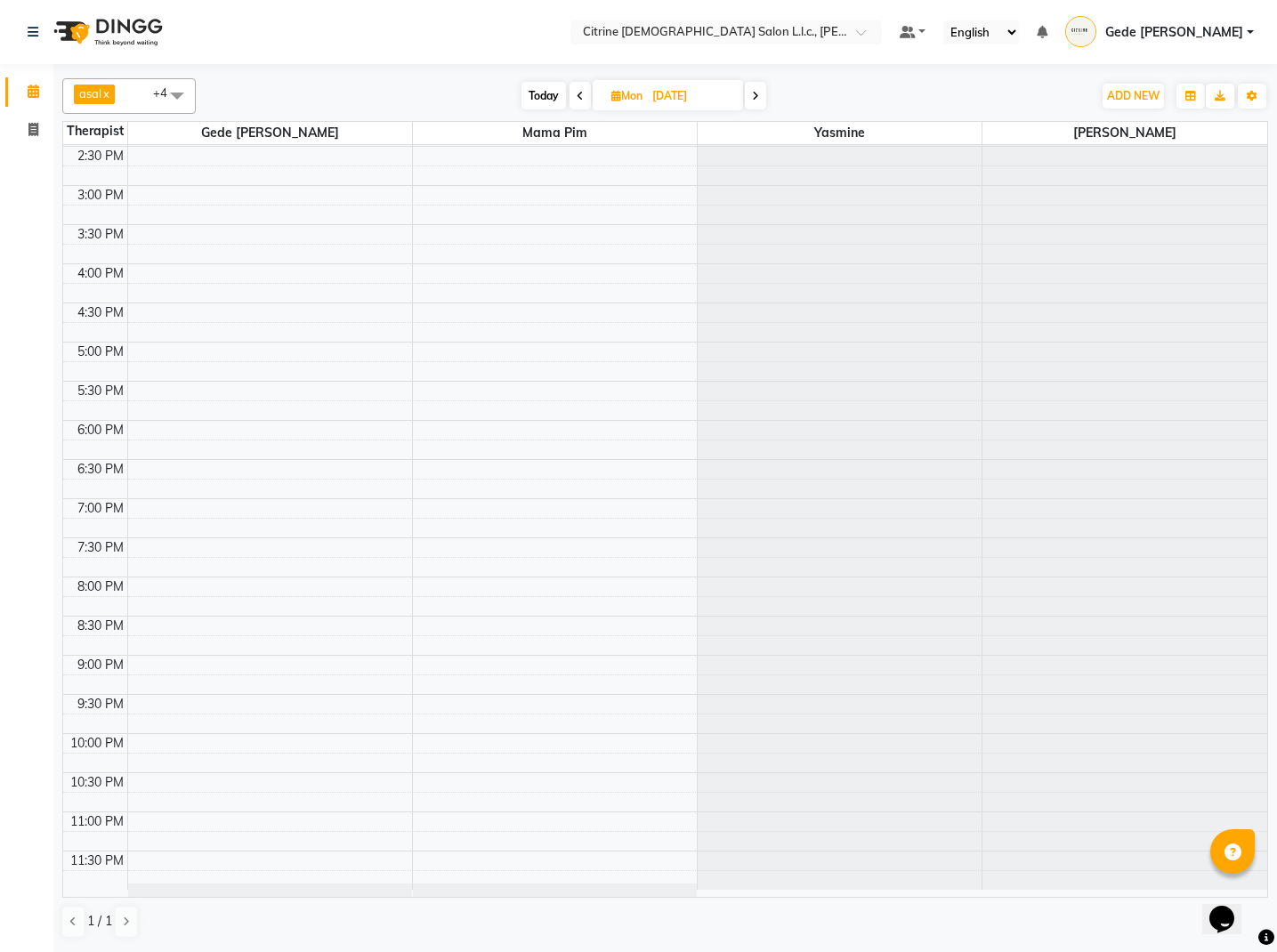
click at [625, 98] on span "Mon" at bounding box center [627, 95] width 40 height 13
select select "7"
select select "2025"
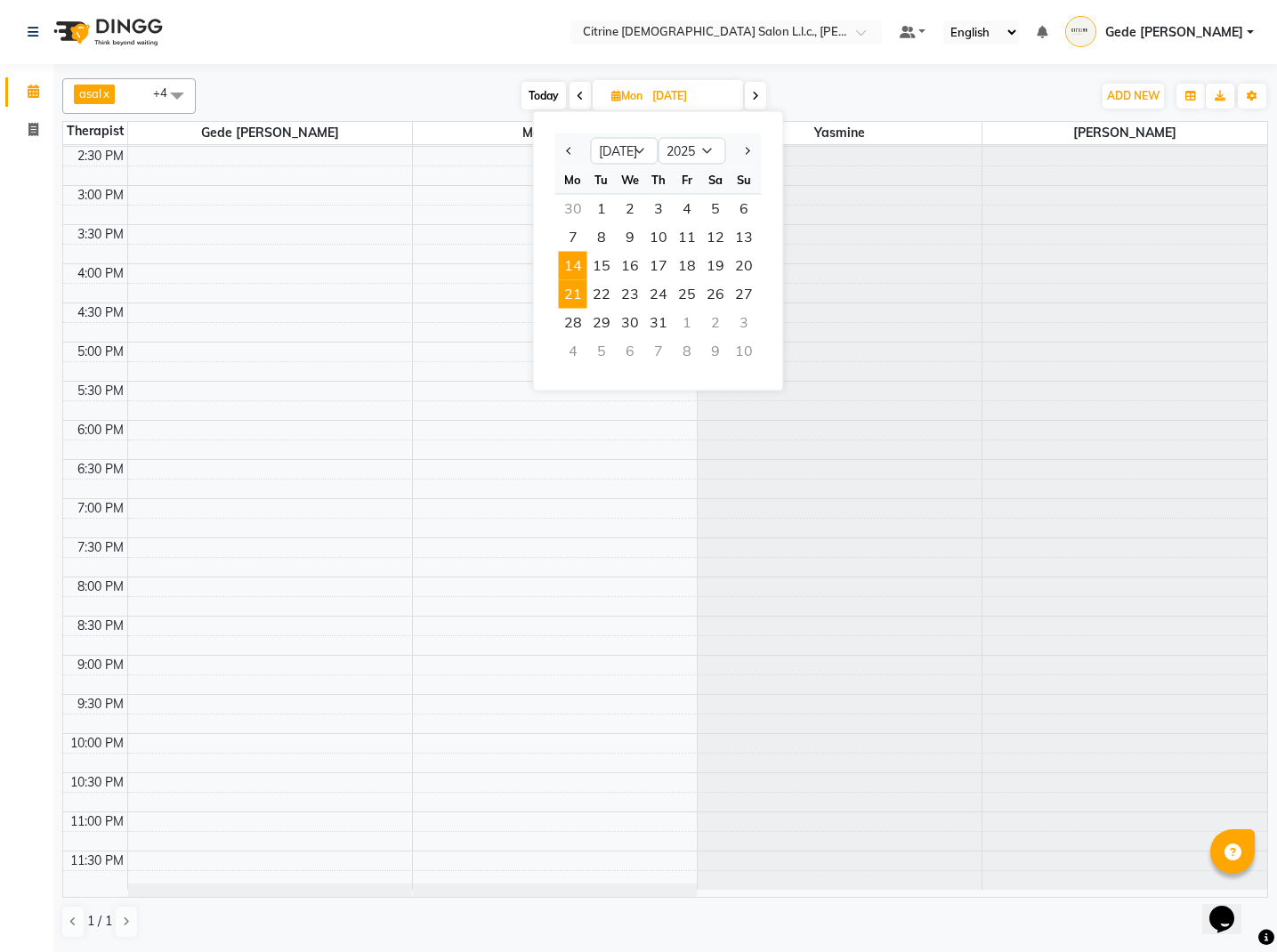
click at [570, 307] on span "21" at bounding box center [573, 294] width 29 height 29
type input "[DATE]"
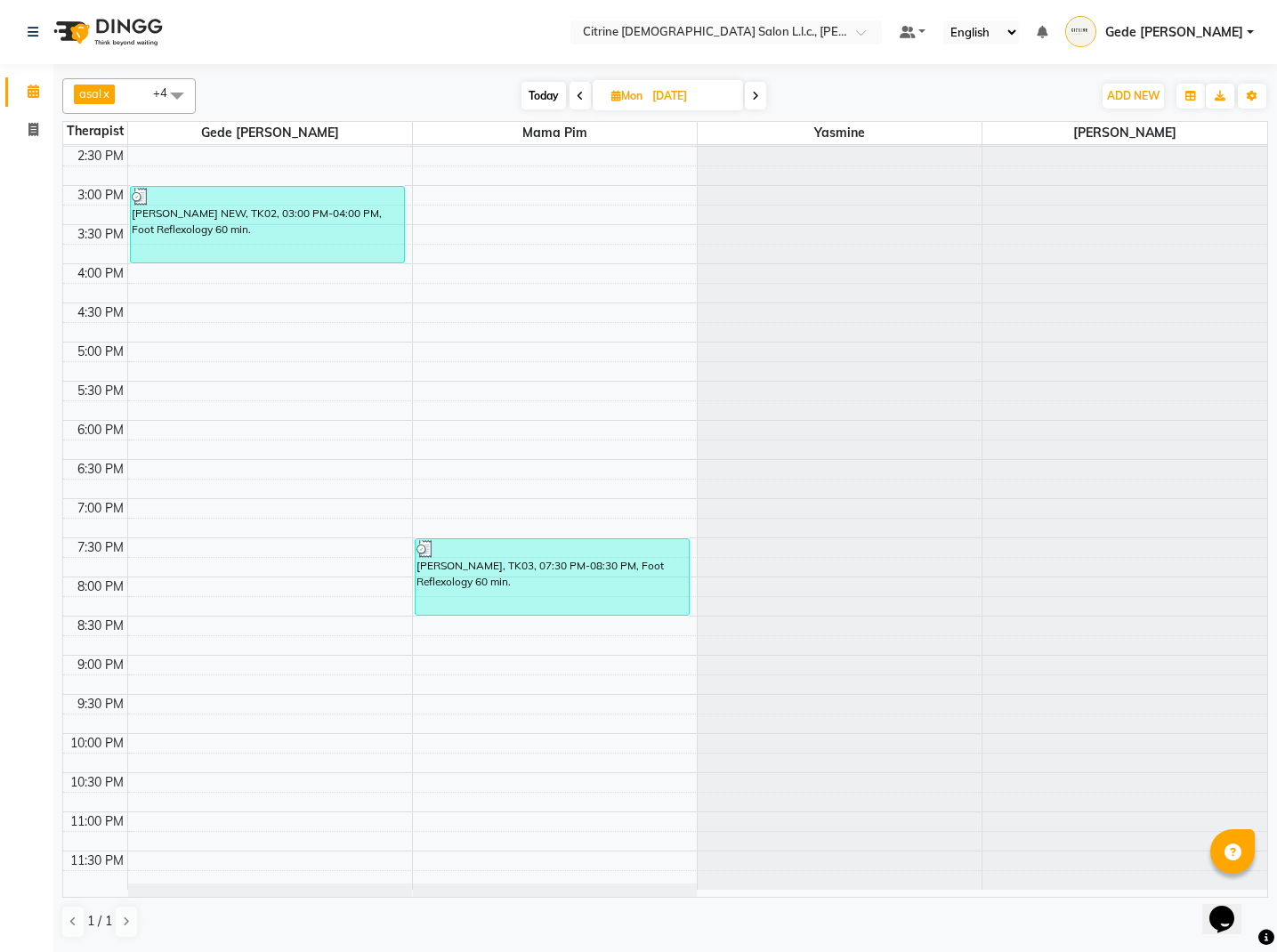
scroll to position [0, 0]
click at [609, 95] on span "Mon" at bounding box center [627, 95] width 40 height 13
select select "7"
select select "2025"
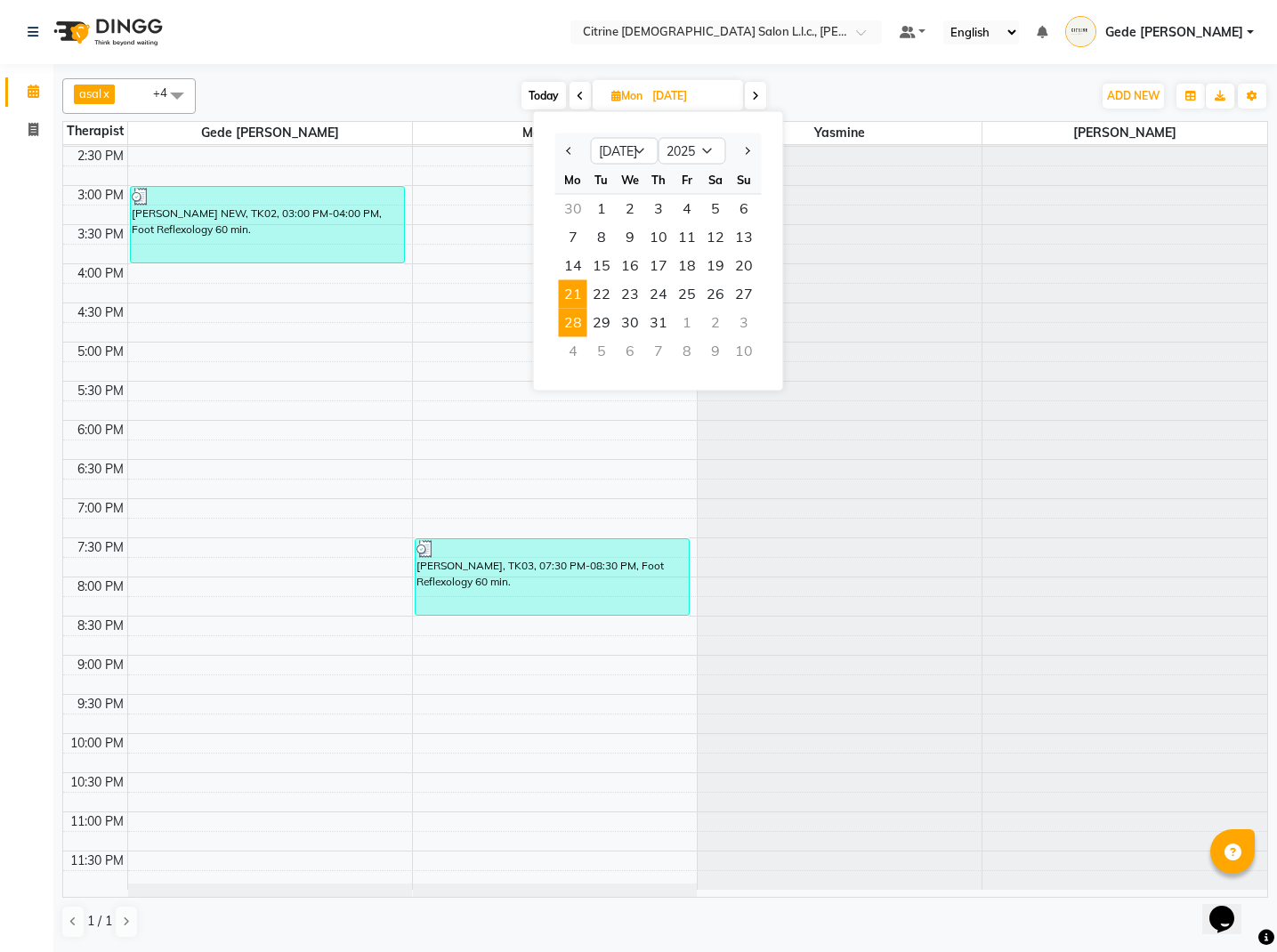
click at [585, 333] on span "28" at bounding box center [573, 323] width 29 height 29
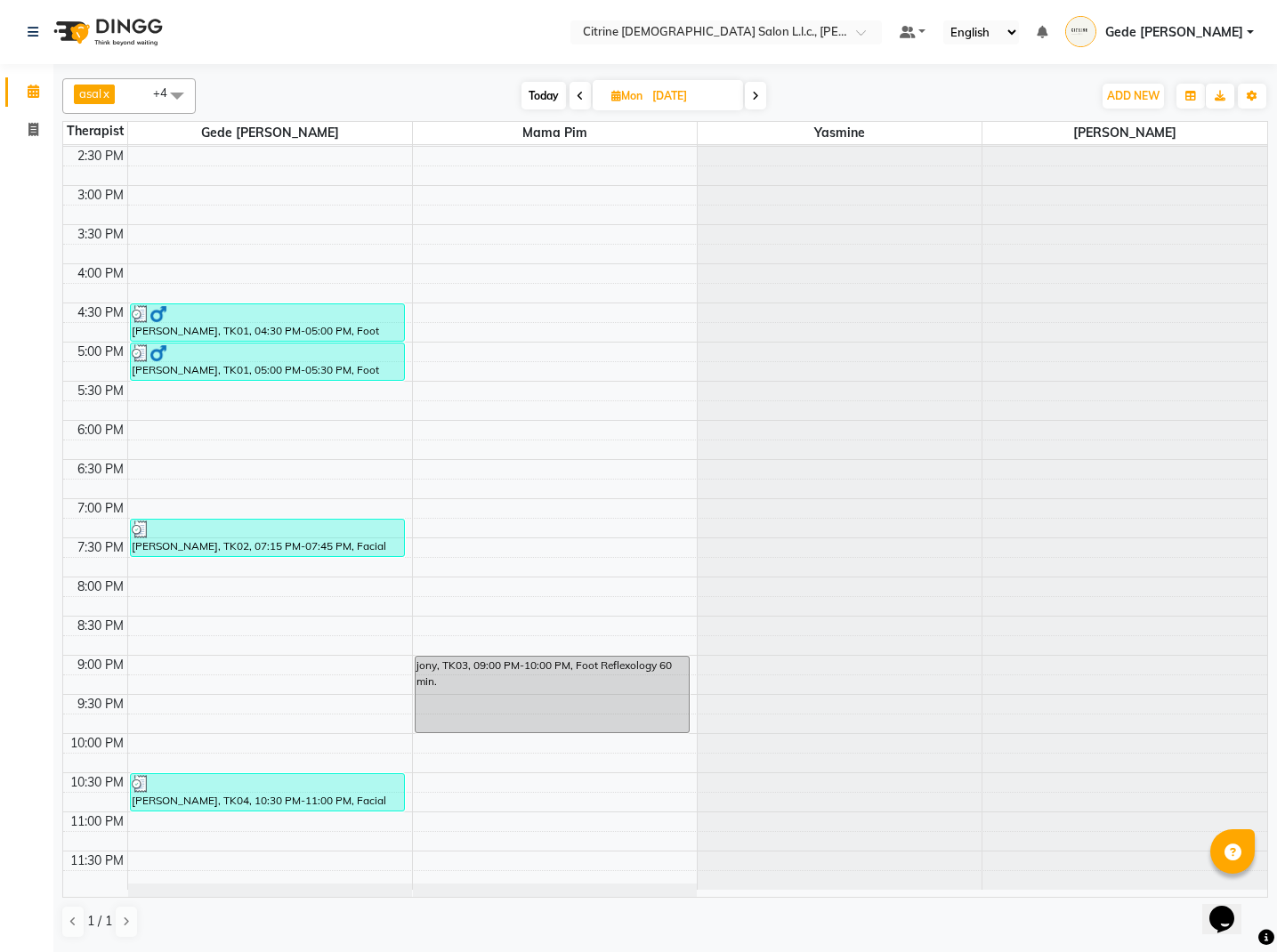
scroll to position [2, 0]
click at [578, 99] on icon at bounding box center [580, 96] width 7 height 11
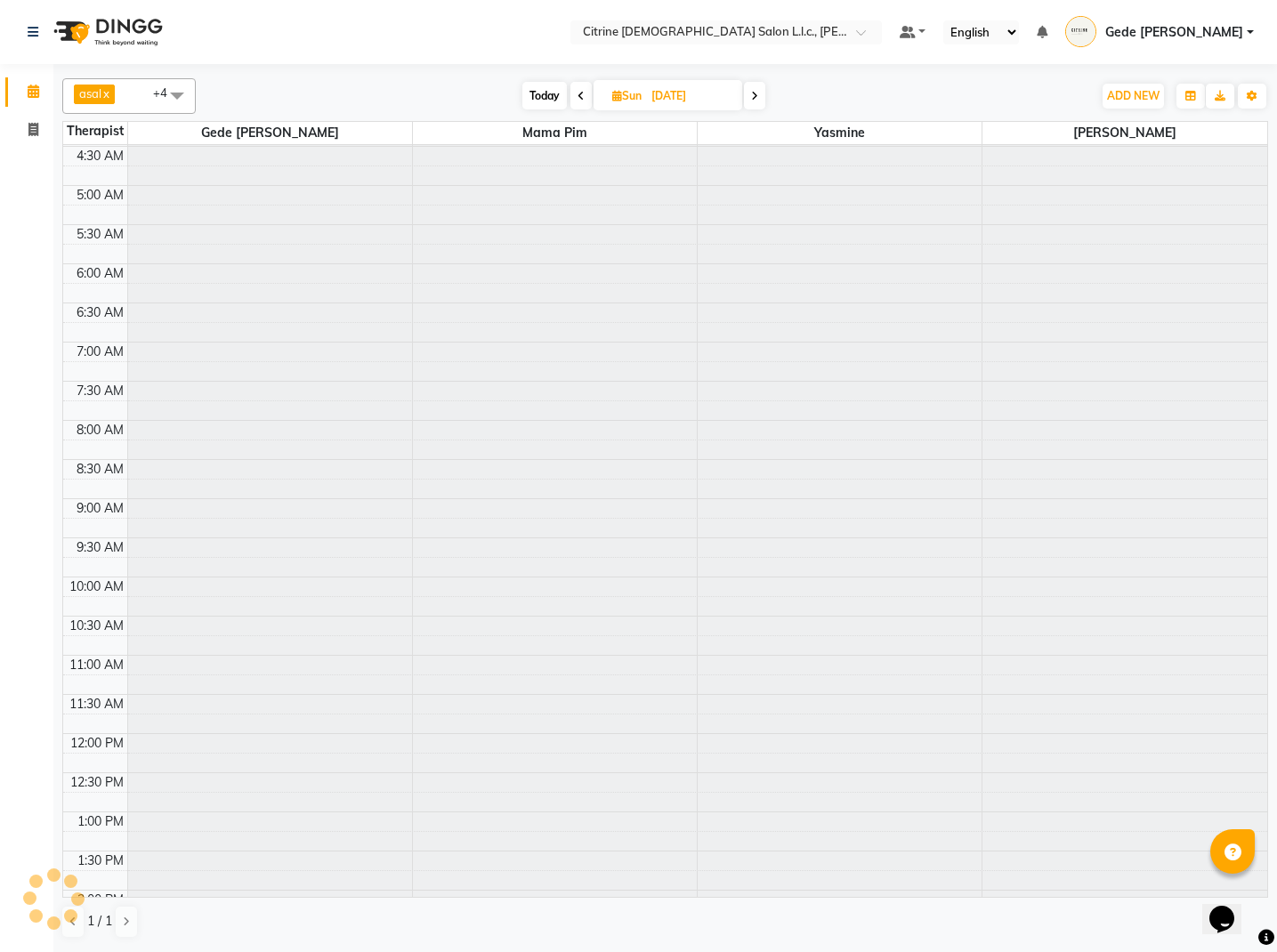
scroll to position [1126, 0]
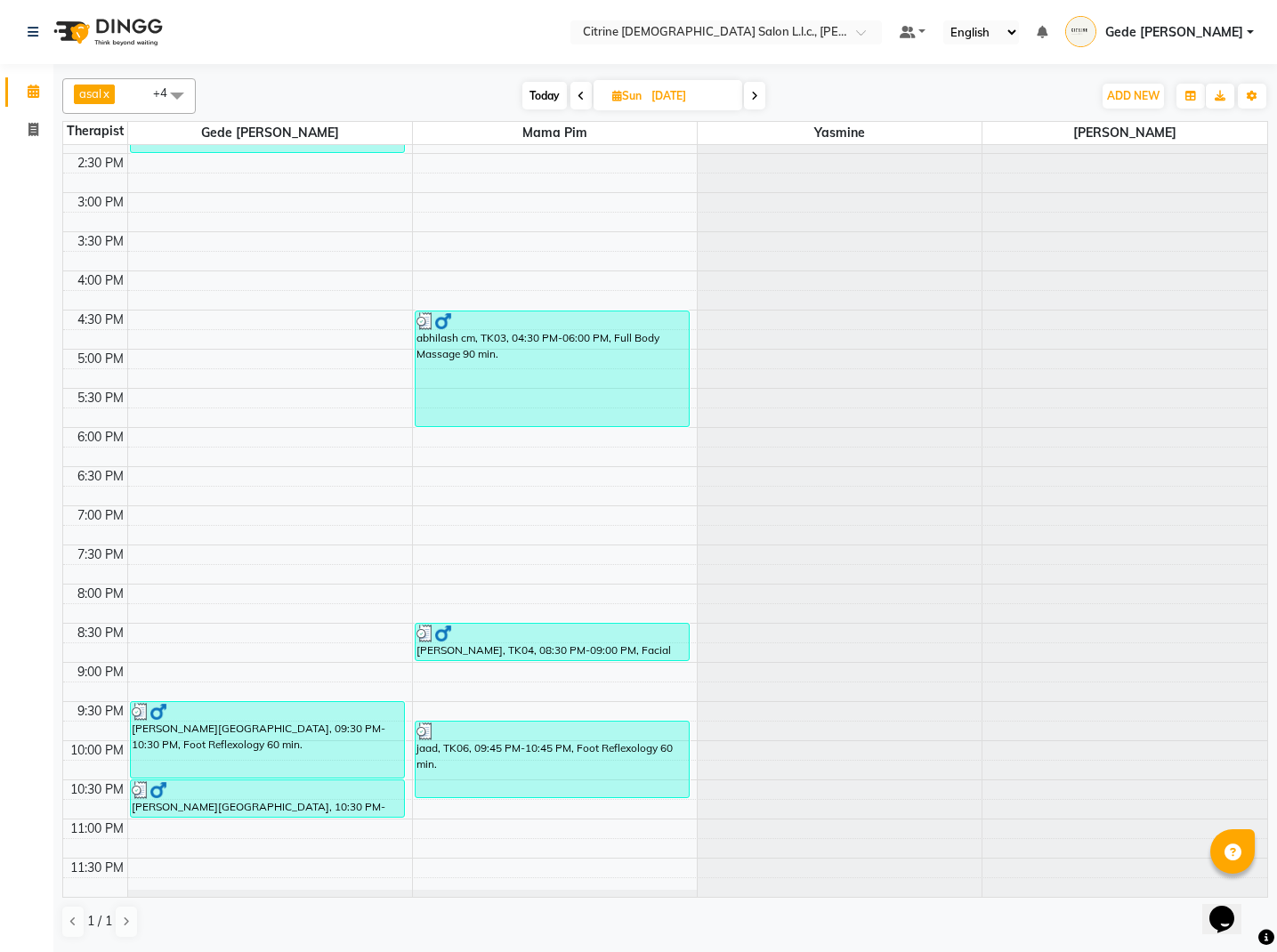
click at [553, 96] on span "Today" at bounding box center [544, 96] width 44 height 28
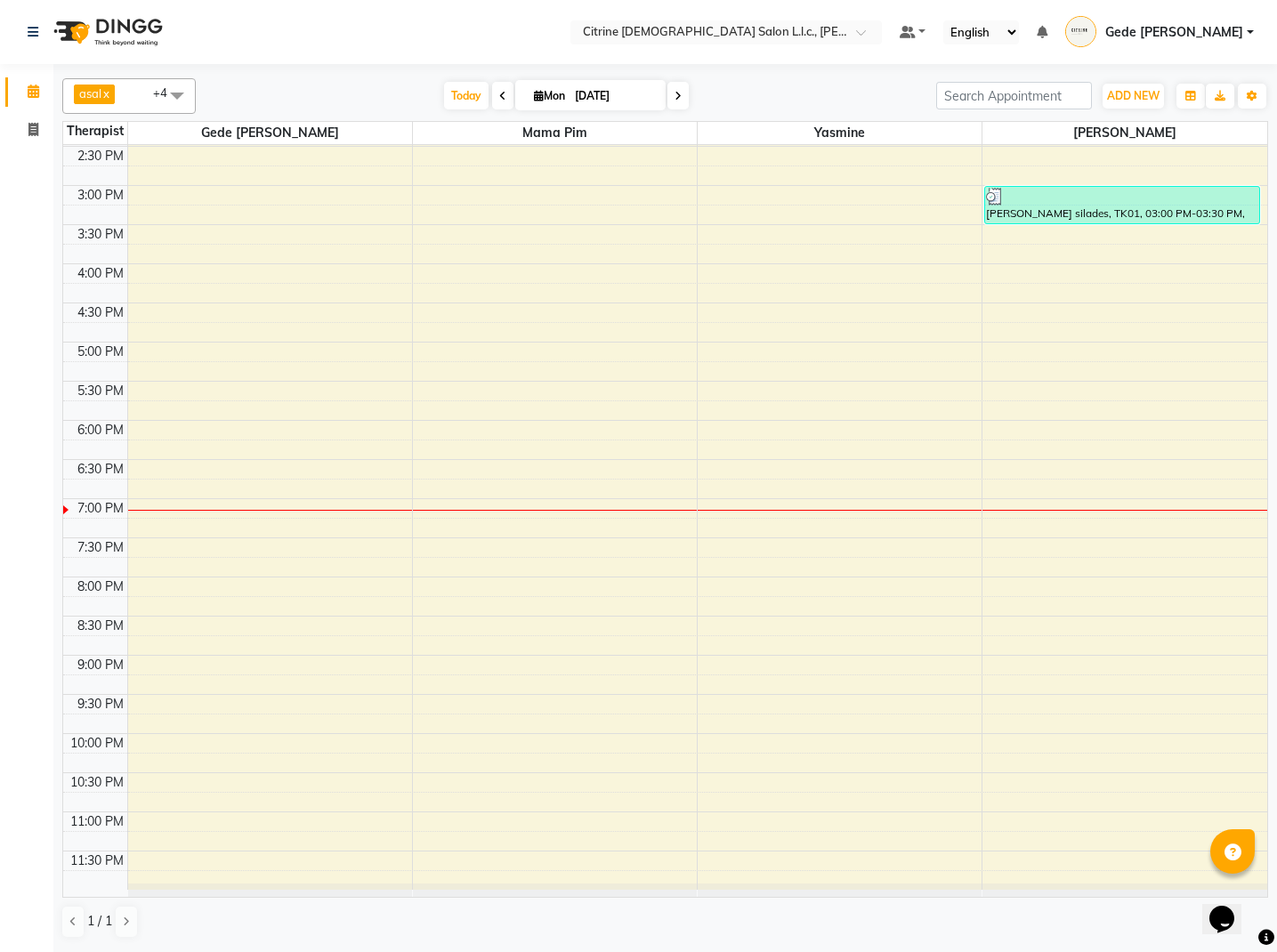
scroll to position [351, 0]
click at [674, 90] on icon at bounding box center [678, 96] width 7 height 11
type input "02-09-2025"
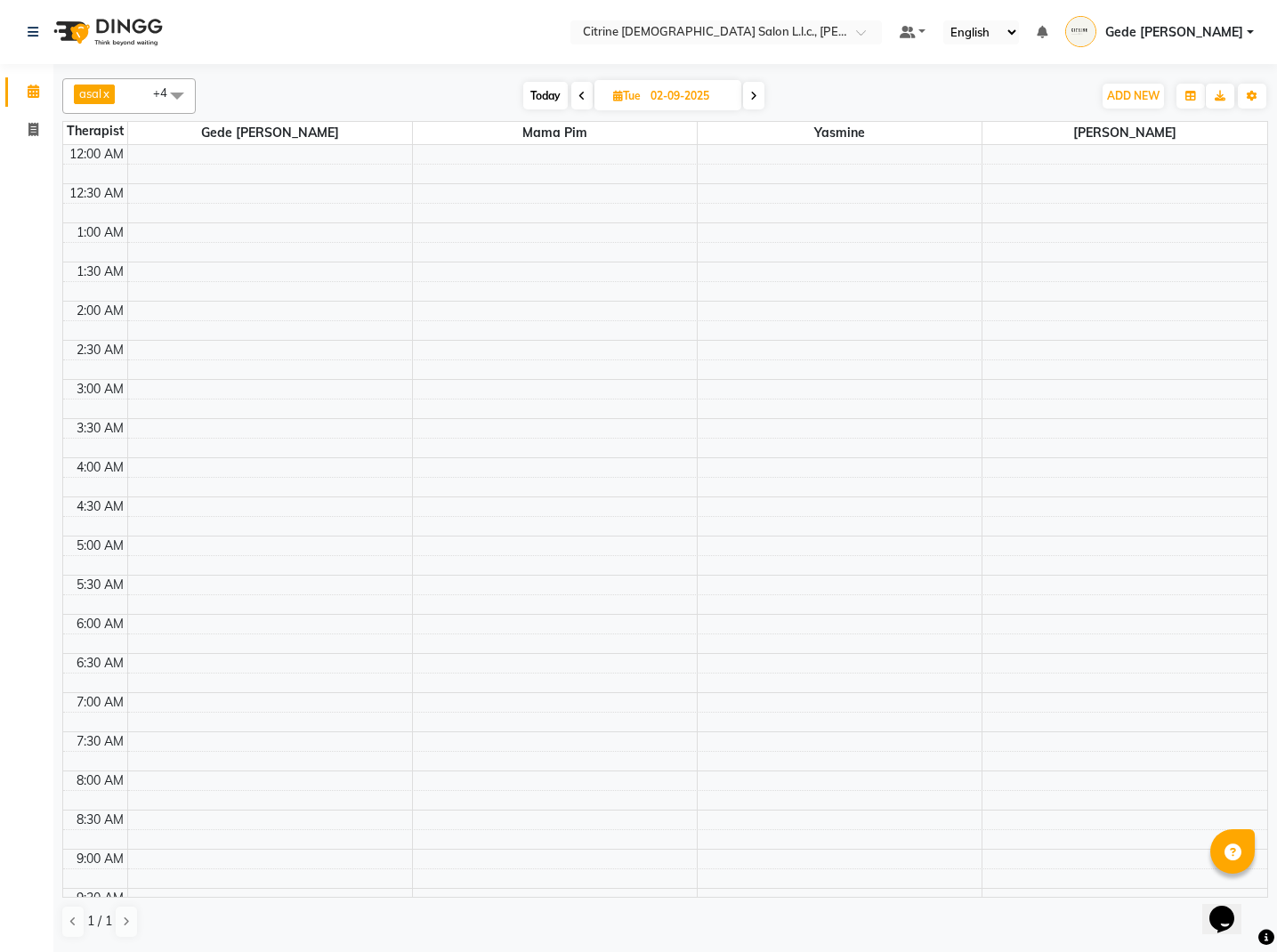
scroll to position [1, 0]
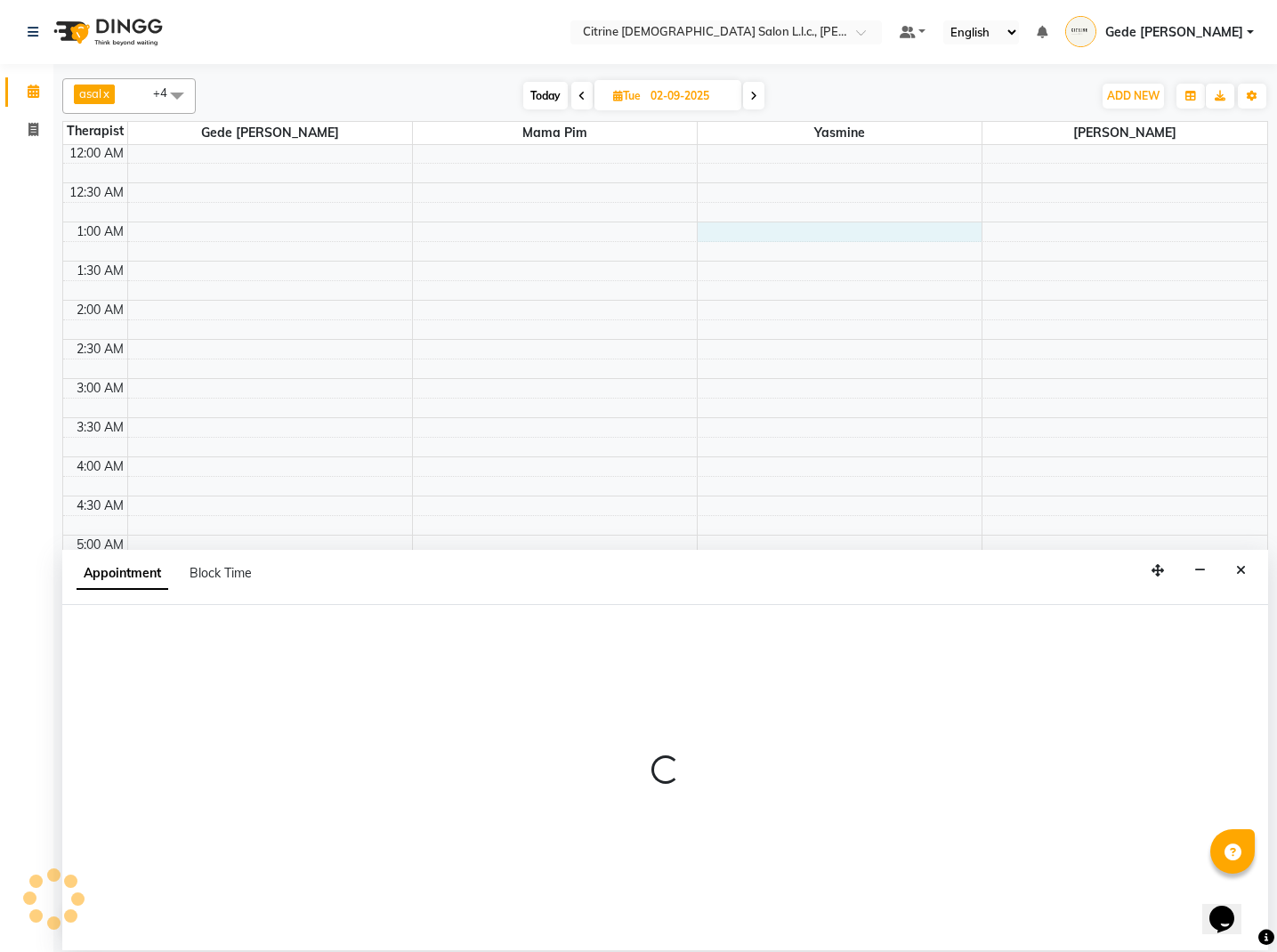
select select "88909"
select select "60"
select select "tentative"
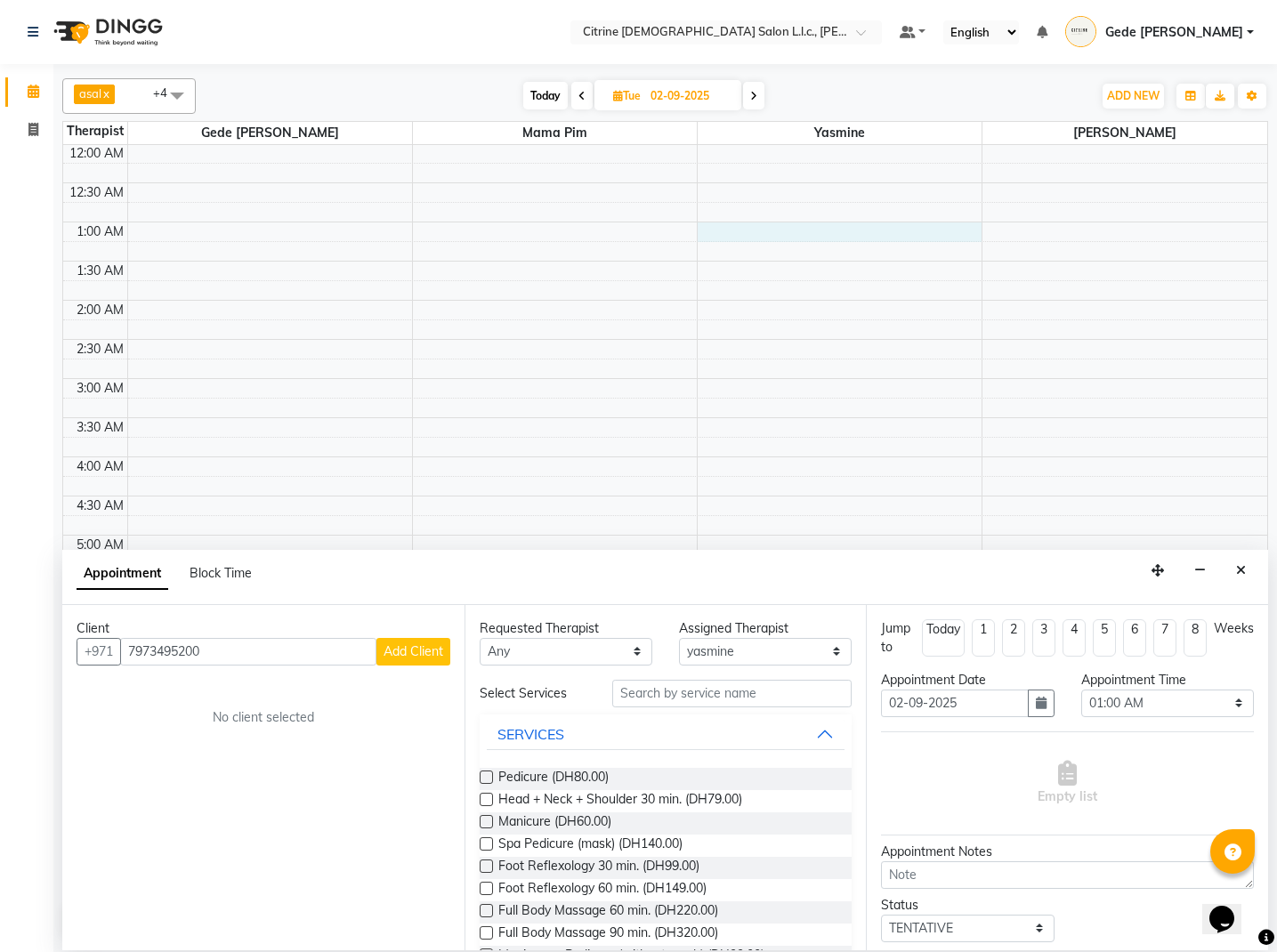
type input "7973495200"
click at [420, 655] on span "Add Client" at bounding box center [413, 650] width 60 height 16
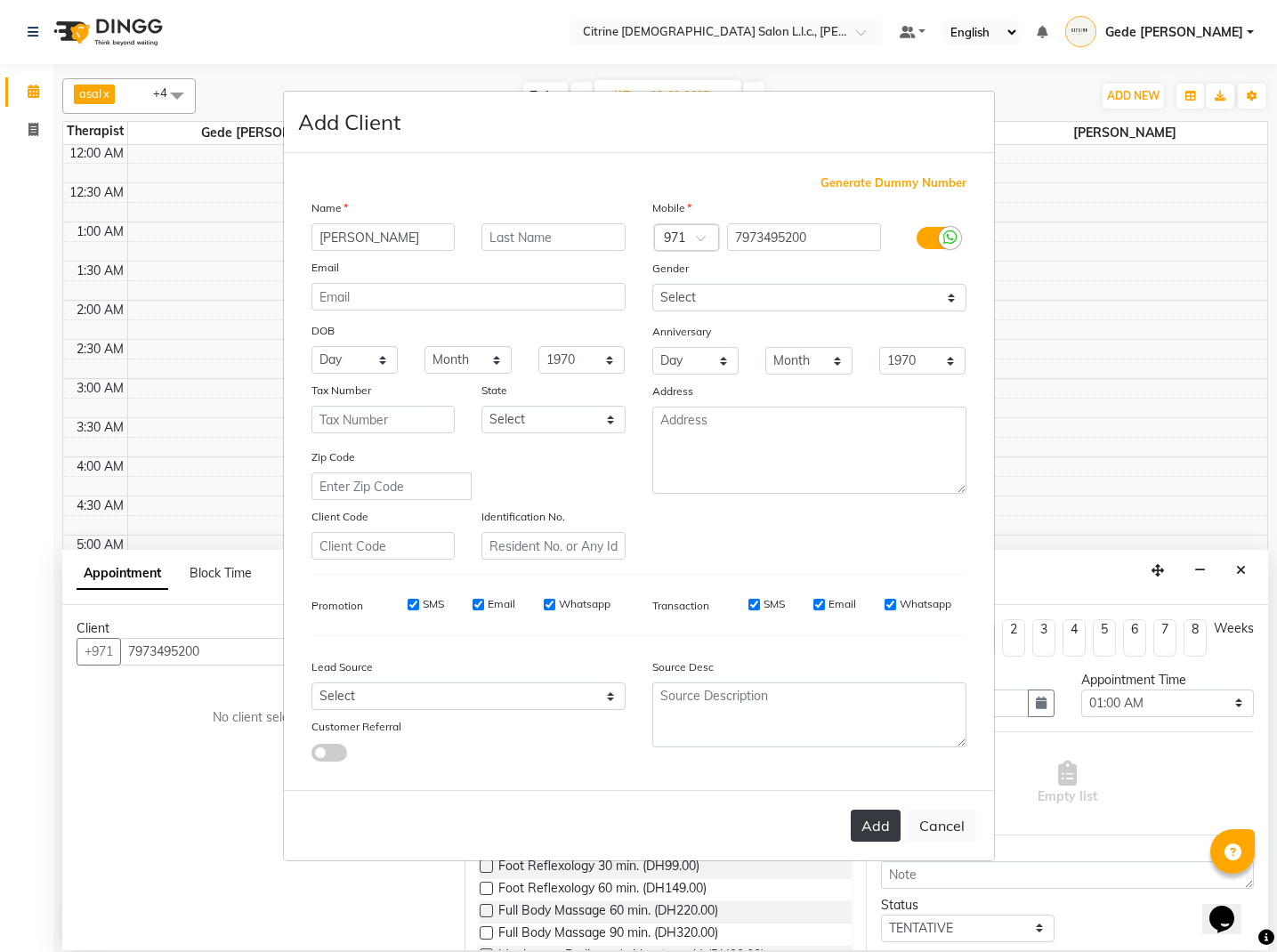
type input "[PERSON_NAME]"
click at [870, 824] on button "Add" at bounding box center [876, 826] width 50 height 32
select select
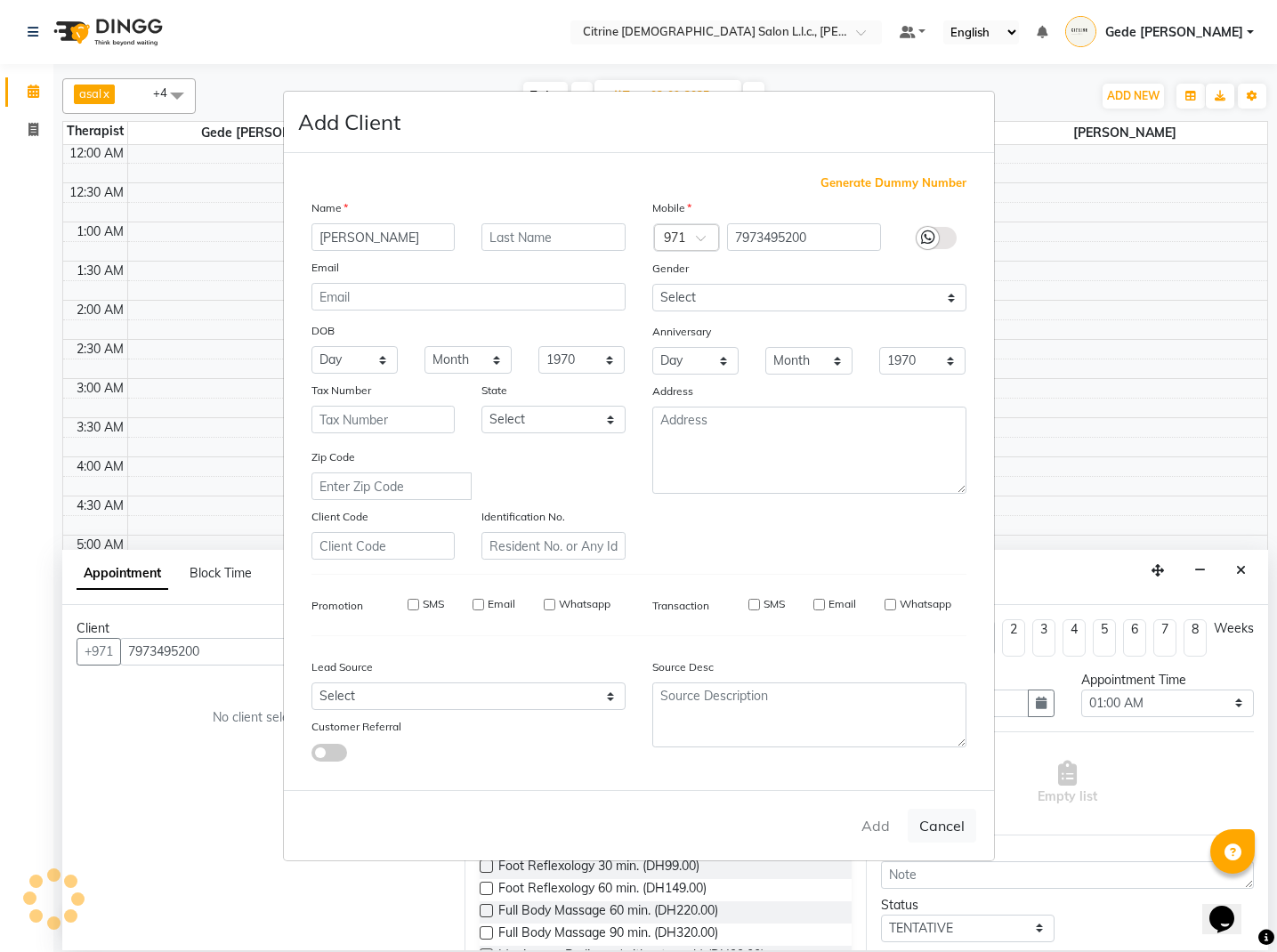
select select
checkbox input "false"
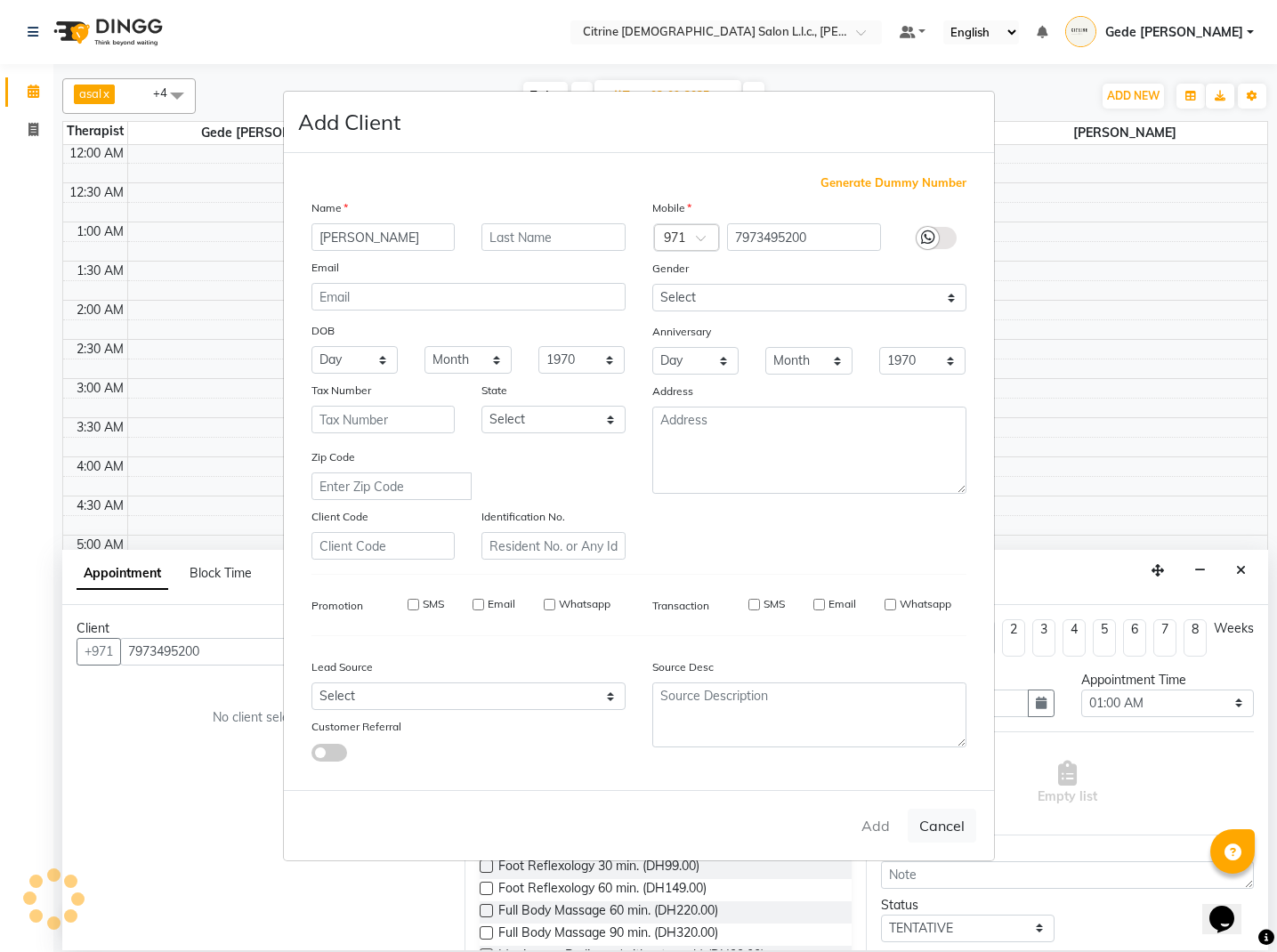
checkbox input "false"
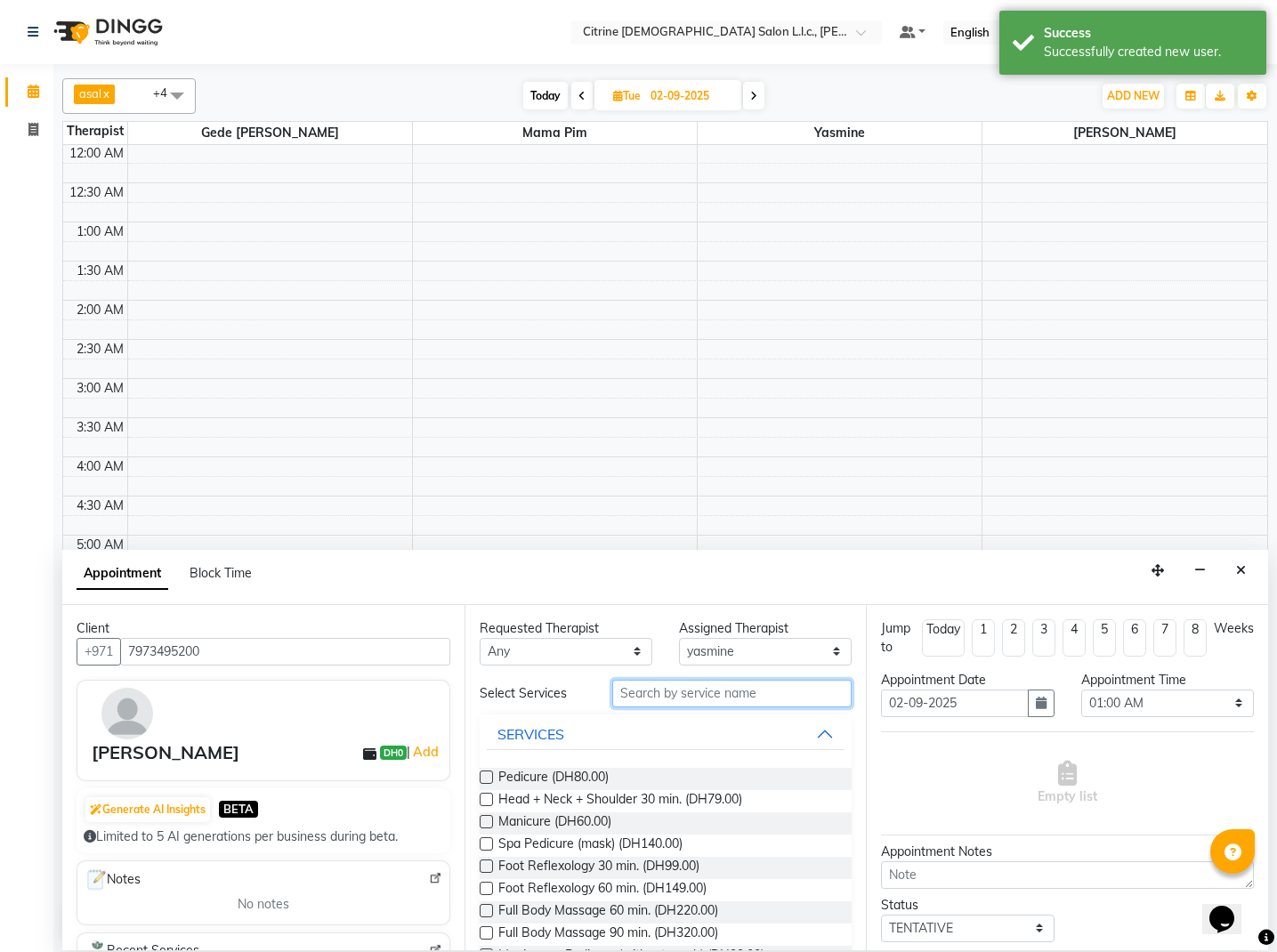
click at [687, 692] on input "text" at bounding box center [732, 694] width 239 height 28
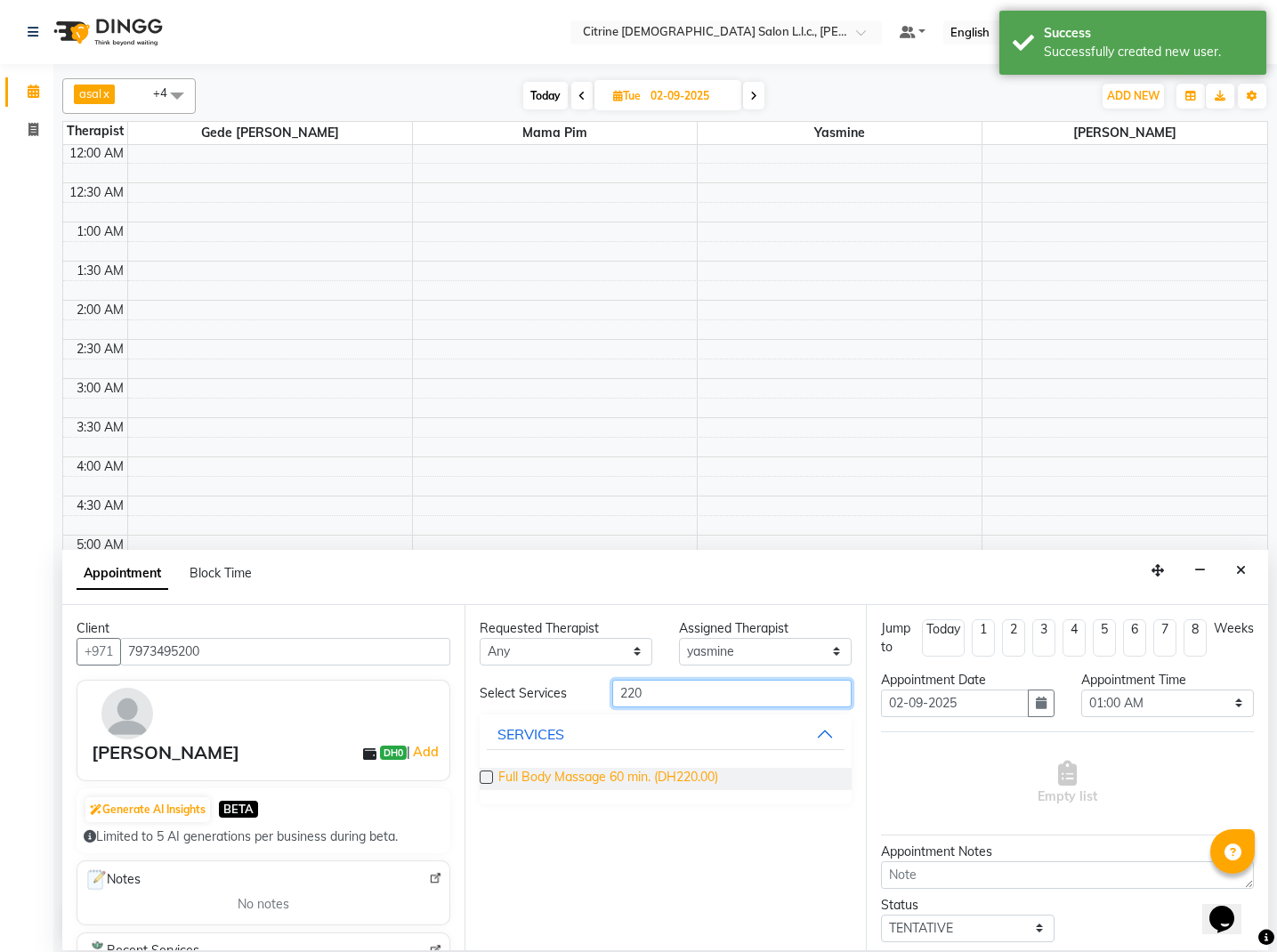
type input "220"
click at [612, 778] on span "Full Body Massage 60 min. (DH220.00)" at bounding box center [608, 779] width 220 height 22
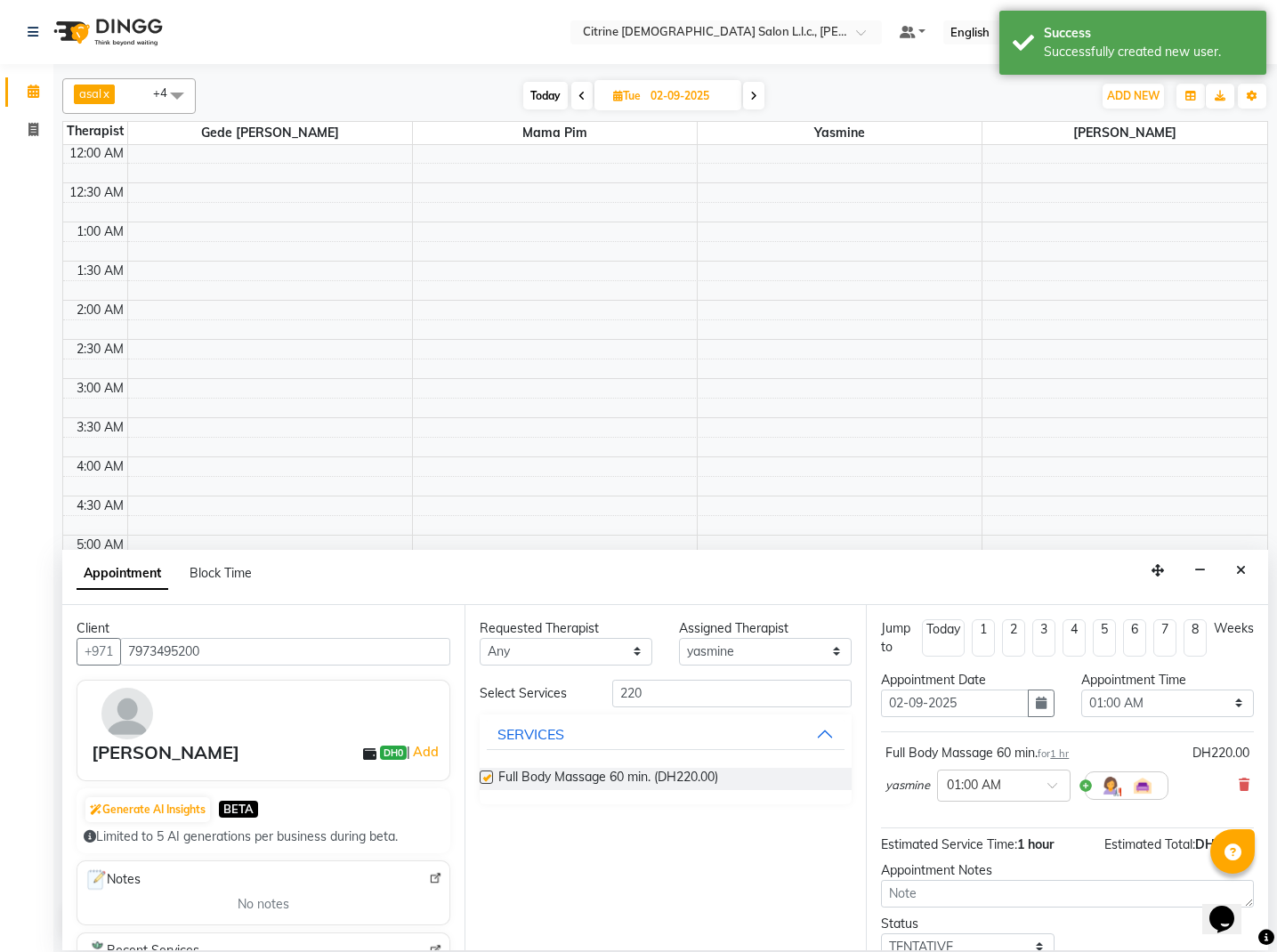
checkbox input "false"
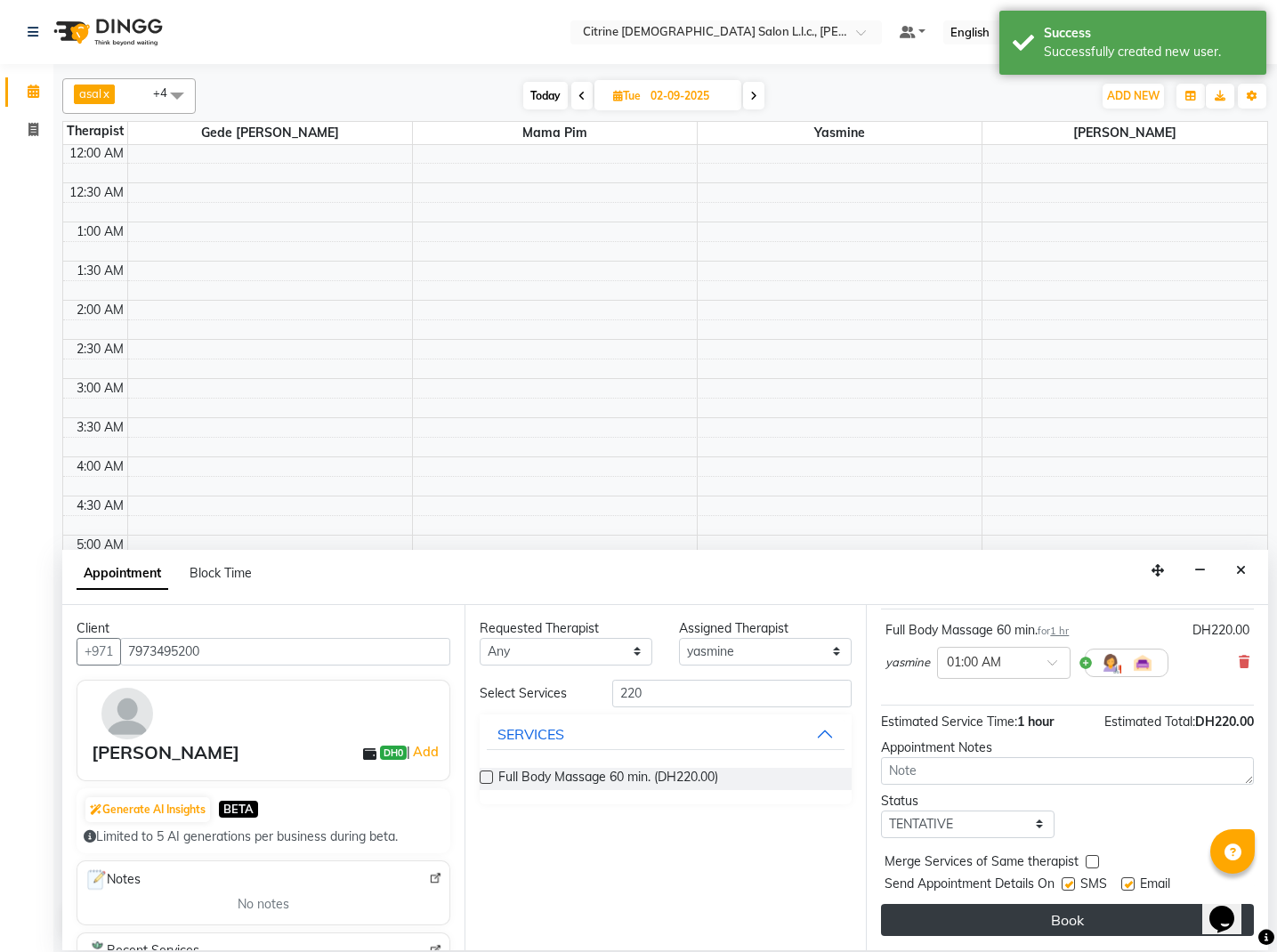
scroll to position [123, 0]
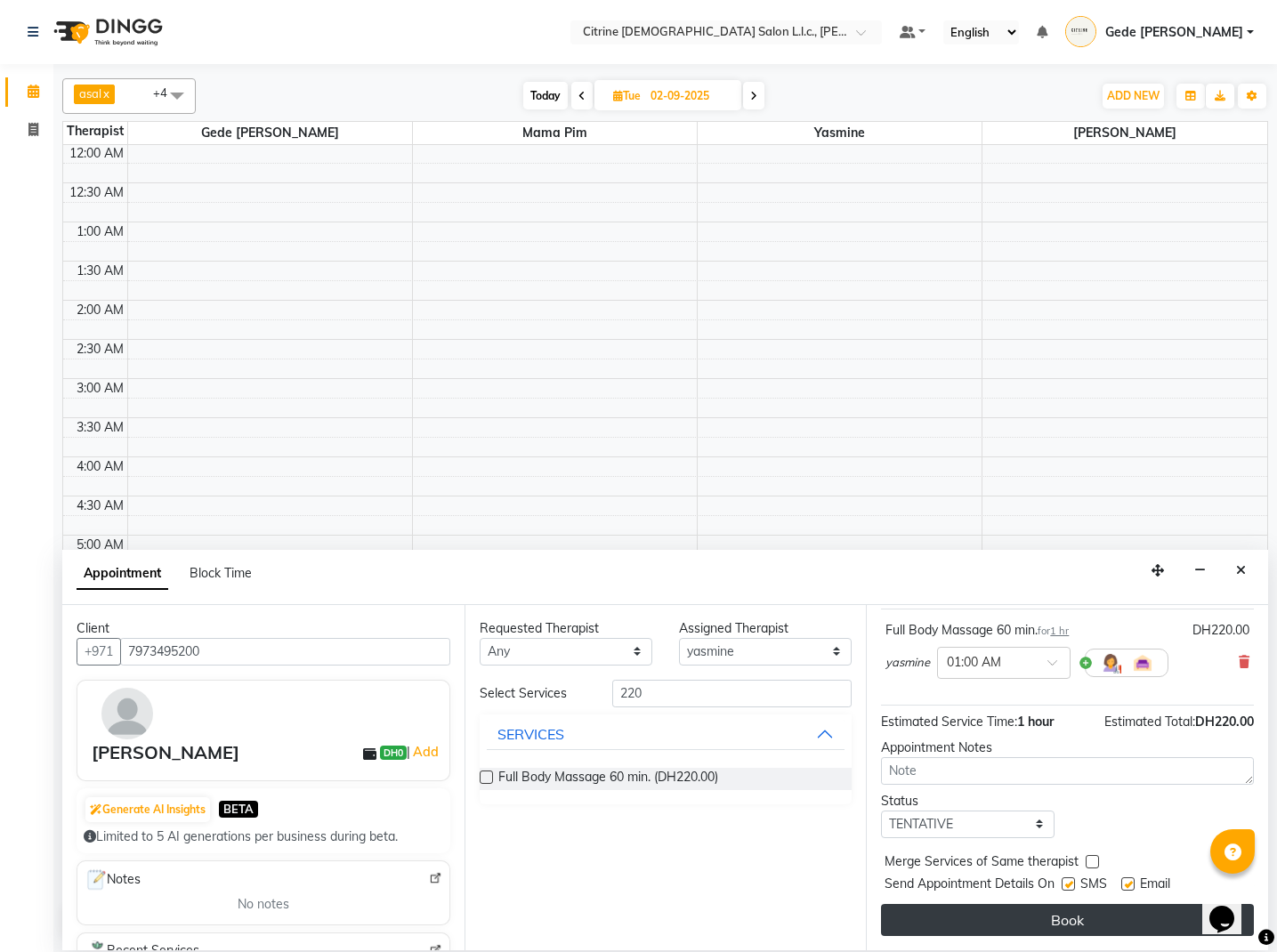
click at [990, 920] on button "Book" at bounding box center [1068, 920] width 373 height 32
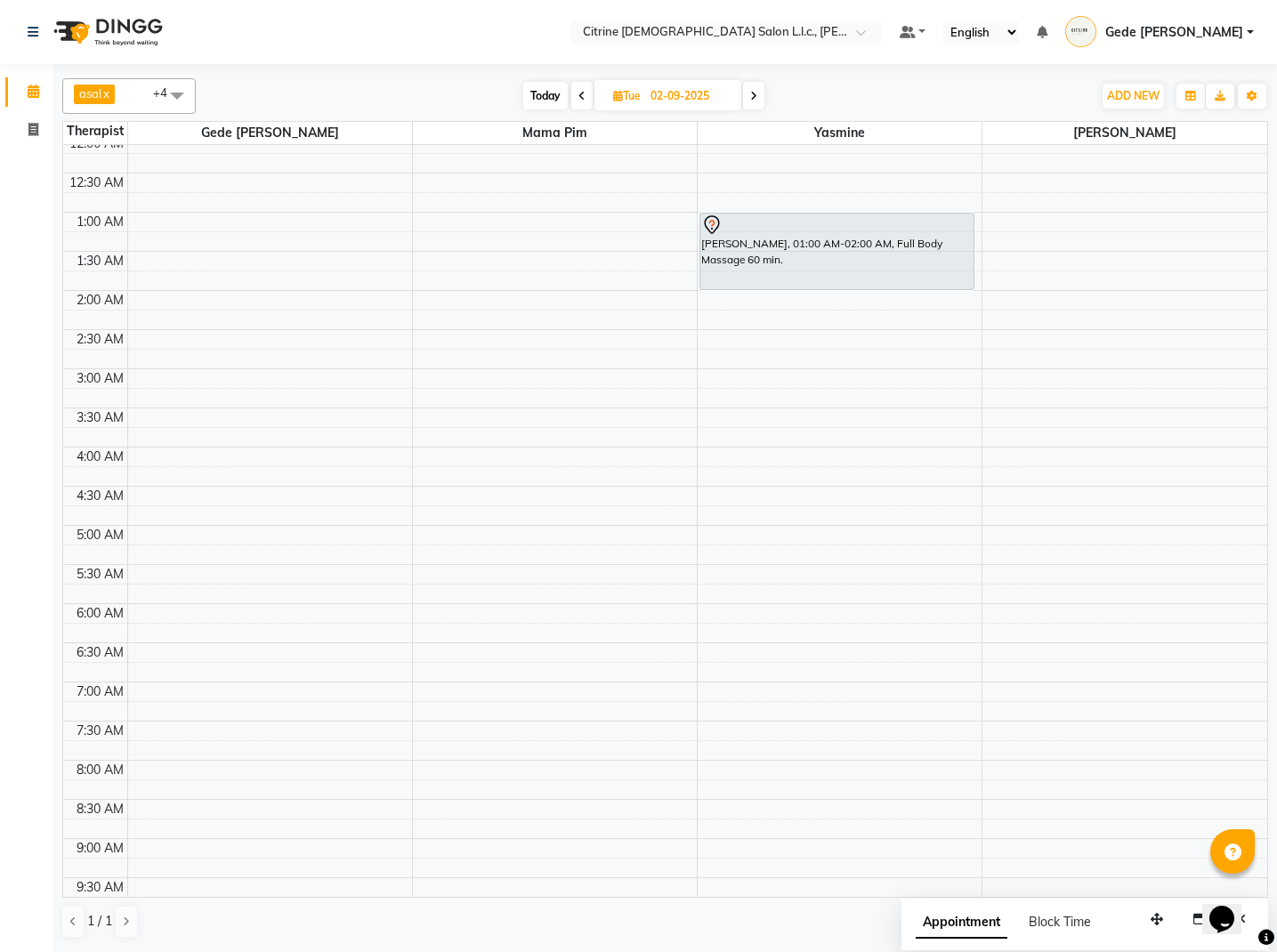
click at [558, 101] on span "Today" at bounding box center [545, 96] width 44 height 28
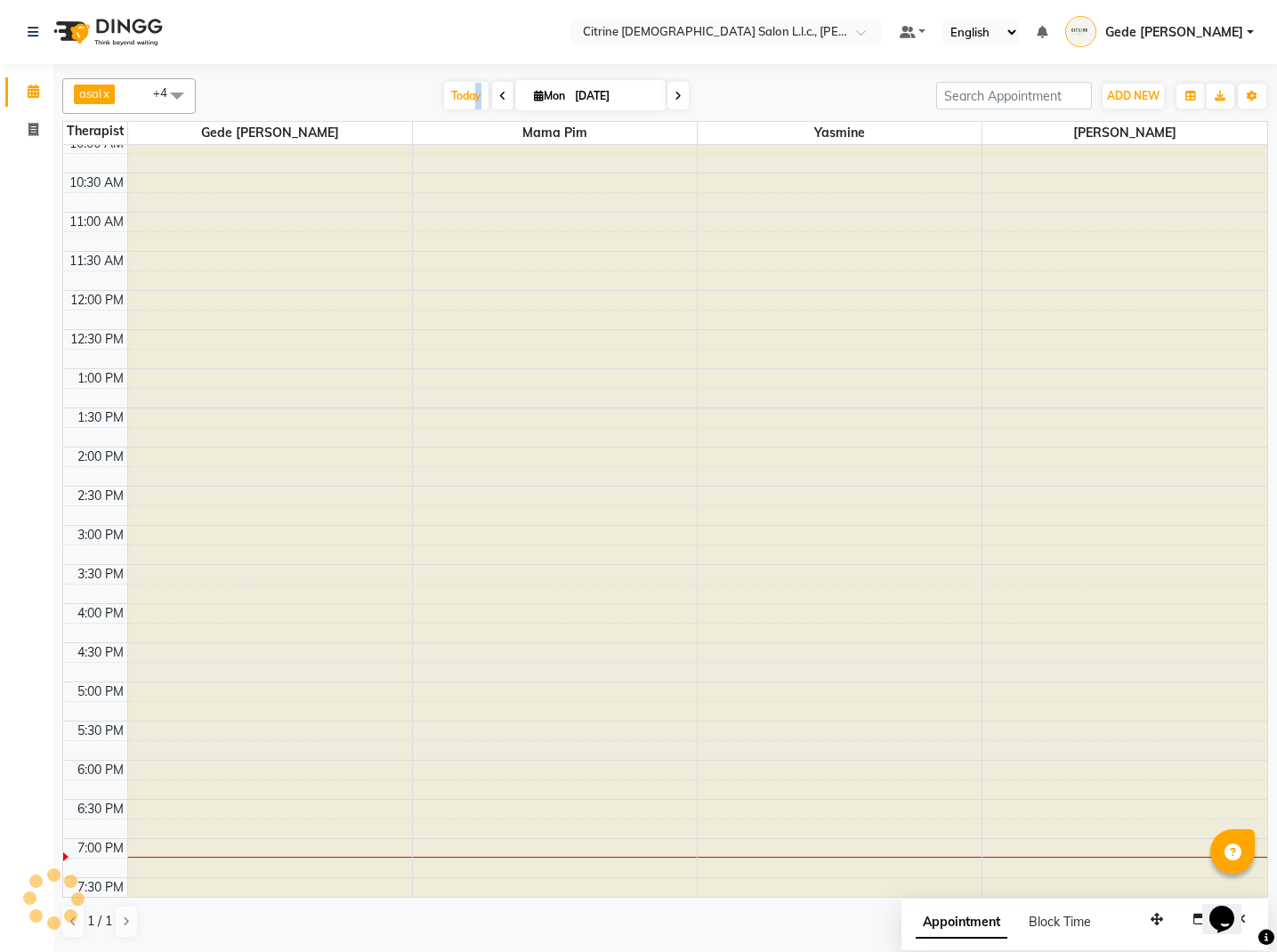
scroll to position [343, 0]
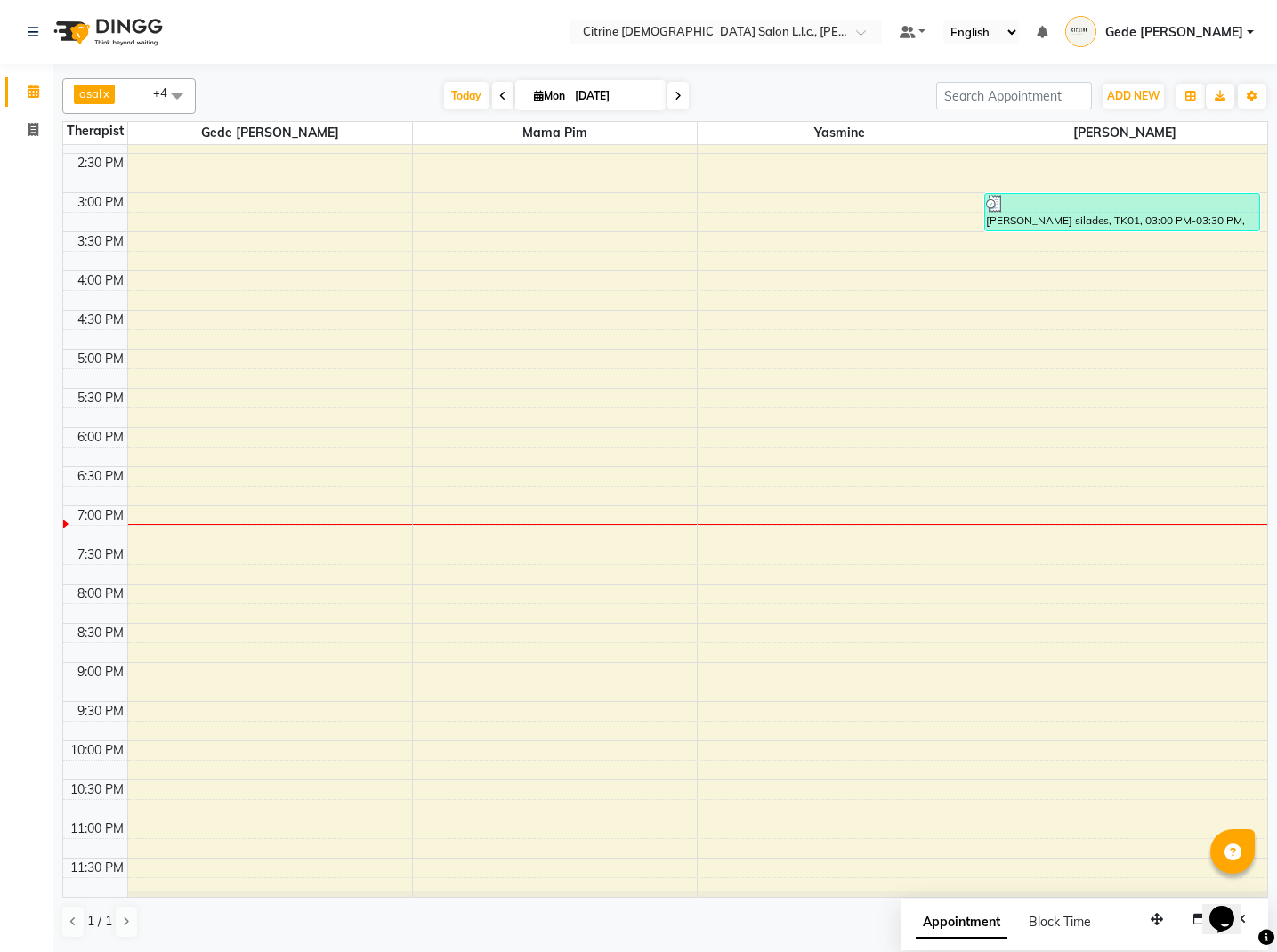
click at [674, 100] on span at bounding box center [677, 96] width 21 height 28
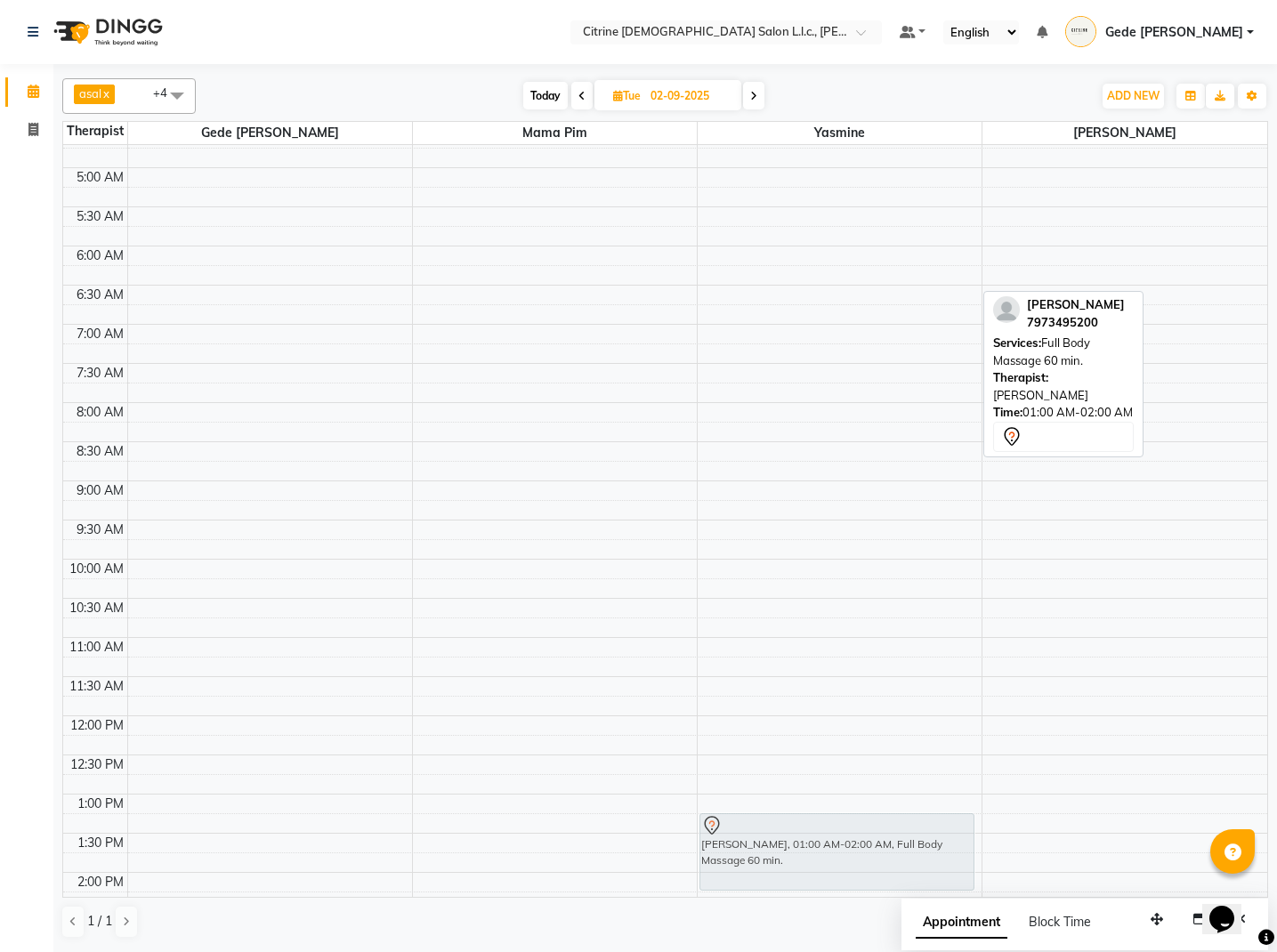
scroll to position [371, 0]
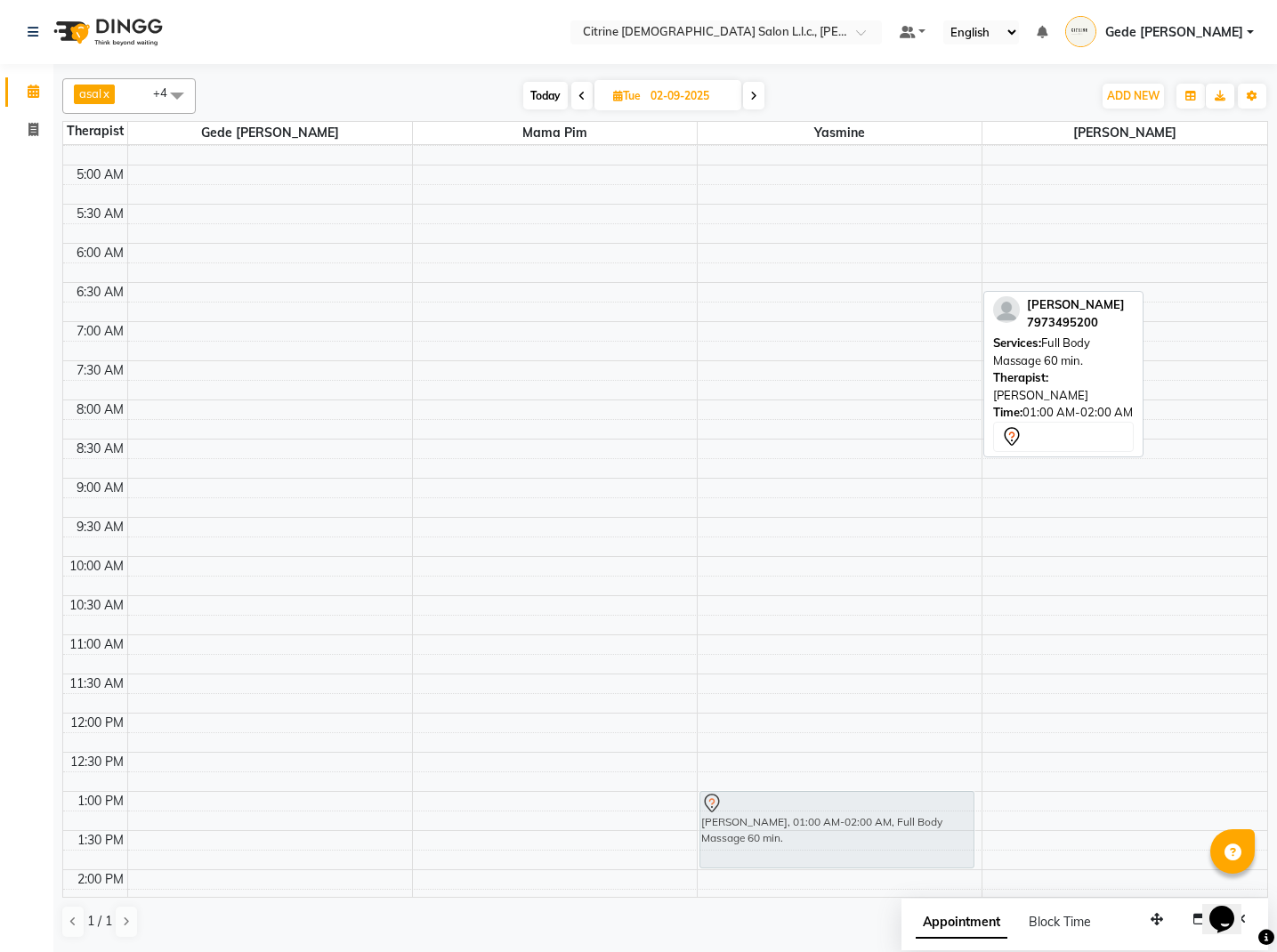
drag, startPoint x: 767, startPoint y: 255, endPoint x: 724, endPoint y: 826, distance: 572.6
click at [724, 826] on div "[PERSON_NAME], 01:00 AM-02:00 AM, Full Body Massage 60 min. [PERSON_NAME], 01:0…" at bounding box center [840, 713] width 284 height 1878
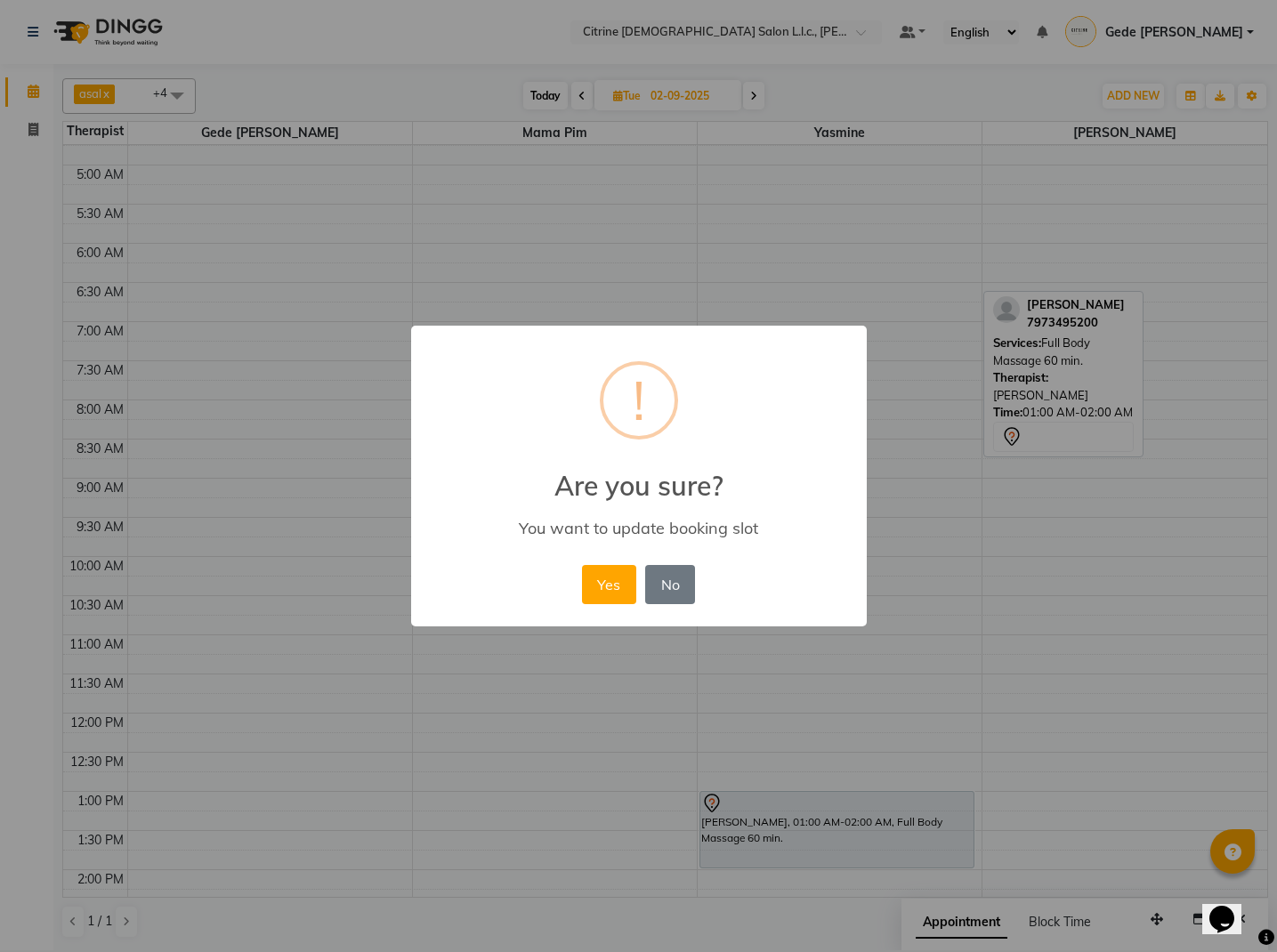
click at [612, 582] on button "Yes" at bounding box center [609, 584] width 54 height 39
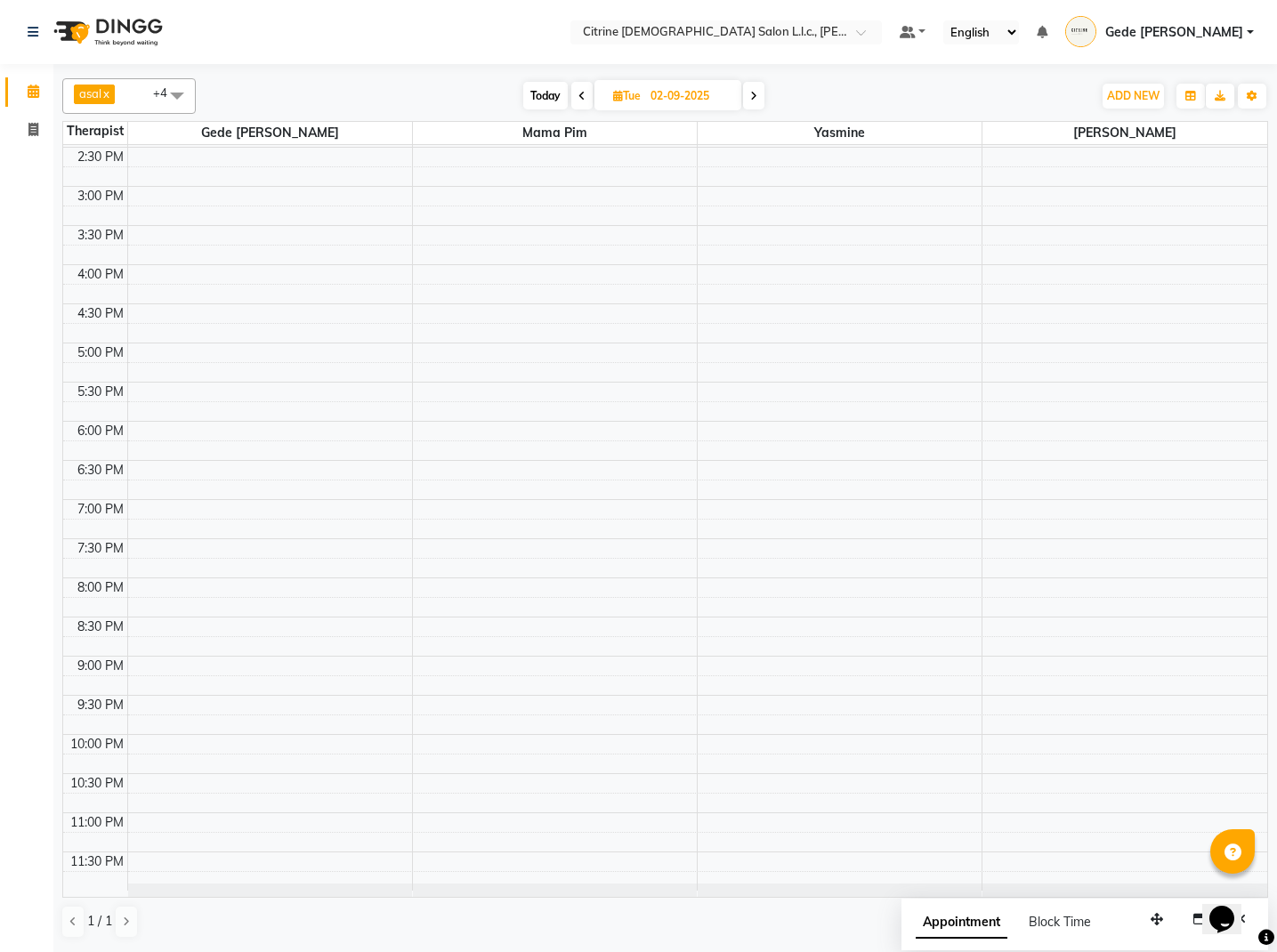
scroll to position [0, 0]
click at [542, 99] on span "Today" at bounding box center [545, 96] width 44 height 28
type input "[DATE]"
